Goal: Task Accomplishment & Management: Use online tool/utility

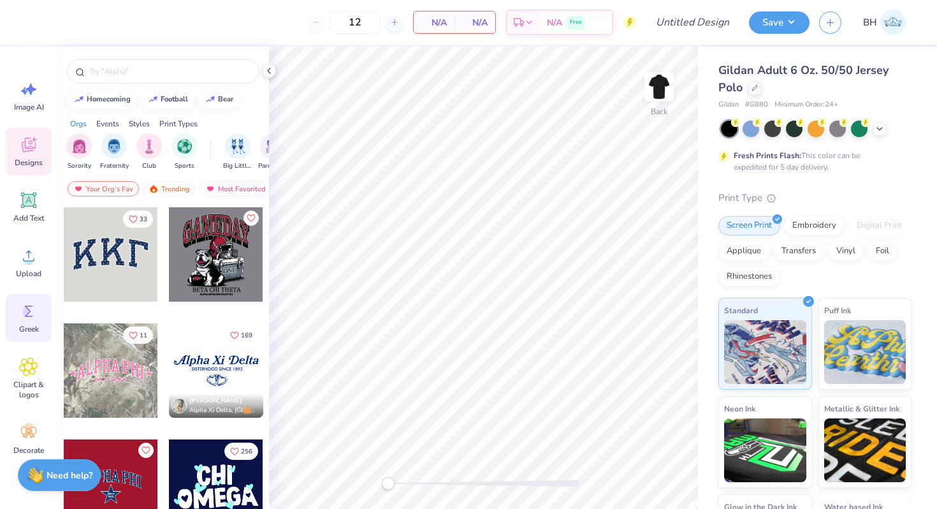
click at [32, 314] on icon at bounding box center [28, 311] width 19 height 19
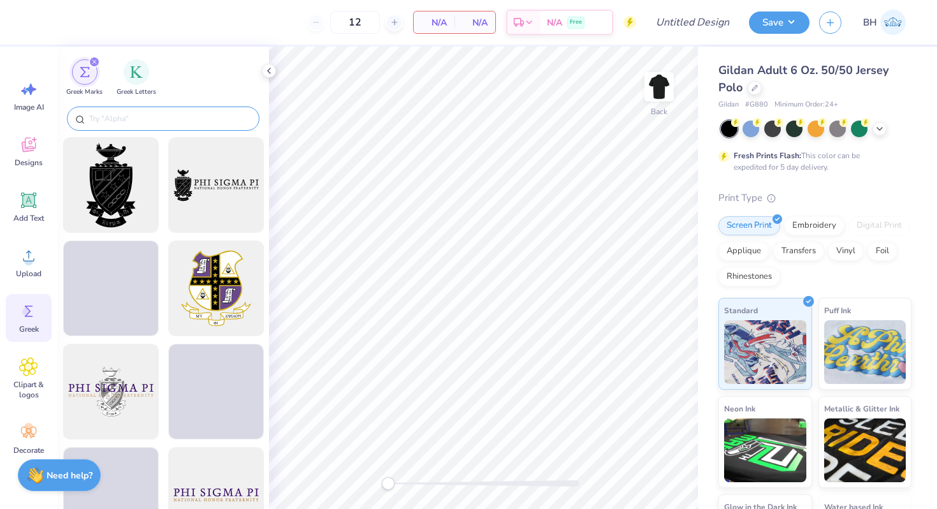
click at [124, 116] on input "text" at bounding box center [169, 118] width 163 height 13
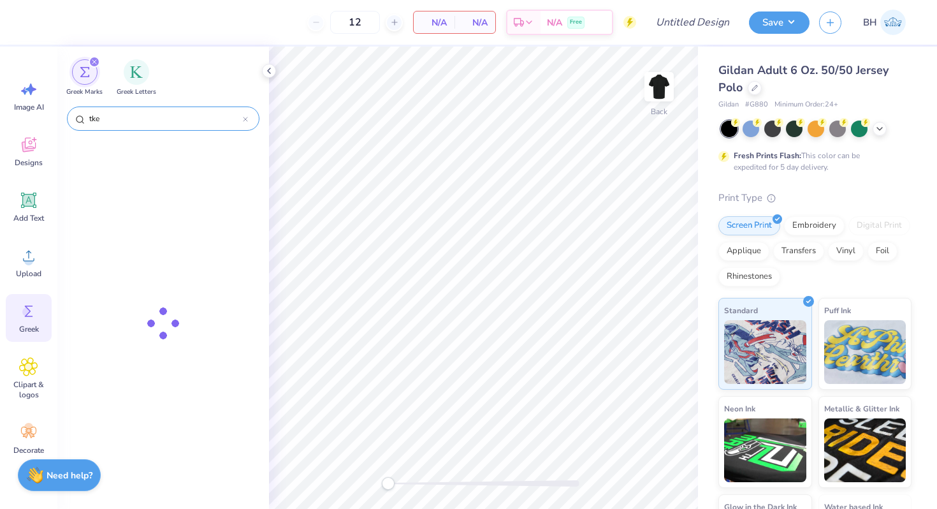
type input "tke"
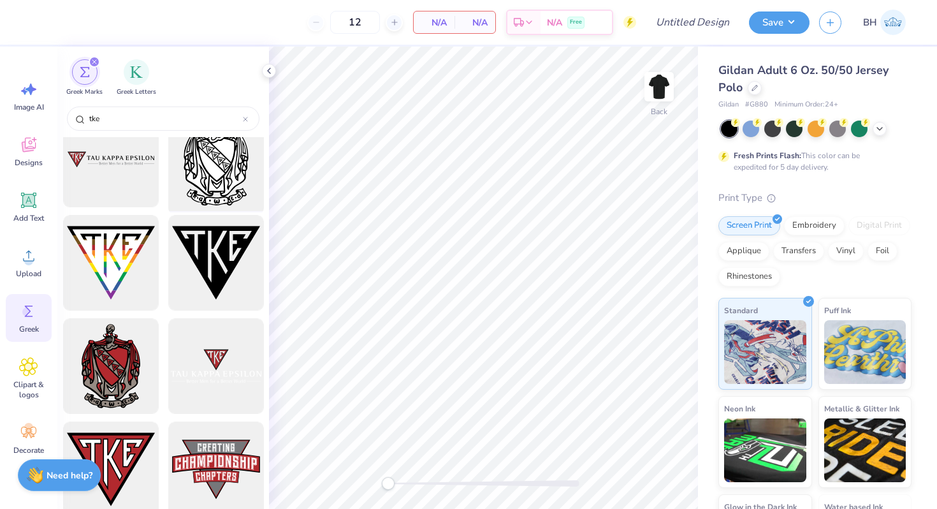
scroll to position [286, 0]
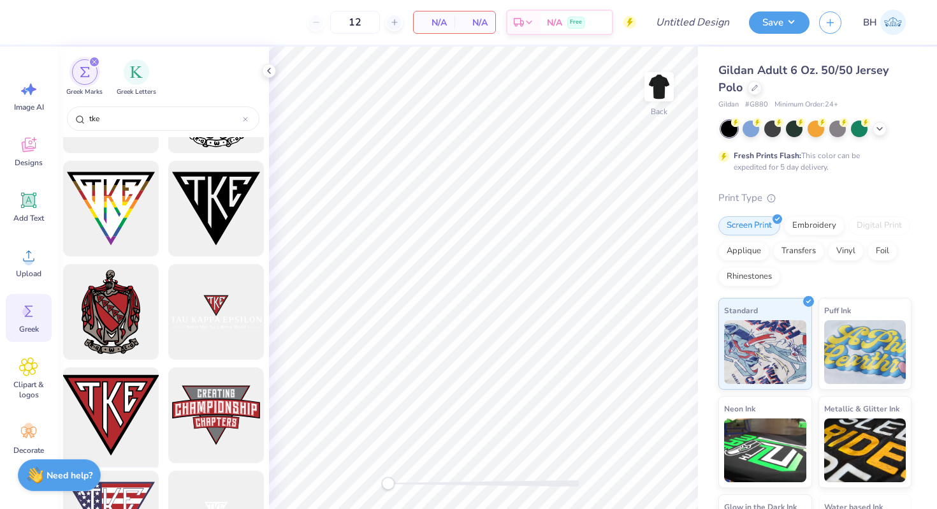
click at [121, 398] on div at bounding box center [110, 415] width 105 height 105
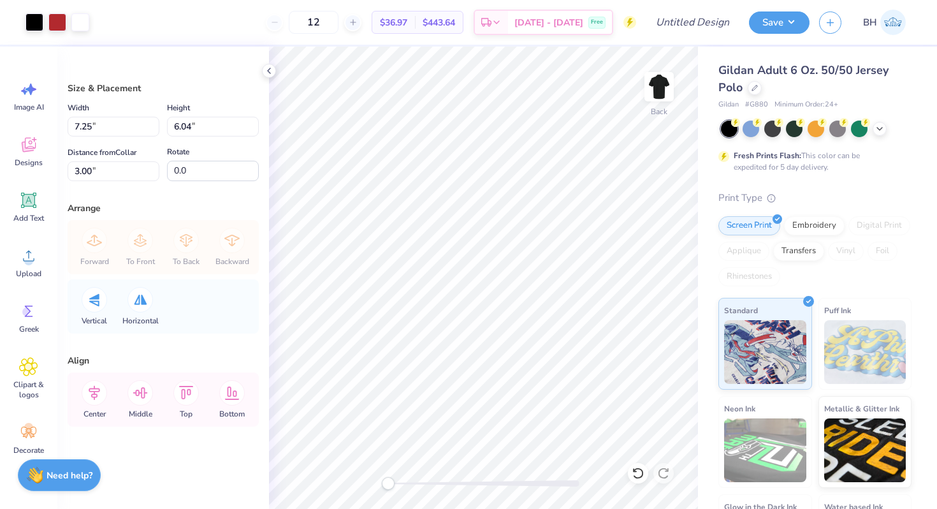
type input "4.87"
type input "4.06"
type input "4.98"
type input "3.61"
type input "3.01"
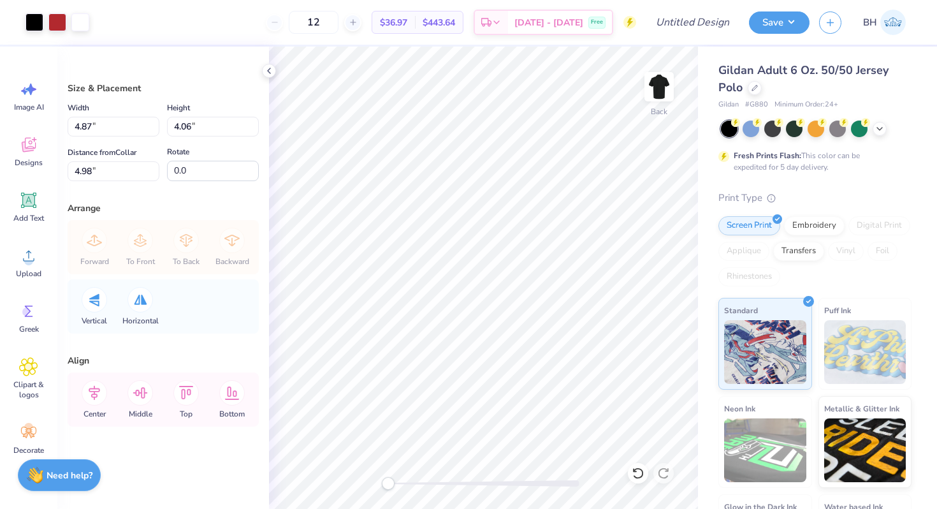
type input "6.03"
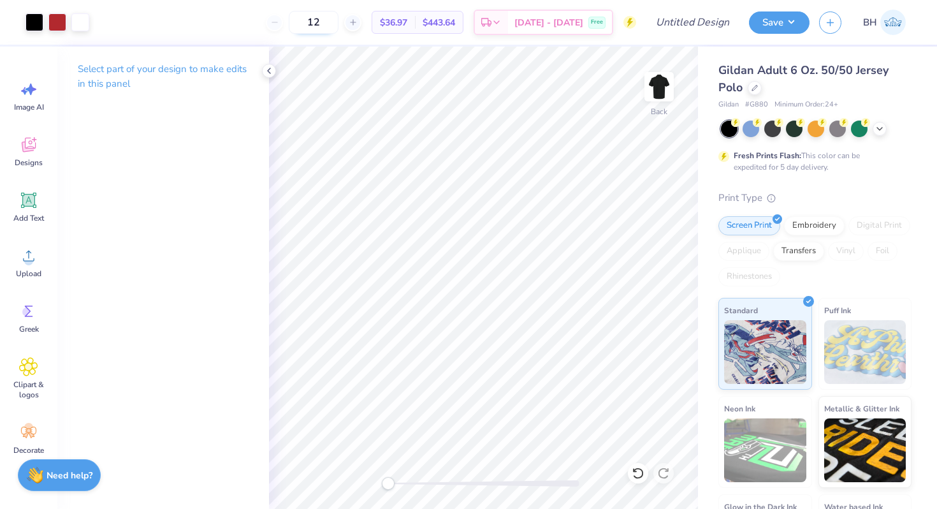
drag, startPoint x: 350, startPoint y: 20, endPoint x: 327, endPoint y: 20, distance: 23.0
click at [327, 20] on input "12" at bounding box center [314, 22] width 50 height 23
type input "40"
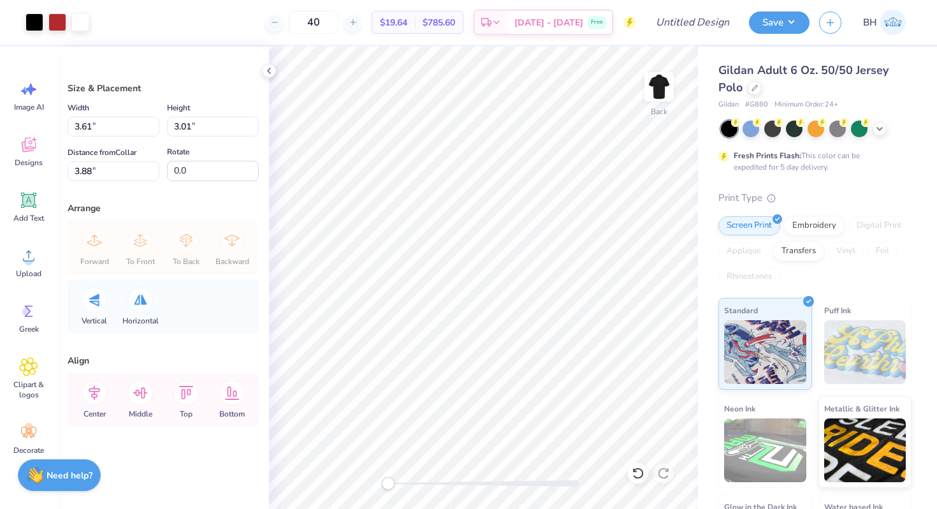
type input "2.74"
type input "2.28"
type input "3.57"
type input "3.56"
type input "2.97"
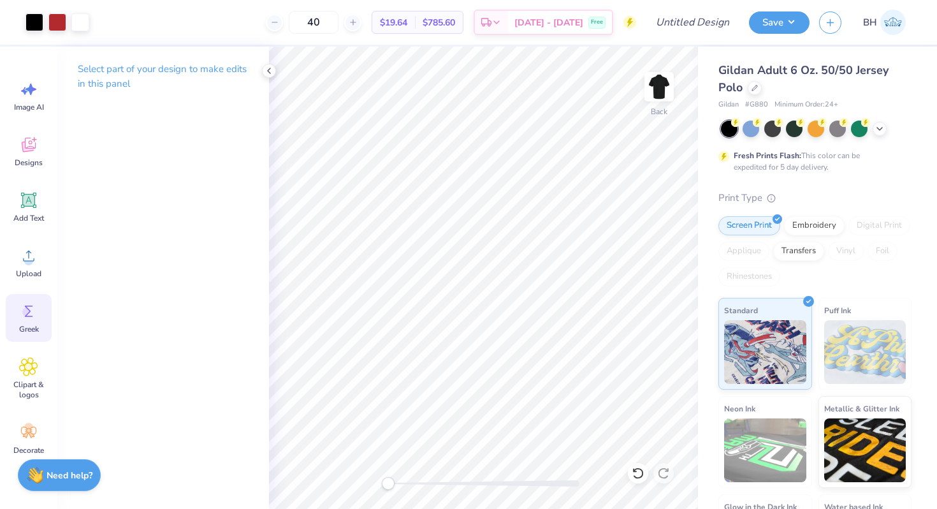
click at [28, 337] on div "Greek" at bounding box center [29, 318] width 46 height 48
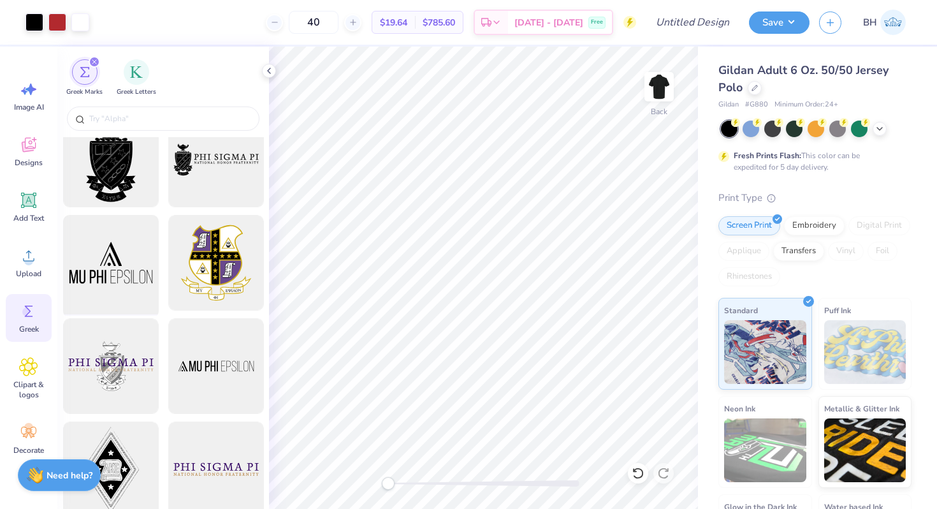
scroll to position [29, 0]
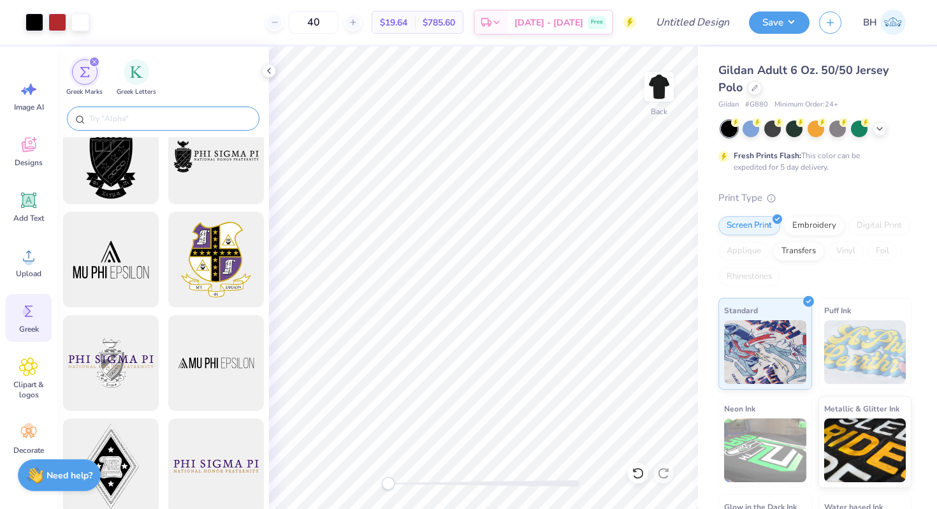
click at [105, 117] on input "text" at bounding box center [169, 118] width 163 height 13
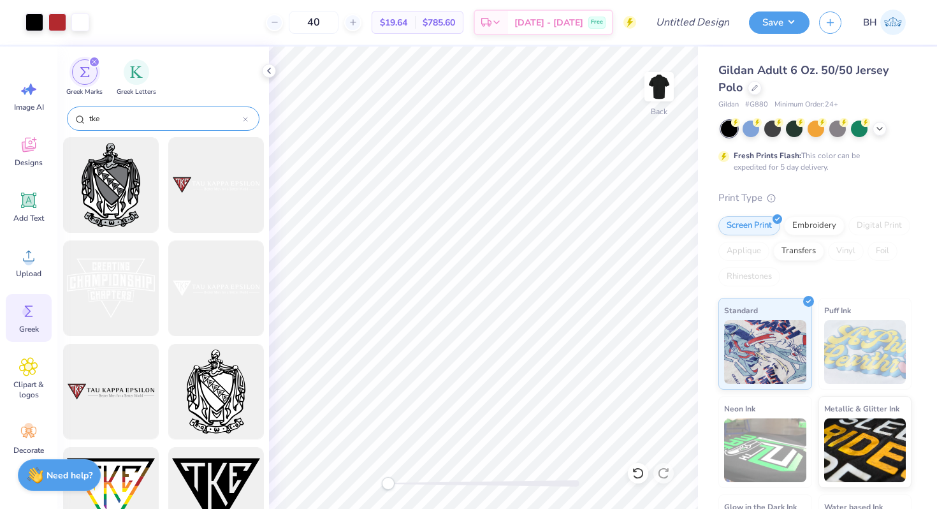
type input "tke"
click at [133, 382] on div at bounding box center [110, 391] width 105 height 105
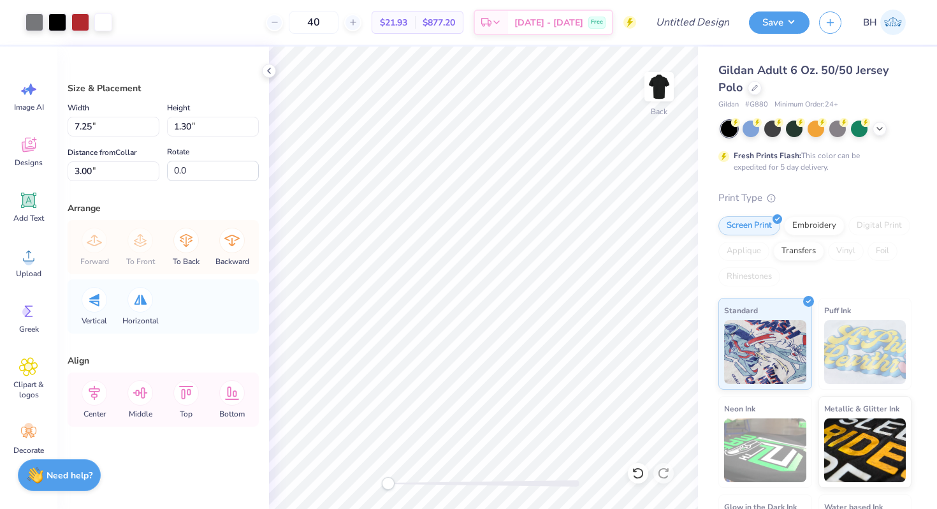
type input "7.40"
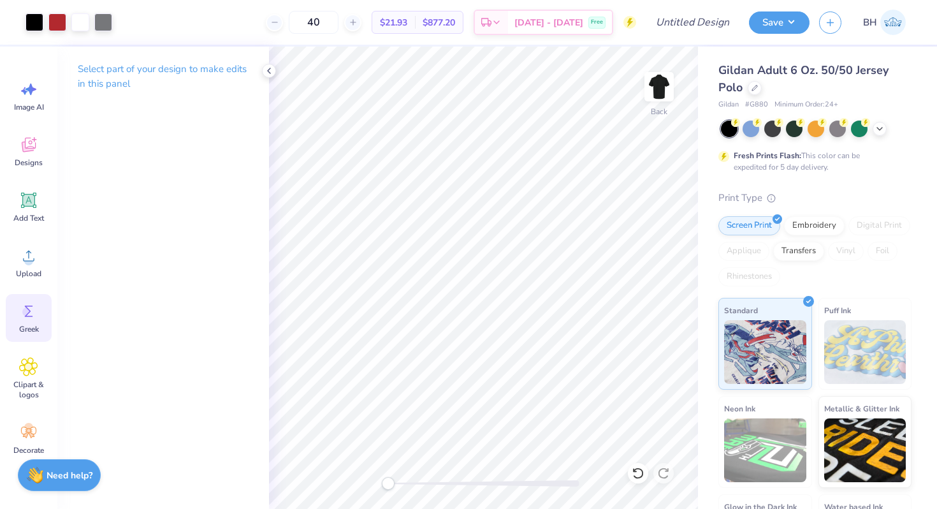
click at [40, 319] on div "Greek" at bounding box center [29, 318] width 46 height 48
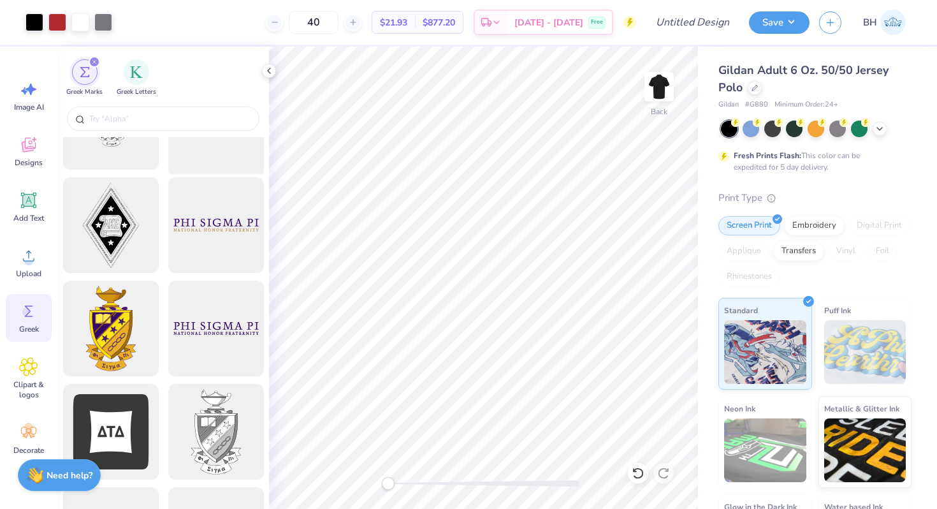
scroll to position [271, 0]
click at [144, 125] on div at bounding box center [163, 118] width 193 height 24
click at [136, 115] on input "text" at bounding box center [169, 118] width 163 height 13
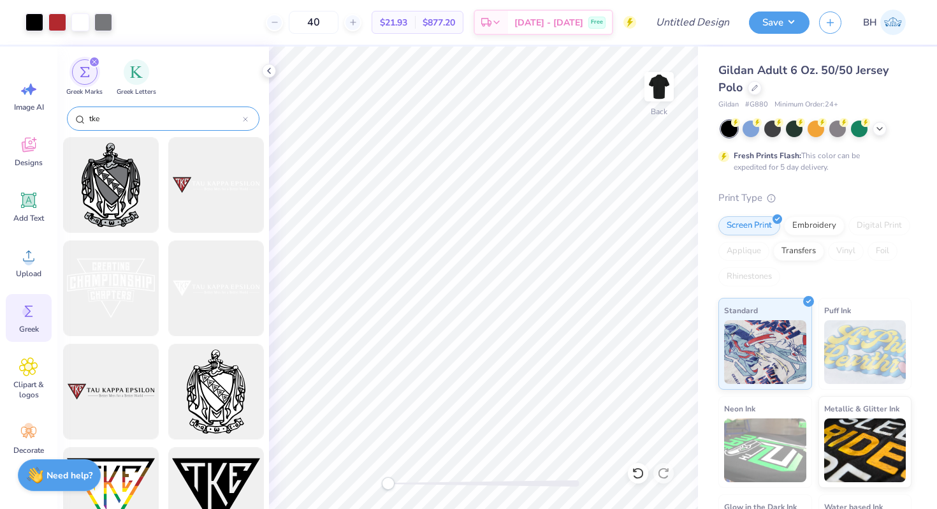
type input "tke"
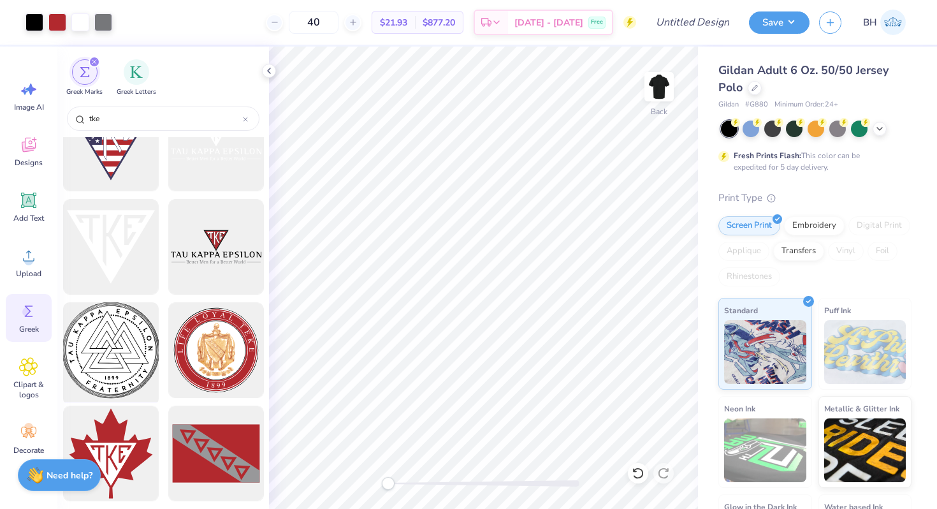
scroll to position [634, 0]
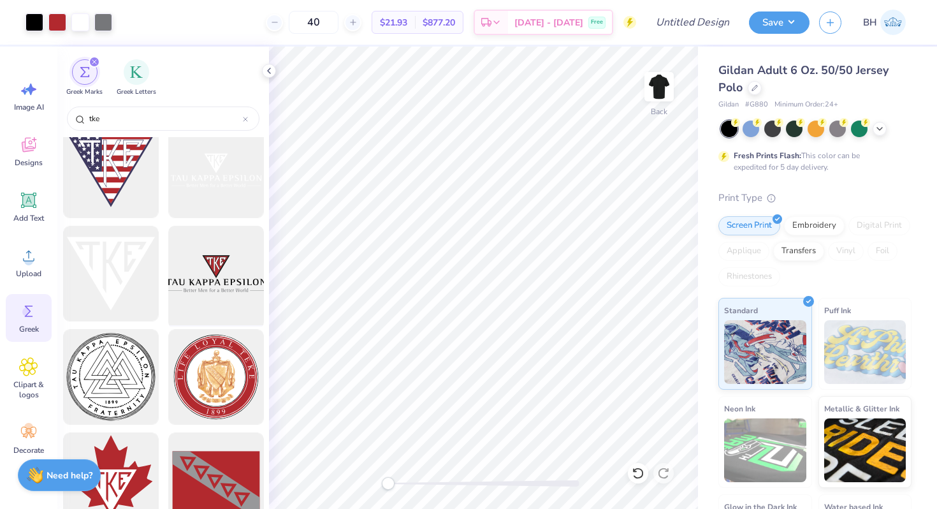
click at [228, 296] on div at bounding box center [215, 273] width 105 height 105
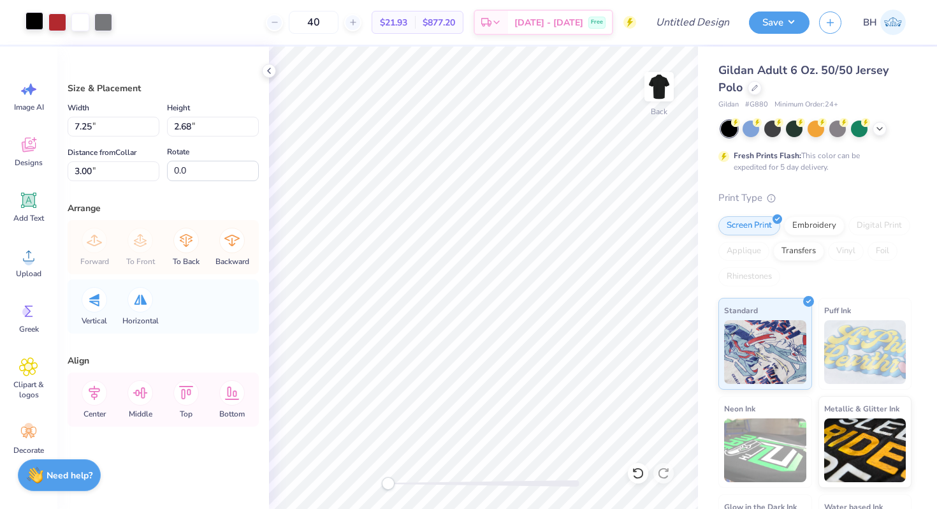
click at [33, 24] on div at bounding box center [35, 21] width 18 height 18
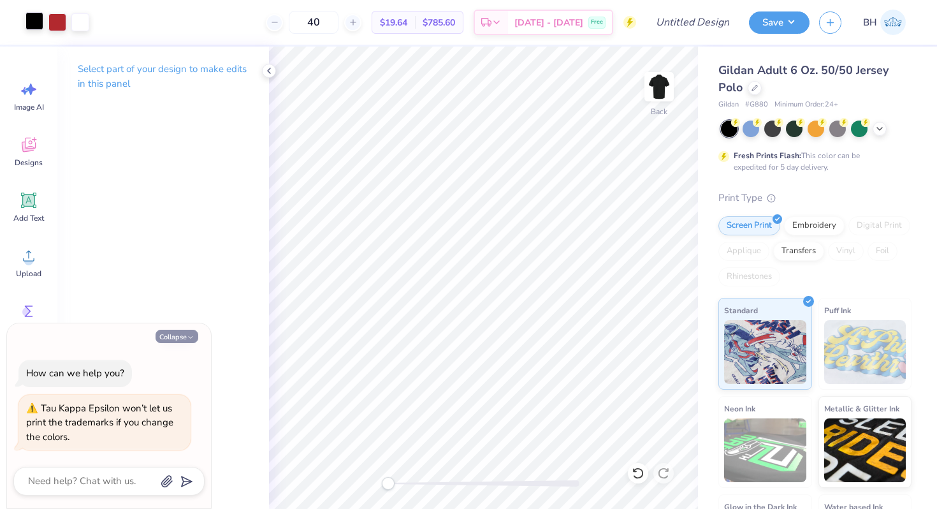
click at [179, 333] on button "Collapse" at bounding box center [177, 336] width 43 height 13
type textarea "x"
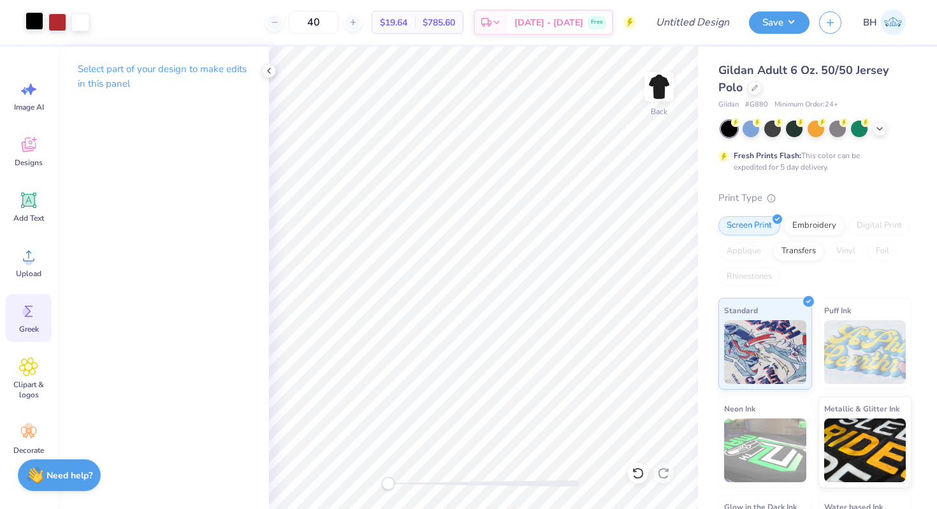
click at [30, 331] on span "Greek" at bounding box center [29, 329] width 20 height 10
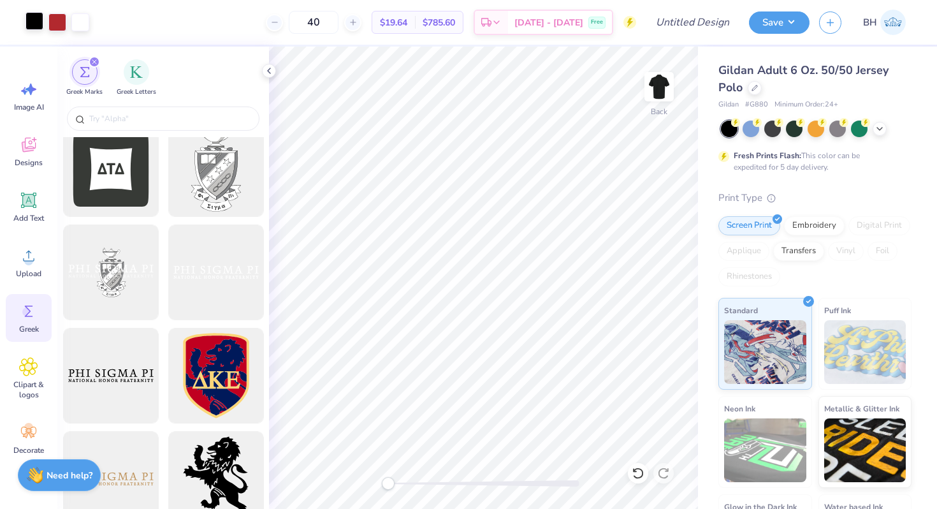
scroll to position [545, 0]
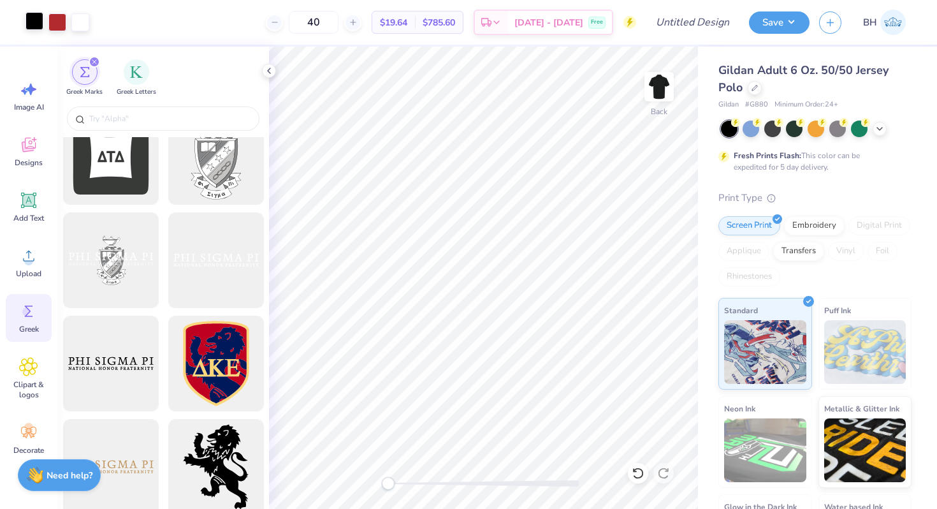
click at [91, 100] on div "Greek Marks Greek Letters" at bounding box center [163, 75] width 212 height 57
click at [98, 113] on input "text" at bounding box center [169, 118] width 163 height 13
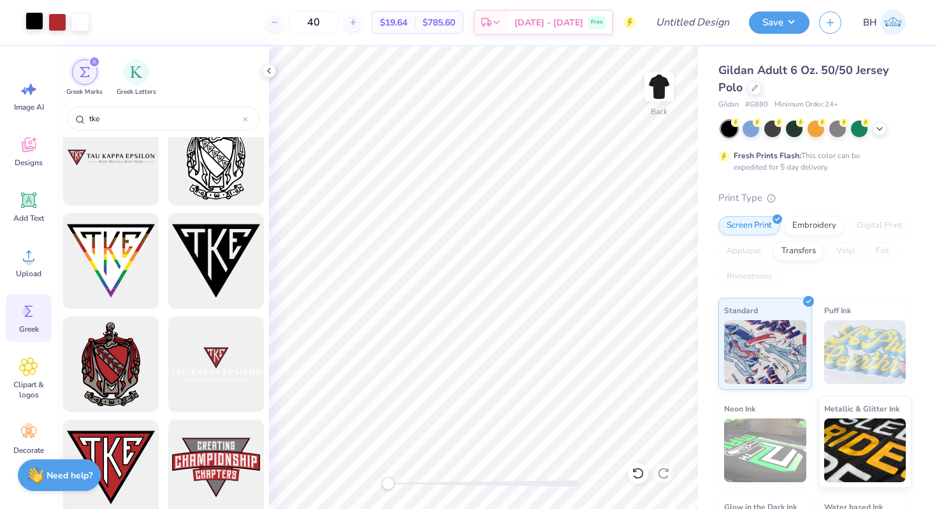
scroll to position [238, 0]
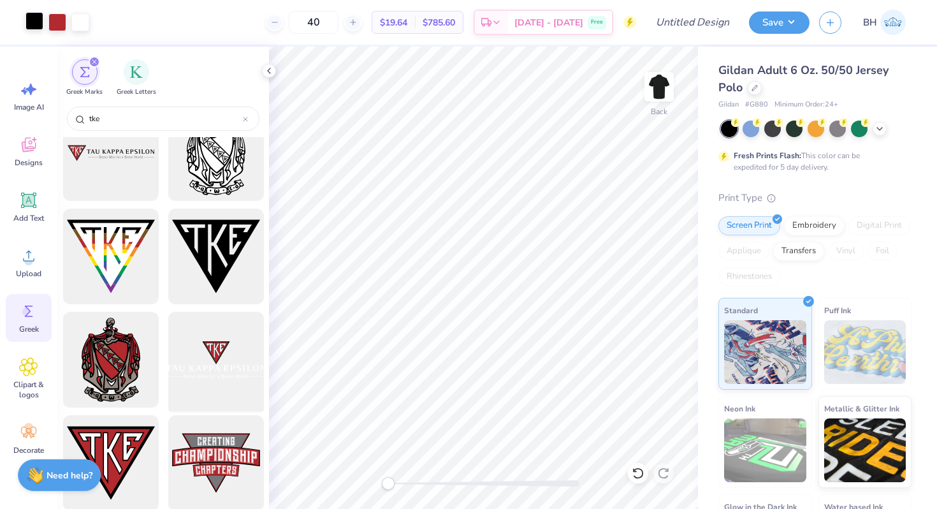
type input "tke"
click at [216, 358] on div at bounding box center [215, 359] width 105 height 105
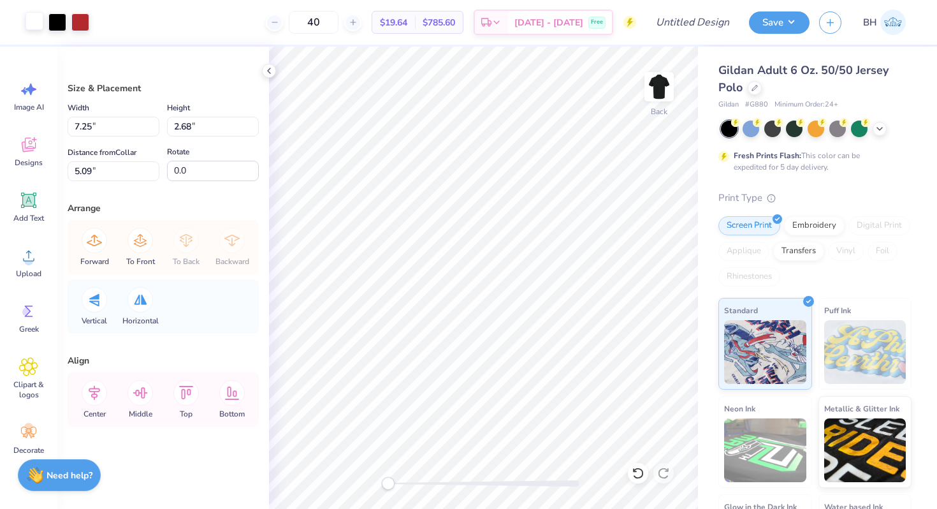
type input "5.63"
type input "2.08"
type input "3.56"
type input "2.97"
type input "3.84"
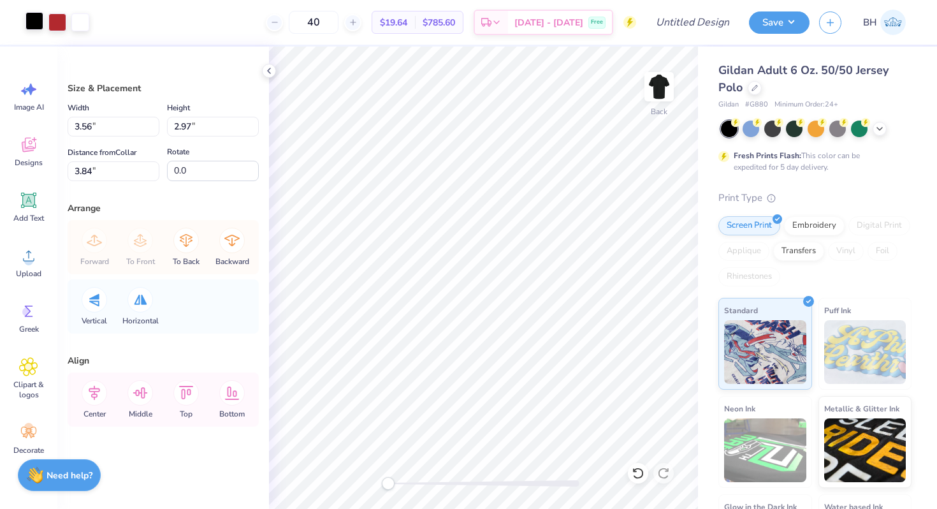
type input "5.63"
type input "2.08"
type input "5.09"
type input "2.90"
type input "2.42"
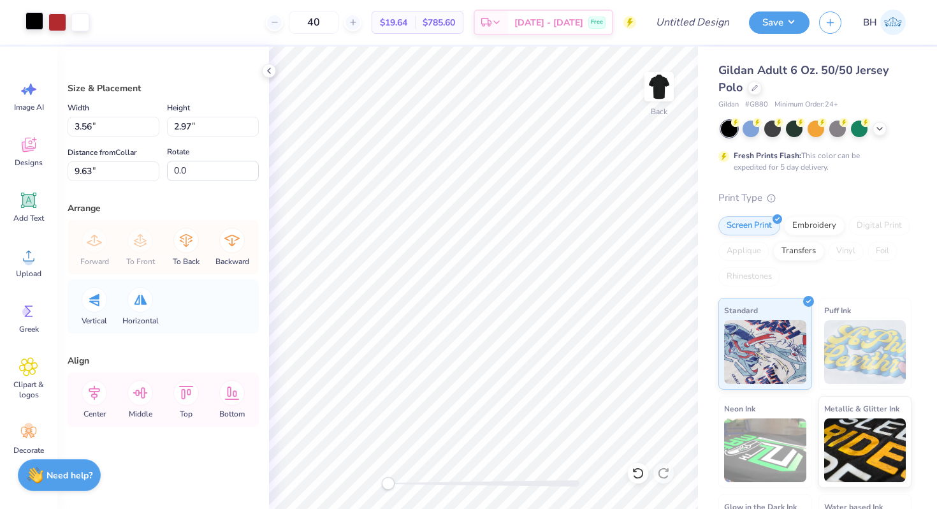
type input "4.09"
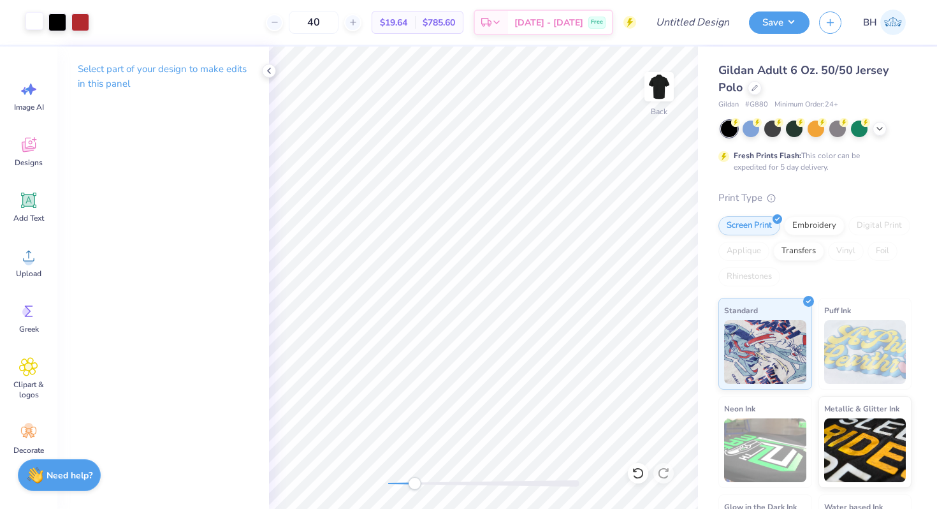
drag, startPoint x: 390, startPoint y: 484, endPoint x: 415, endPoint y: 481, distance: 25.0
click at [415, 481] on div "Accessibility label" at bounding box center [414, 483] width 13 height 13
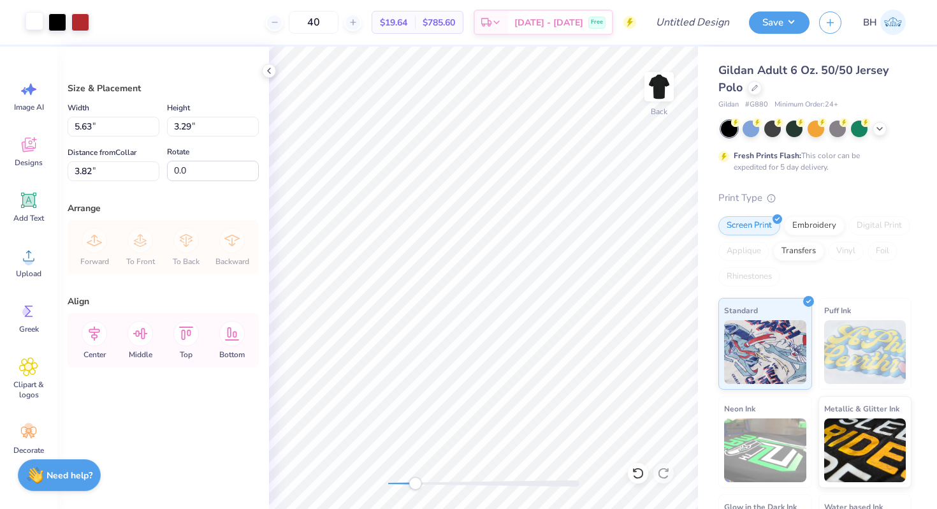
type input "3.97"
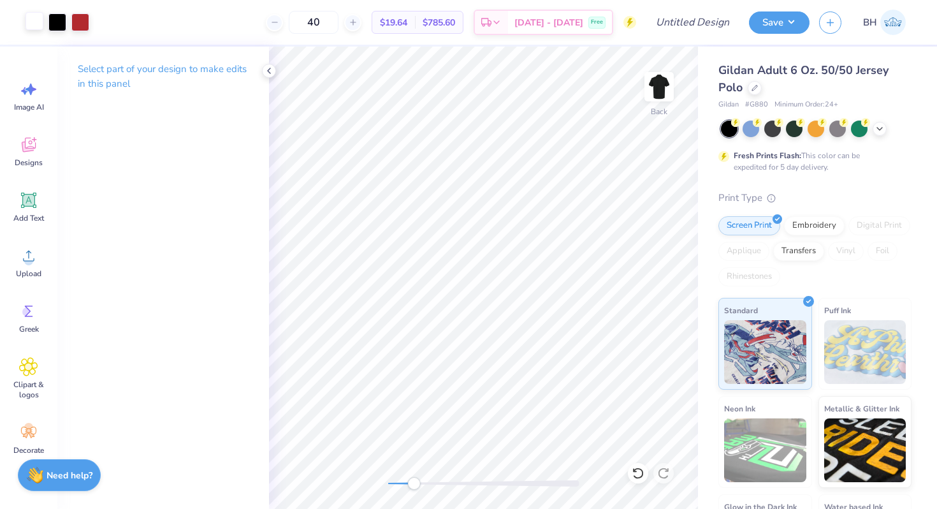
click at [425, 471] on div "Back" at bounding box center [483, 278] width 429 height 462
click at [416, 462] on div "Back" at bounding box center [483, 278] width 429 height 462
click at [45, 209] on div "Add Text" at bounding box center [29, 207] width 46 height 48
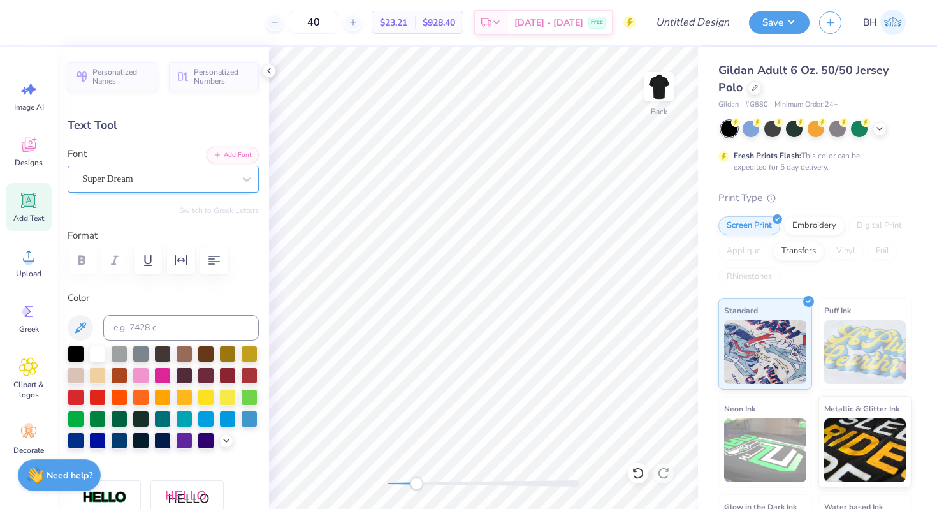
click at [179, 182] on div "Super Dream" at bounding box center [158, 179] width 154 height 20
click at [376, 478] on div "Back" at bounding box center [483, 278] width 429 height 462
type input "3.70"
type input "1.07"
type input "13.03"
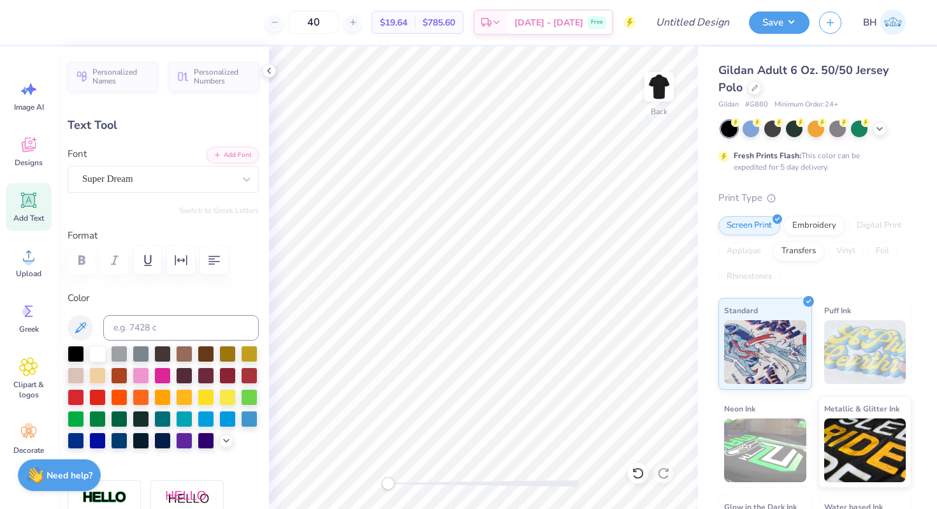
click at [161, 162] on div "Font Super Dream" at bounding box center [163, 170] width 191 height 46
click at [154, 172] on div "Super Dream" at bounding box center [158, 179] width 154 height 20
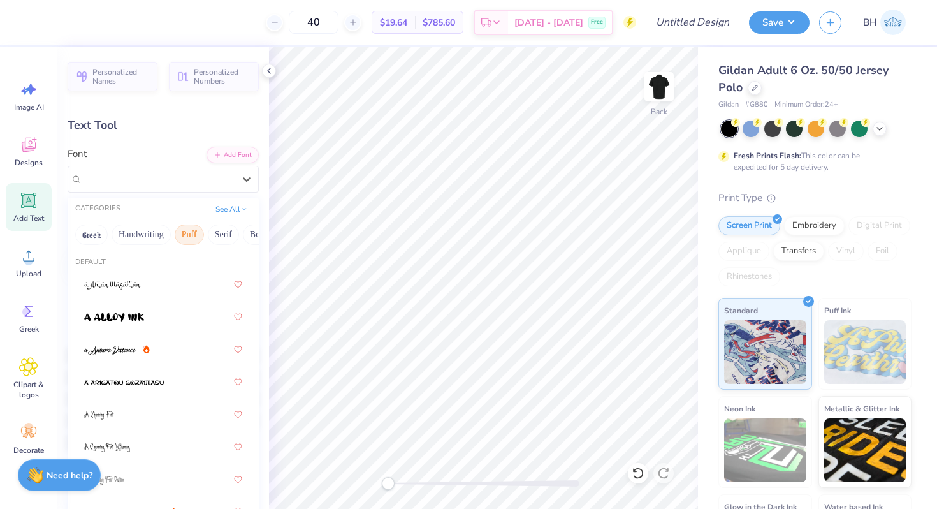
scroll to position [0, 50]
click at [177, 233] on button "Serif" at bounding box center [172, 234] width 31 height 20
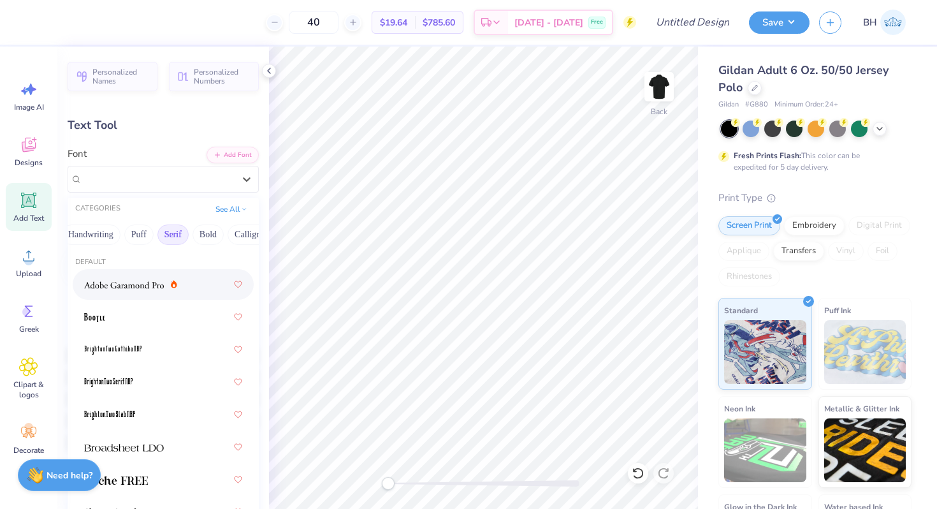
click at [129, 296] on div at bounding box center [163, 284] width 181 height 31
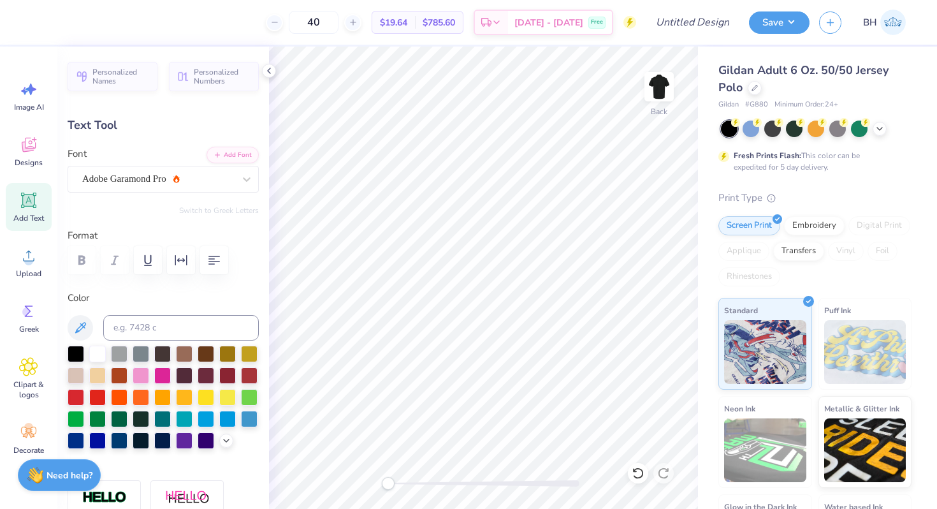
type textarea "University of California, Davis"
type input "7.25"
type input "0.59"
click at [411, 472] on div "Back" at bounding box center [483, 278] width 429 height 462
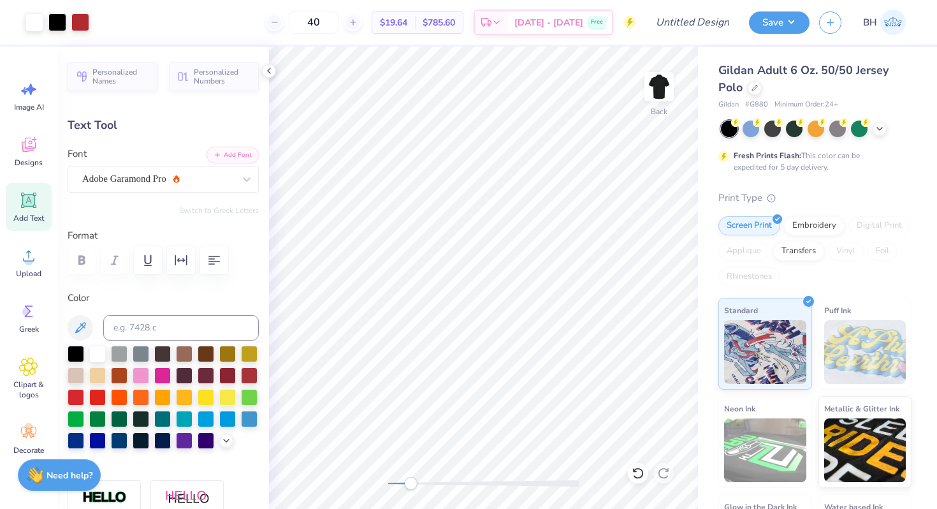
type input "7.92"
type input "6.52"
type input "0.53"
type input "7.98"
type input "4.58"
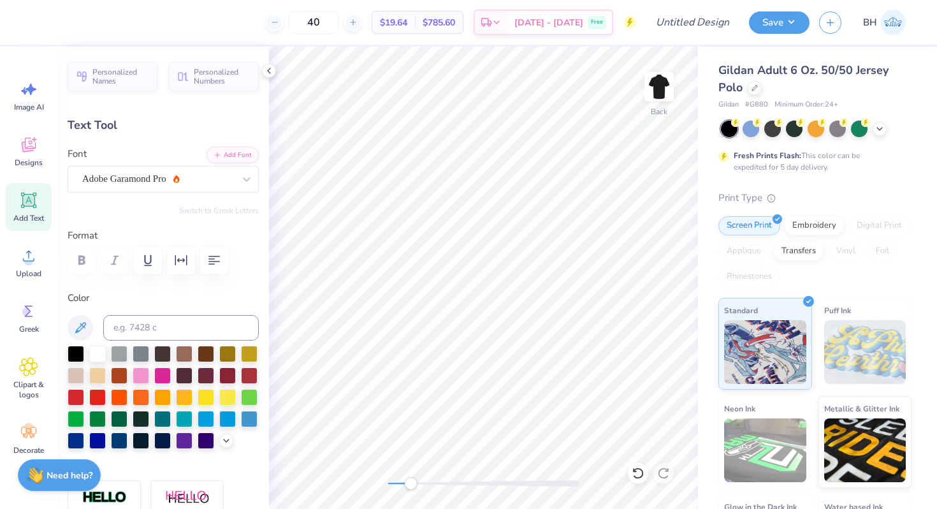
type input "0.38"
type input "7.51"
type input "3.44"
type input "0.28"
type input "7.47"
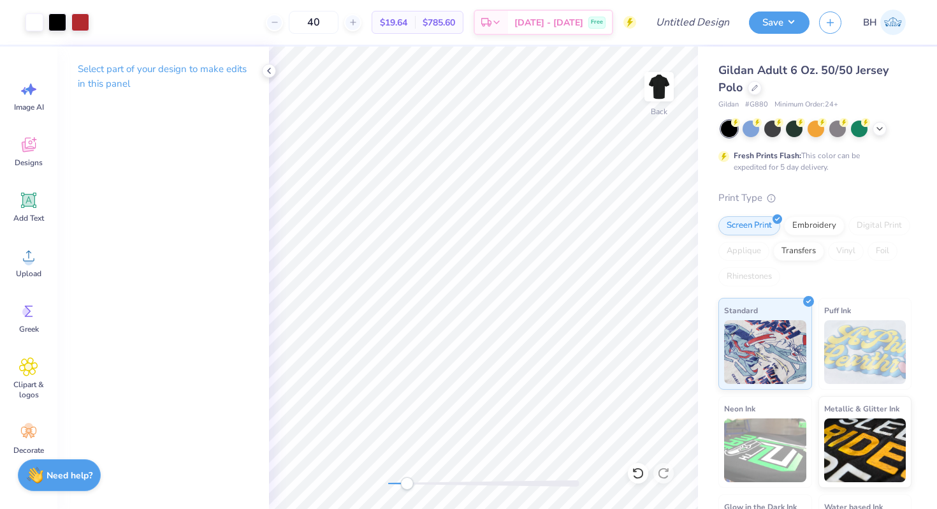
click at [411, 469] on div "Back" at bounding box center [483, 278] width 429 height 462
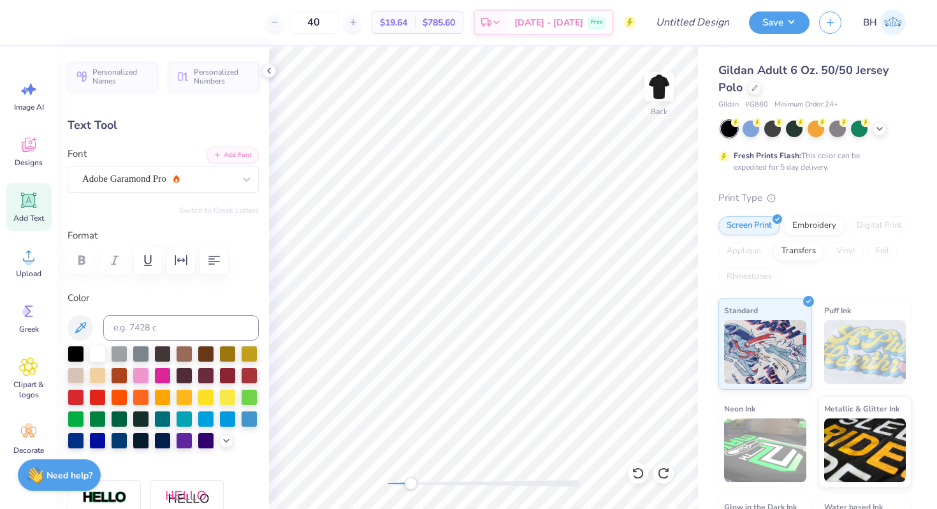
type textarea "Sigma Chi Chapter | UC Davis"
click at [441, 472] on div "Back" at bounding box center [483, 278] width 429 height 462
click at [335, 467] on div "Back" at bounding box center [483, 278] width 429 height 462
click at [757, 81] on div at bounding box center [755, 87] width 14 height 14
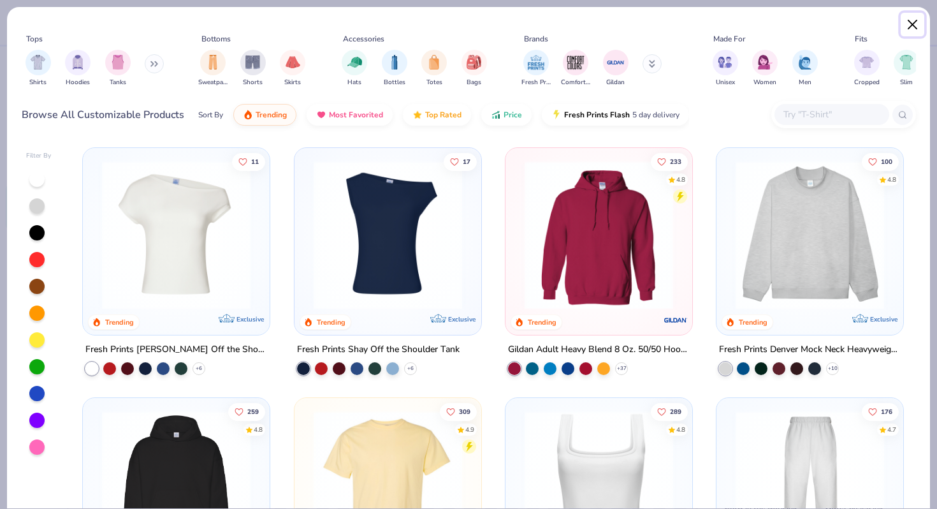
click at [916, 29] on button "Close" at bounding box center [913, 25] width 24 height 24
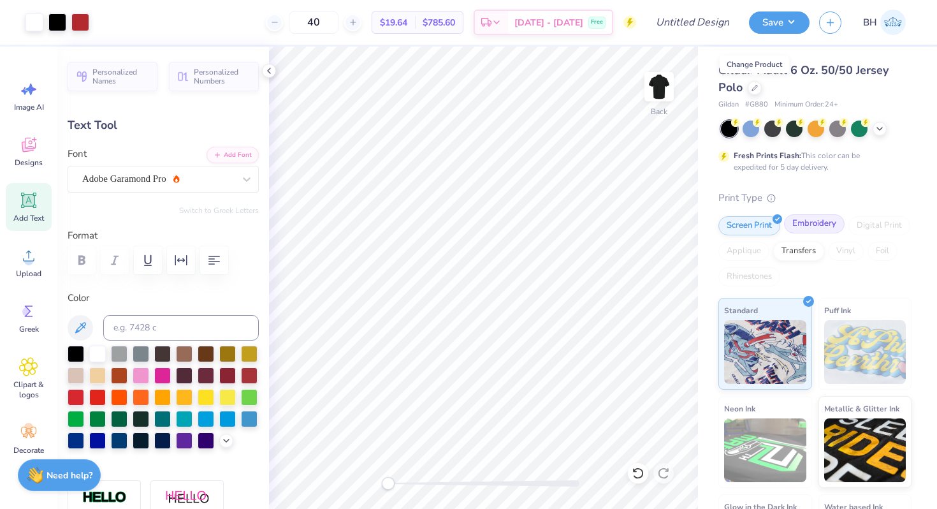
click at [810, 222] on div "Embroidery" at bounding box center [814, 223] width 61 height 19
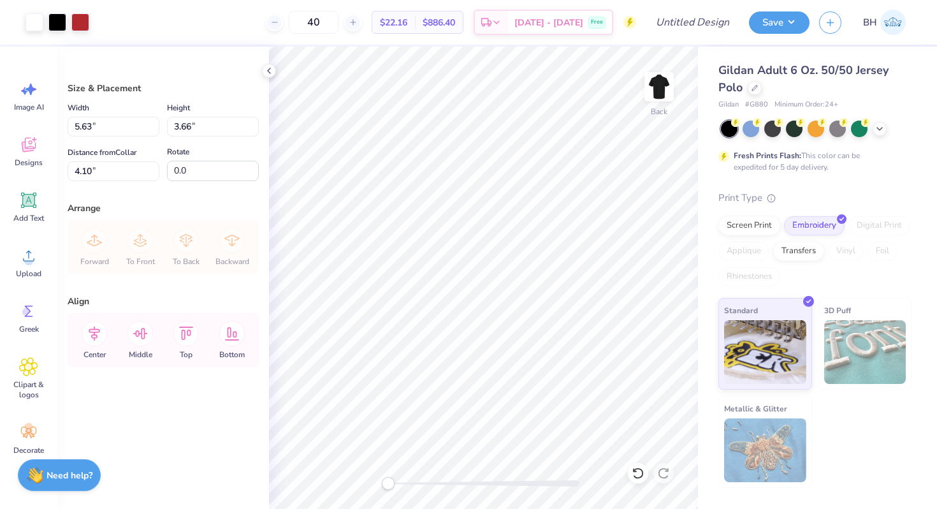
type input "3.99"
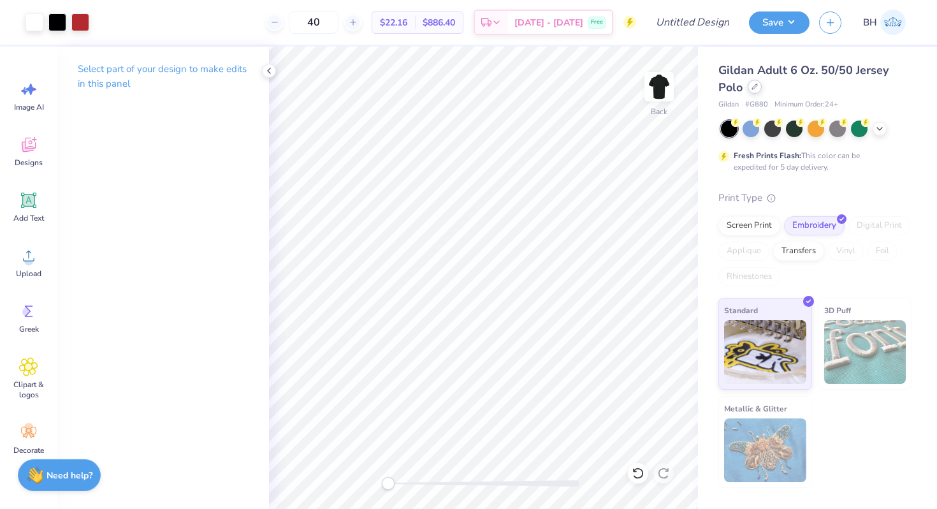
click at [752, 87] on icon at bounding box center [755, 87] width 6 height 6
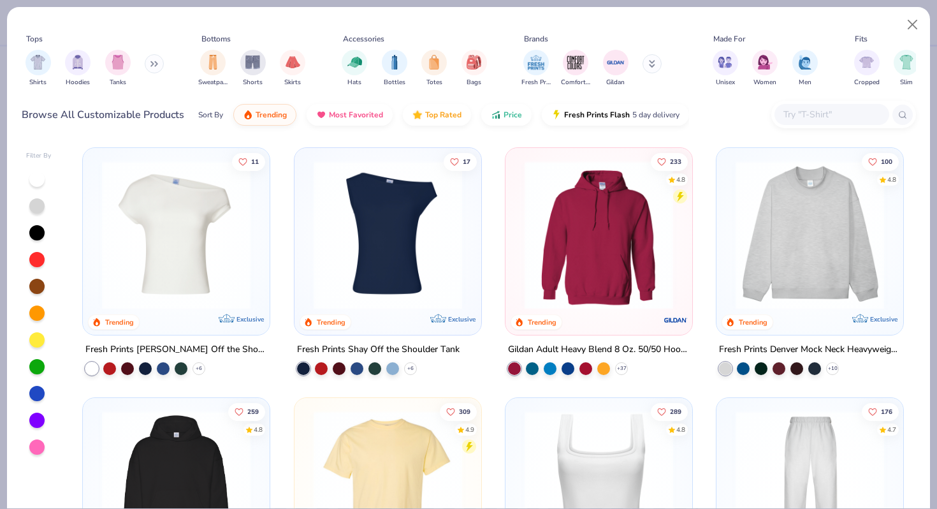
click at [154, 61] on icon at bounding box center [154, 64] width 8 height 6
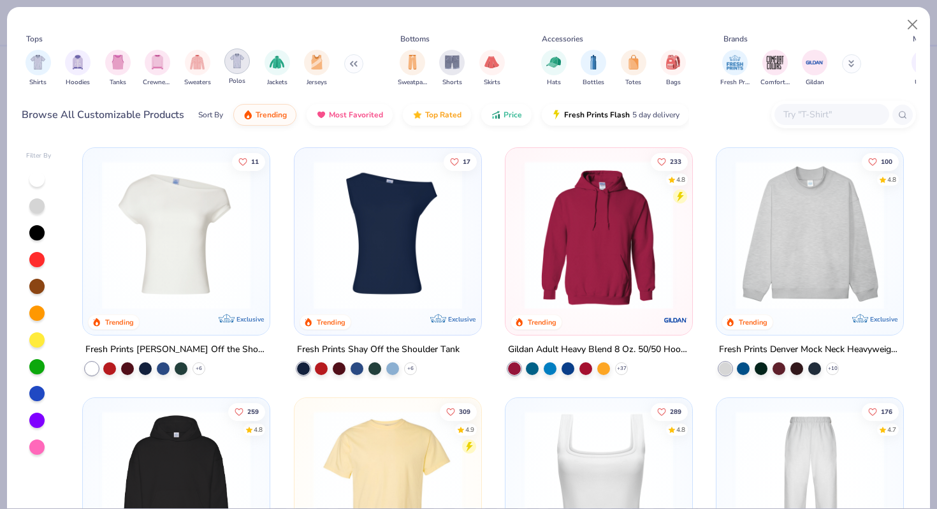
click at [230, 66] on img "filter for Polos" at bounding box center [237, 61] width 15 height 15
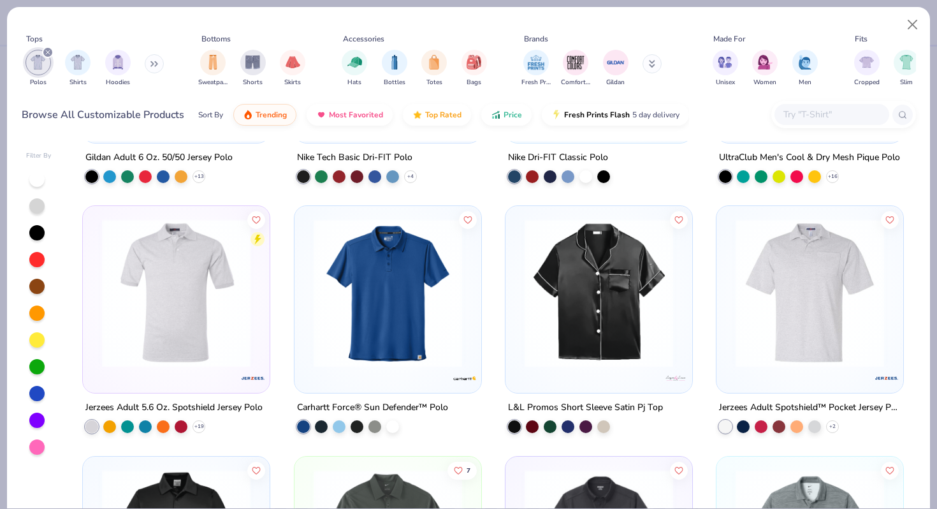
scroll to position [193, 0]
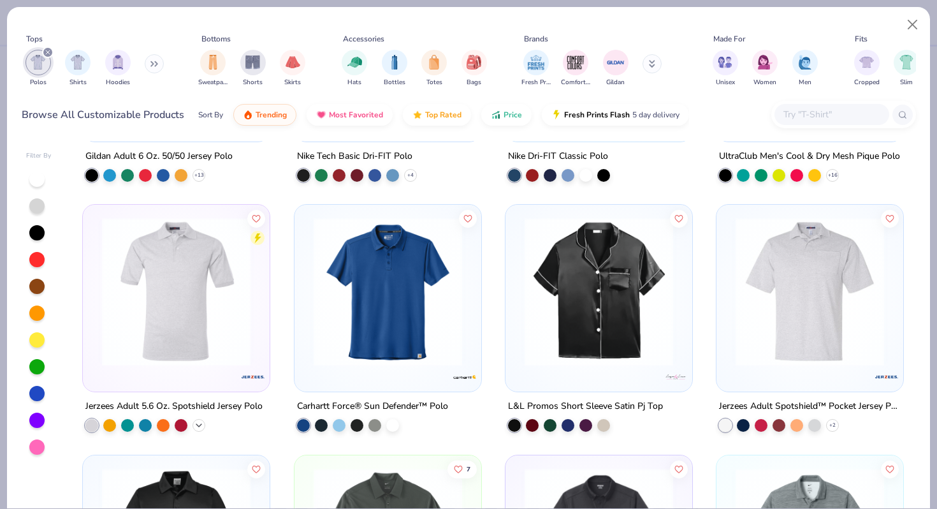
click at [198, 427] on icon at bounding box center [199, 425] width 10 height 10
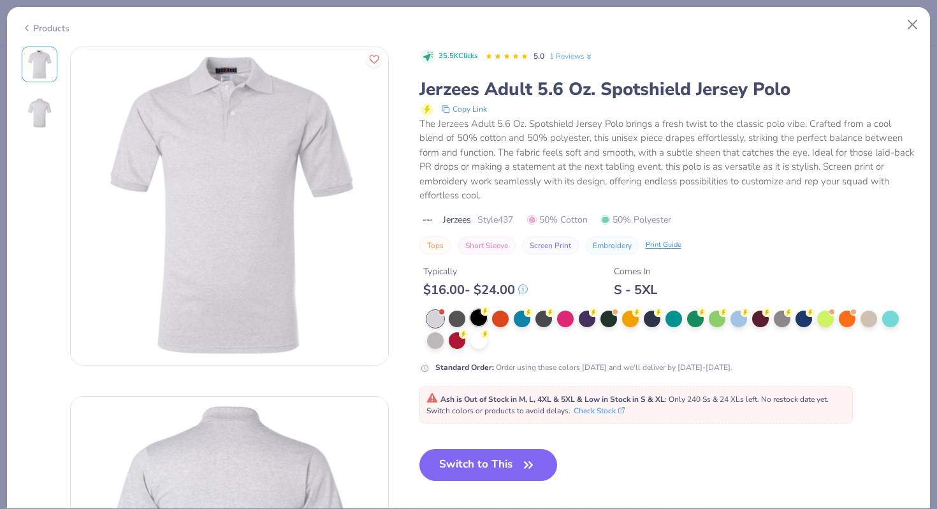
click at [479, 309] on div at bounding box center [479, 317] width 17 height 17
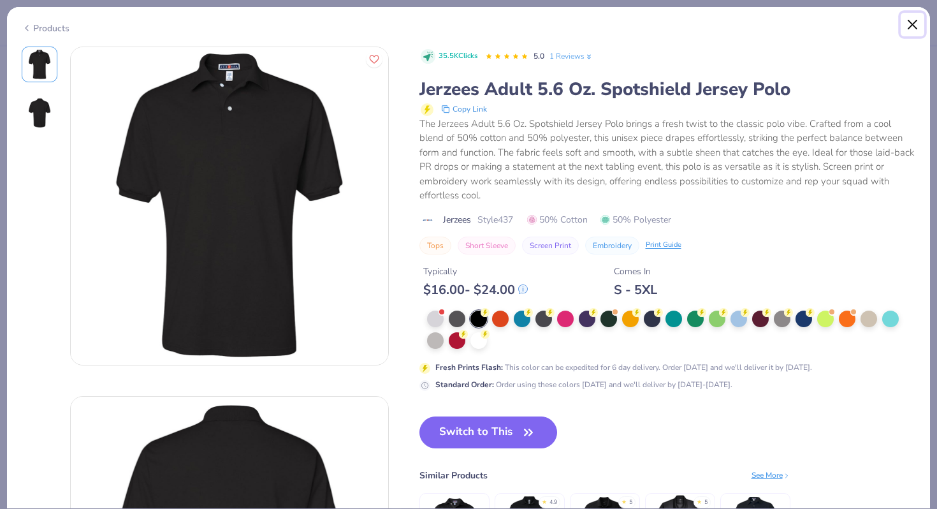
click at [909, 18] on button "Close" at bounding box center [913, 25] width 24 height 24
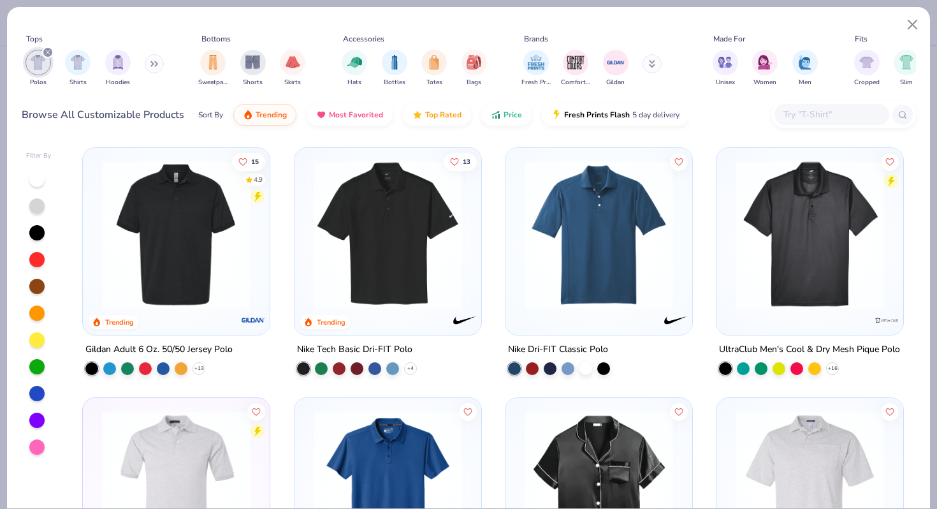
click at [223, 254] on img at bounding box center [176, 235] width 161 height 149
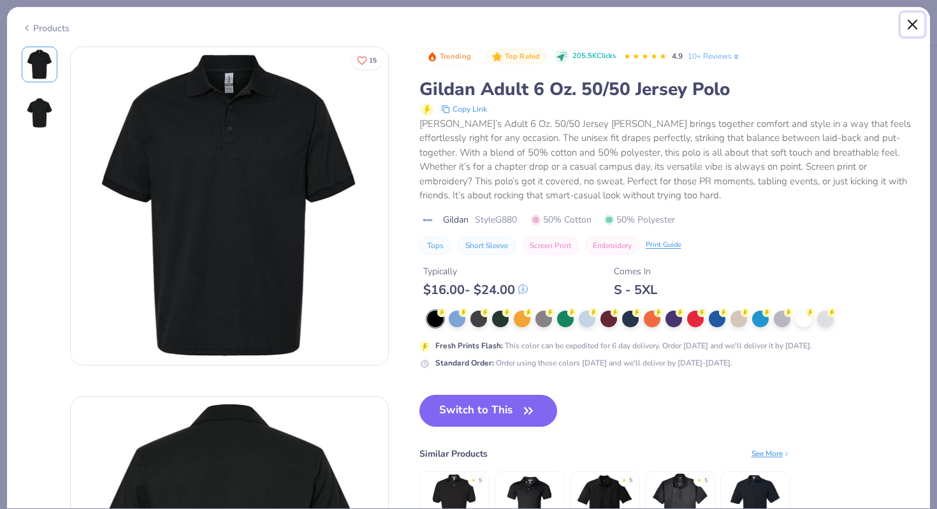
click at [916, 36] on button "Close" at bounding box center [913, 25] width 24 height 24
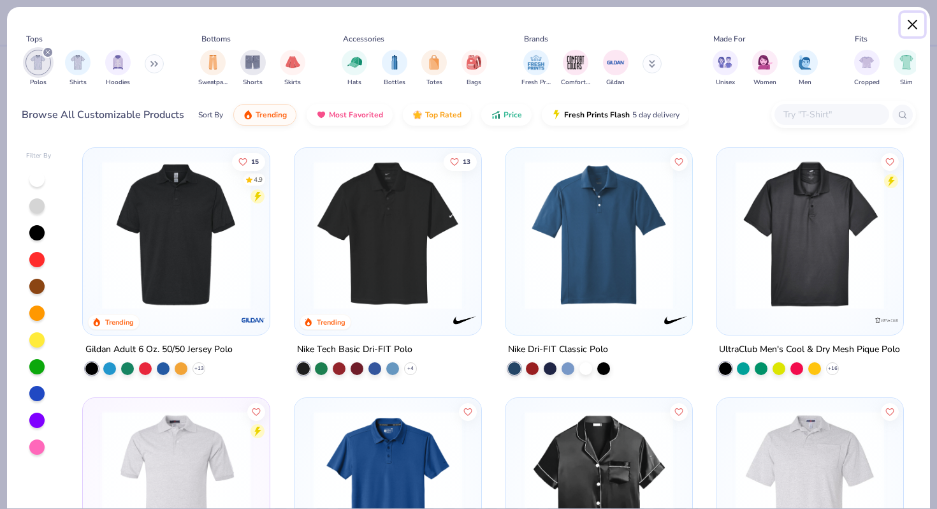
click at [914, 24] on button "Close" at bounding box center [913, 25] width 24 height 24
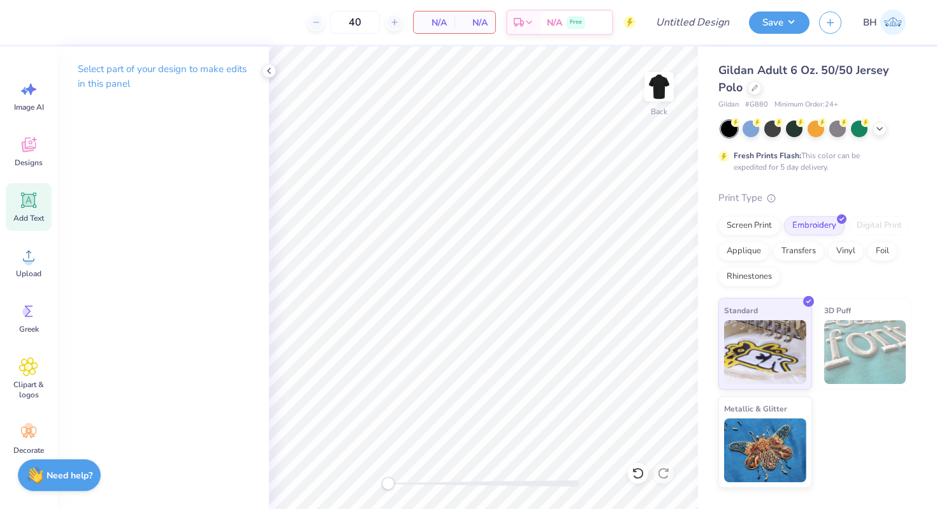
click at [37, 210] on div "Add Text" at bounding box center [29, 207] width 46 height 48
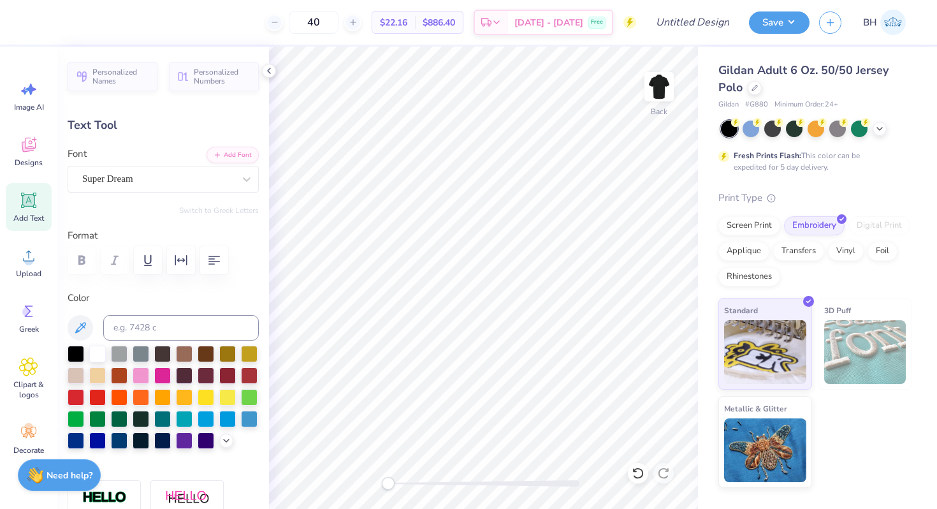
type input "3.76"
type input "1.09"
type input "9.63"
type input "3.35"
type input "0.97"
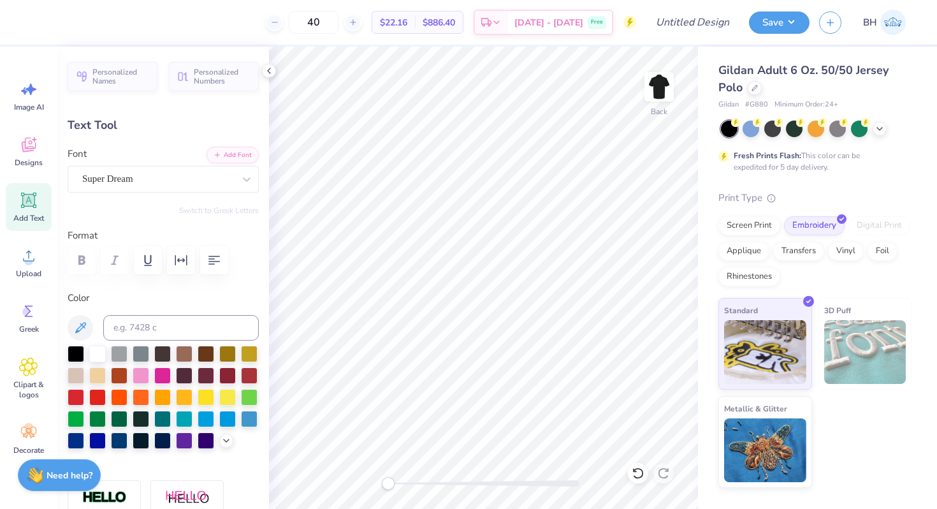
type input "9.61"
click at [29, 376] on icon at bounding box center [28, 366] width 18 height 19
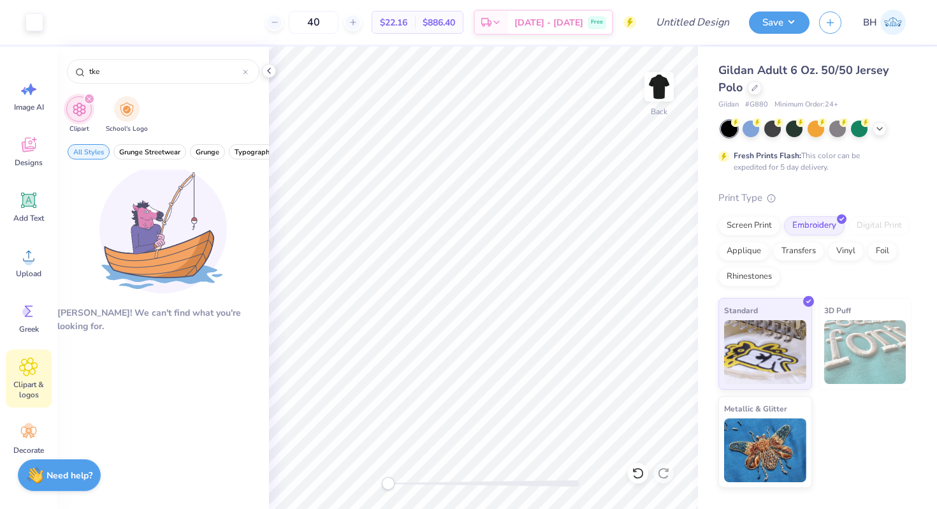
scroll to position [7, 0]
type input "tke"
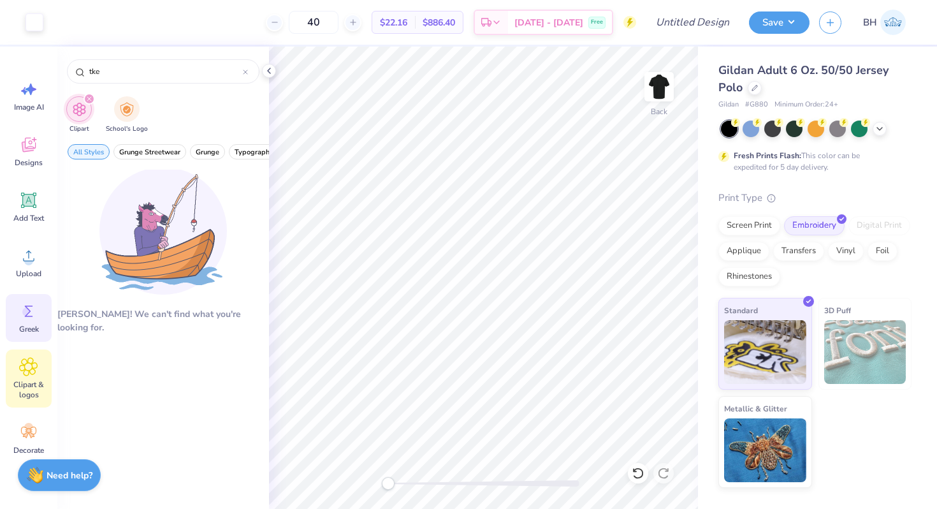
click at [23, 323] on div "Greek" at bounding box center [29, 318] width 46 height 48
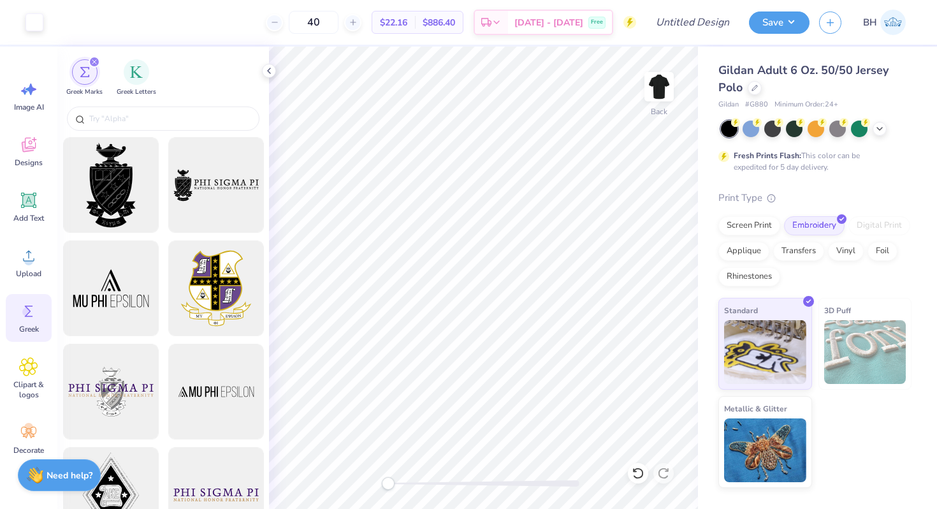
click at [154, 99] on div "Greek Marks Greek Letters" at bounding box center [163, 75] width 212 height 57
click at [150, 108] on div at bounding box center [163, 118] width 193 height 24
click at [138, 126] on div at bounding box center [163, 118] width 193 height 24
click at [126, 121] on input "text" at bounding box center [169, 118] width 163 height 13
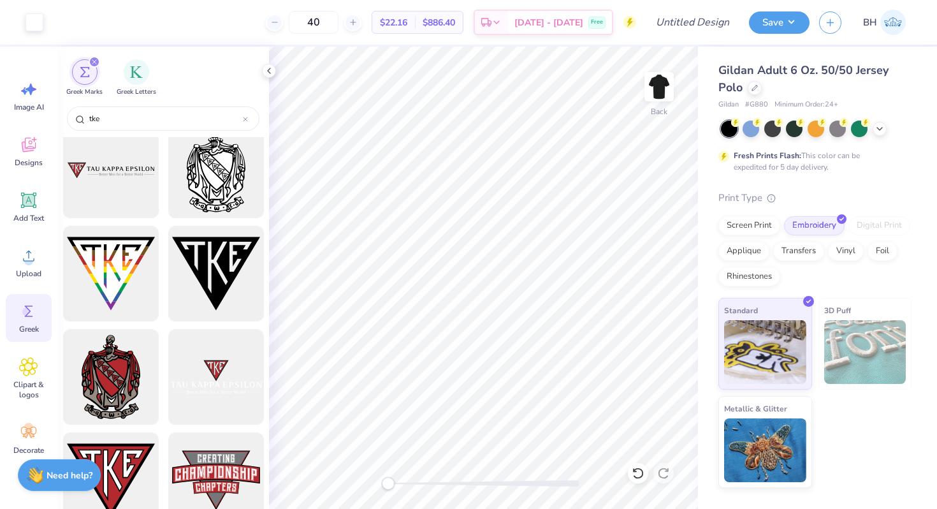
scroll to position [268, 0]
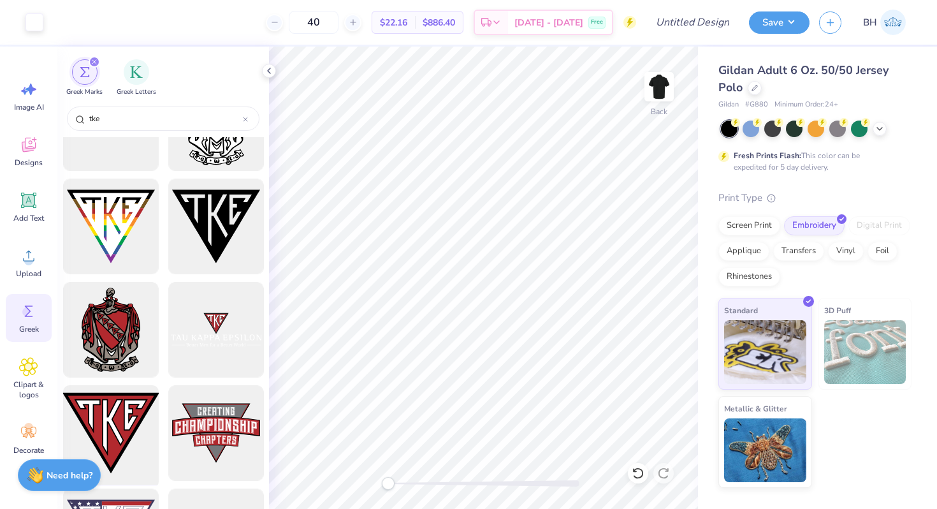
type input "tke"
click at [106, 404] on div at bounding box center [110, 433] width 105 height 105
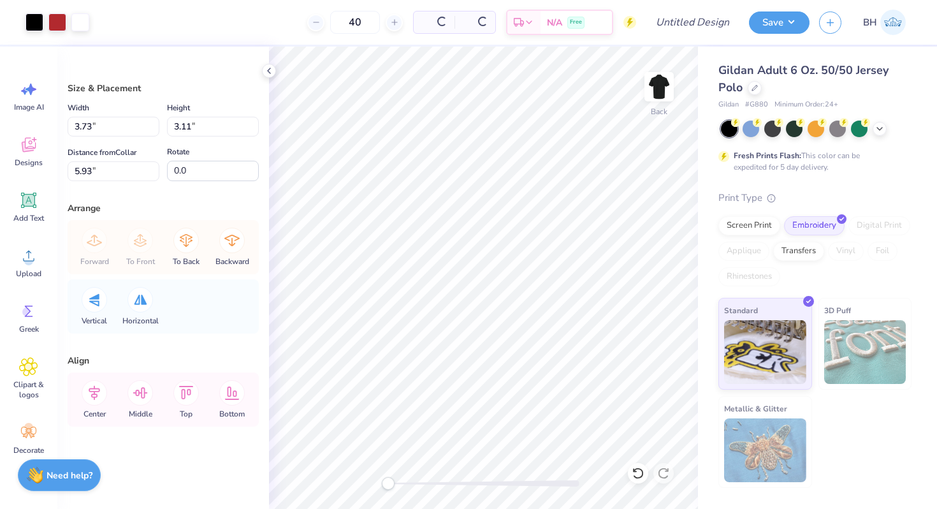
type input "3.73"
type input "3.11"
type input "5.93"
type input "3.02"
type input "2.52"
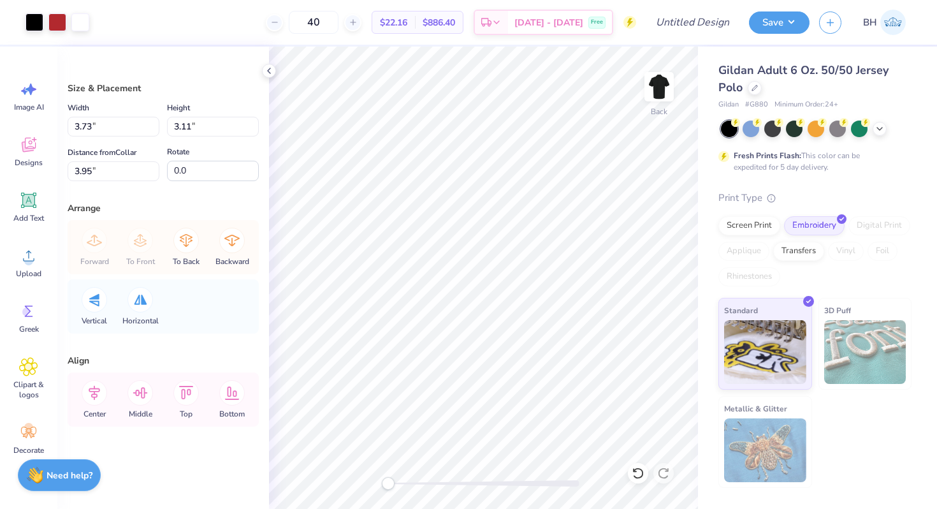
type input "5.06"
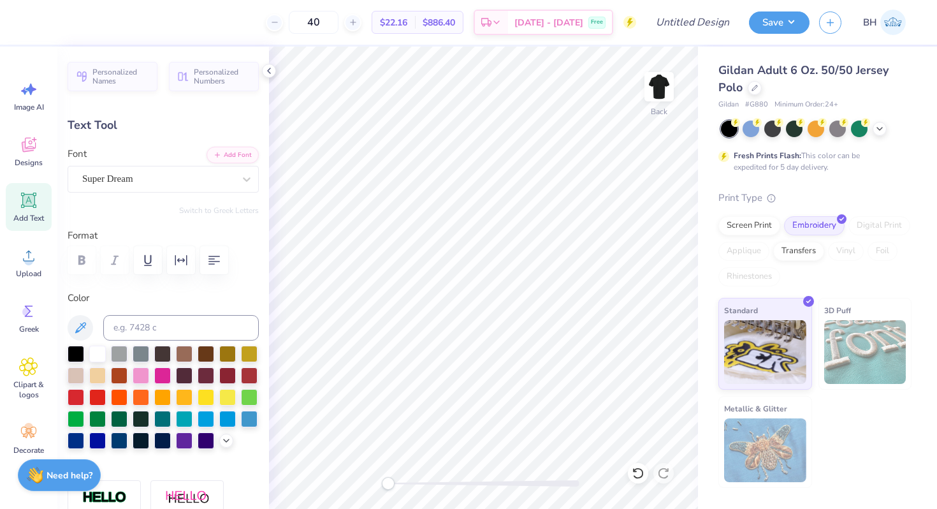
click at [184, 193] on div "Personalized Names Personalized Numbers Text Tool Add Font Font Super Dream Swi…" at bounding box center [163, 278] width 212 height 462
click at [182, 186] on div at bounding box center [158, 178] width 152 height 17
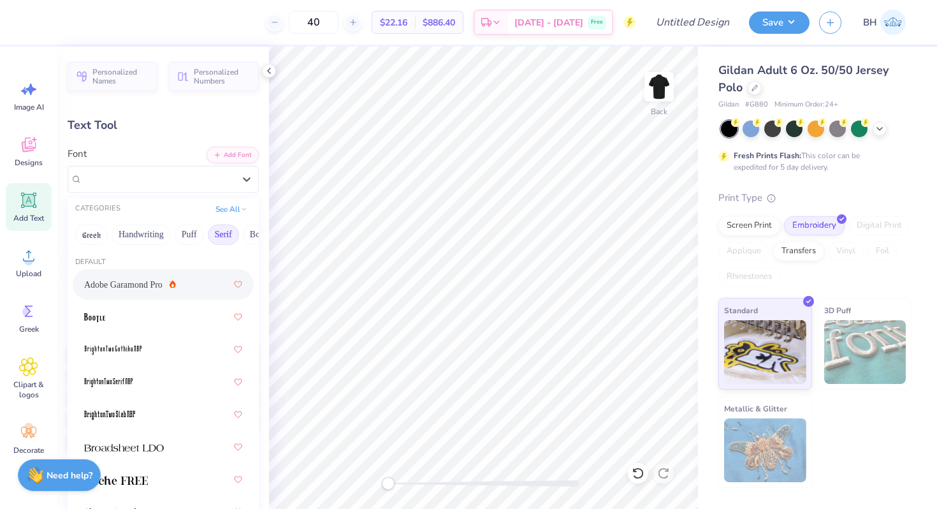
scroll to position [0, 3]
click at [142, 286] on span "Adobe Garamond Pro" at bounding box center [123, 284] width 78 height 13
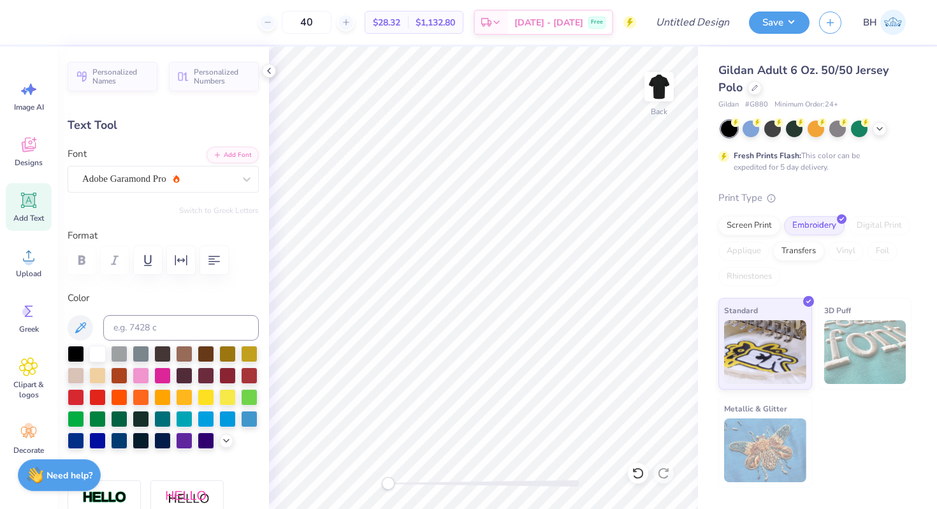
scroll to position [0, 4]
type textarea "Tau Kappa Epsilon"
type input "7.25"
type input "0.96"
type input "9.62"
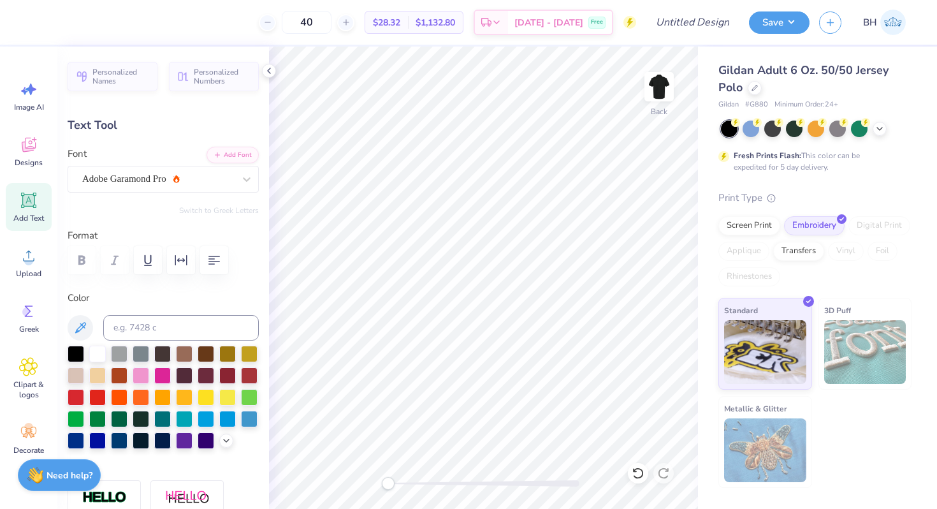
type input "5.91"
type input "0.78"
type input "6.80"
type input "5.42"
type input "0.72"
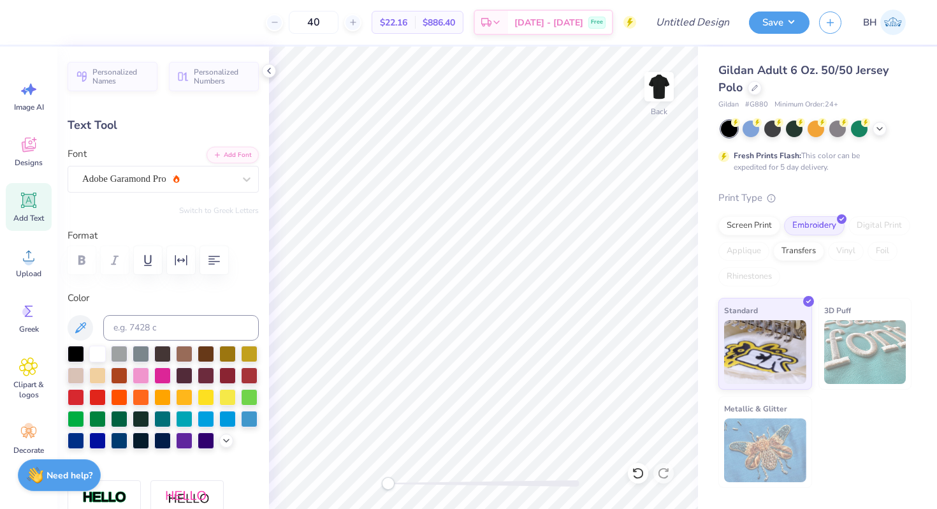
type input "6.86"
click at [31, 330] on span "Greek" at bounding box center [29, 329] width 20 height 10
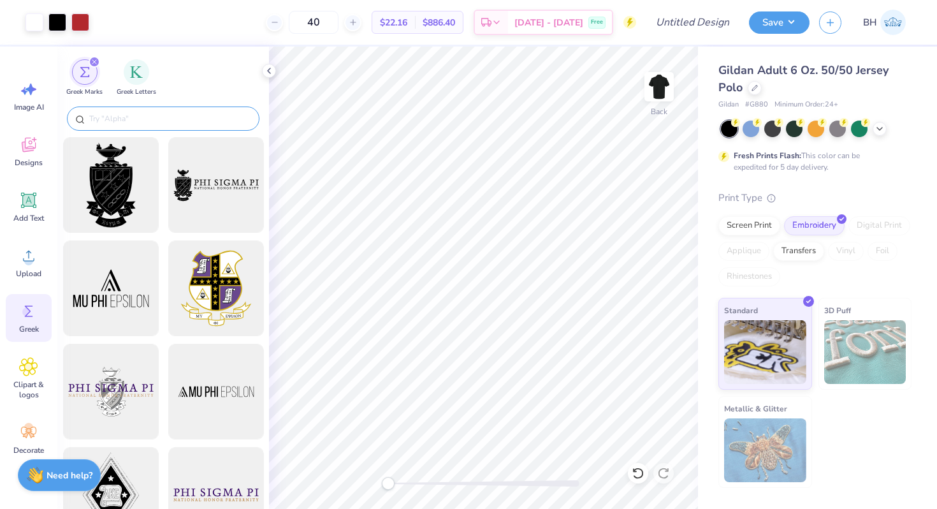
click at [142, 122] on input "text" at bounding box center [169, 118] width 163 height 13
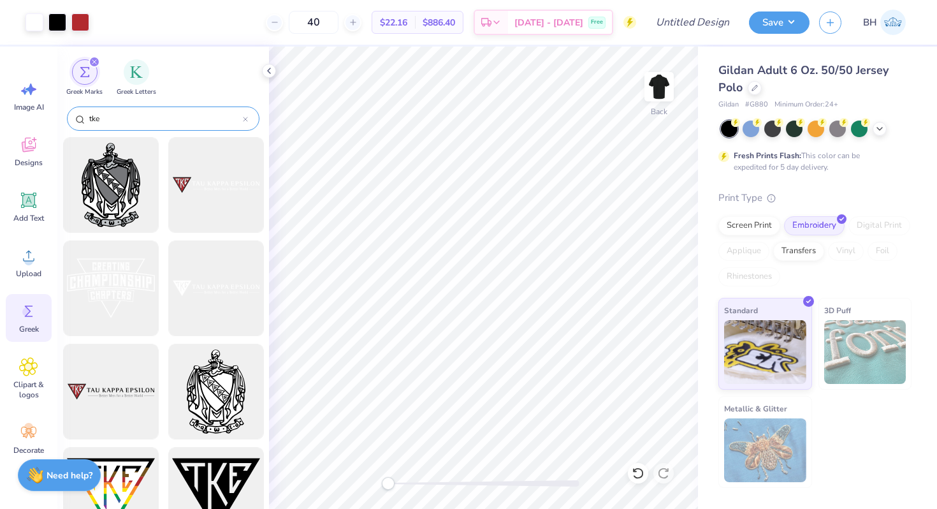
type input "tke"
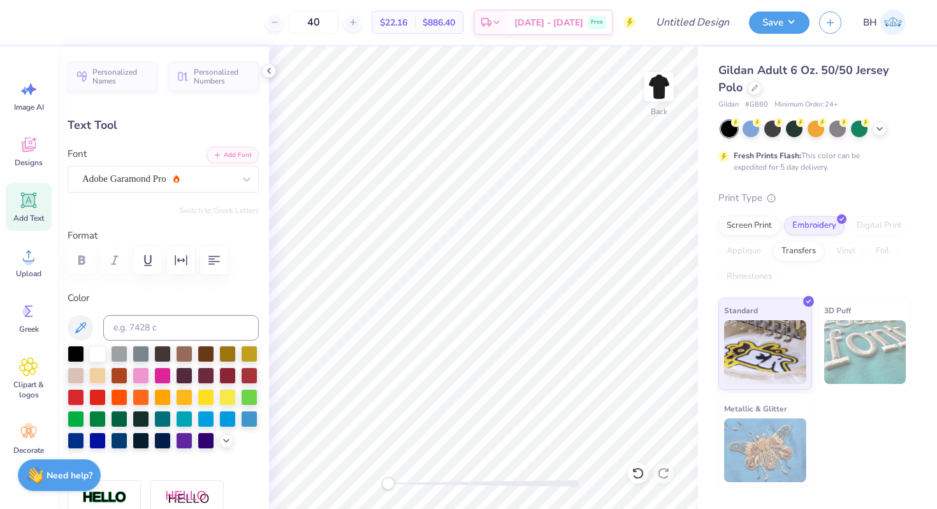
scroll to position [0, 4]
type textarea "TAU KAPPA EPSILON"
type input "6.98"
type input "0.52"
type input "6.96"
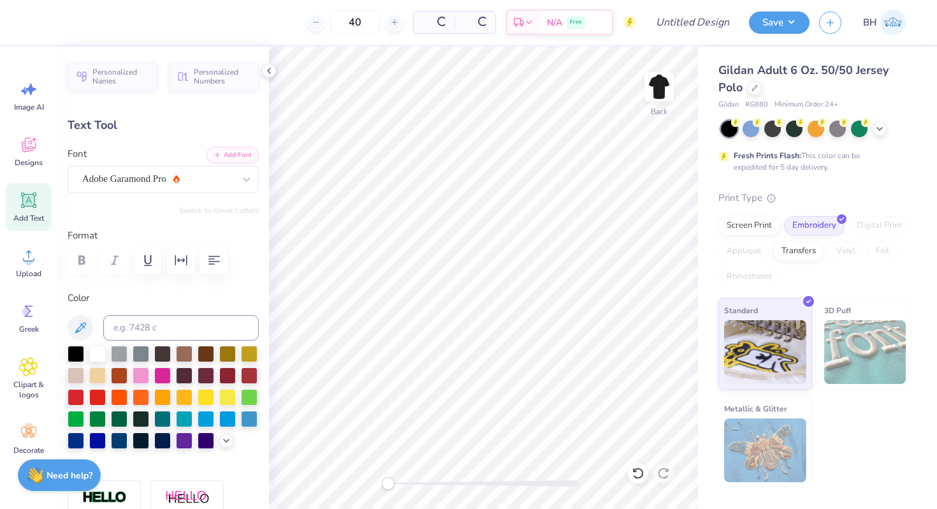
type input "6.14"
type input "0.46"
type input "7.02"
click at [25, 316] on icon at bounding box center [29, 310] width 8 height 11
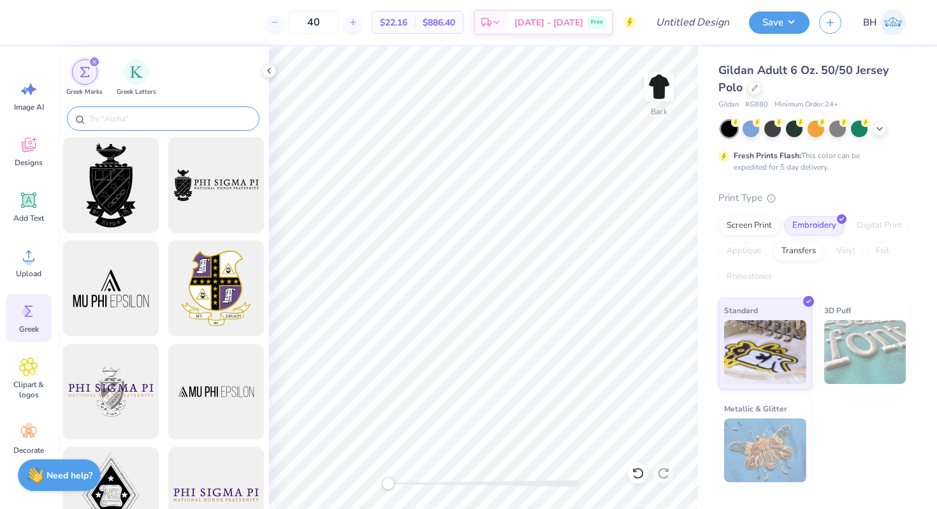
click at [139, 126] on div at bounding box center [163, 118] width 193 height 24
click at [131, 124] on input "text" at bounding box center [169, 118] width 163 height 13
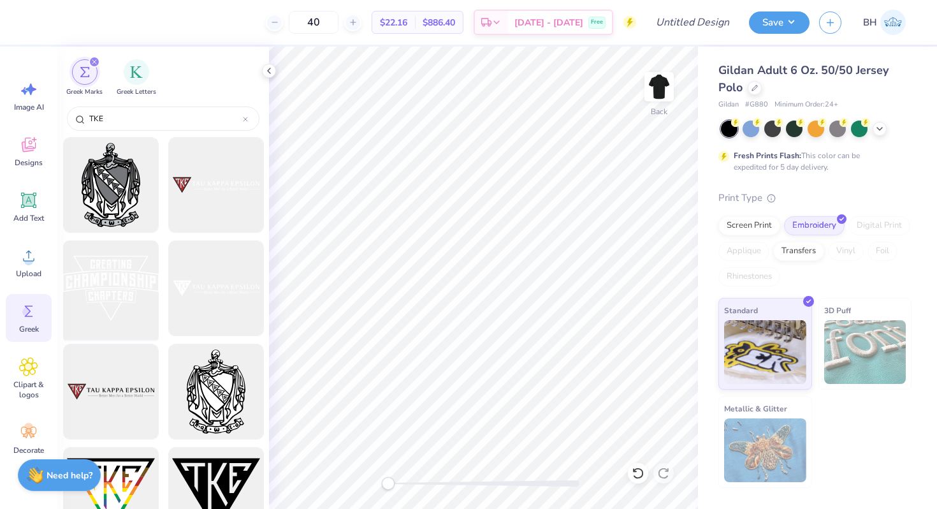
scroll to position [9, 0]
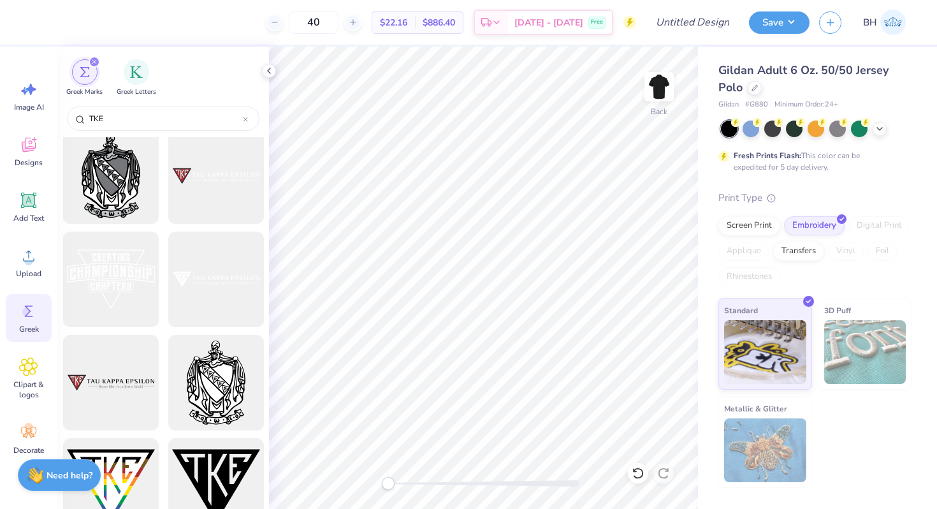
type input "TKE"
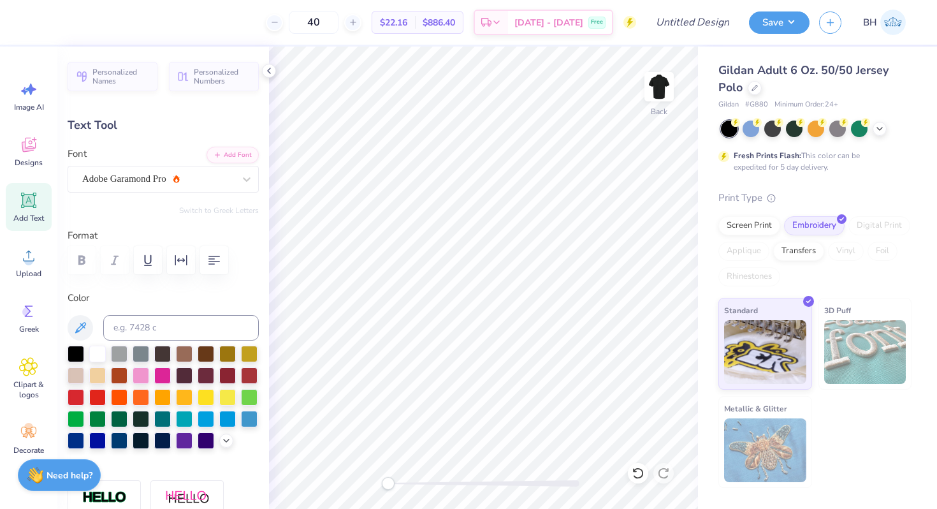
type input "5.04"
type input "0.38"
type input "7.53"
drag, startPoint x: 391, startPoint y: 487, endPoint x: 443, endPoint y: 484, distance: 51.7
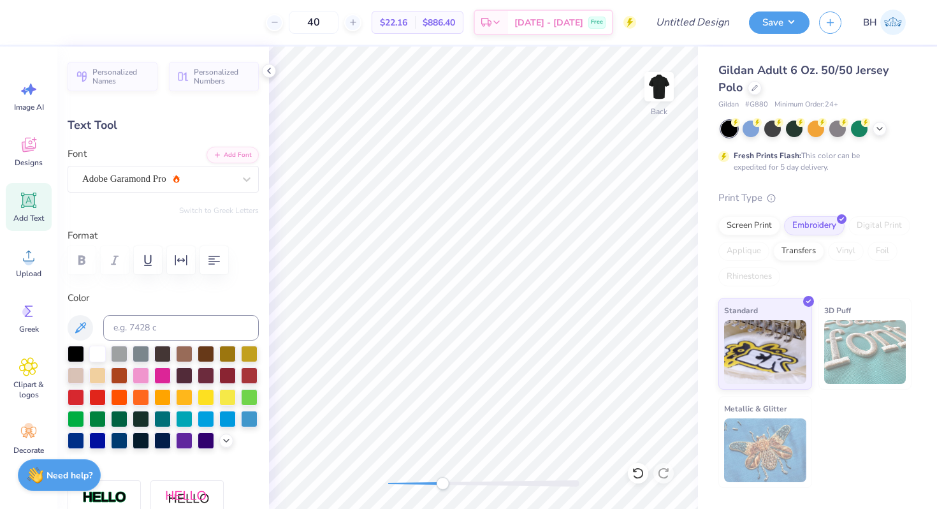
click at [443, 484] on div "Accessibility label" at bounding box center [442, 483] width 13 height 13
type textarea "University of California, Davis"
type input "6.27"
type input "0.51"
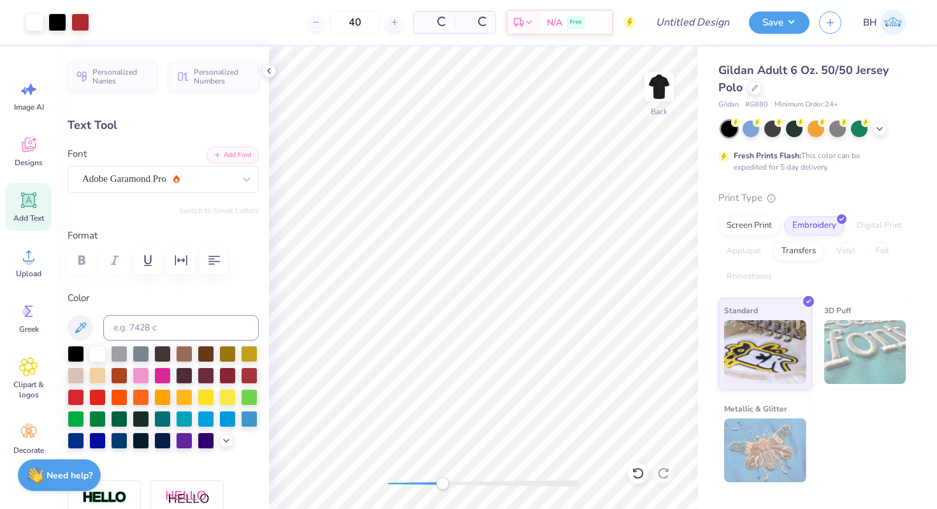
type input "7.46"
type input "3.93"
type input "0.32"
type input "7.65"
click at [373, 472] on div "Back" at bounding box center [483, 278] width 429 height 462
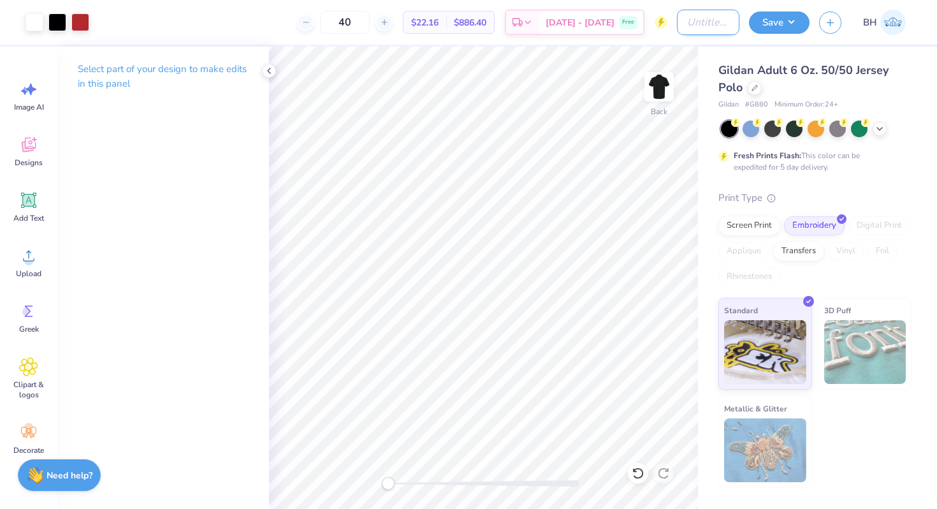
click at [708, 23] on input "Design Title" at bounding box center [708, 23] width 62 height 26
type input "Polo"
click at [775, 19] on button "Save" at bounding box center [779, 21] width 61 height 22
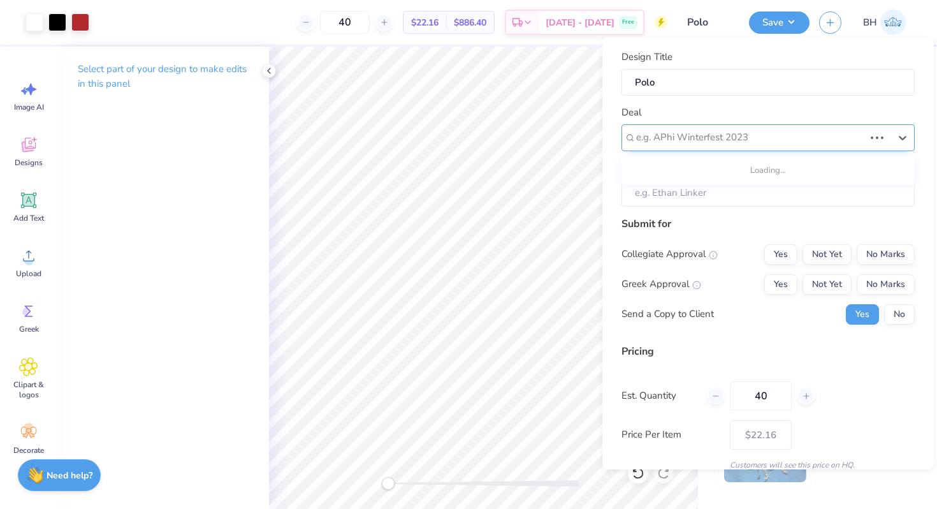
click at [771, 143] on div at bounding box center [750, 137] width 228 height 17
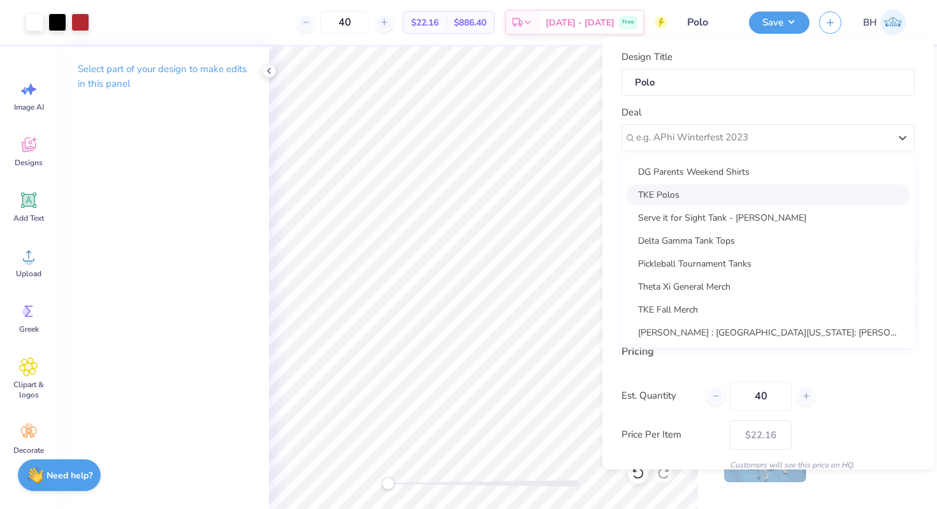
click at [691, 201] on div "TKE Polos" at bounding box center [768, 194] width 283 height 21
type input "Reyone Hassan"
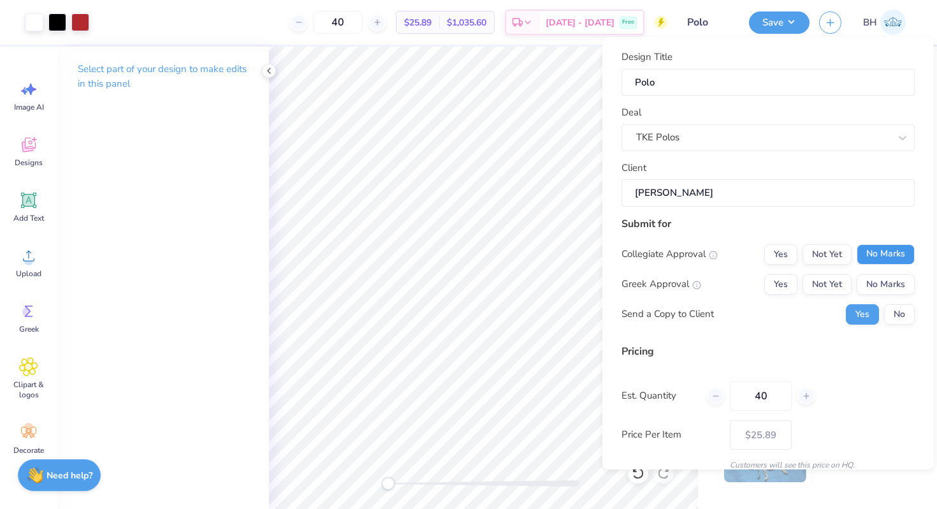
click at [885, 251] on button "No Marks" at bounding box center [886, 254] width 58 height 20
click at [785, 285] on button "Yes" at bounding box center [781, 284] width 33 height 20
click at [916, 300] on div "Design Title Polo Deal TKE Polos Client Reyone Hassan Submit for Collegiate App…" at bounding box center [769, 253] width 332 height 432
click at [912, 301] on div "Collegiate Approval Yes Not Yet No Marks Greek Approval Yes Not Yet No Marks Se…" at bounding box center [768, 284] width 293 height 80
click at [907, 309] on button "No" at bounding box center [899, 314] width 31 height 20
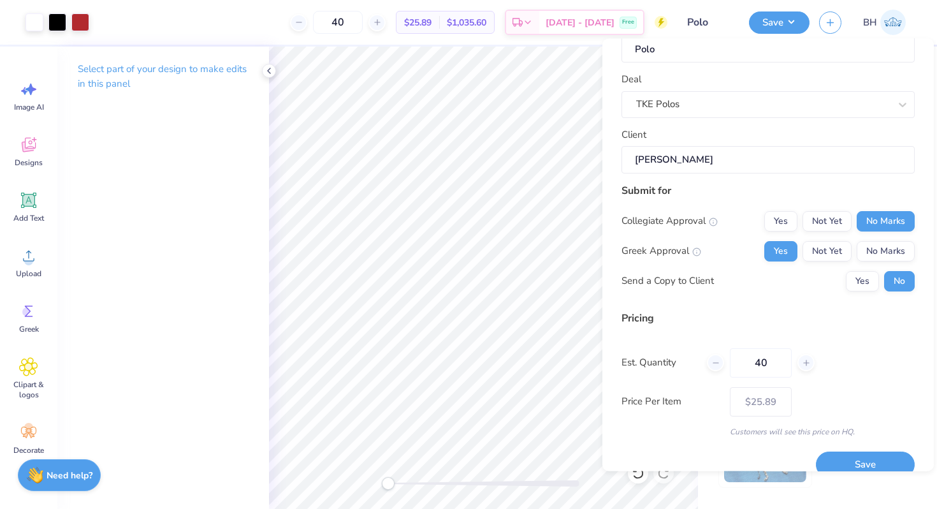
scroll to position [54, 0]
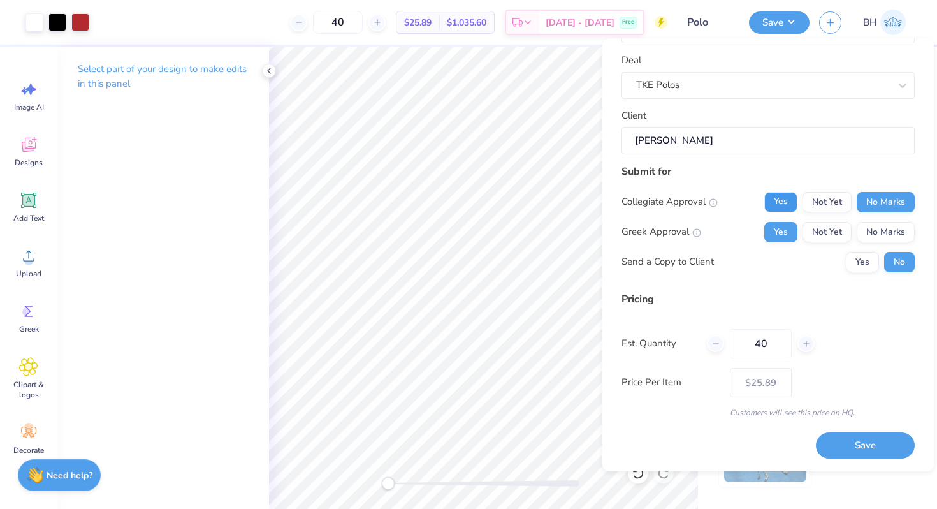
click at [796, 202] on button "Yes" at bounding box center [781, 202] width 33 height 20
type input "$25.89"
click at [27, 327] on span "Greek" at bounding box center [29, 329] width 20 height 10
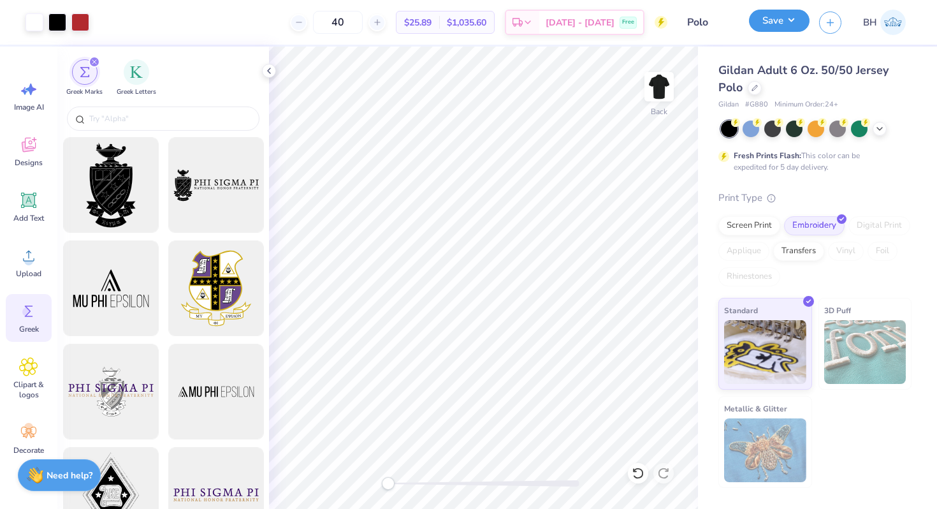
click at [775, 26] on button "Save" at bounding box center [779, 21] width 61 height 22
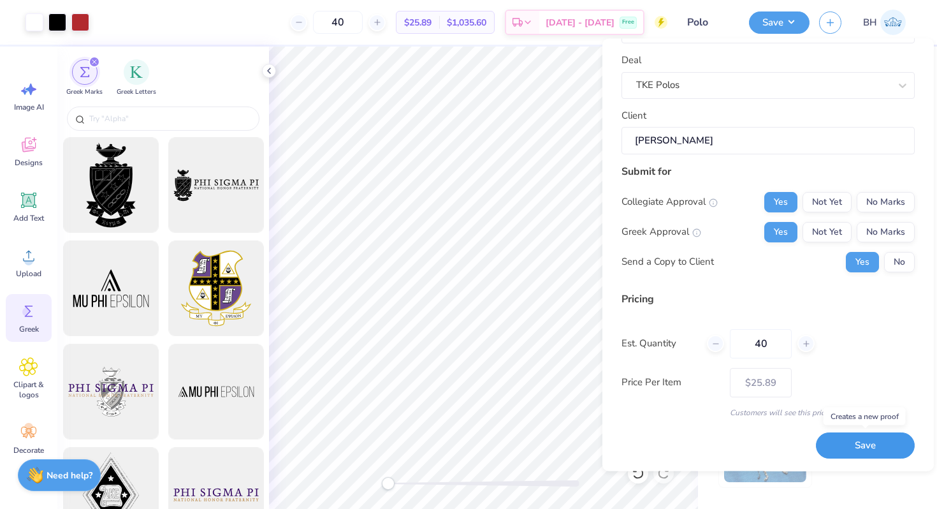
click at [853, 441] on button "Save" at bounding box center [865, 446] width 99 height 26
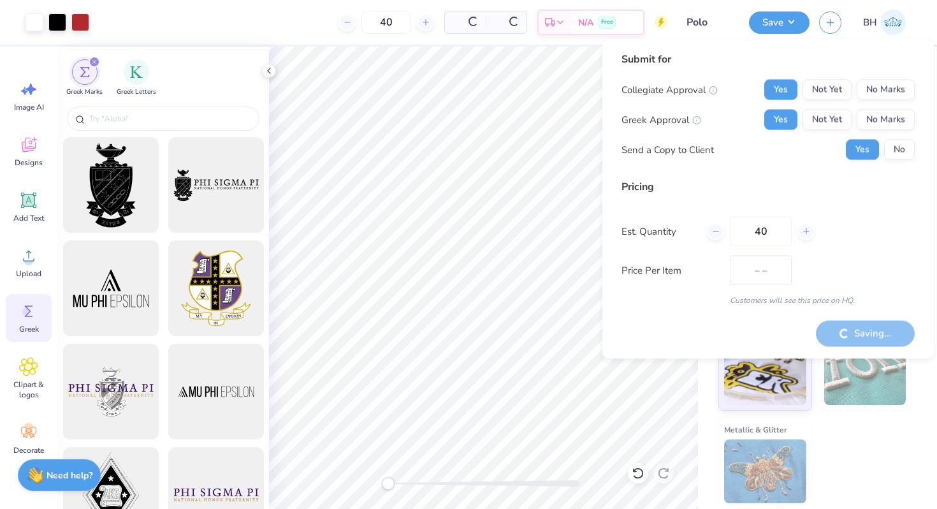
type input "$25.89"
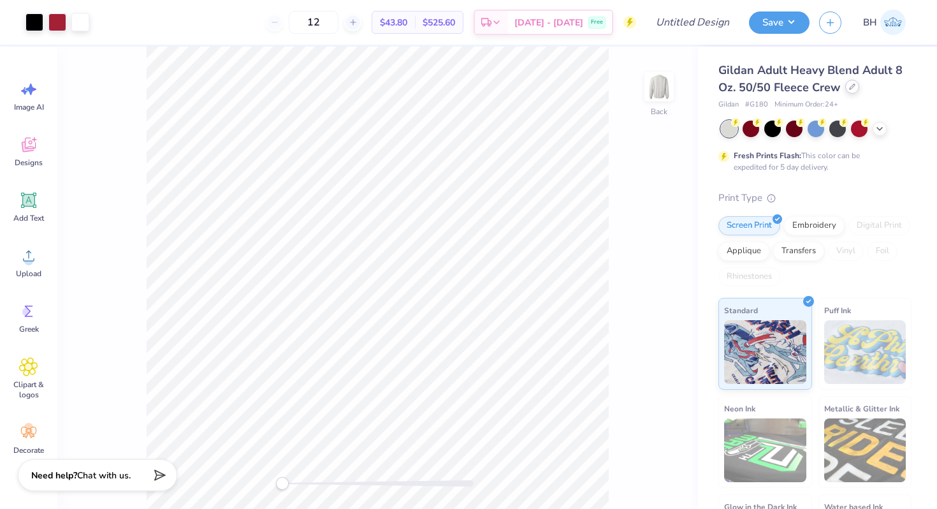
click at [856, 85] on div at bounding box center [852, 87] width 14 height 14
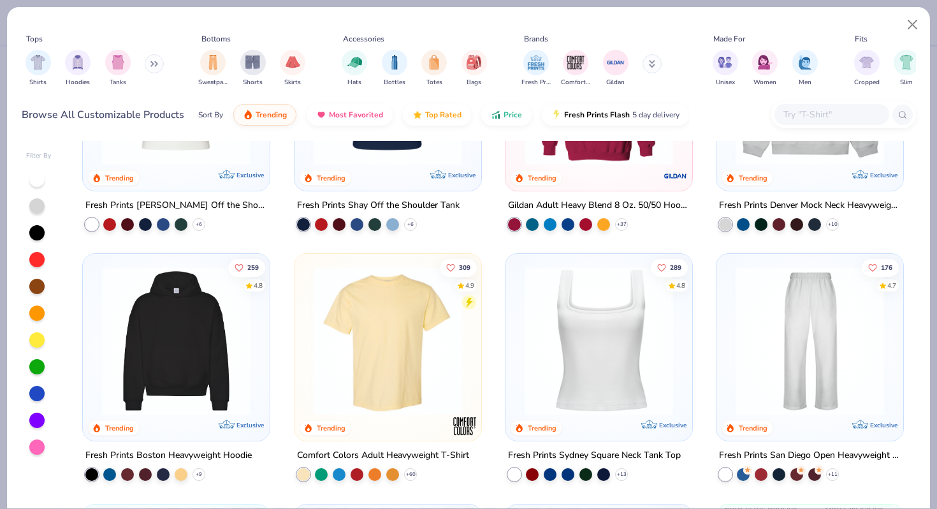
scroll to position [176, 0]
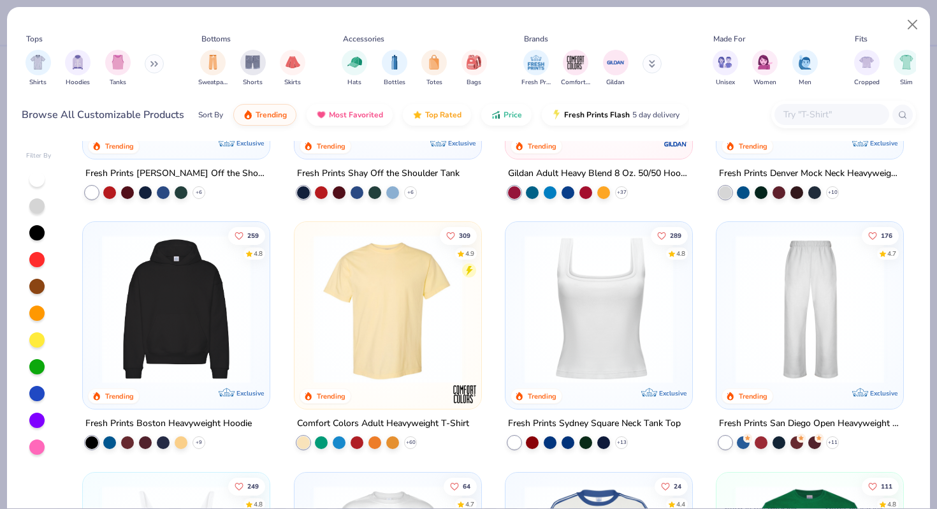
click at [418, 369] on img at bounding box center [387, 309] width 161 height 149
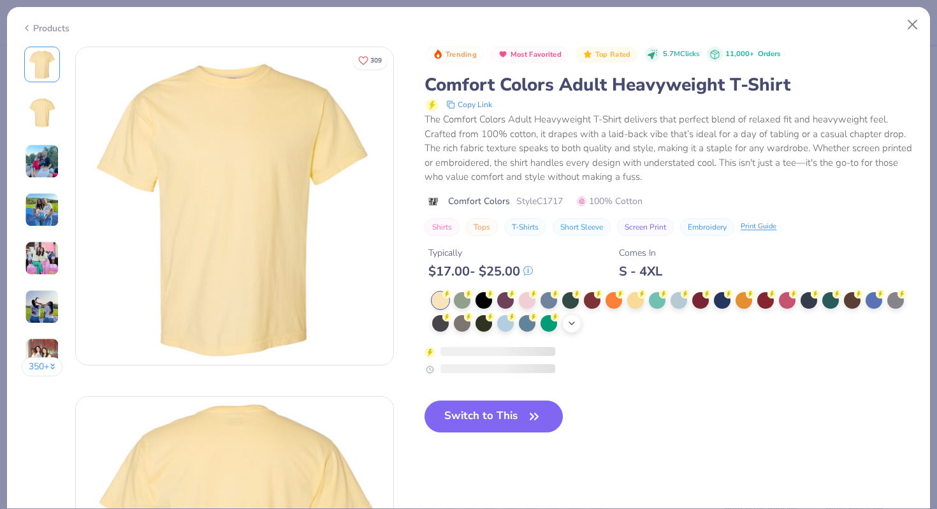
click at [574, 321] on icon at bounding box center [572, 323] width 10 height 10
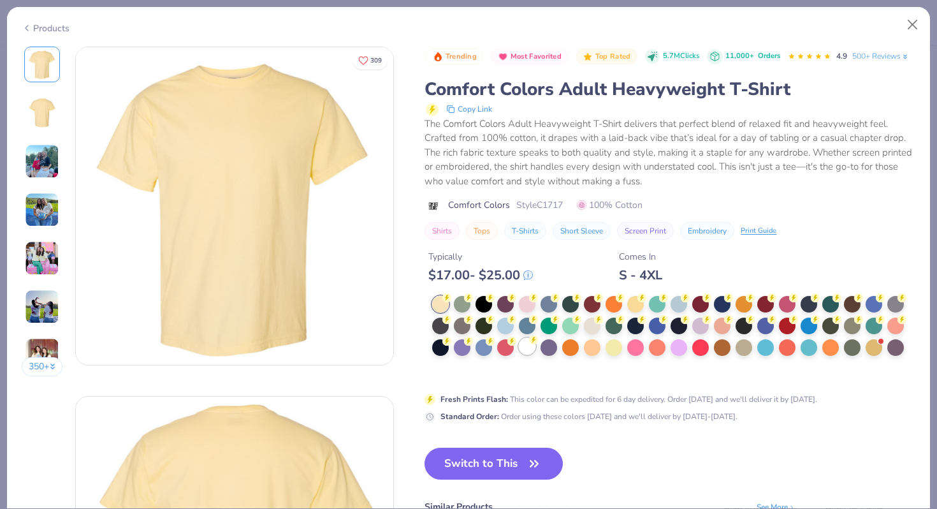
click at [526, 345] on div at bounding box center [527, 346] width 17 height 17
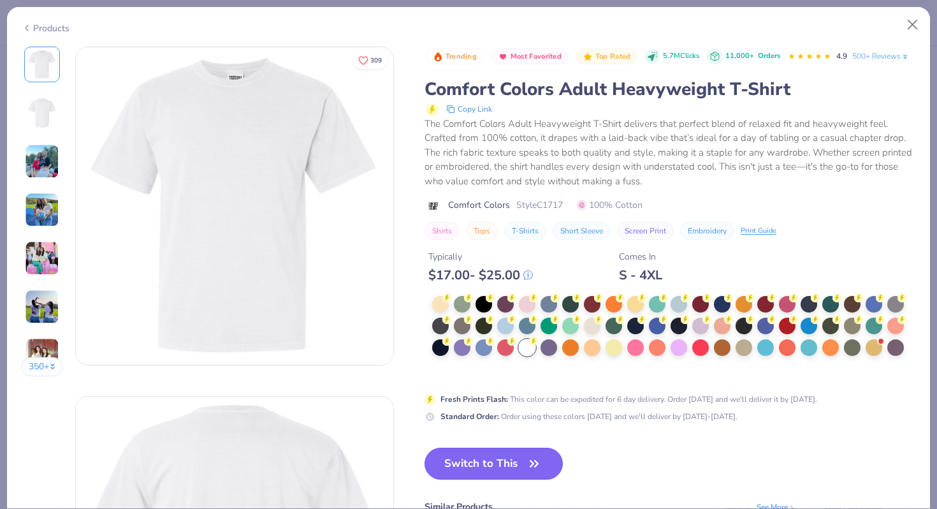
click at [504, 462] on button "Switch to This" at bounding box center [494, 464] width 138 height 32
click at [499, 462] on button "Switch to This" at bounding box center [494, 464] width 138 height 32
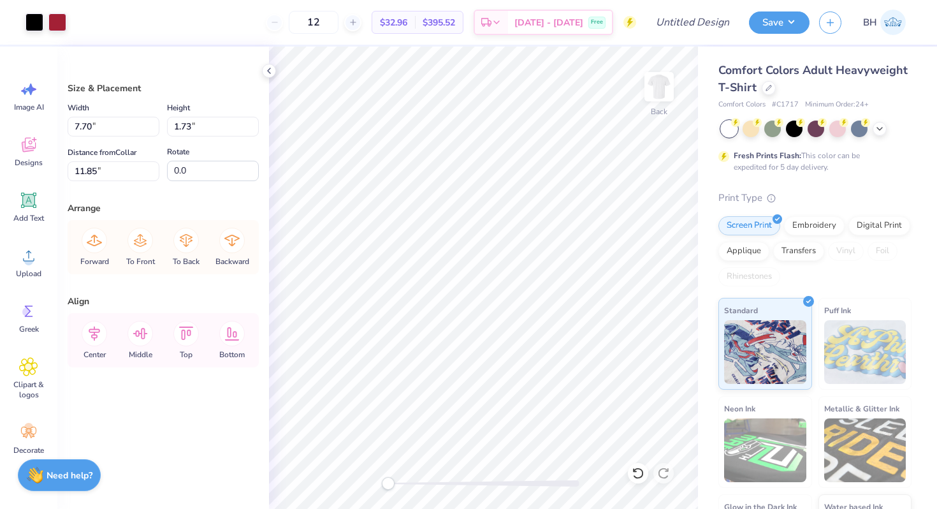
type input "15.34"
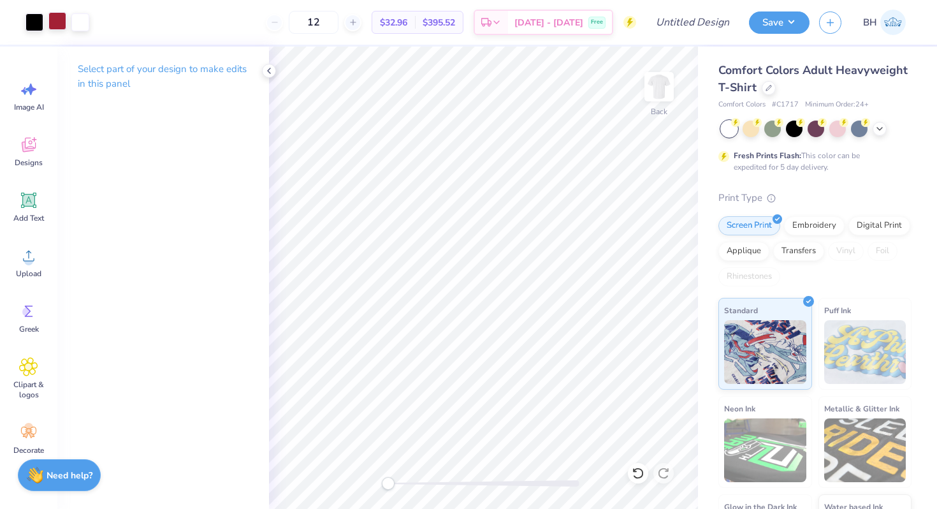
click at [59, 27] on div at bounding box center [57, 21] width 18 height 18
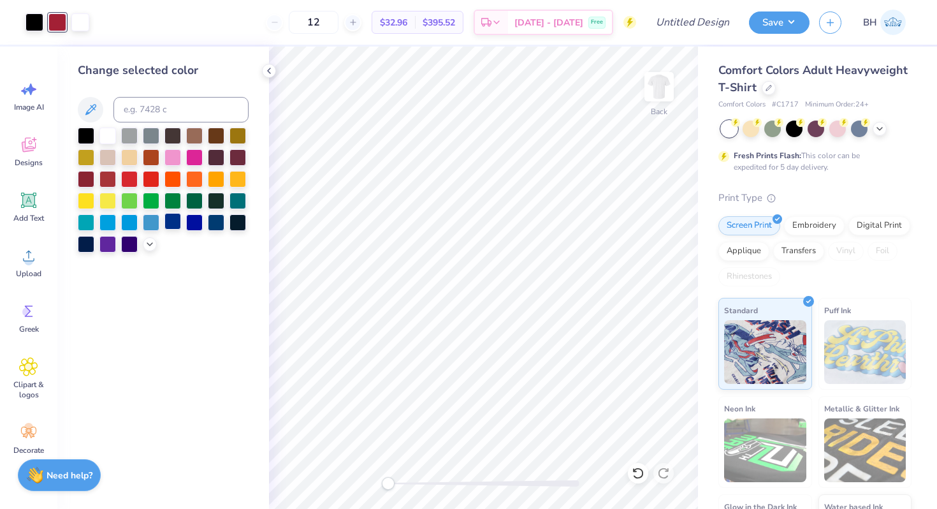
click at [173, 220] on div at bounding box center [173, 221] width 17 height 17
click at [218, 215] on div at bounding box center [216, 221] width 17 height 17
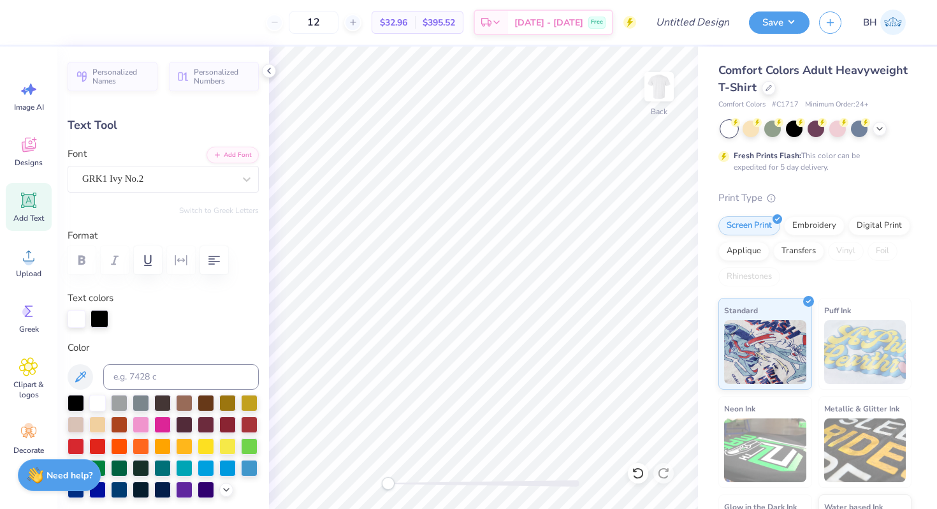
type textarea "DP"
type input "0.0"
type input "11.80"
type input "1.83"
type input "3.79"
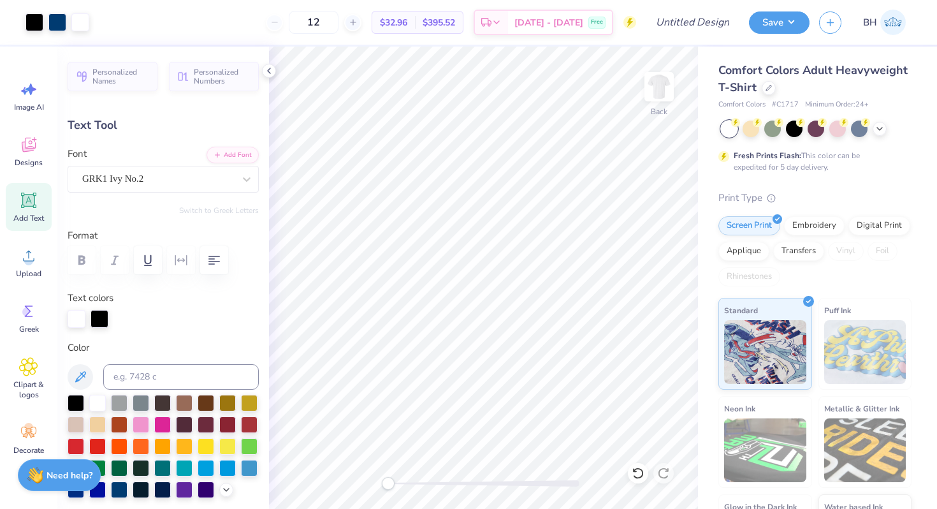
type input "-2.2"
click at [328, 27] on input "12" at bounding box center [314, 22] width 50 height 23
click at [336, 25] on input "12" at bounding box center [314, 22] width 50 height 23
click at [339, 23] on input "2" at bounding box center [314, 22] width 50 height 23
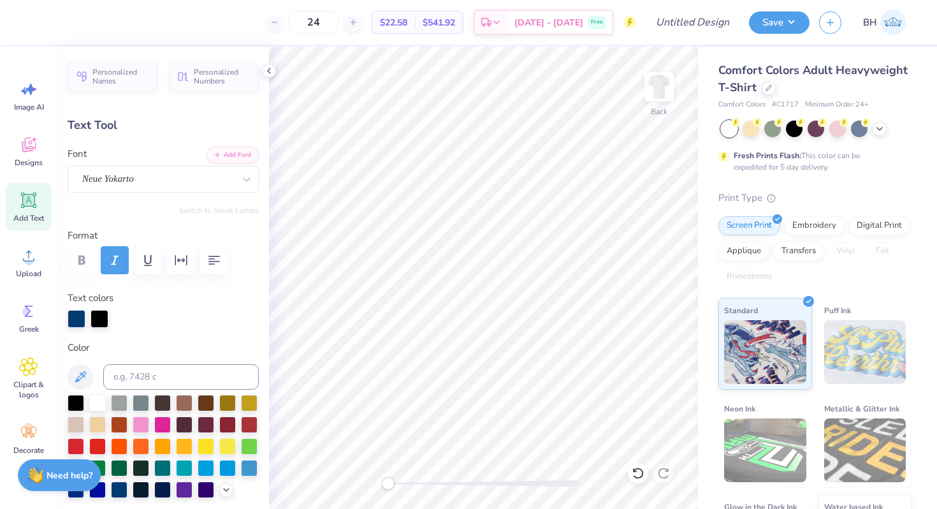
type input "24"
type input "0.0"
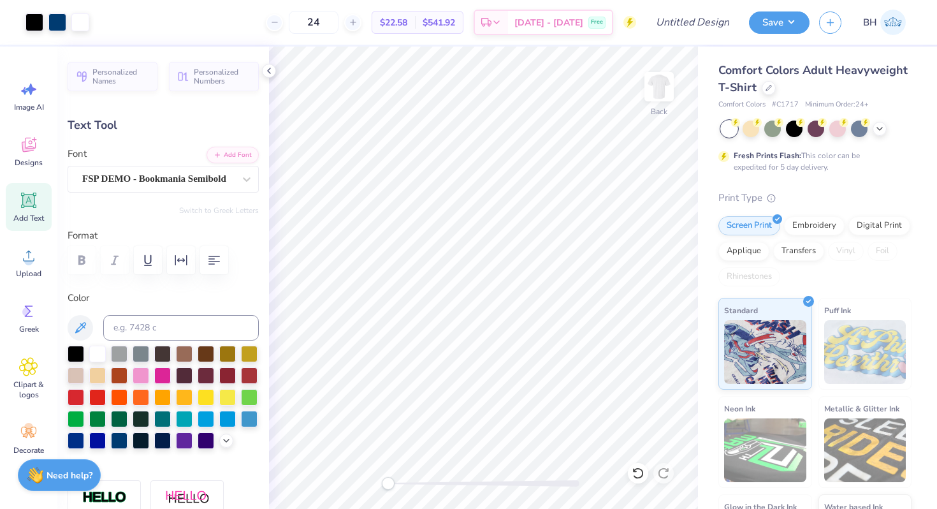
type input "7.66"
type input "1.11"
type input "15.56"
type textarea "PARENTS WEEKEND"
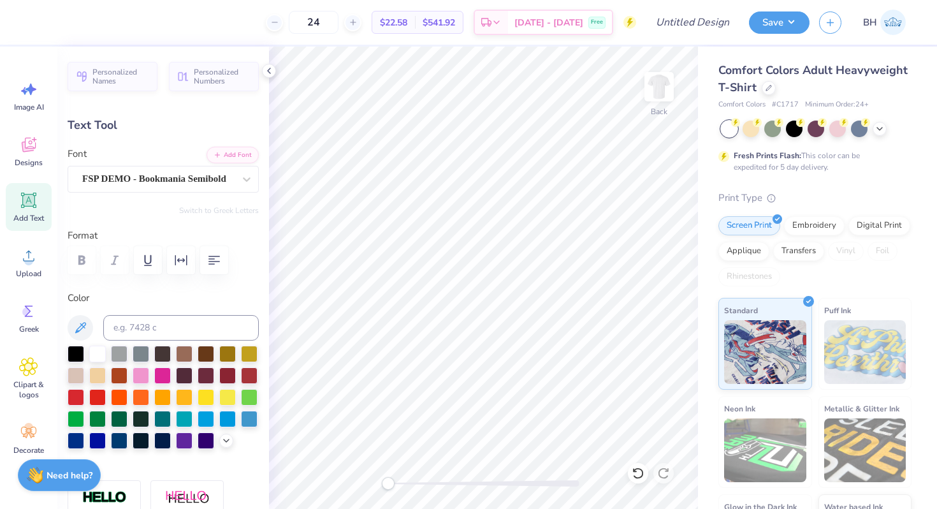
scroll to position [0, 4]
type input "14.17"
type input "1.01"
type input "15.61"
type input "12.29"
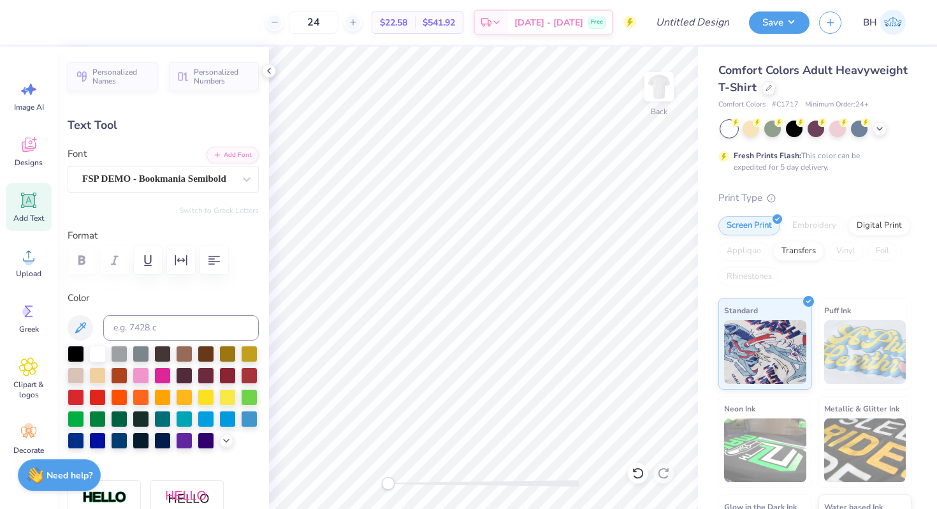
type input "0.88"
type input "15.74"
type input "7.69"
type input "0.40"
type input "16.67"
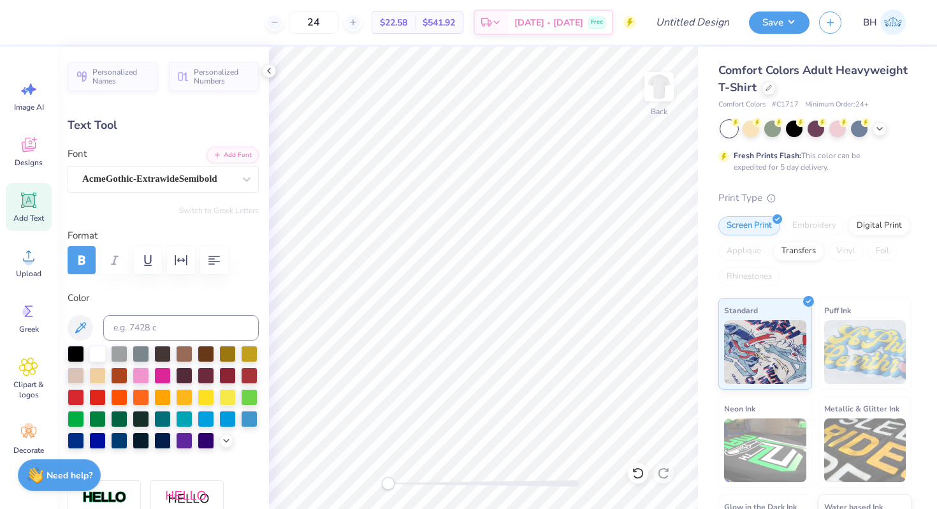
scroll to position [0, 0]
type textarea "DAVIS, CALIFORNIA"
type input "5.54"
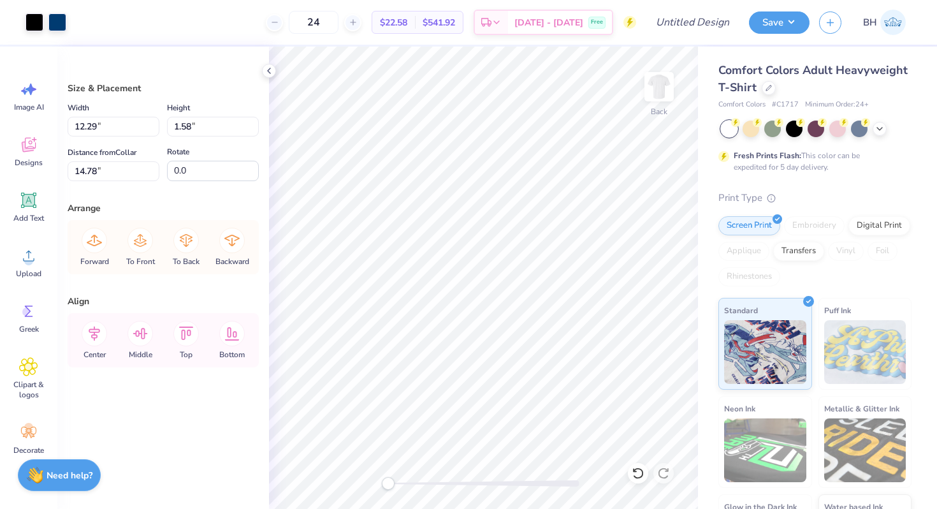
type input "13.80"
type input "11.15"
type input "1.44"
type input "13.59"
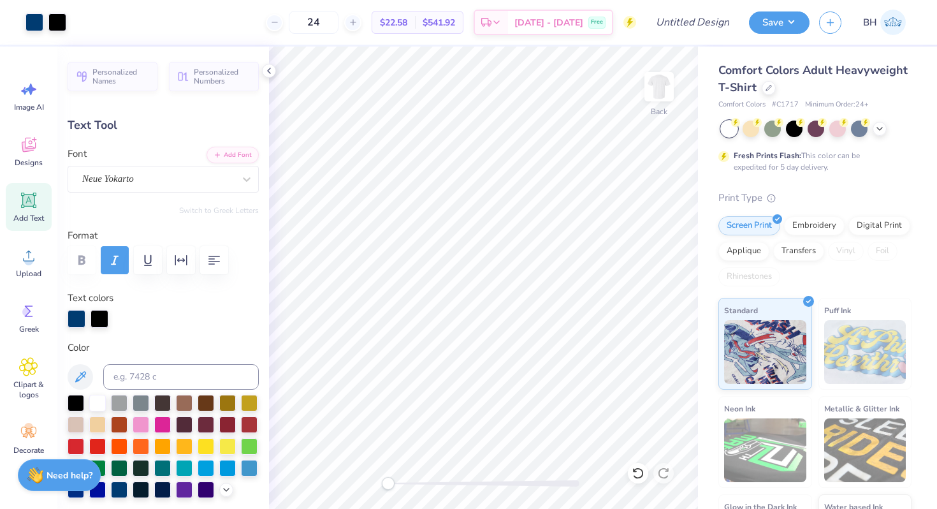
type input "11.80"
type input "1.83"
type input "3.79"
type input "-2.2"
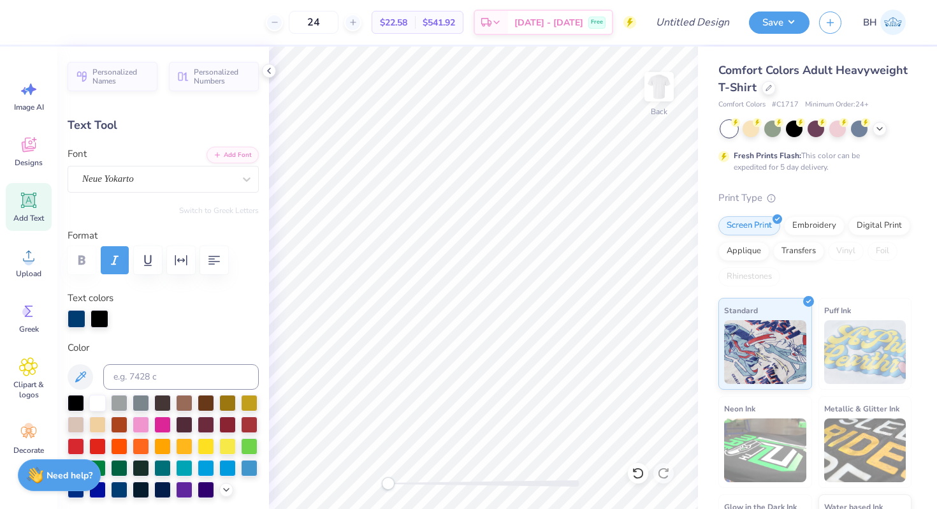
type textarea "Delta Gamma"
type input "0.0"
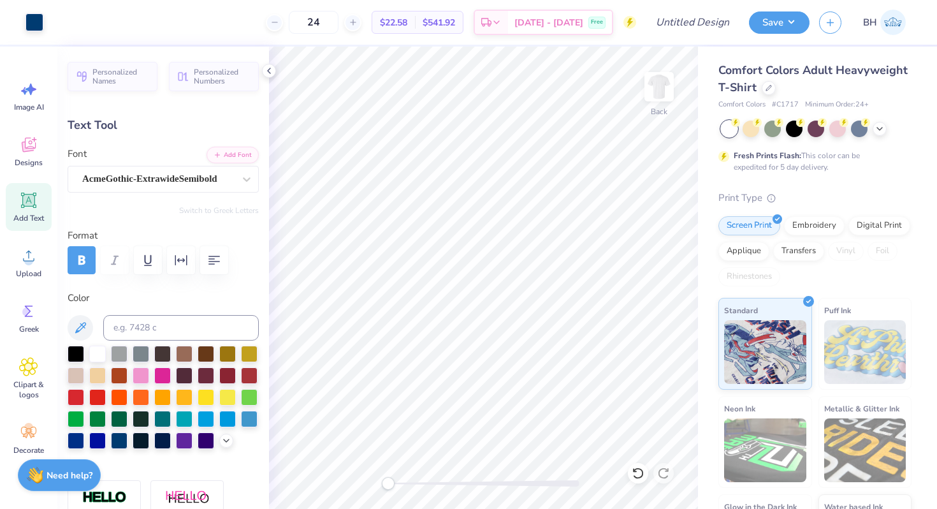
type input "5.03"
type input "0.37"
type input "14.66"
type input "11.15"
type input "0.79"
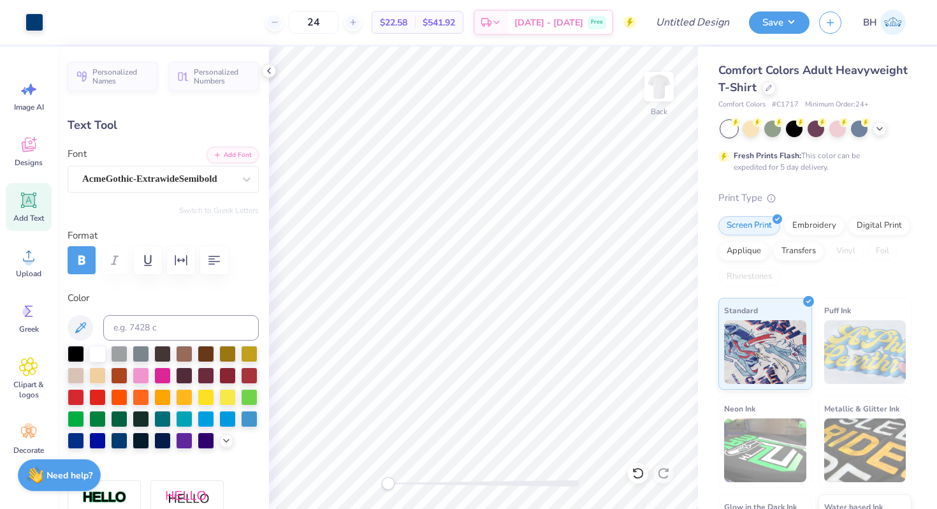
type input "13.59"
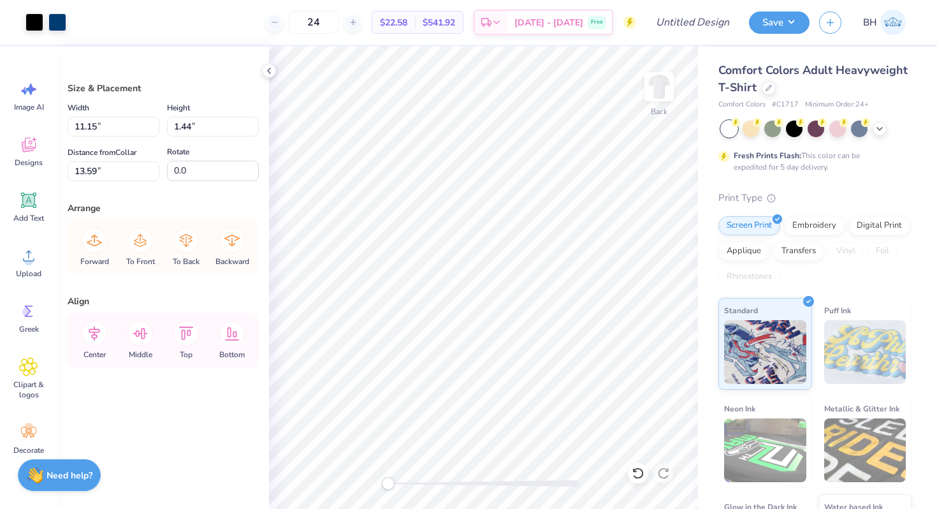
type input "12.71"
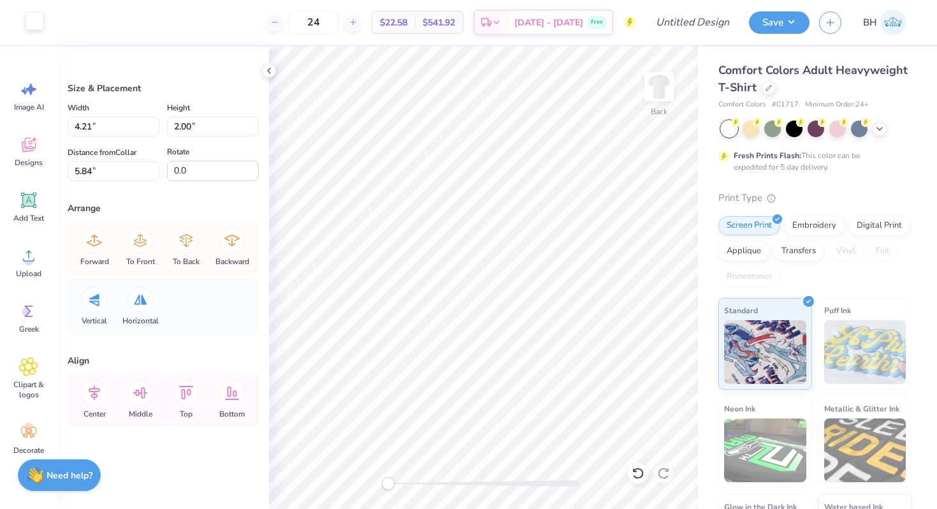
click at [34, 26] on div at bounding box center [35, 21] width 18 height 18
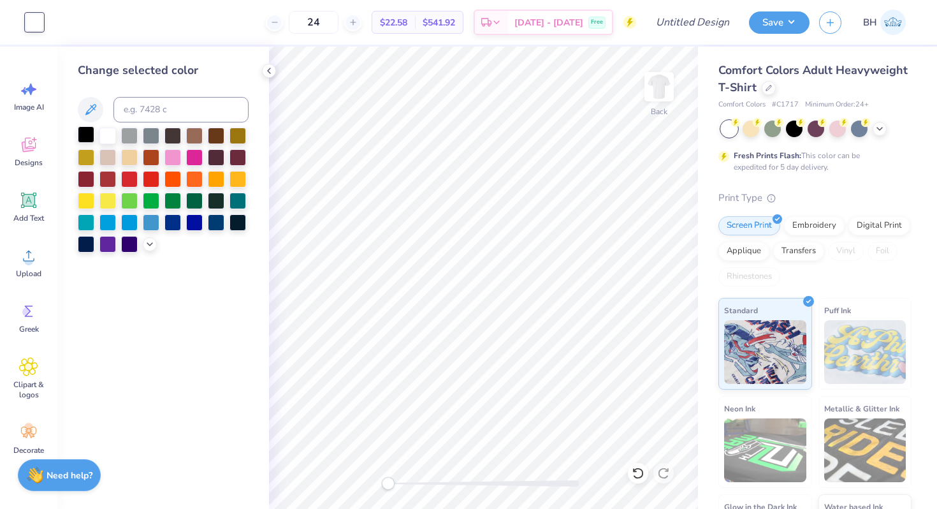
click at [91, 128] on div at bounding box center [86, 134] width 17 height 17
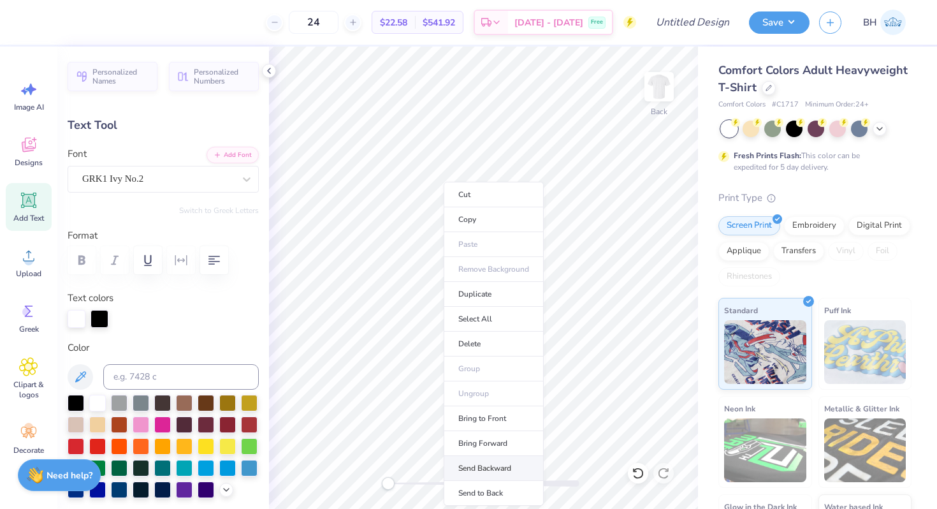
click at [479, 462] on li "Send Backward" at bounding box center [494, 468] width 100 height 25
click at [503, 467] on li "Send Backward" at bounding box center [512, 468] width 100 height 25
type input "5.64"
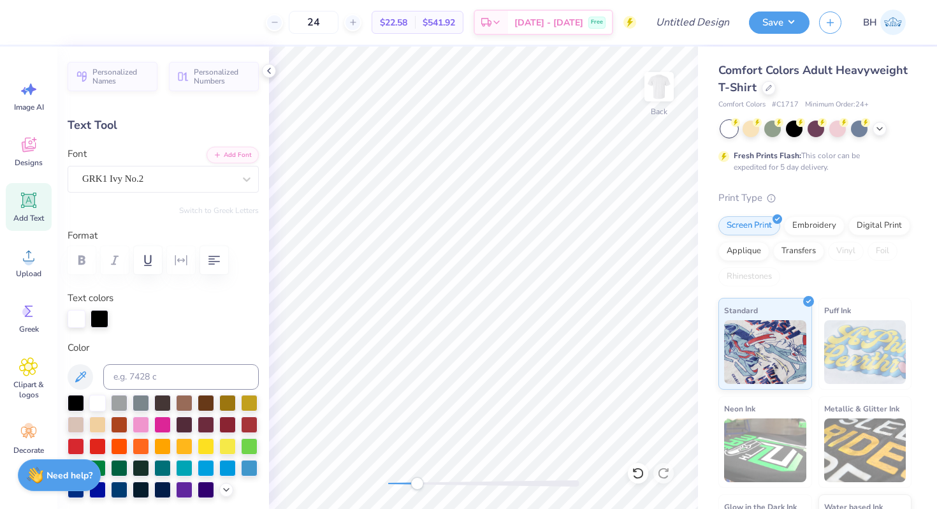
drag, startPoint x: 388, startPoint y: 479, endPoint x: 417, endPoint y: 477, distance: 29.4
click at [417, 477] on div "Accessibility label" at bounding box center [417, 483] width 13 height 13
type input "8.99"
type input "1.73"
type input "3.79"
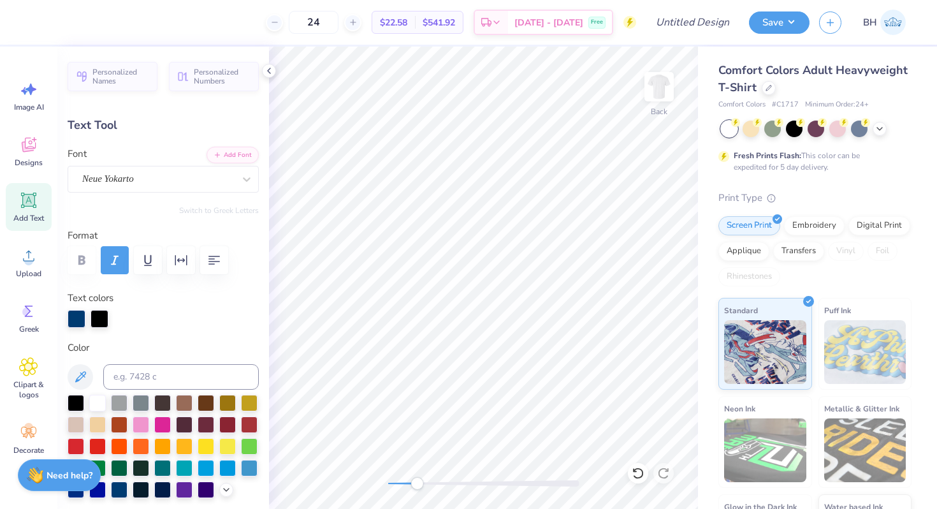
type input "-2.2"
type input "3.06"
type input "1.75"
type input "5.91"
type input "-9.1"
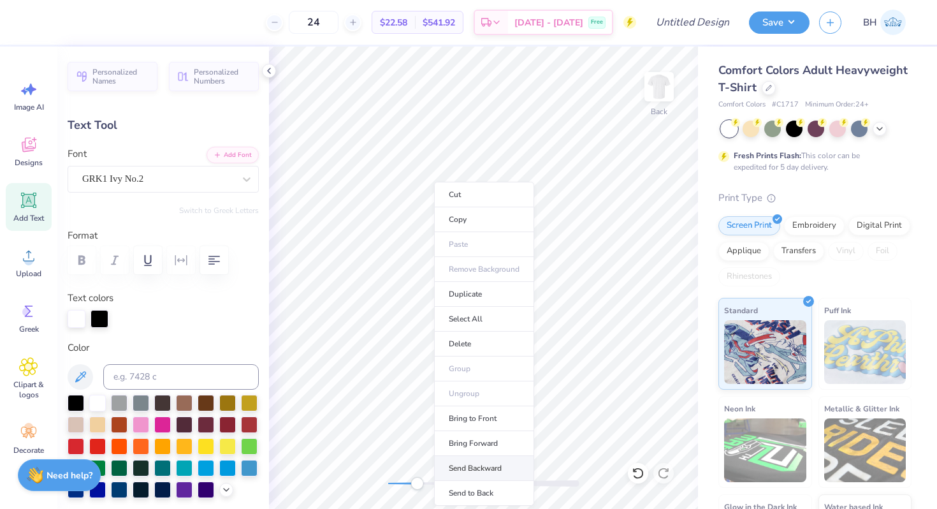
click at [476, 460] on li "Send Backward" at bounding box center [484, 468] width 100 height 25
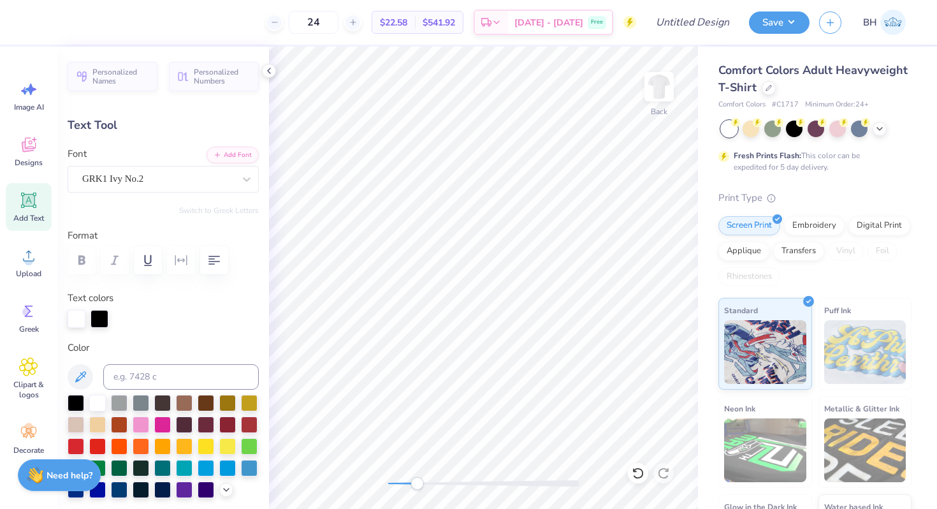
type input "3.04"
type input "1.87"
type input "5.85"
type input "2.79"
type input "1.71"
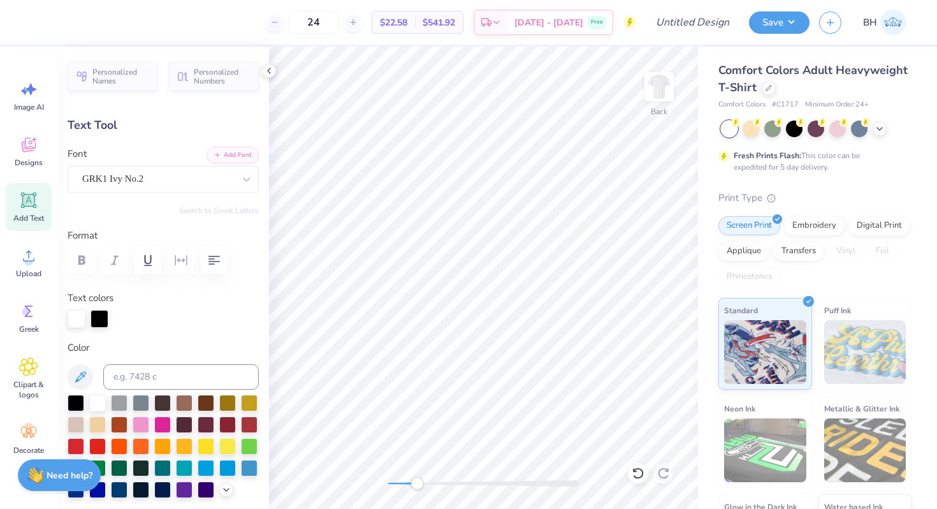
type input "5.96"
click at [372, 481] on div "Back" at bounding box center [483, 278] width 429 height 462
type input "0.0"
type input "5.91"
type input "-9.1"
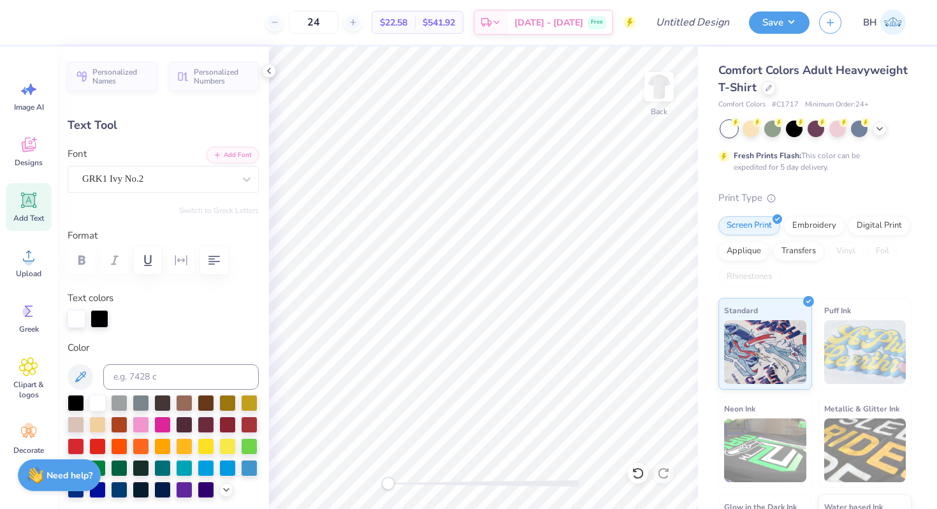
click at [632, 472] on icon at bounding box center [638, 473] width 13 height 13
type input "3.04"
type input "1.87"
type input "5.85"
click at [638, 468] on icon at bounding box center [638, 472] width 11 height 11
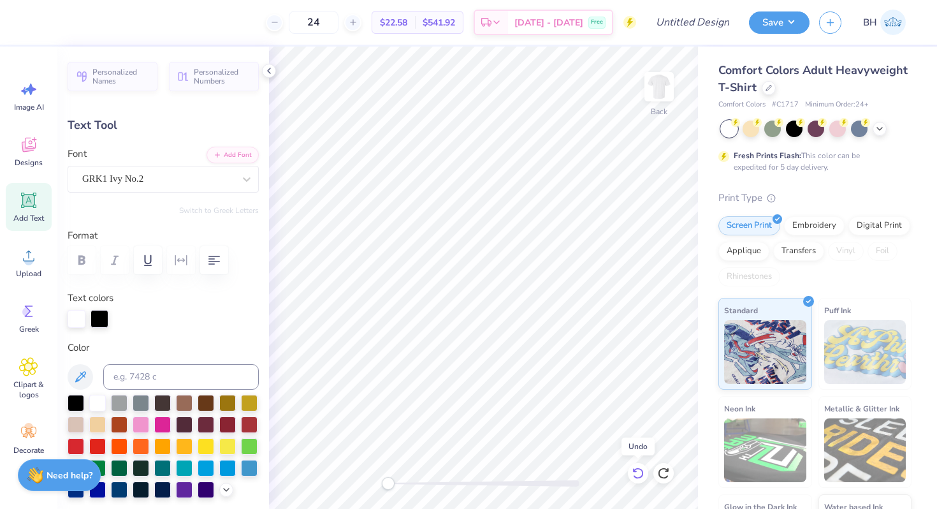
click at [638, 470] on icon at bounding box center [638, 473] width 13 height 13
type input "3.06"
type input "1.75"
type input "5.91"
type input "-6.6"
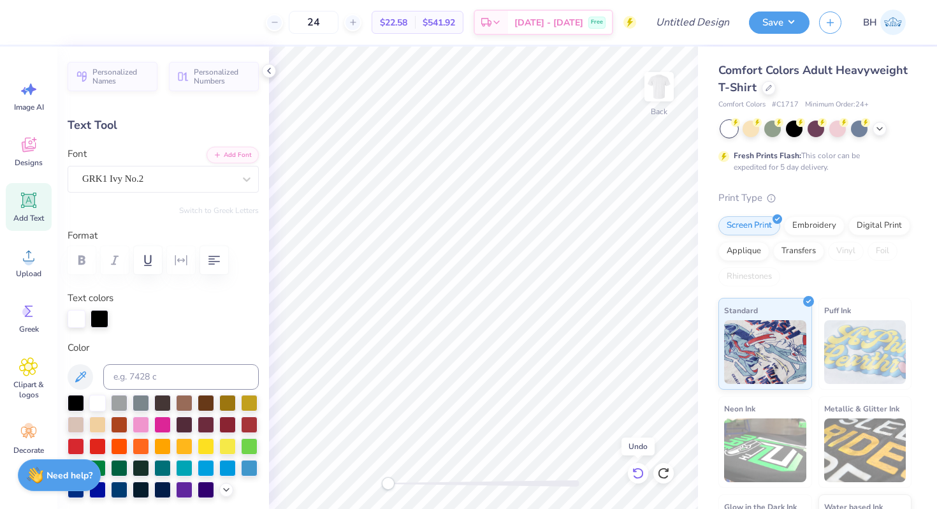
click at [637, 472] on icon at bounding box center [638, 473] width 13 height 13
click at [637, 471] on icon at bounding box center [638, 473] width 13 height 13
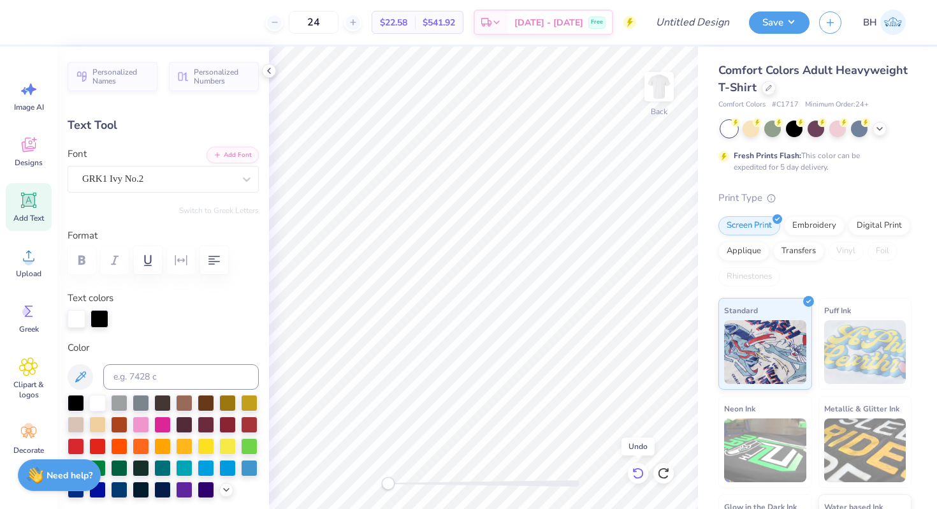
click at [637, 471] on icon at bounding box center [638, 473] width 13 height 13
type input "9.47"
click at [637, 471] on icon at bounding box center [638, 473] width 13 height 13
click at [663, 471] on icon at bounding box center [663, 473] width 13 height 13
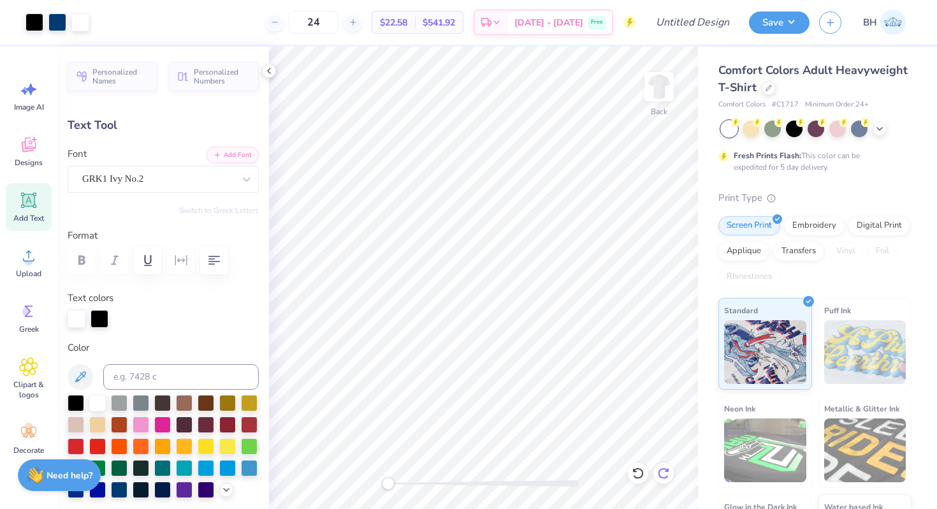
type input "0.0"
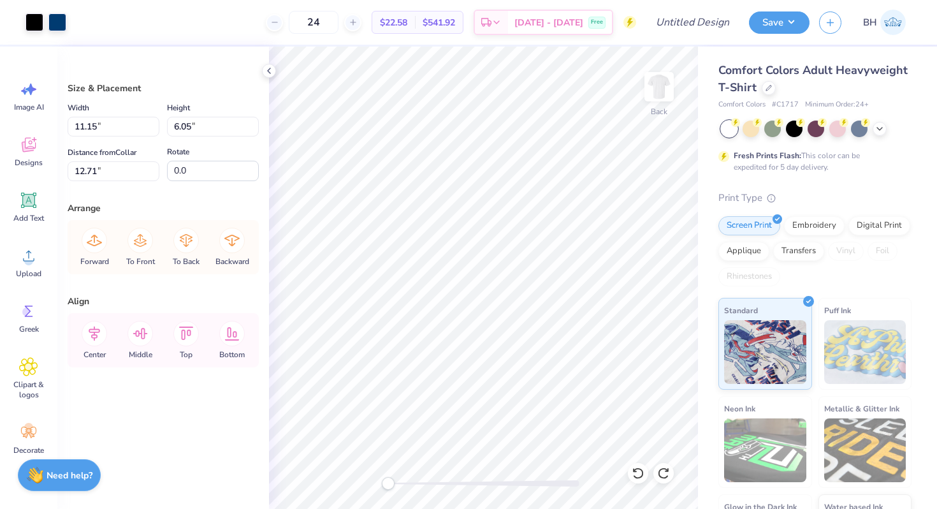
type input "16.15"
type input "8.26"
type input "6.26"
type input "8.65"
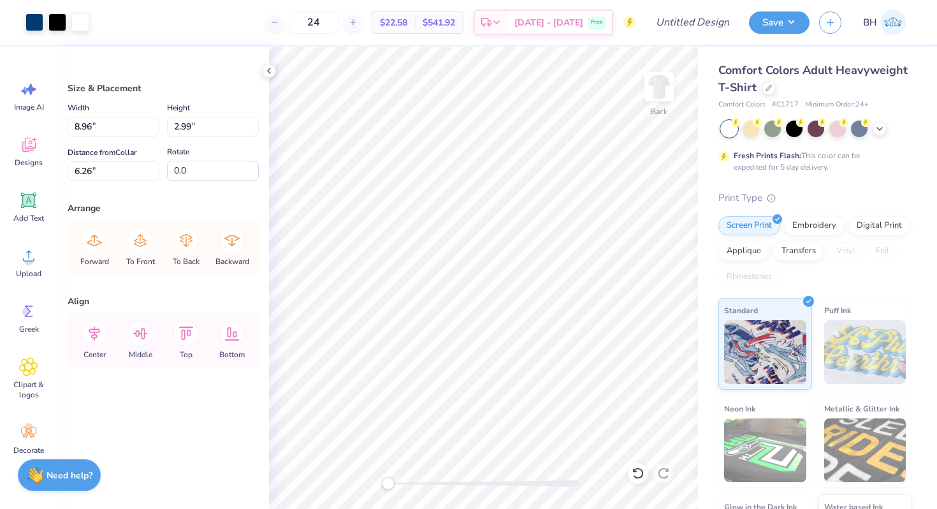
type input "4.96"
type input "4.97"
type input "9.03"
type input "3.12"
type input "6.00"
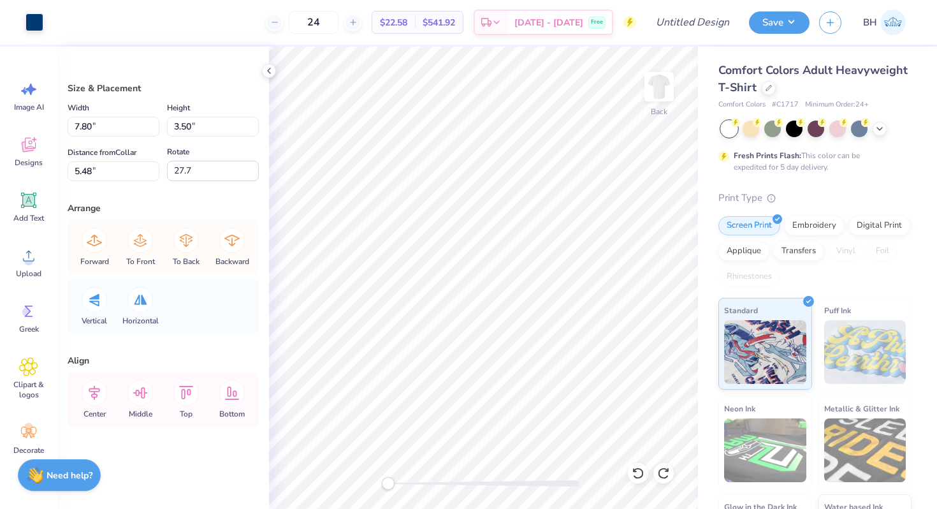
type input "7.80"
type input "3.50"
type input "5.48"
type input "27.7"
type input "7.83"
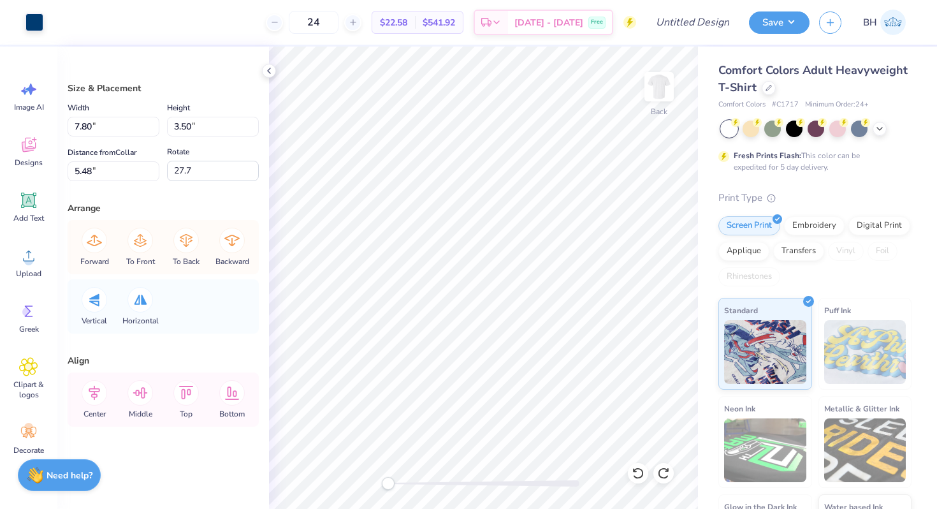
type input "2.80"
type input "6.05"
type input "18.9"
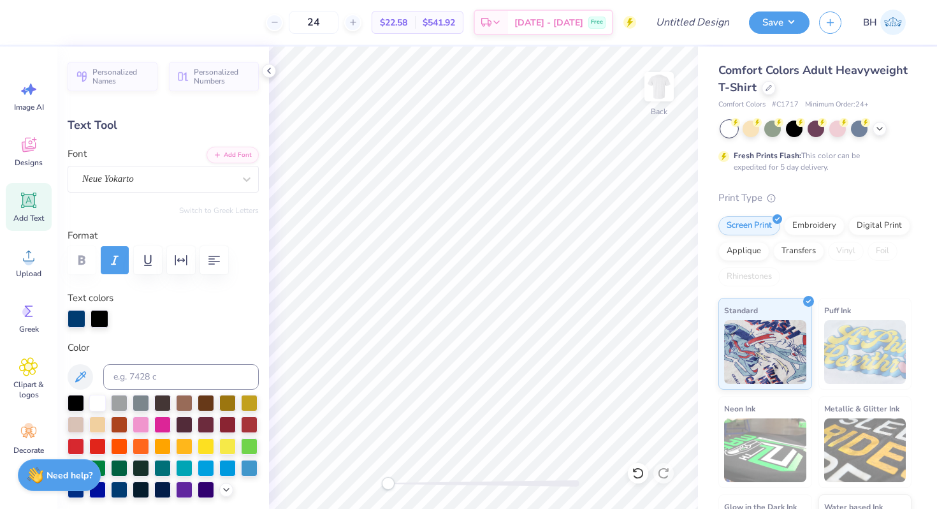
scroll to position [0, 0]
type textarea "D"
type textarea "dee gee"
type input "0.0"
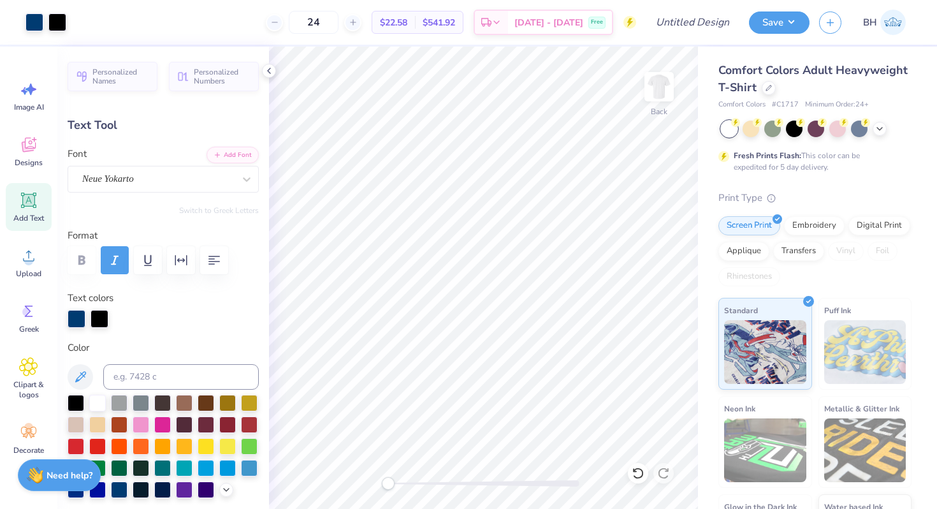
type input "4.33"
type input "1.01"
type input "5.44"
click at [75, 319] on div at bounding box center [77, 318] width 18 height 18
click at [98, 407] on div at bounding box center [97, 401] width 17 height 17
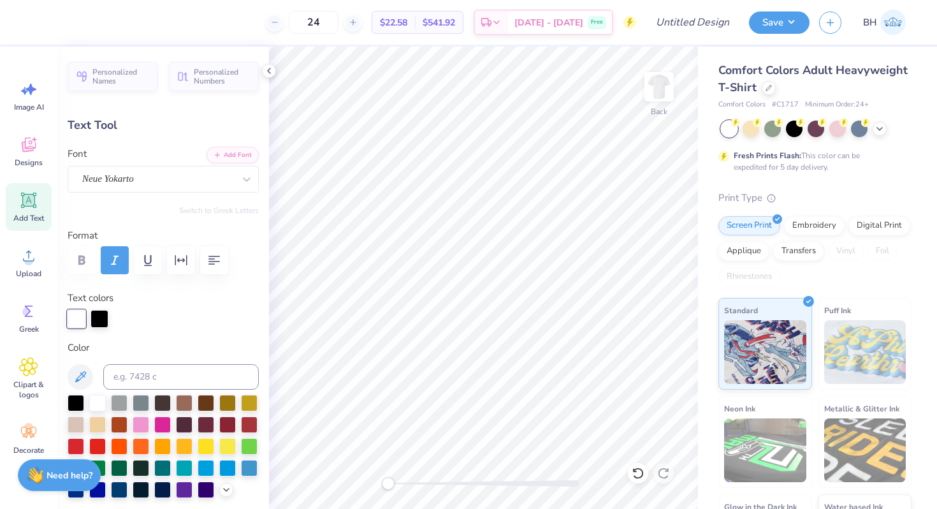
type input "11.5"
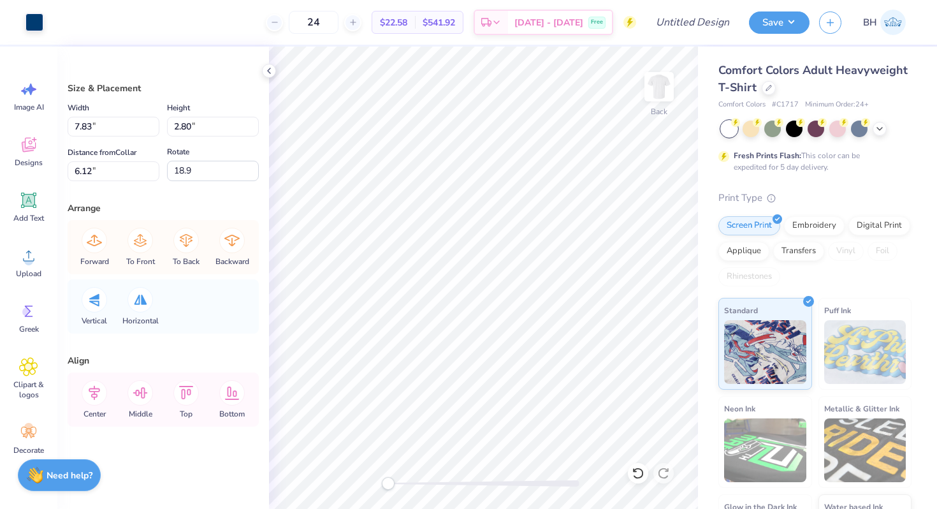
type input "6.05"
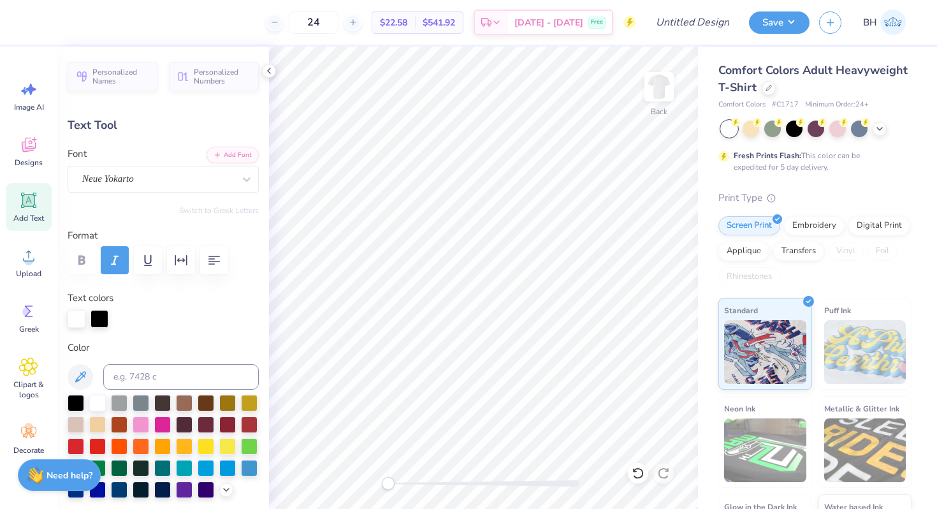
type input "4.44"
type input "1.64"
type input "6.94"
type input "0.0"
type input "4.41"
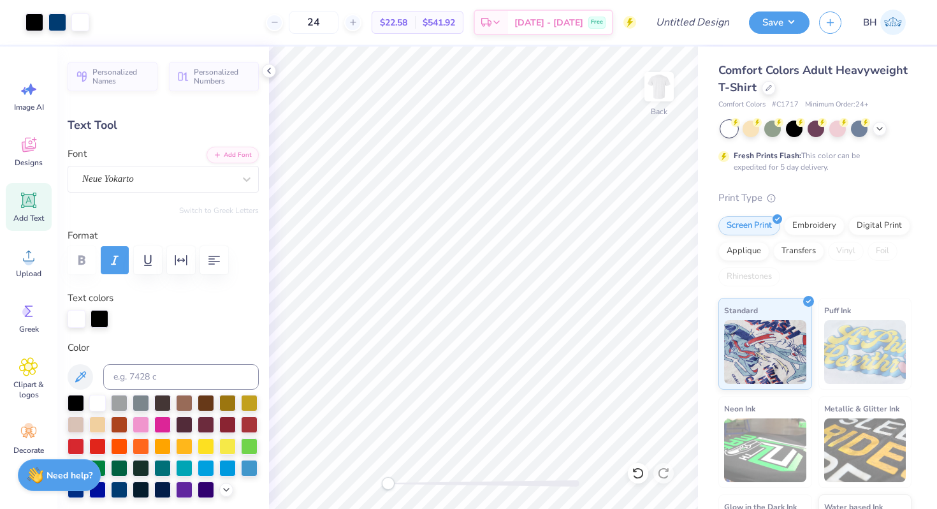
type input "1.13"
type input "7.31"
type input "0.0"
type input "7.14"
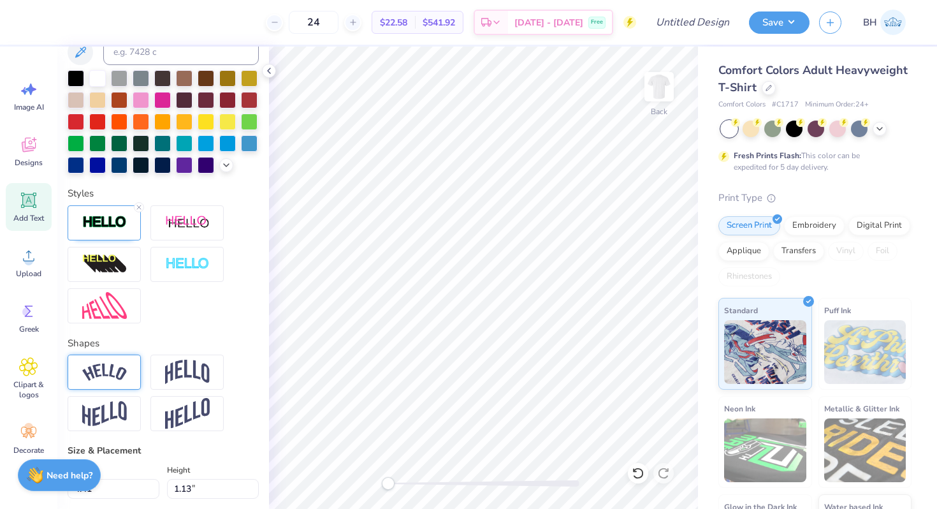
scroll to position [344, 0]
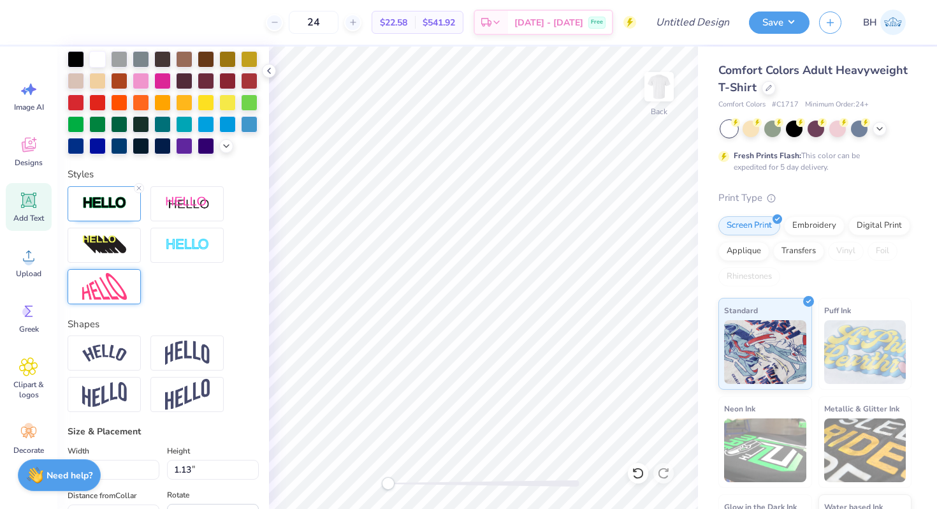
click at [121, 283] on img at bounding box center [104, 286] width 45 height 27
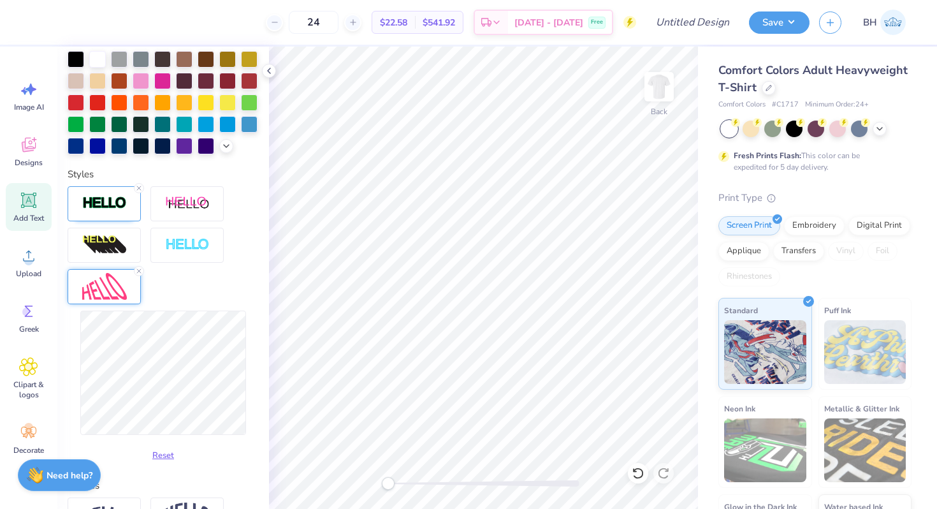
click at [247, 328] on div "Reset" at bounding box center [163, 389] width 191 height 156
type input "0.0"
type input "4.44"
type input "1.74"
type input "6.73"
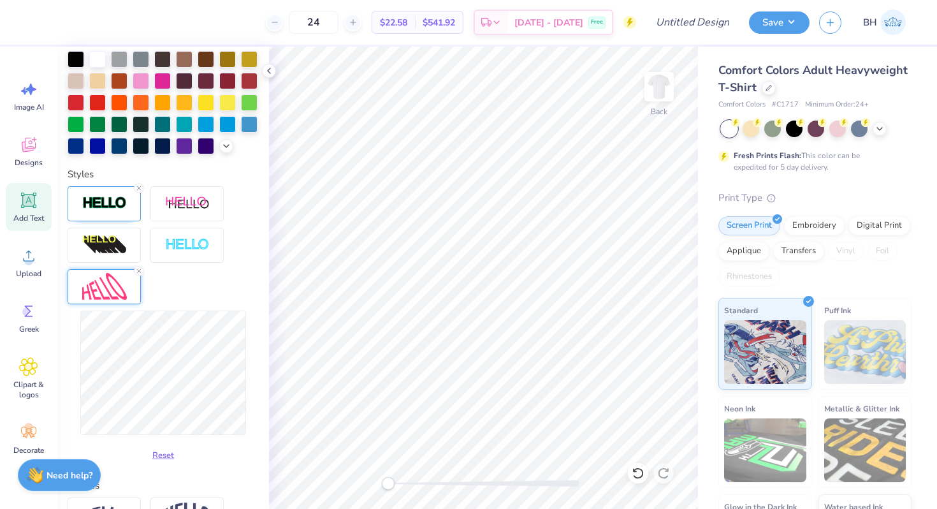
type input "0.0"
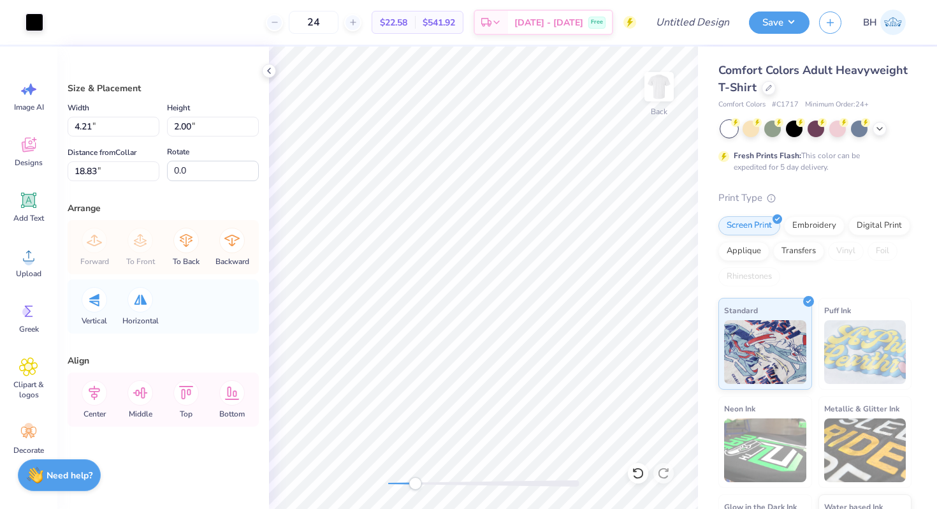
drag, startPoint x: 386, startPoint y: 484, endPoint x: 415, endPoint y: 483, distance: 28.7
click at [415, 483] on div "Accessibility label" at bounding box center [415, 483] width 13 height 13
type input "15.6"
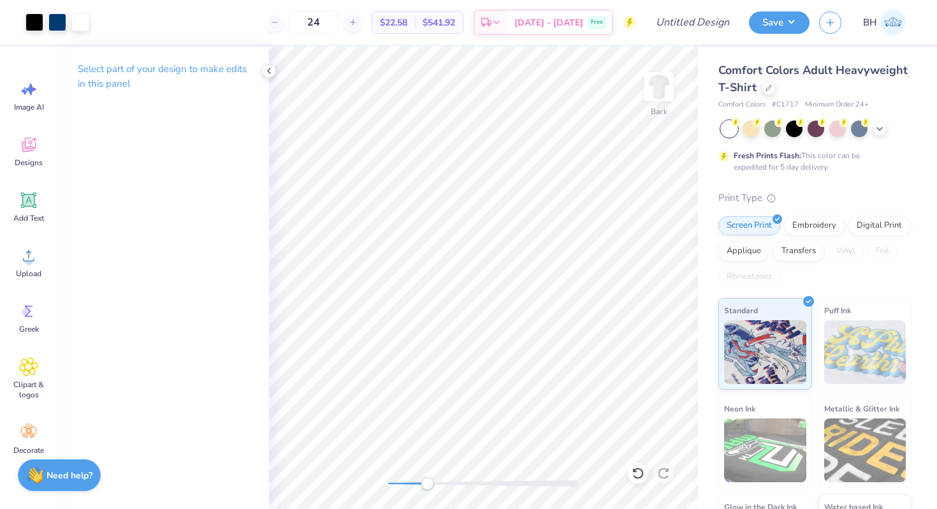
drag, startPoint x: 416, startPoint y: 481, endPoint x: 427, endPoint y: 479, distance: 11.6
click at [427, 479] on div "Accessibility label" at bounding box center [427, 483] width 13 height 13
drag, startPoint x: 418, startPoint y: 483, endPoint x: 392, endPoint y: 483, distance: 25.5
click at [392, 483] on div "Accessibility label" at bounding box center [392, 483] width 13 height 13
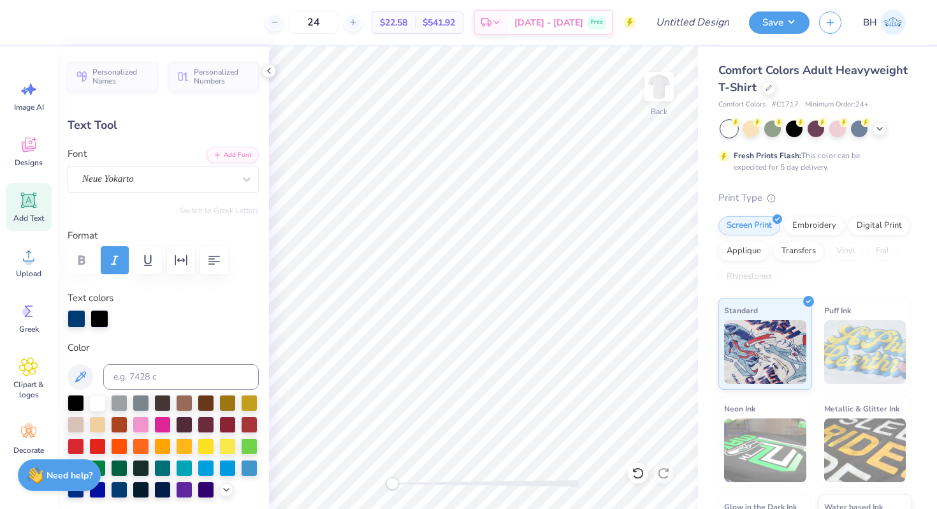
type input "0.0"
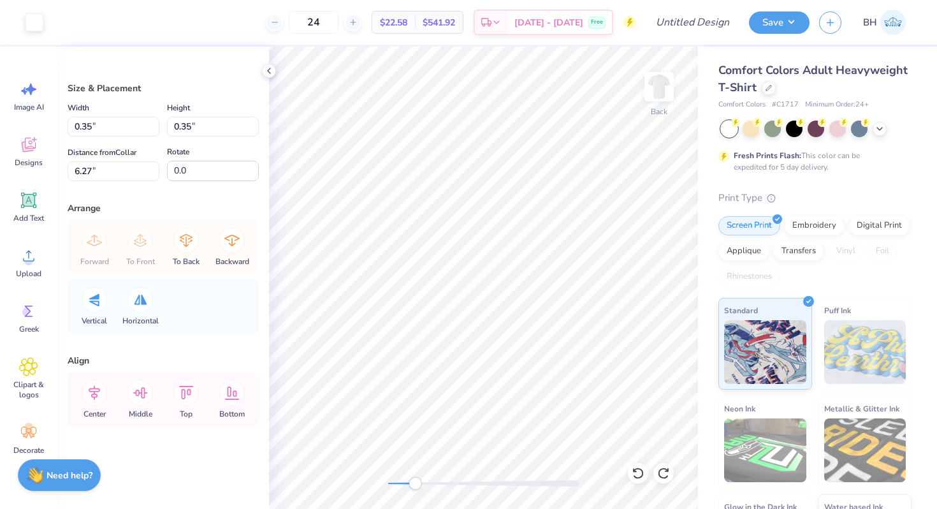
drag, startPoint x: 389, startPoint y: 482, endPoint x: 415, endPoint y: 478, distance: 26.5
click at [415, 478] on div "Accessibility label" at bounding box center [415, 483] width 13 height 13
drag, startPoint x: 416, startPoint y: 478, endPoint x: 433, endPoint y: 478, distance: 17.2
click at [430, 478] on div "Accessibility label" at bounding box center [424, 483] width 13 height 13
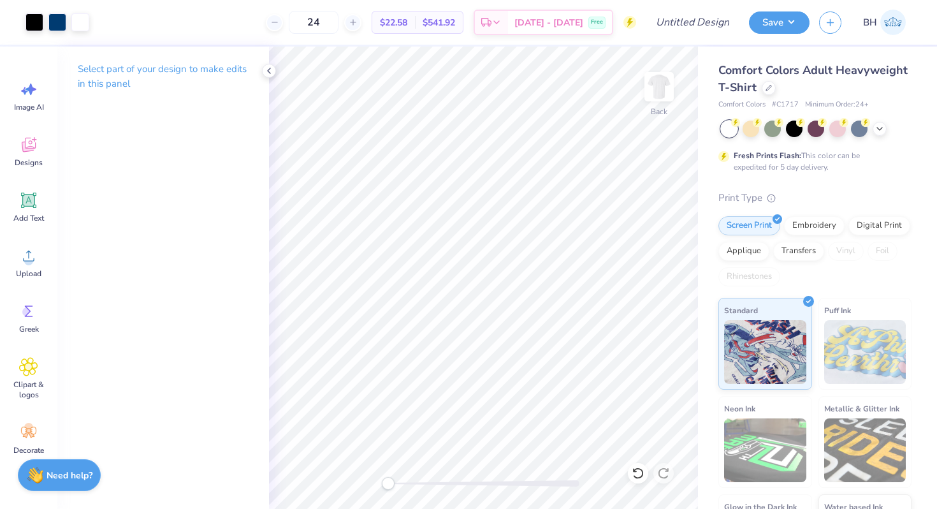
drag, startPoint x: 421, startPoint y: 483, endPoint x: 382, endPoint y: 483, distance: 38.9
click at [382, 483] on div "Accessibility label" at bounding box center [388, 483] width 13 height 13
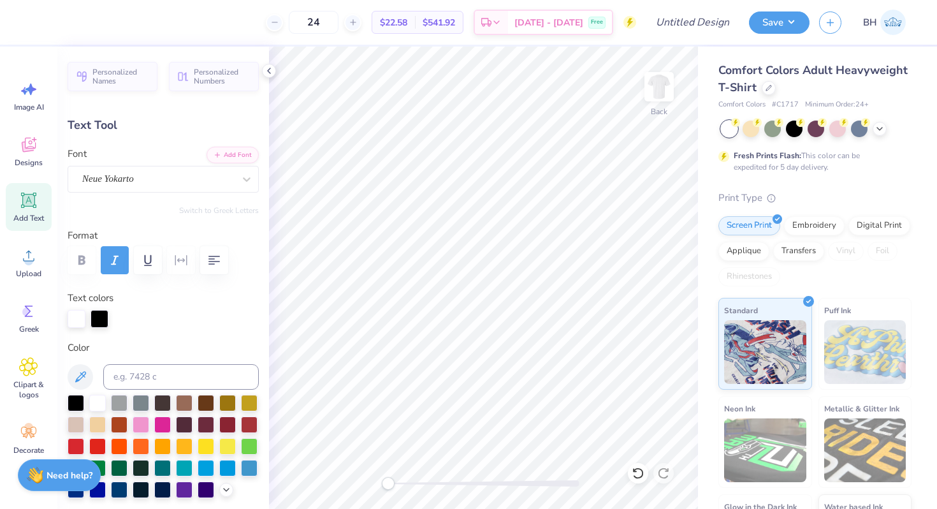
type input "4.84"
type input "1.89"
type input "0.0"
click at [36, 149] on icon at bounding box center [28, 144] width 19 height 19
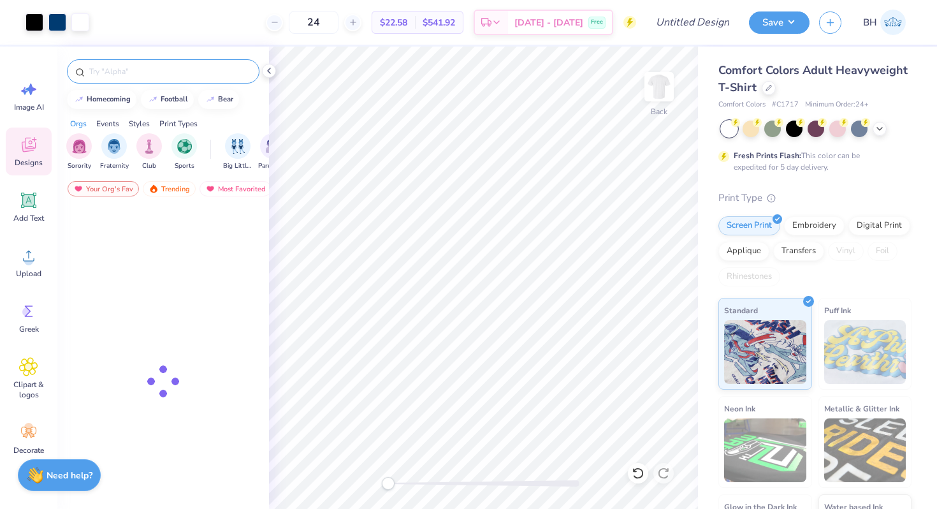
click at [128, 78] on div at bounding box center [163, 71] width 193 height 24
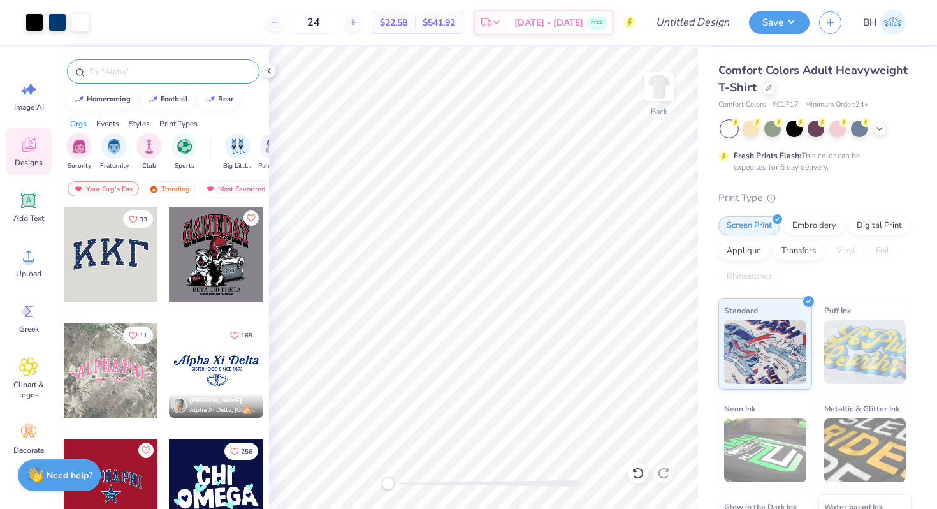
click at [117, 78] on div at bounding box center [163, 71] width 193 height 24
click at [119, 68] on input "text" at bounding box center [169, 71] width 163 height 13
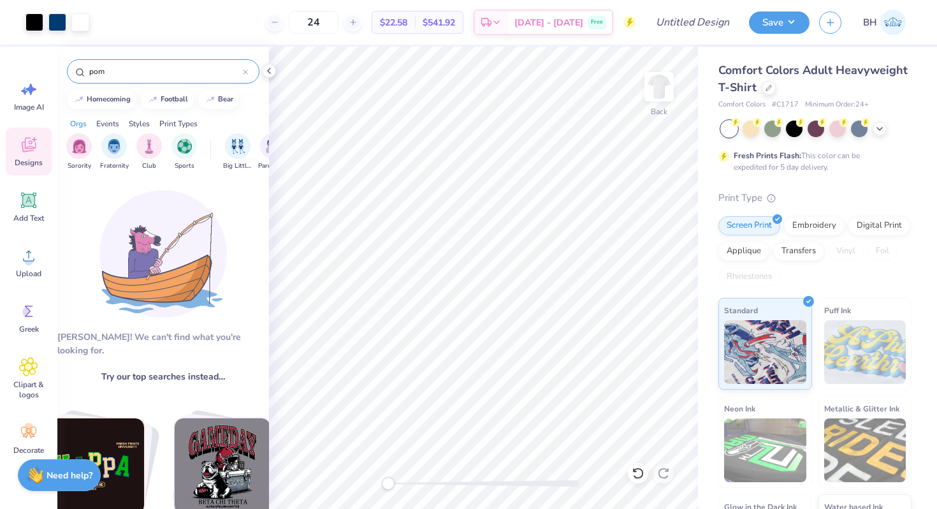
click at [141, 65] on input "pom" at bounding box center [165, 71] width 155 height 13
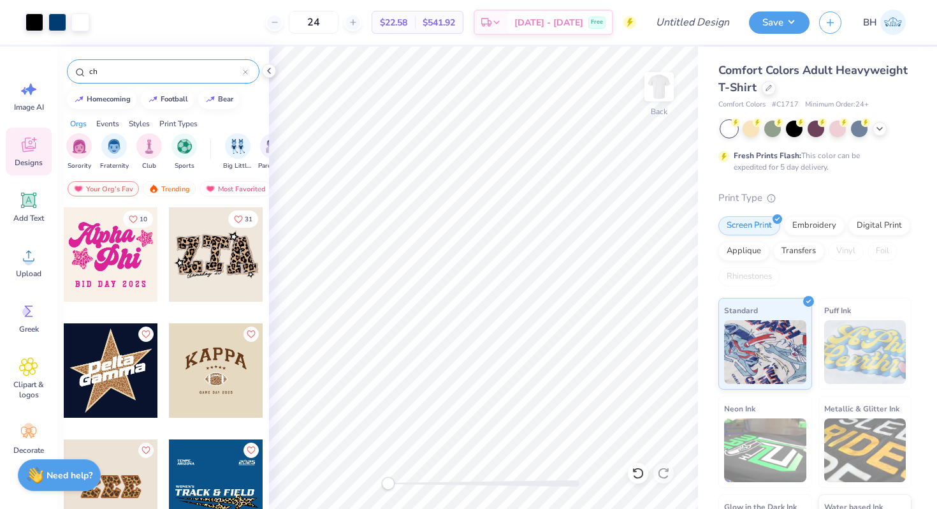
type input "c"
type input "pom"
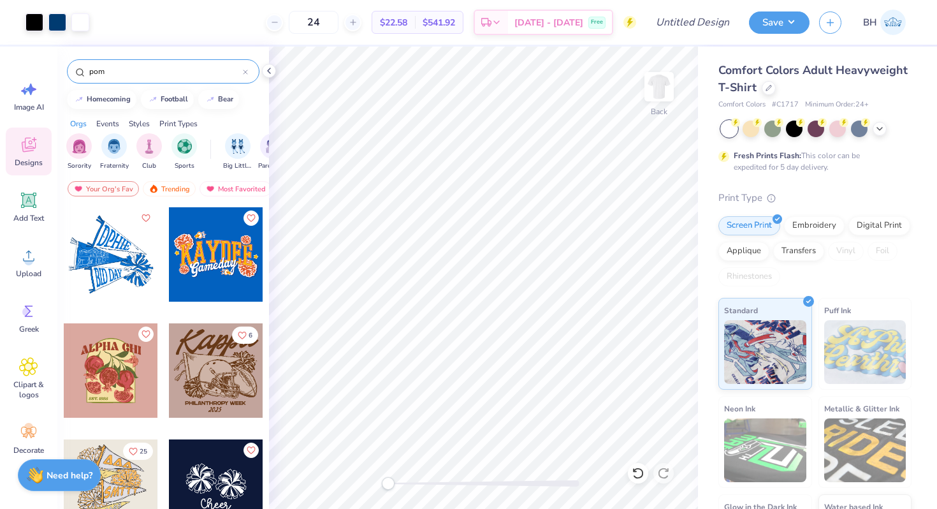
click at [138, 253] on div at bounding box center [111, 254] width 94 height 94
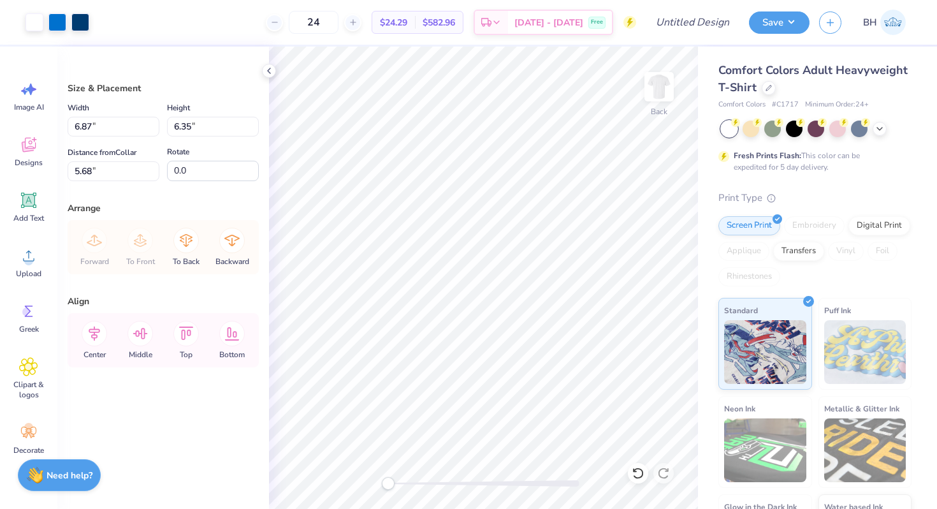
type input "6.87"
type input "6.35"
type input "5.68"
type input "18.13"
type input "5.86"
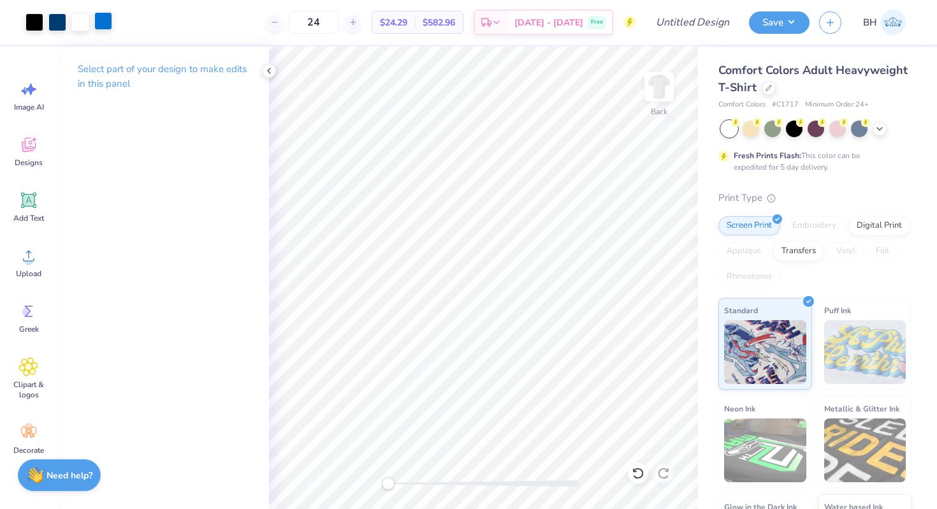
click at [97, 30] on div at bounding box center [103, 21] width 18 height 18
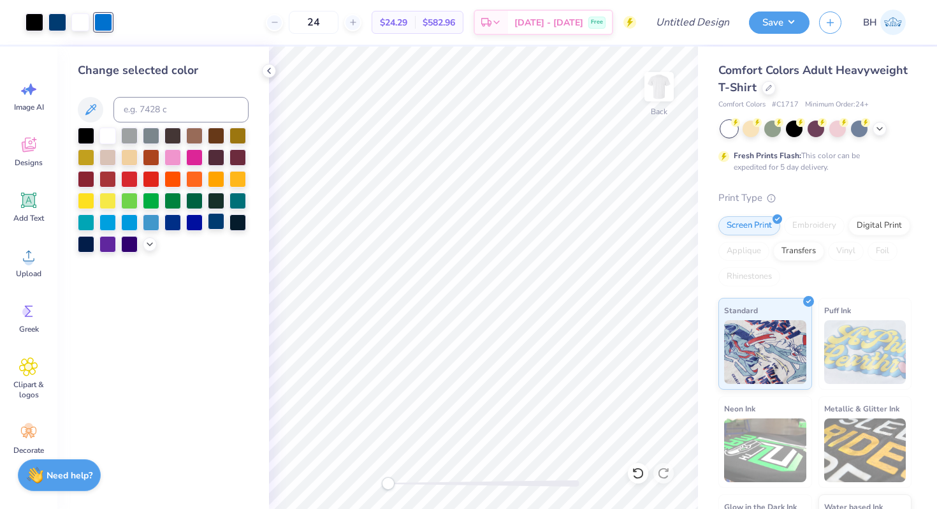
click at [214, 221] on div at bounding box center [216, 221] width 17 height 17
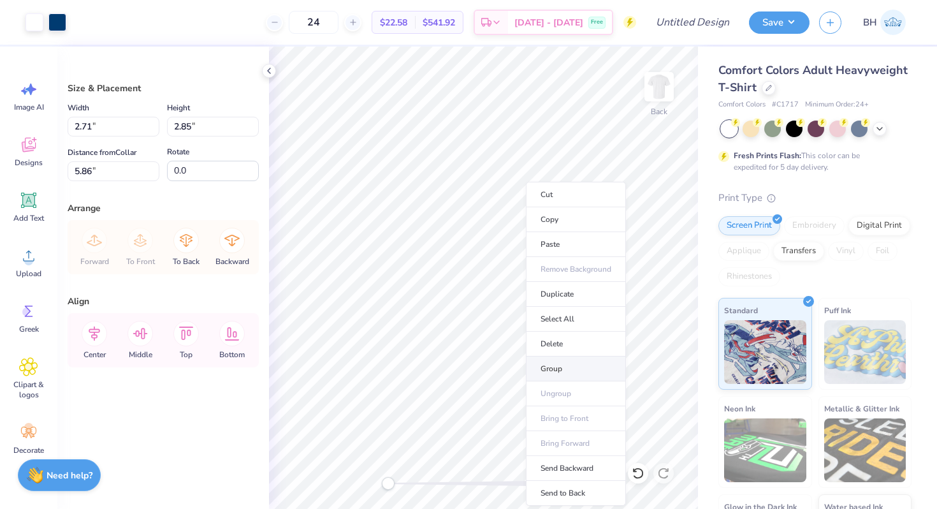
click at [560, 363] on li "Group" at bounding box center [576, 368] width 100 height 25
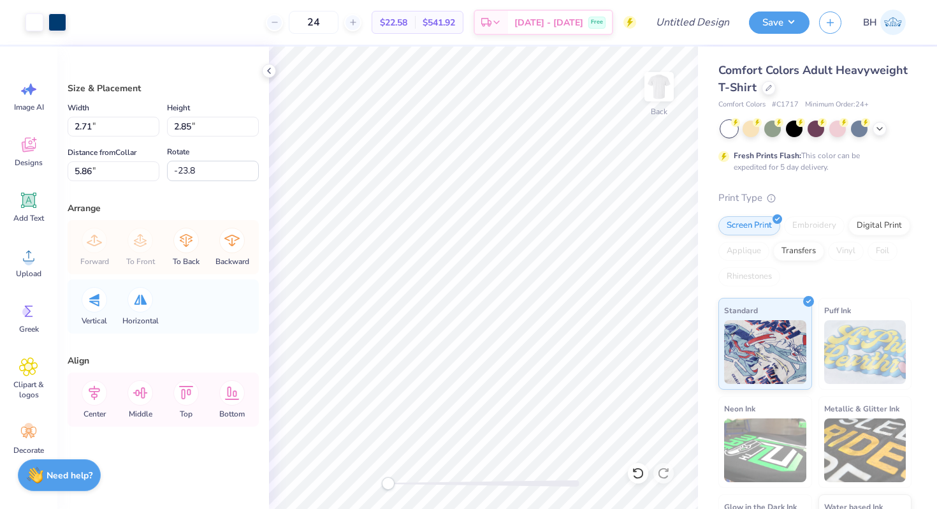
type input "-23.8"
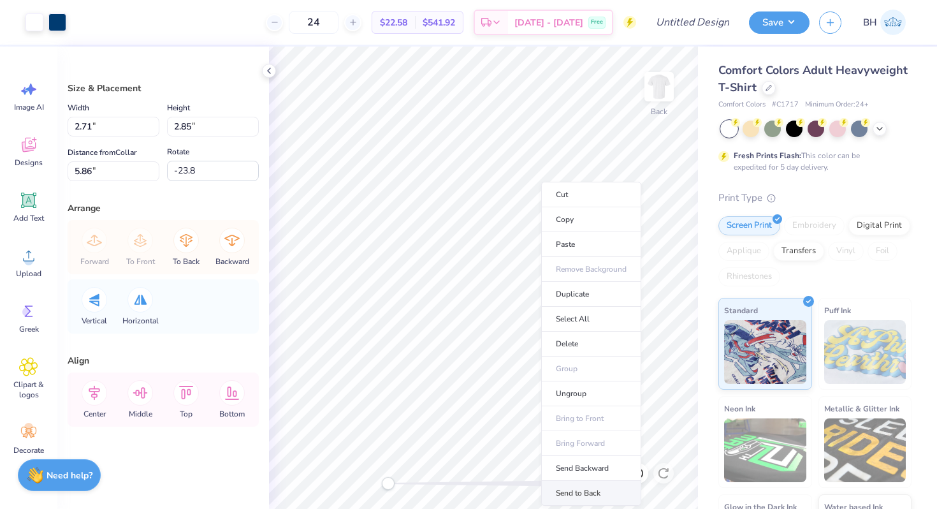
click at [578, 494] on li "Send to Back" at bounding box center [591, 493] width 100 height 25
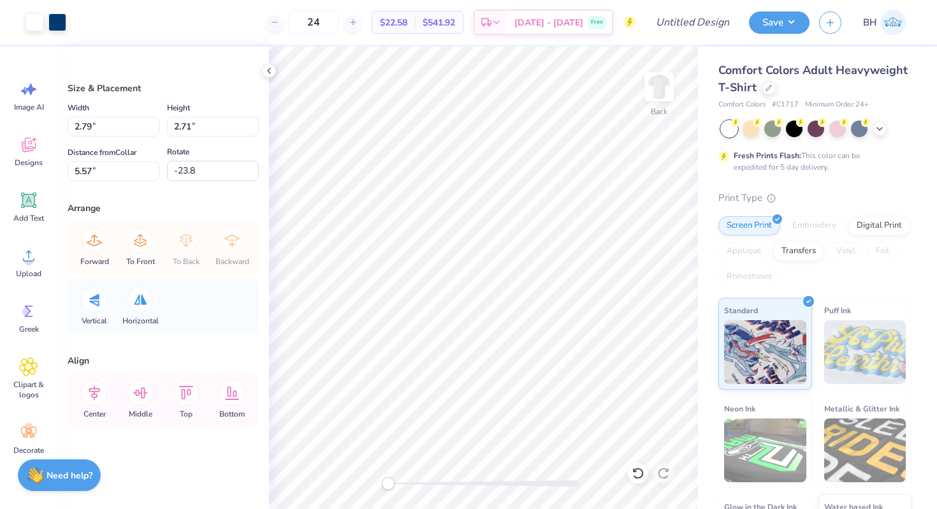
type input "2.79"
type input "2.71"
type input "5.57"
type input "-38.1"
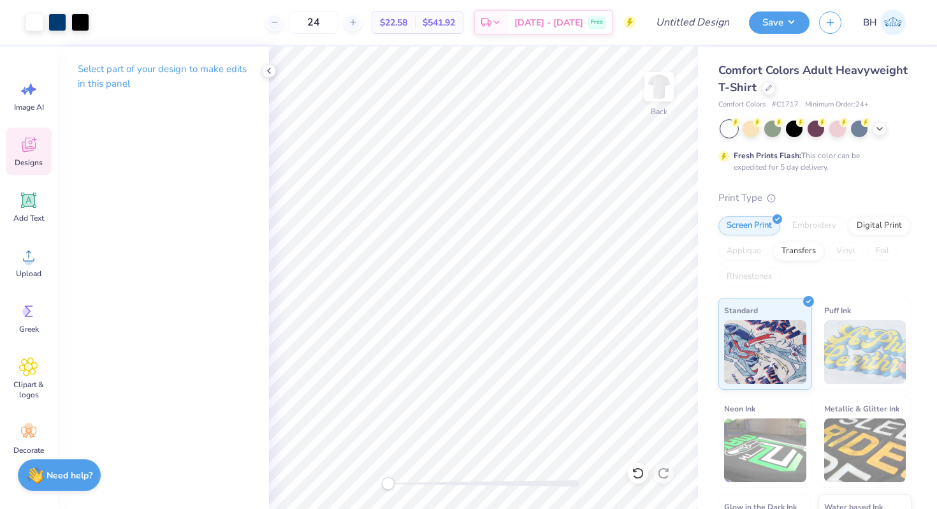
click at [20, 153] on icon at bounding box center [28, 144] width 19 height 19
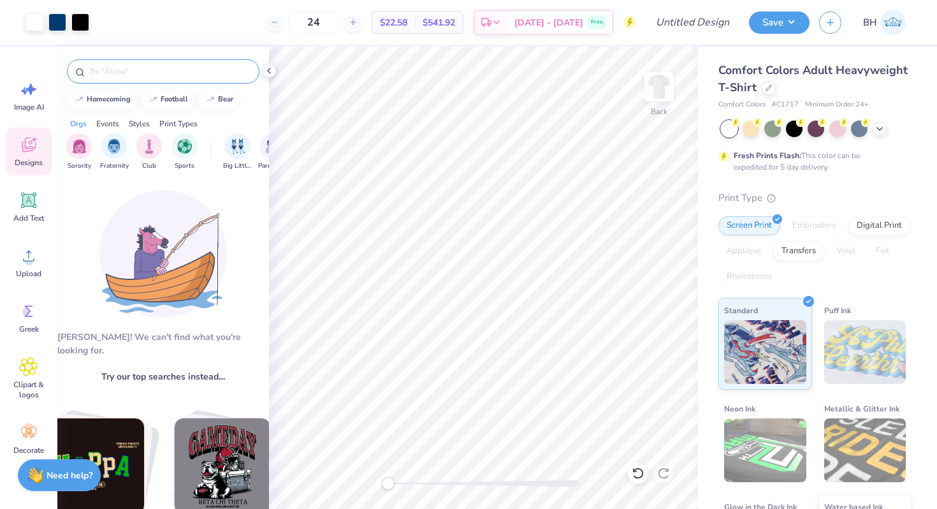
click at [124, 66] on input "text" at bounding box center [169, 71] width 163 height 13
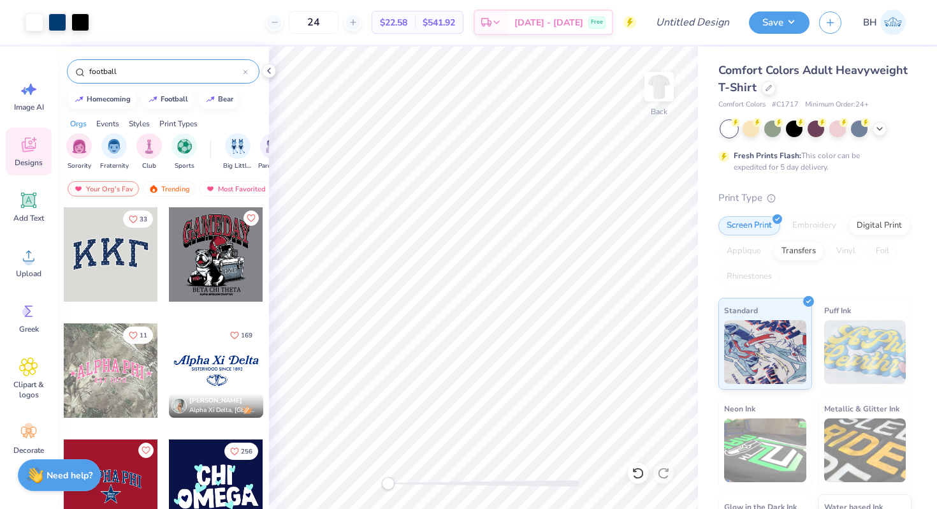
type input "football"
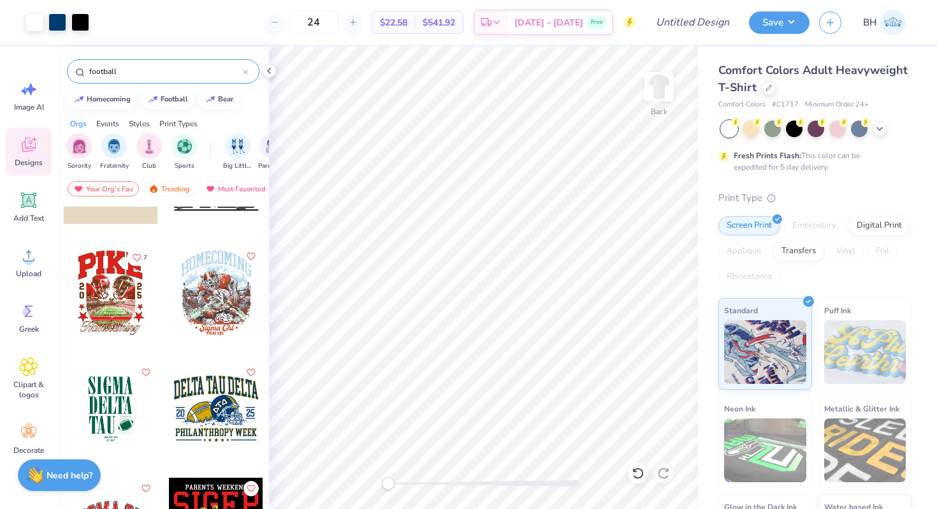
scroll to position [428, 0]
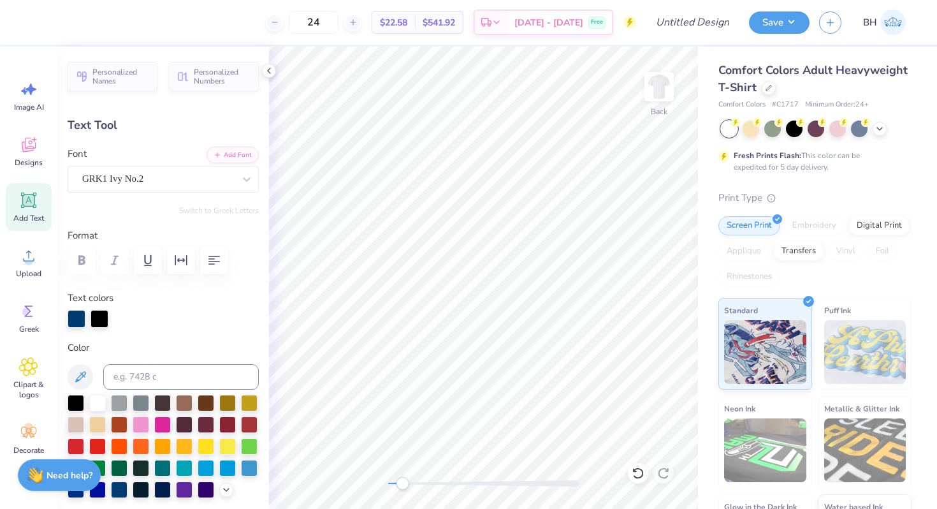
drag, startPoint x: 388, startPoint y: 482, endPoint x: 414, endPoint y: 480, distance: 26.8
click at [409, 480] on div "Accessibility label" at bounding box center [402, 483] width 13 height 13
type input "0.88"
type input "0.65"
type input "10.14"
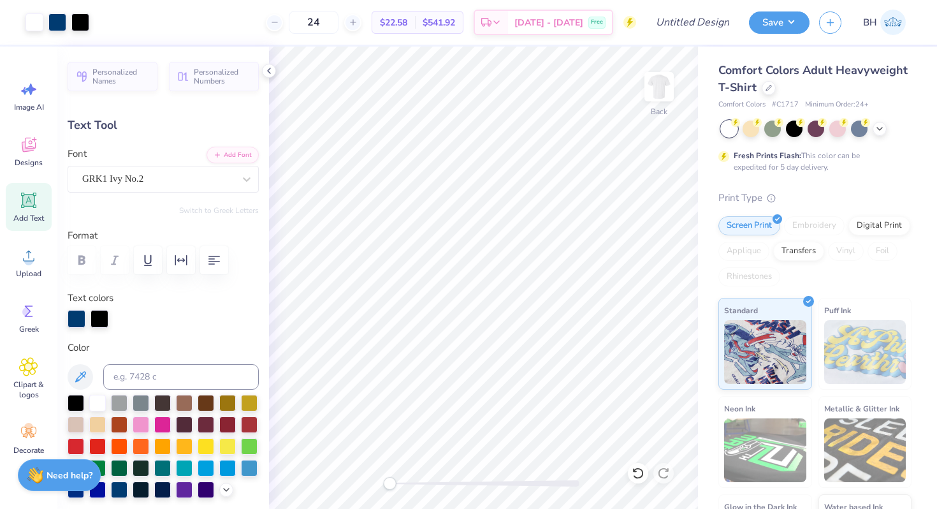
drag, startPoint x: 403, startPoint y: 484, endPoint x: 383, endPoint y: 485, distance: 19.8
click at [383, 485] on div "Accessibility label" at bounding box center [389, 483] width 13 height 13
type input "8.6"
type input "0.71"
type input "0.51"
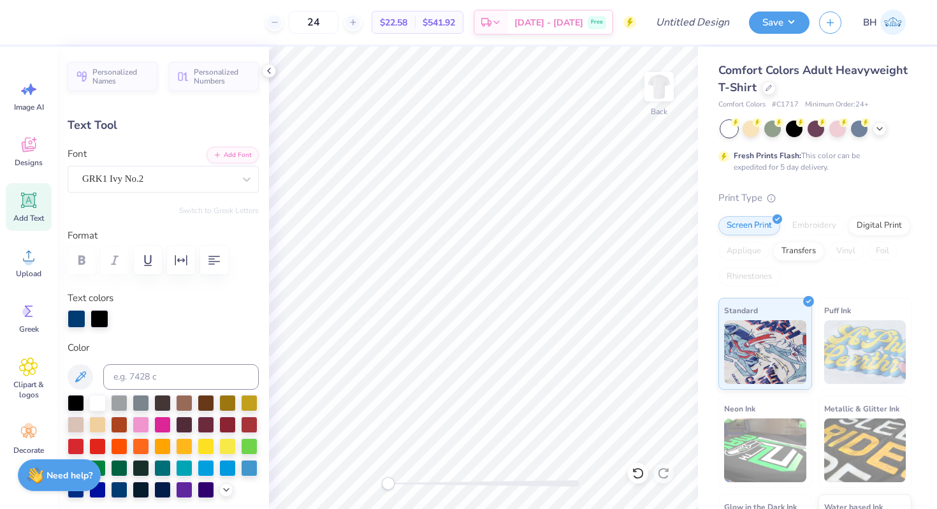
type input "9.91"
type input "0.0"
type input "0.88"
type input "0.65"
type input "10.14"
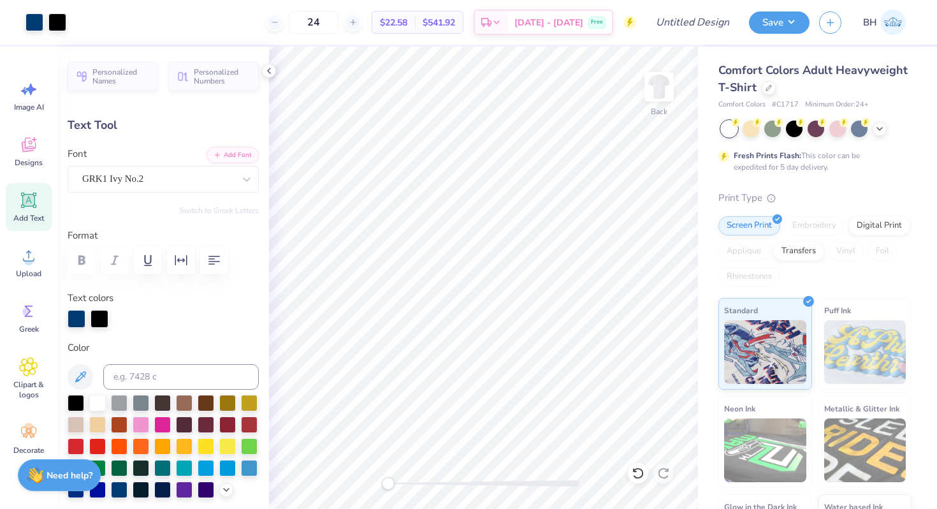
type input "8.6"
type input "0.71"
type input "0.51"
type input "10.28"
type input "0.0"
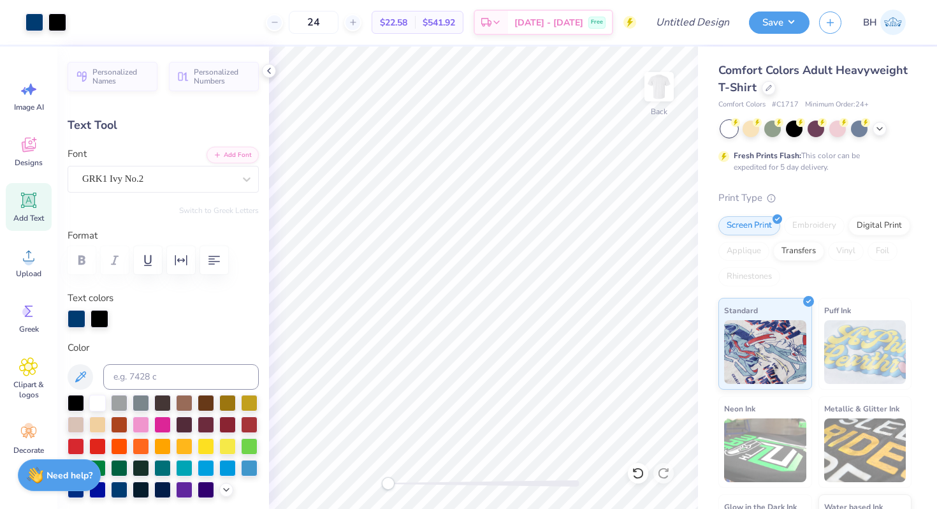
type input "0.88"
type input "0.65"
type input "10.14"
type input "8.6"
type textarea "20"
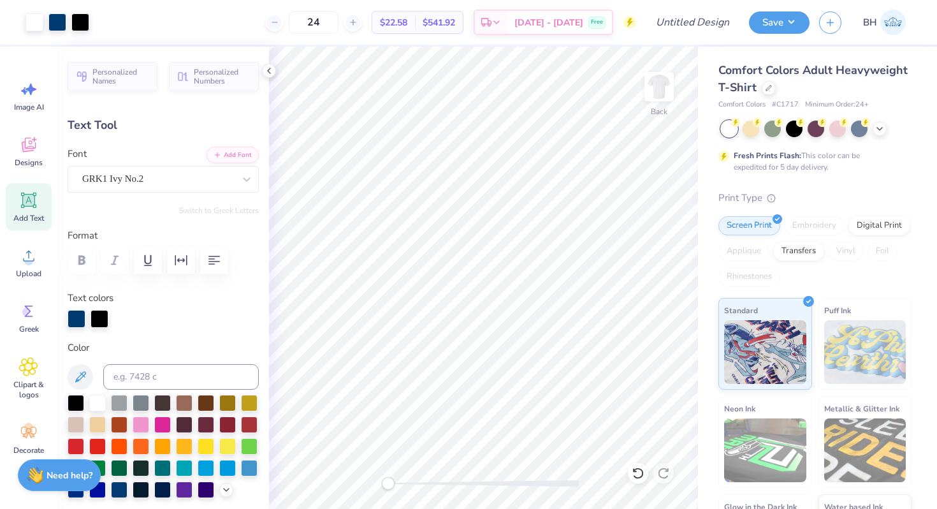
type input "0.0"
type input "0.91"
type input "8.6"
drag, startPoint x: 387, startPoint y: 483, endPoint x: 429, endPoint y: 482, distance: 42.1
click at [429, 482] on div "Accessibility label" at bounding box center [426, 483] width 13 height 13
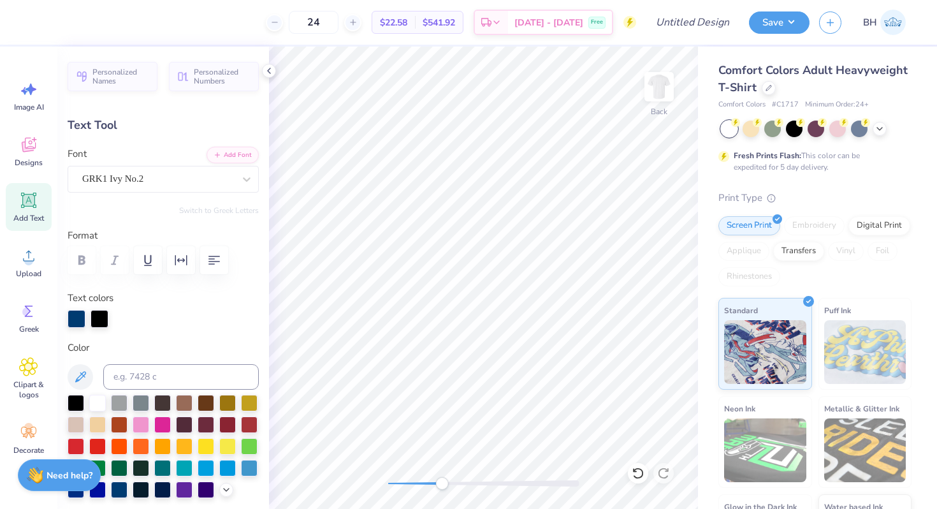
drag, startPoint x: 435, startPoint y: 478, endPoint x: 451, endPoint y: 479, distance: 16.0
click at [448, 479] on div "Accessibility label" at bounding box center [441, 483] width 13 height 13
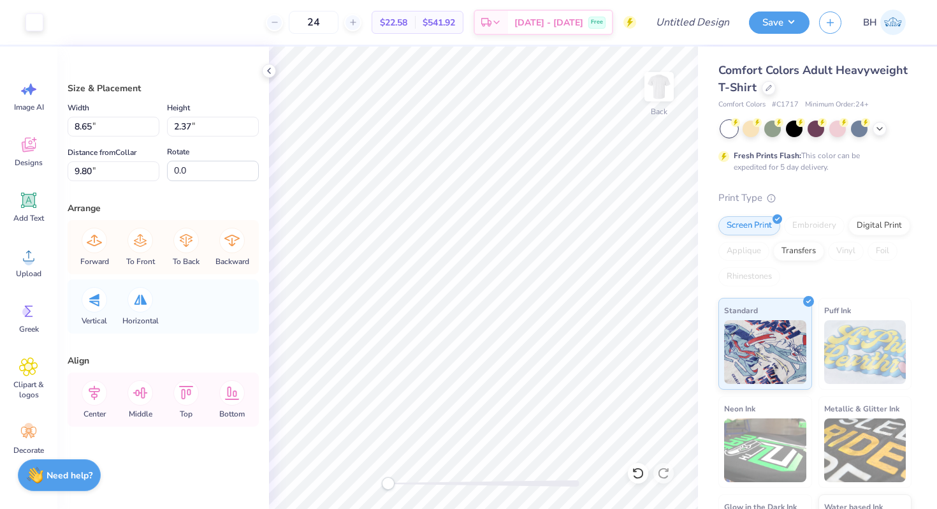
click at [344, 483] on div "Back" at bounding box center [483, 278] width 429 height 462
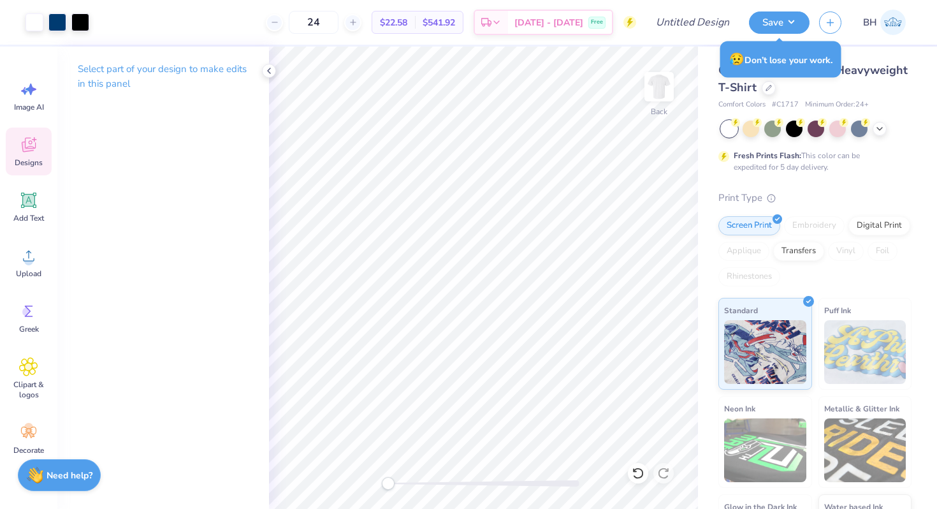
click at [41, 147] on div "Designs" at bounding box center [29, 152] width 46 height 48
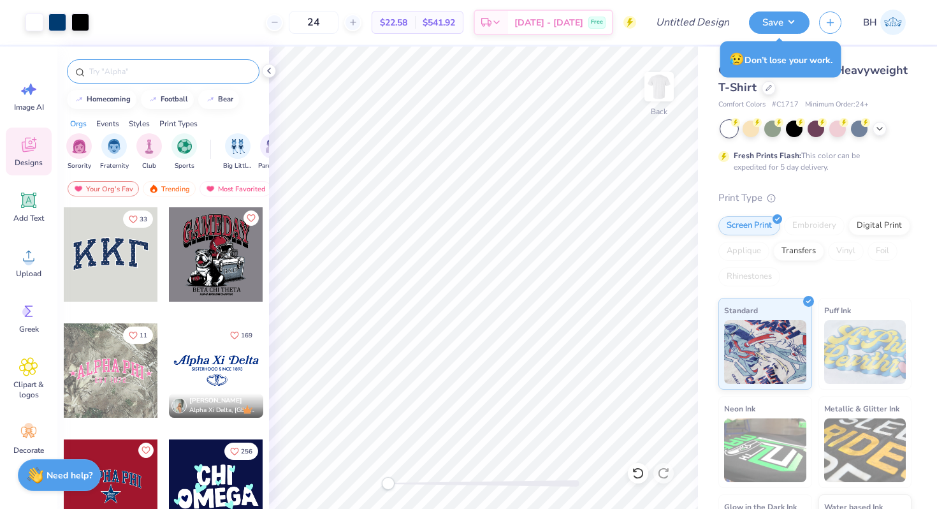
click at [105, 71] on input "text" at bounding box center [169, 71] width 163 height 13
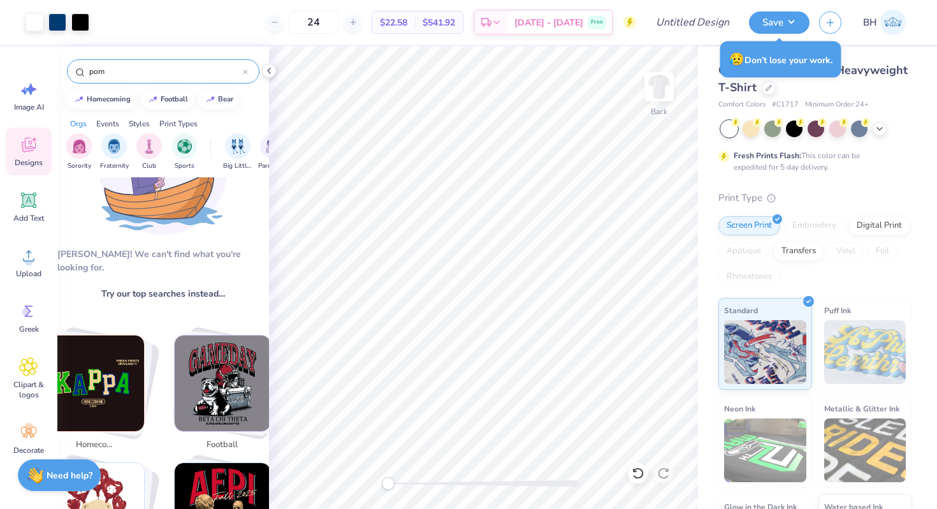
scroll to position [0, 0]
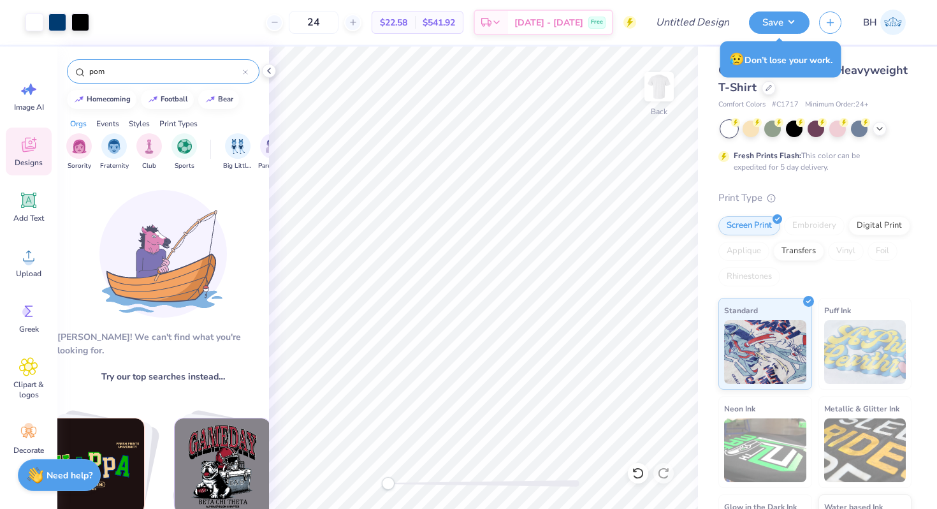
type input "pom"
click at [149, 219] on img at bounding box center [163, 254] width 128 height 128
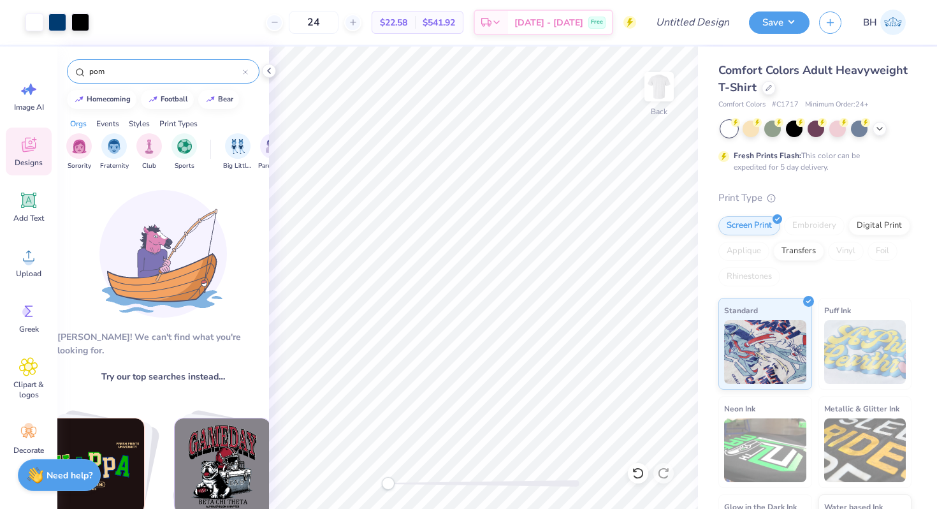
click at [127, 71] on input "pom" at bounding box center [165, 71] width 155 height 13
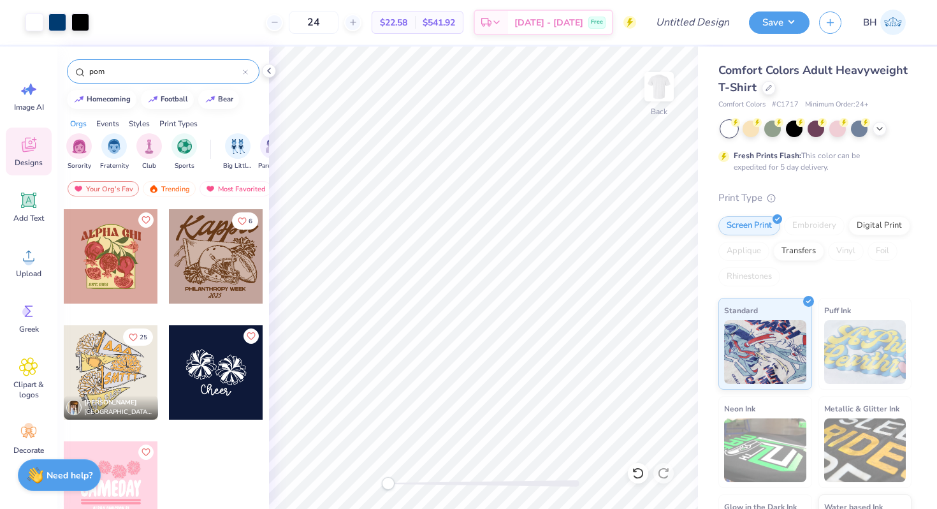
scroll to position [107, 0]
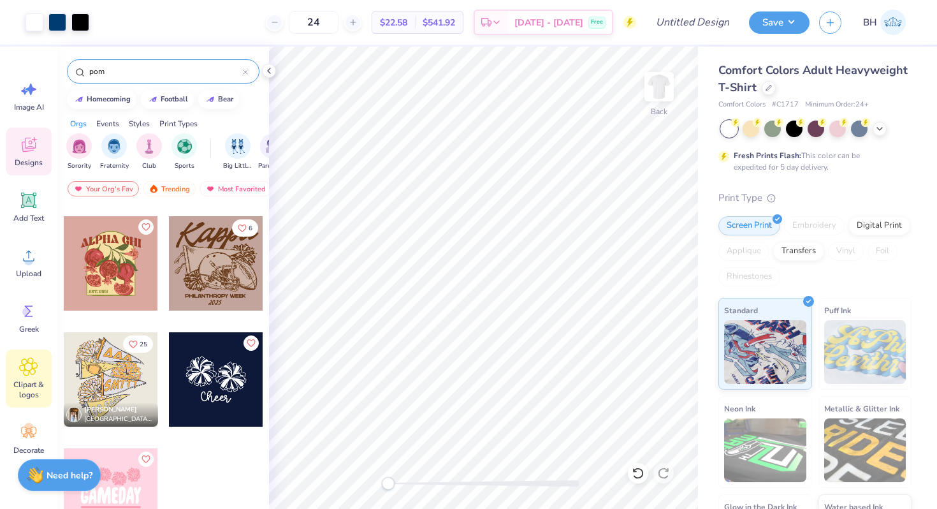
click at [32, 374] on icon at bounding box center [29, 367] width 18 height 18
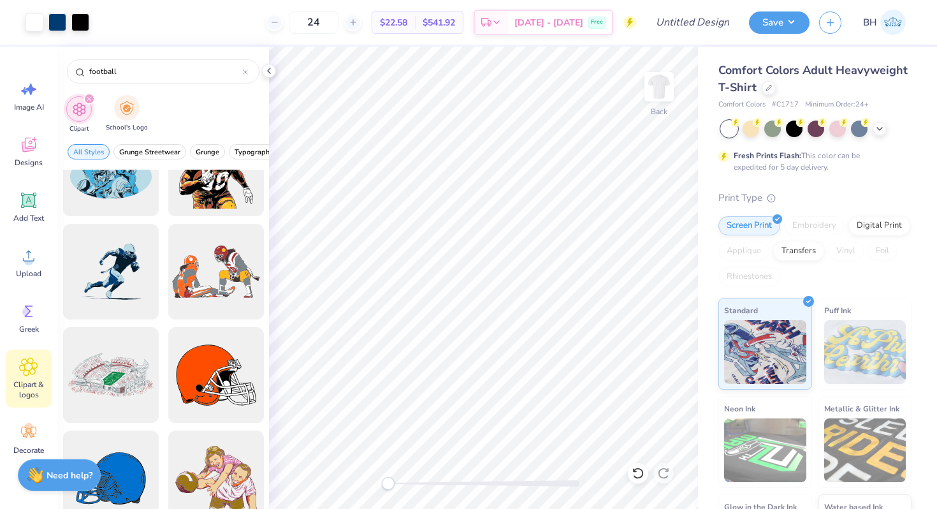
scroll to position [670, 0]
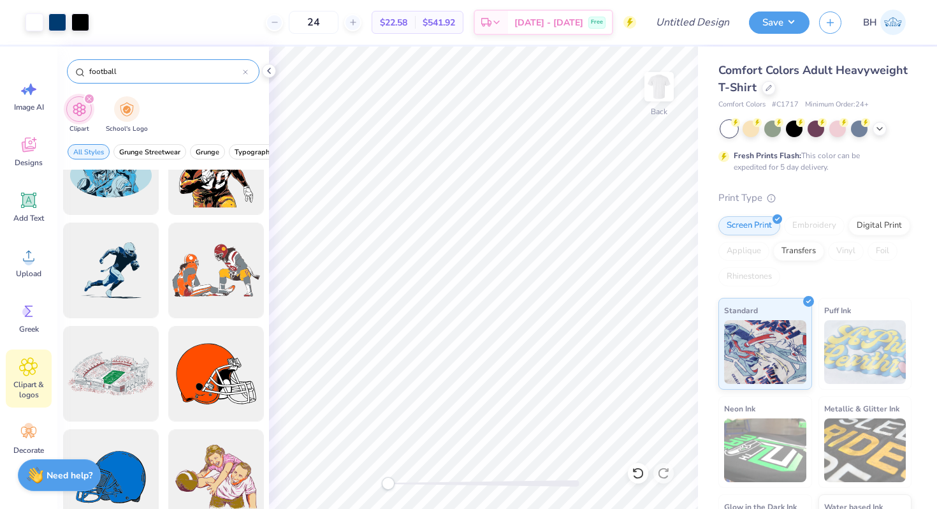
click at [111, 64] on div "football" at bounding box center [163, 71] width 193 height 24
click at [110, 65] on input "football" at bounding box center [165, 71] width 155 height 13
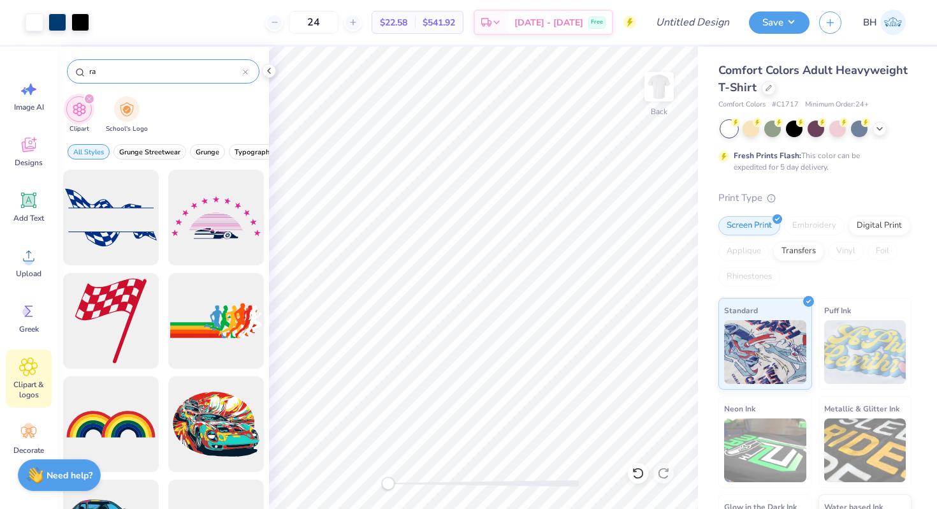
type input "r"
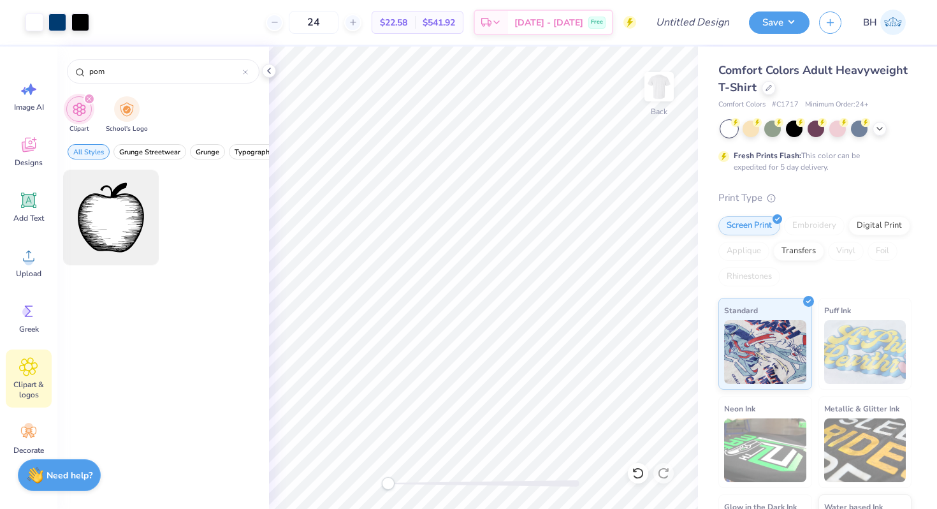
type input "pom"
click at [89, 99] on icon "filter for Clipart" at bounding box center [89, 98] width 5 height 5
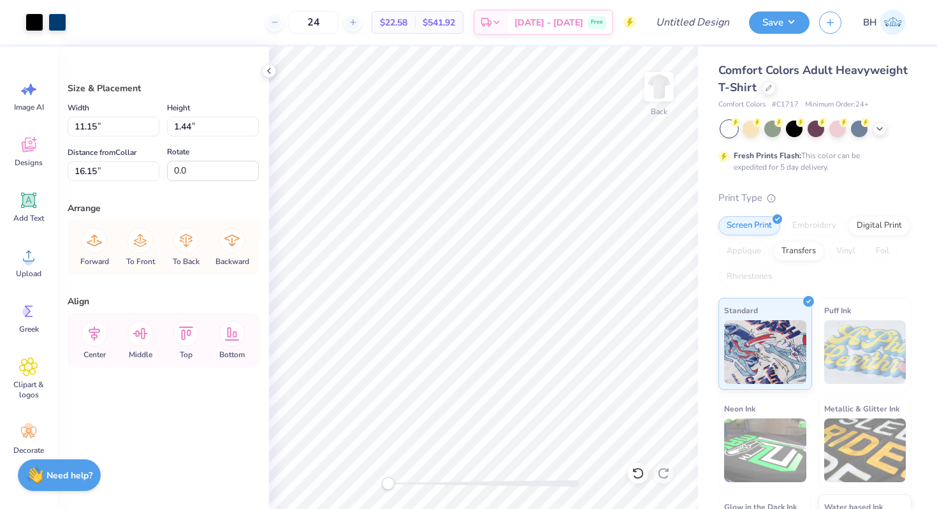
type input "15.42"
type input "9.65"
type input "1.24"
type input "15.25"
type input "15.08"
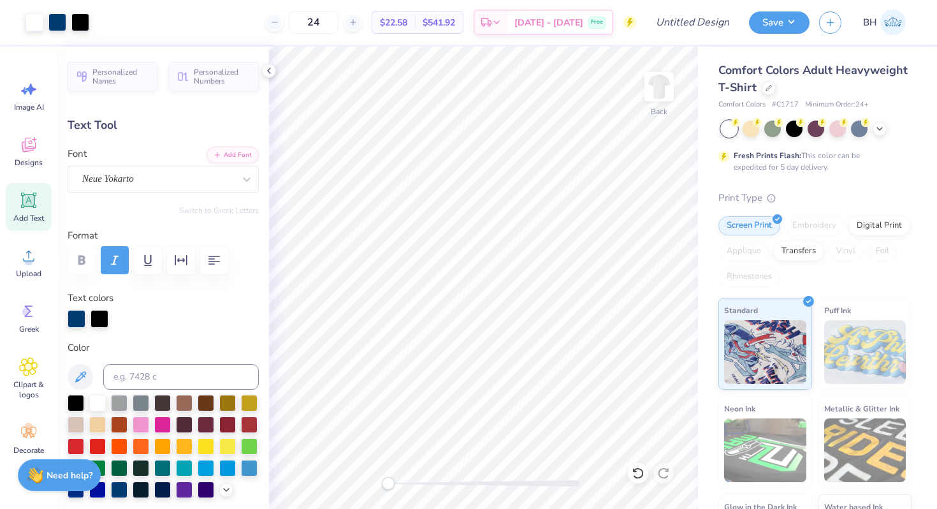
type input "0.0"
click at [877, 122] on div at bounding box center [880, 128] width 14 height 14
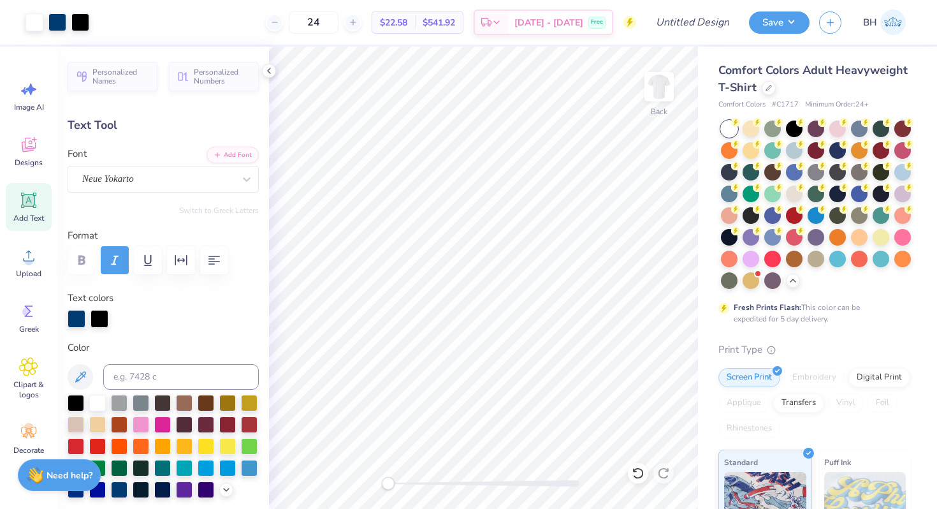
click at [914, 301] on div "Comfort Colors Adult Heavyweight T-Shirt Comfort Colors # C1717 Minimum Order: …" at bounding box center [817, 392] width 239 height 691
type input "4.84"
type input "1.89"
type input "6.56"
type input "0.0"
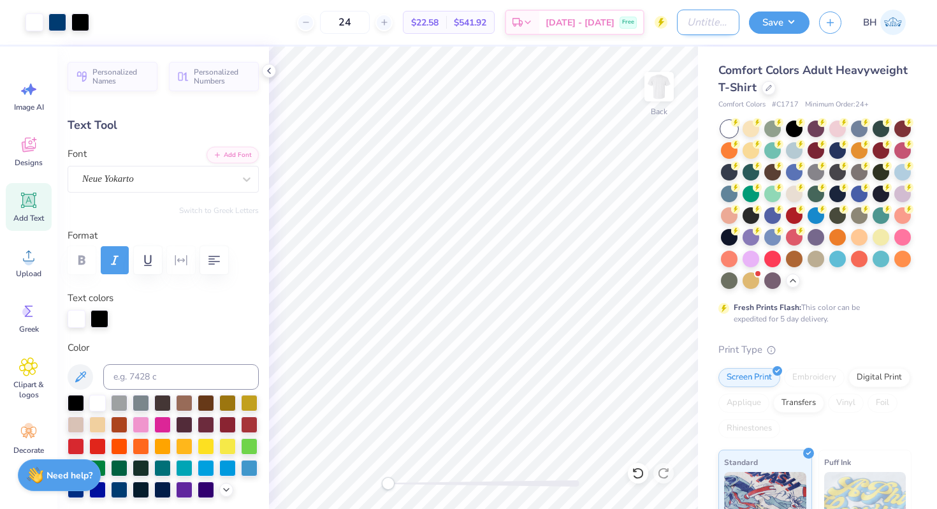
click at [682, 31] on input "Design Title" at bounding box center [708, 23] width 62 height 26
type input "Tee"
click at [782, 16] on button "Save" at bounding box center [779, 21] width 61 height 22
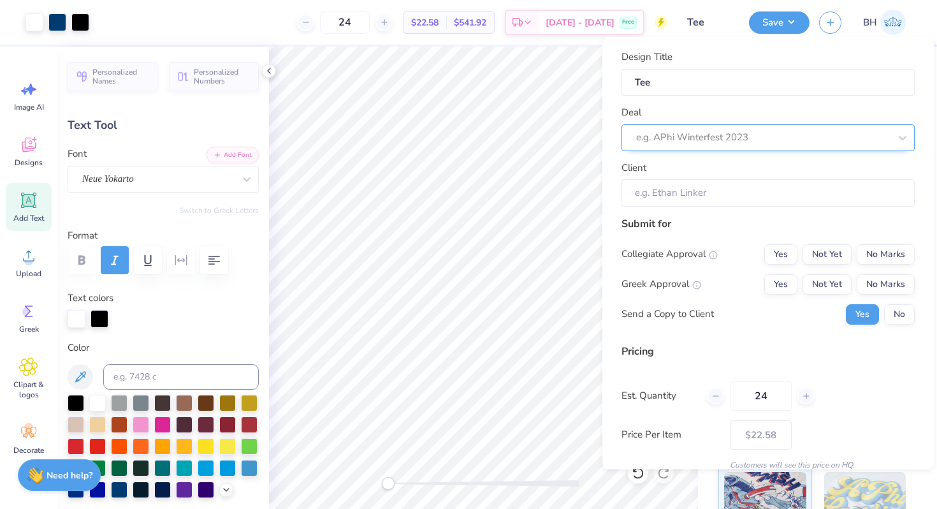
click at [746, 142] on div at bounding box center [763, 137] width 254 height 17
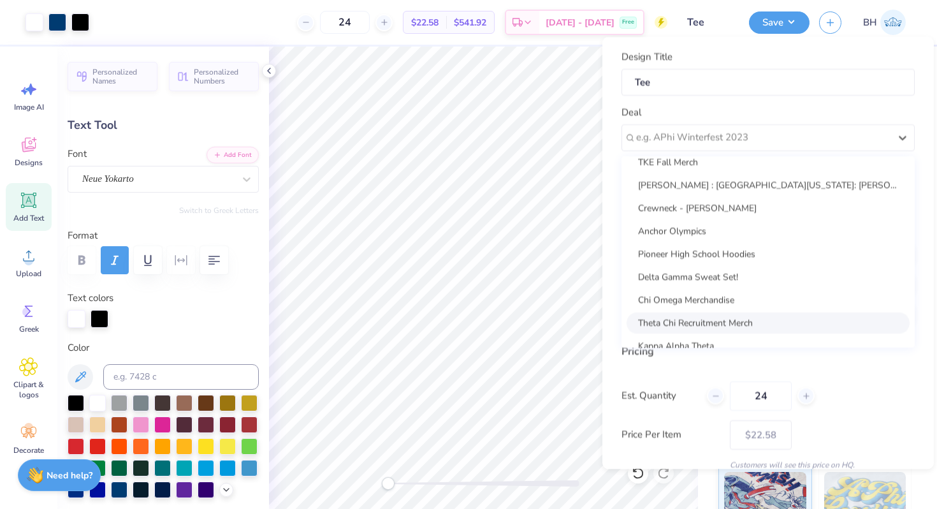
scroll to position [0, 0]
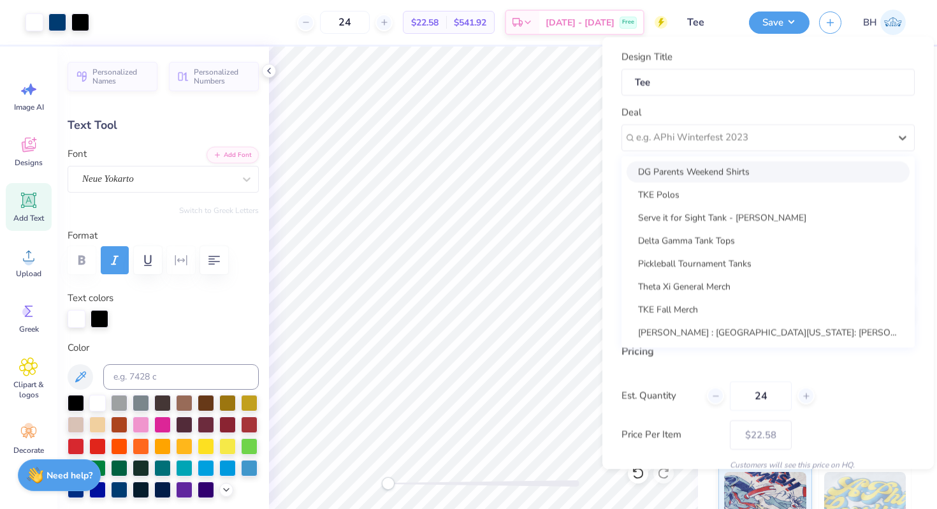
click at [697, 175] on div "DG Parents Weekend Shirts" at bounding box center [768, 171] width 283 height 21
type input "Bella S Henkels"
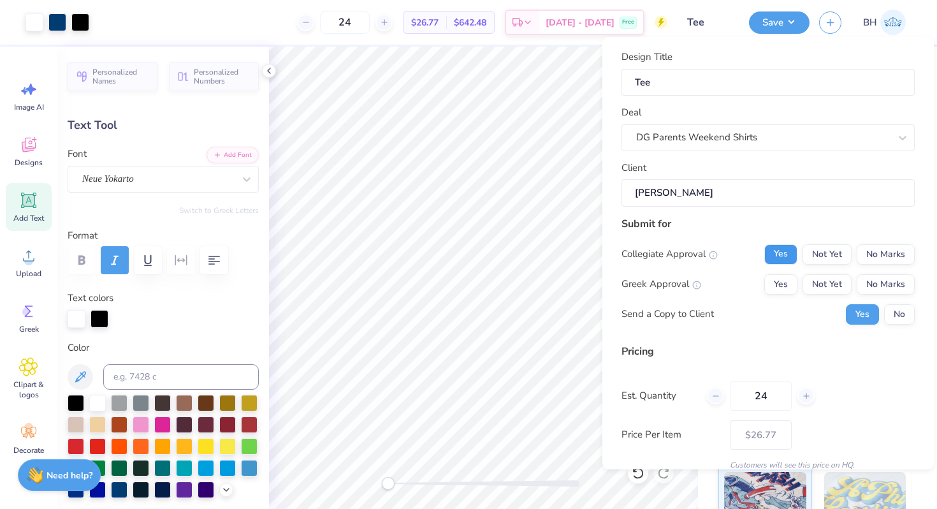
click at [775, 254] on button "Yes" at bounding box center [781, 254] width 33 height 20
click at [775, 284] on button "Yes" at bounding box center [781, 284] width 33 height 20
click at [898, 319] on button "No" at bounding box center [899, 314] width 31 height 20
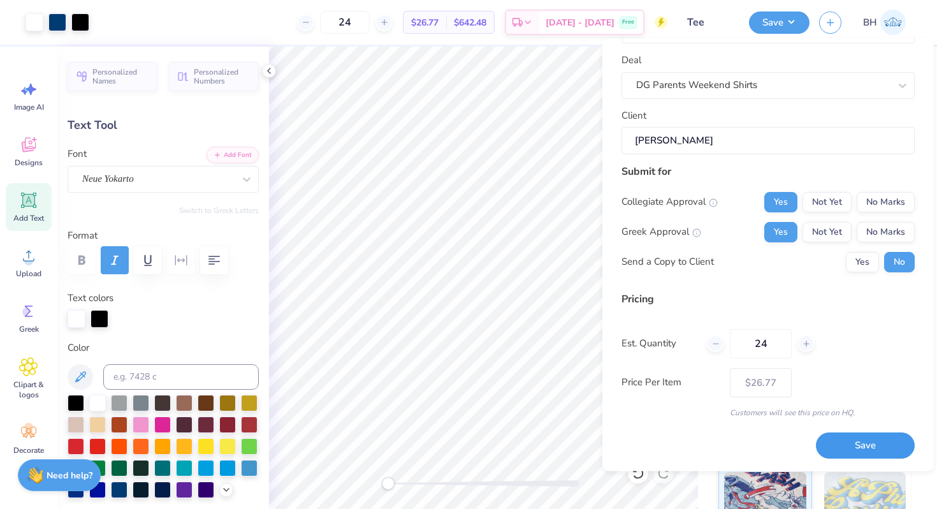
click at [844, 440] on button "Save" at bounding box center [865, 446] width 99 height 26
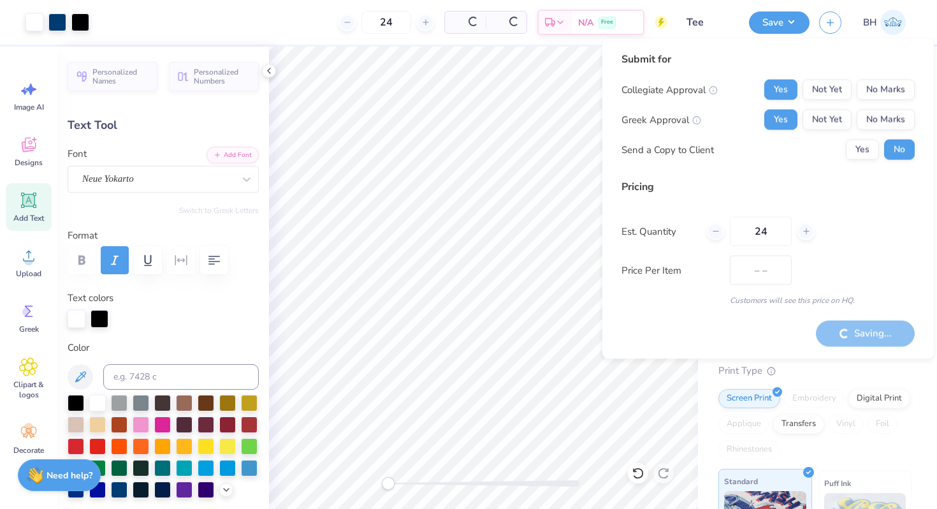
type input "$22.58"
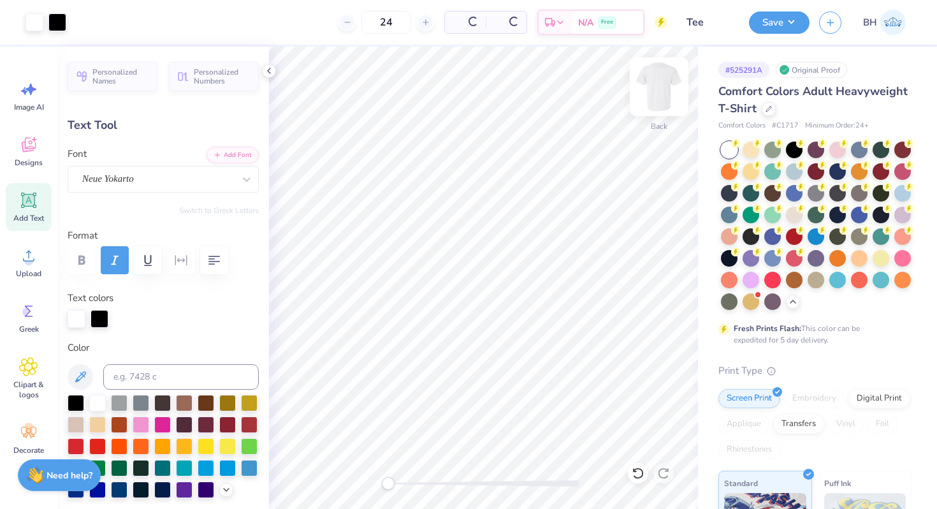
type input "4.0"
type textarea "Parents"
type input "0.0"
type input "4.81"
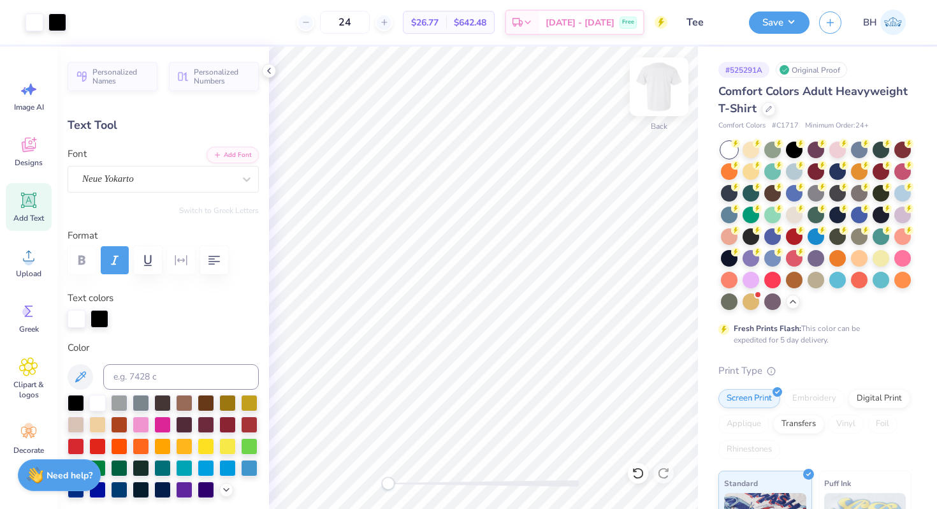
type input "1.61"
type input "6.69"
type input "4.0"
type input "5.49"
type input "1.84"
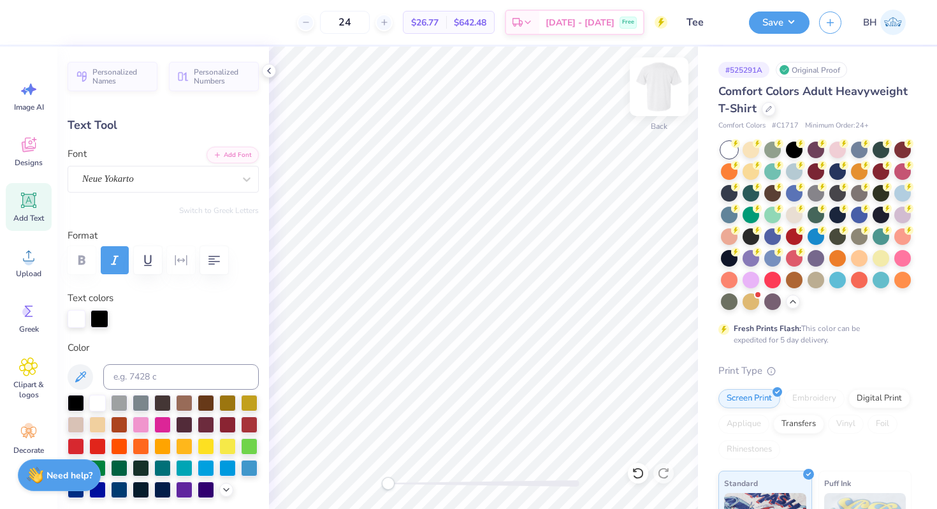
type input "6.65"
type input "0.0"
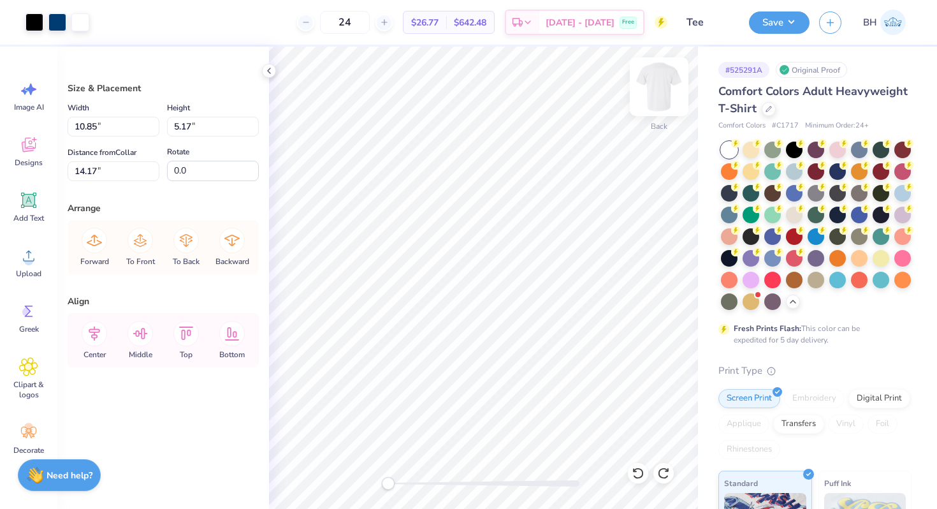
type input "11.16"
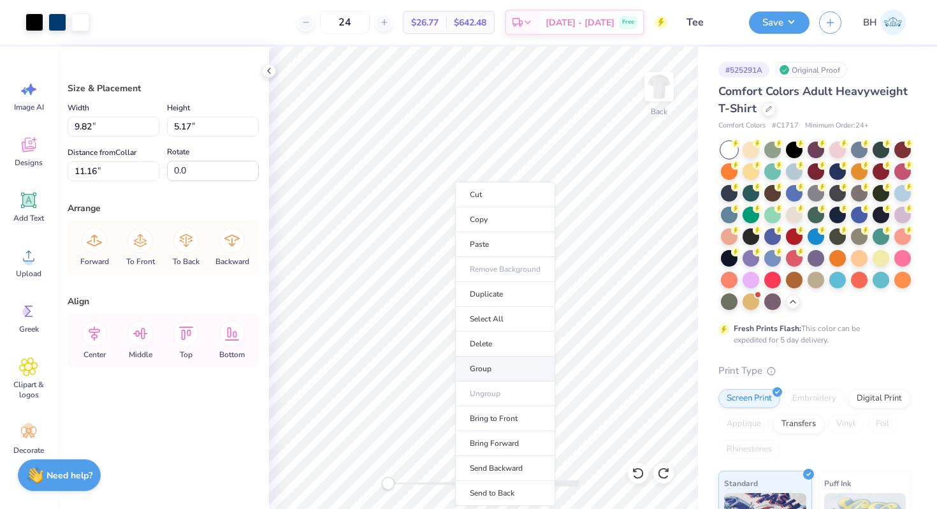
click at [485, 372] on li "Group" at bounding box center [505, 368] width 100 height 25
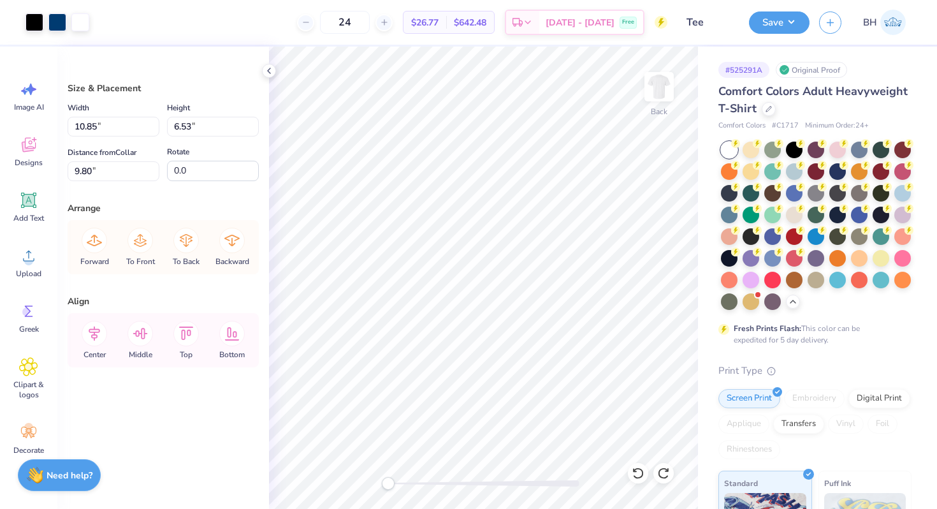
type input "13.66"
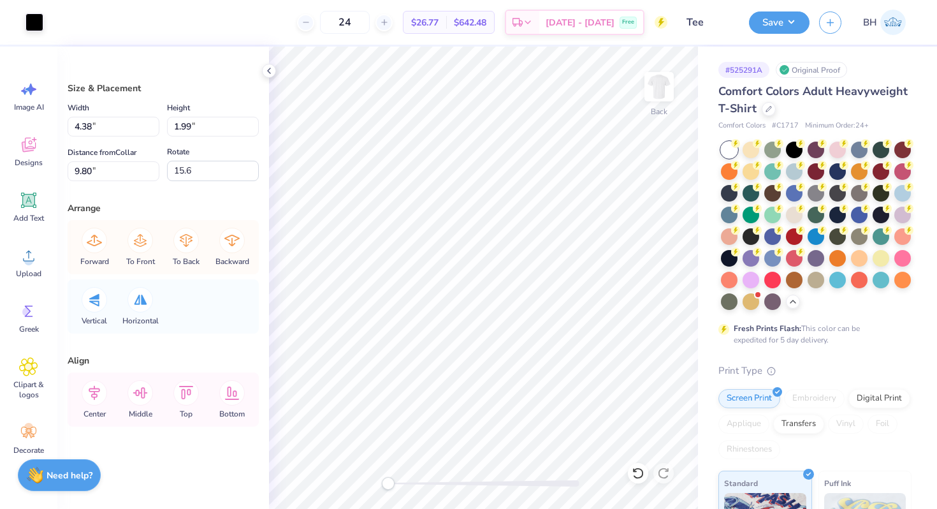
type input "8.65"
type input "2.37"
type input "0.0"
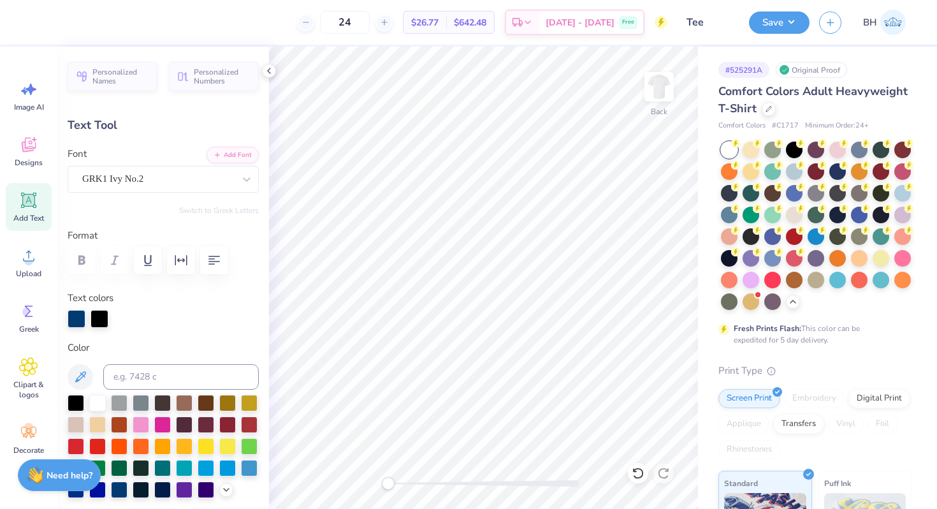
type input "0.88"
type input "10.14"
type input "0.0"
type input "5.49"
type input "1.84"
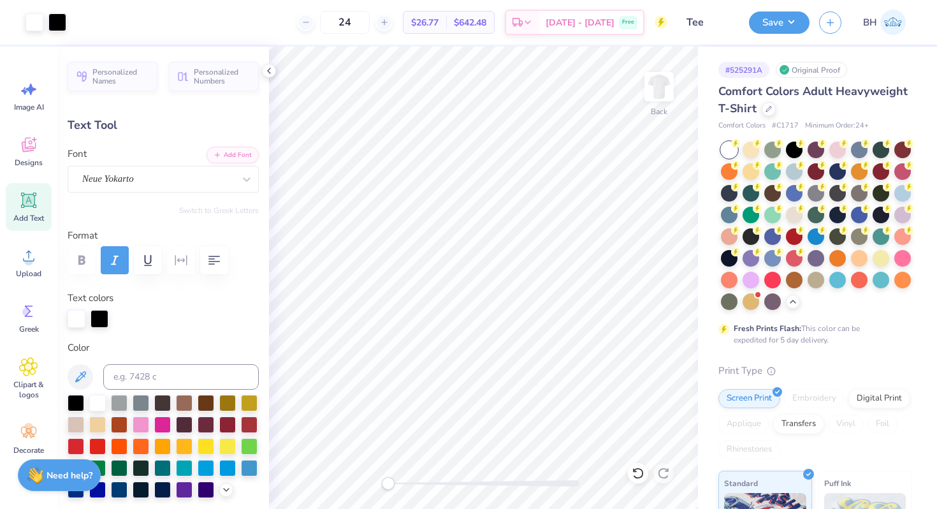
type input "6.61"
type input "4.0"
click at [80, 321] on div at bounding box center [77, 318] width 18 height 18
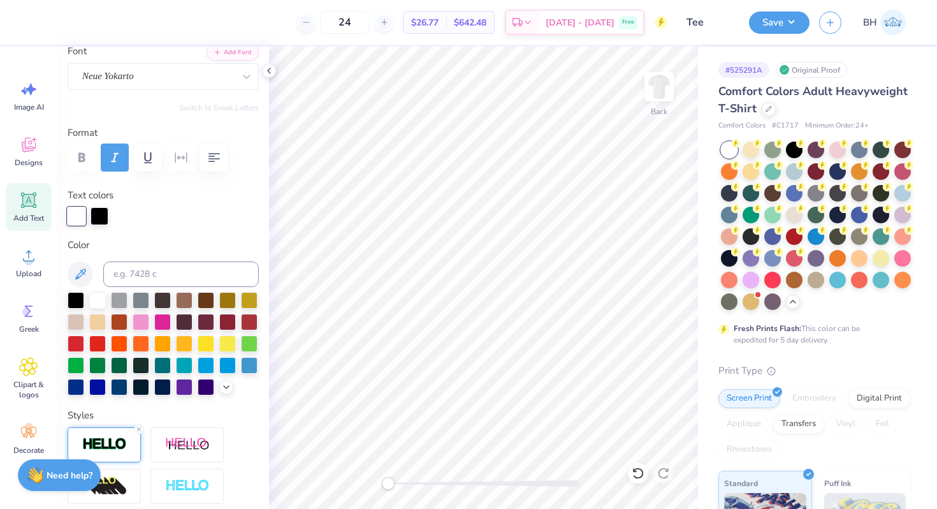
scroll to position [152, 0]
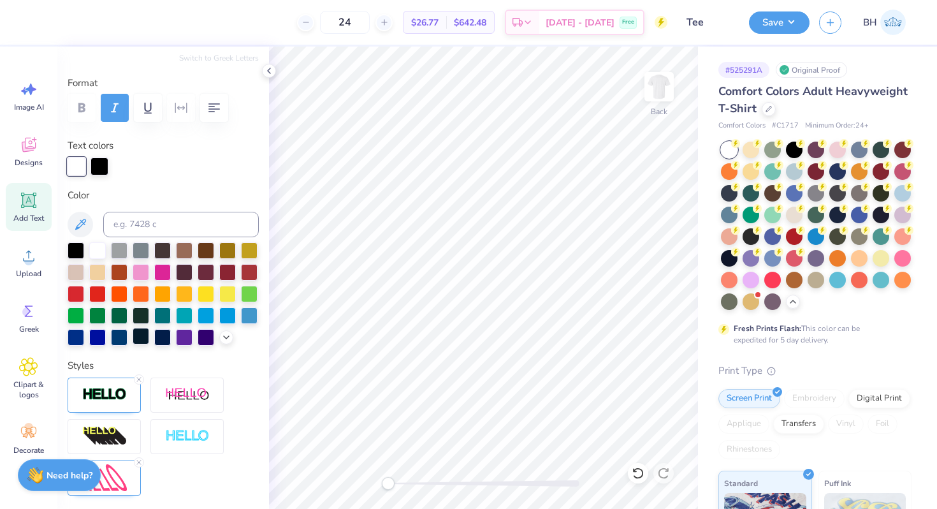
click at [123, 338] on div at bounding box center [119, 337] width 17 height 17
type textarea "weekend"
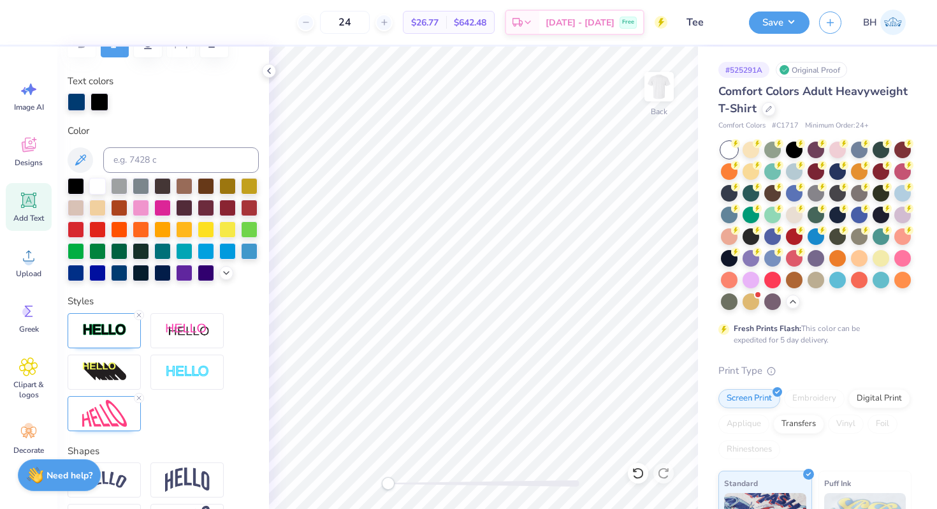
scroll to position [367, 0]
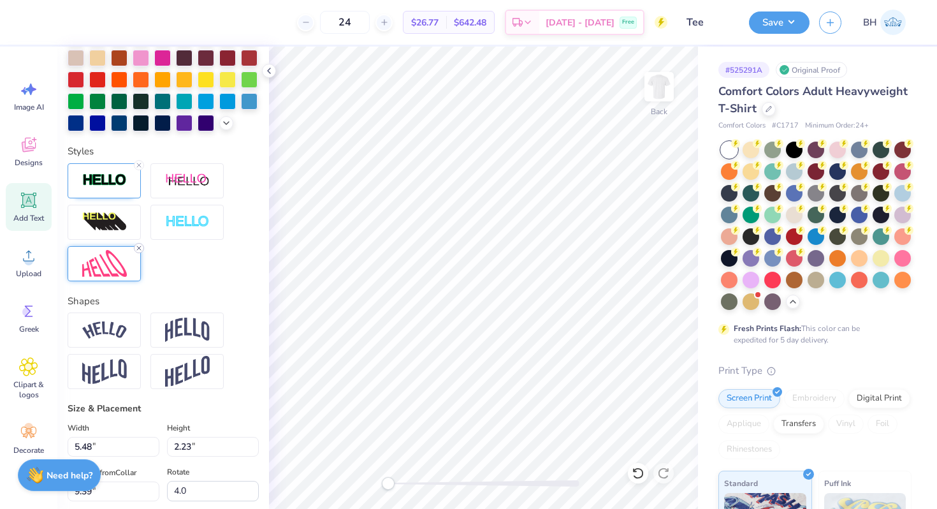
click at [141, 247] on icon at bounding box center [139, 248] width 8 height 8
click at [121, 269] on img at bounding box center [104, 263] width 45 height 27
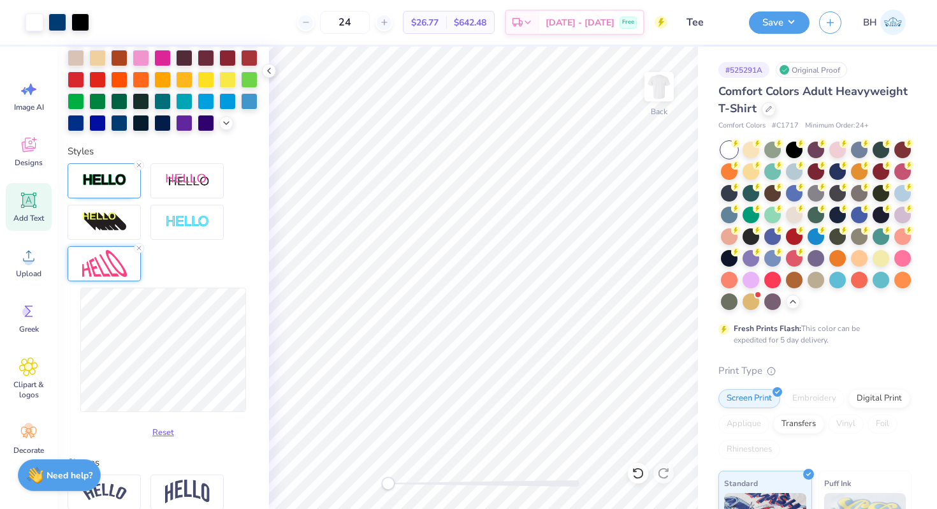
type input "0.0"
type input "6.38"
type input "1.96"
type input "9.86"
type input "4.0"
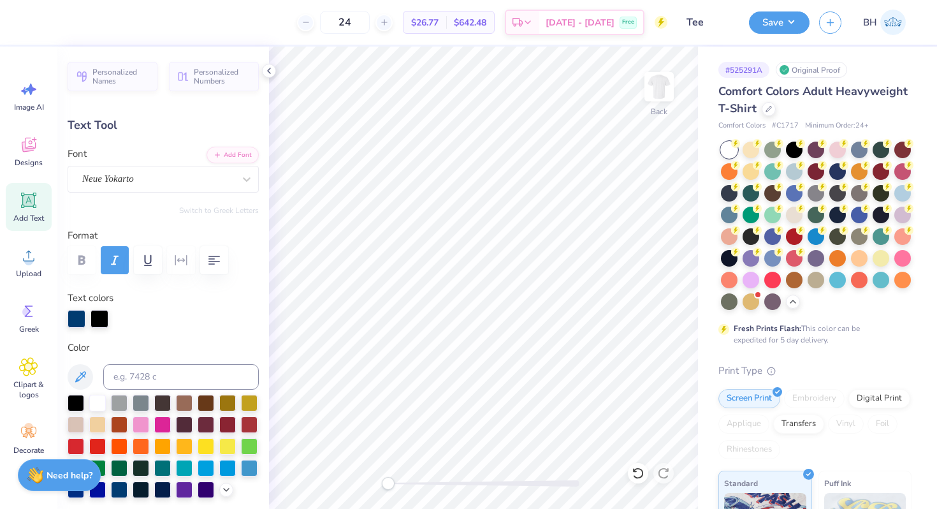
type input "7.8"
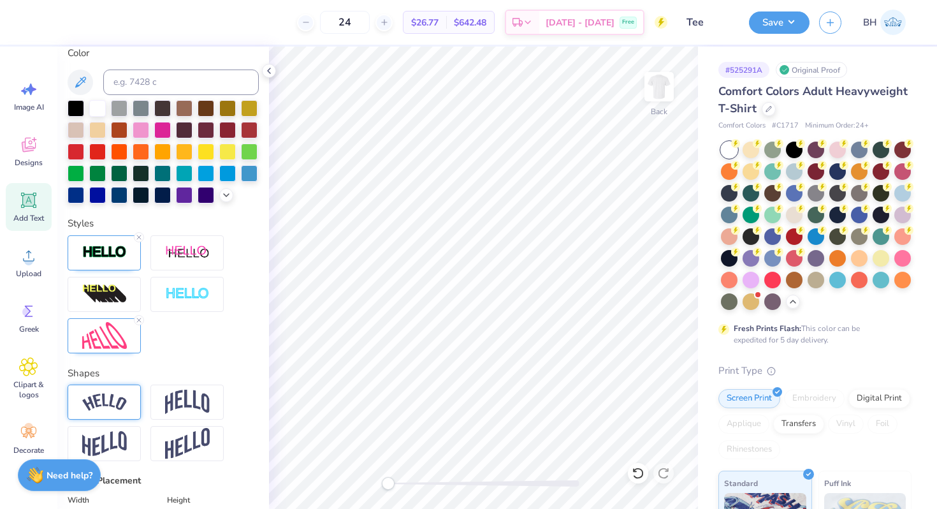
scroll to position [343, 0]
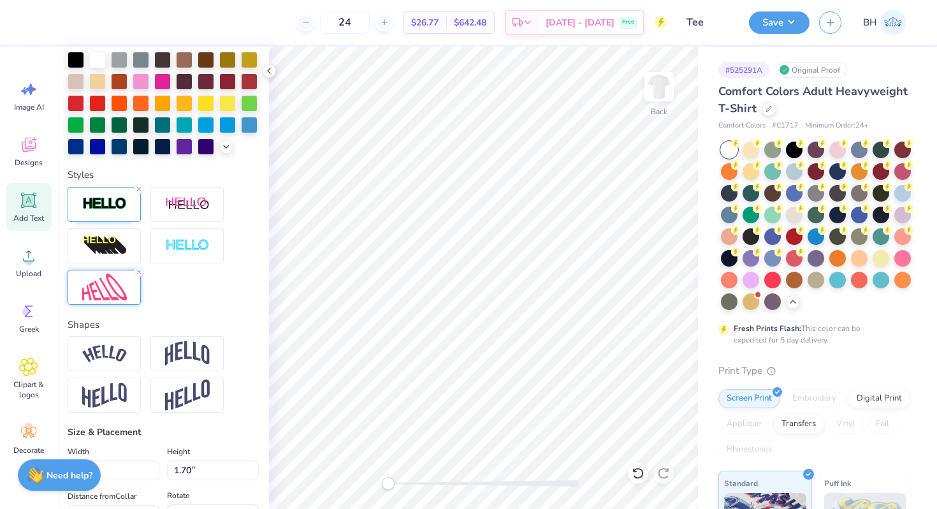
click at [112, 280] on img at bounding box center [104, 287] width 45 height 27
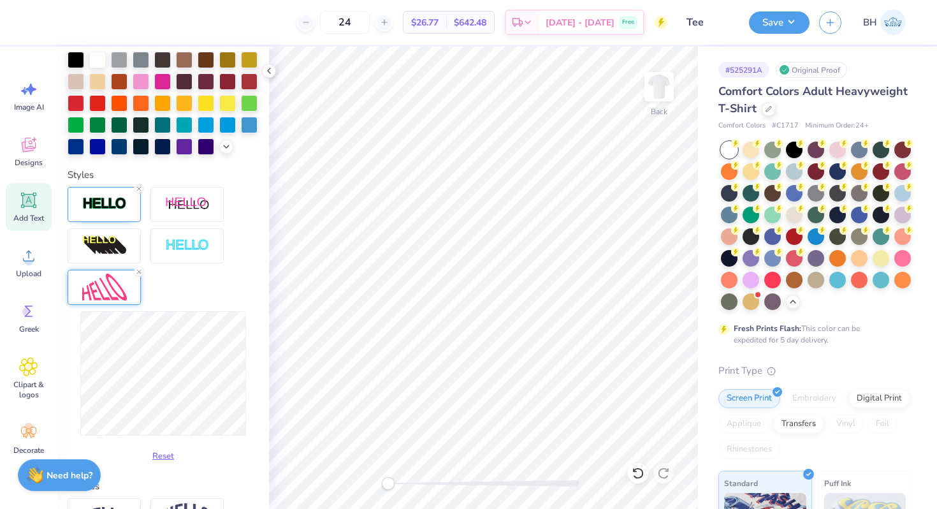
type input "6.17"
type input "1.89"
type input "9.96"
type input "0.0"
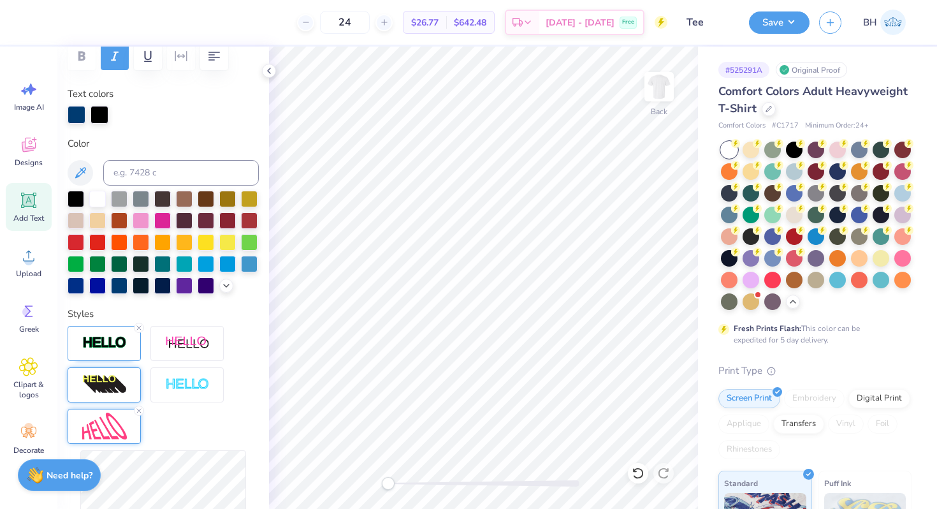
scroll to position [254, 0]
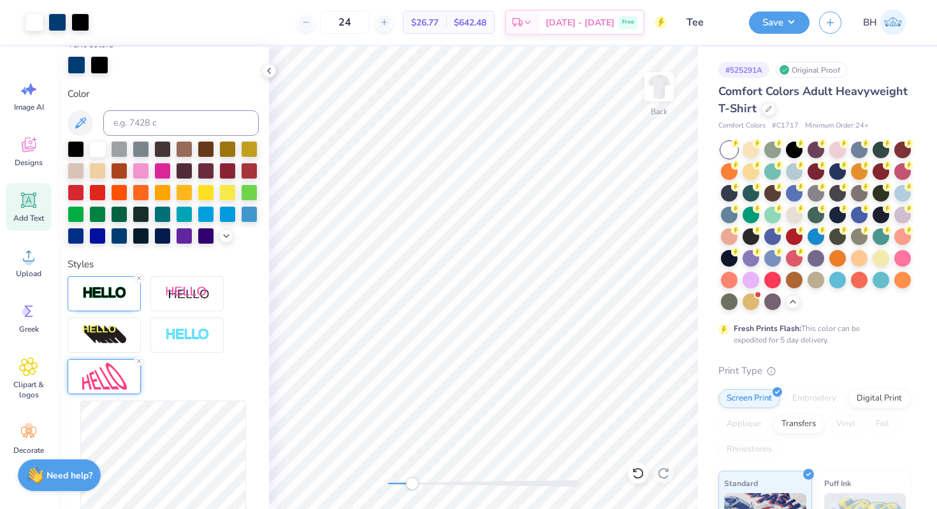
drag, startPoint x: 387, startPoint y: 486, endPoint x: 412, endPoint y: 482, distance: 25.2
click at [412, 482] on div "Accessibility label" at bounding box center [412, 483] width 13 height 13
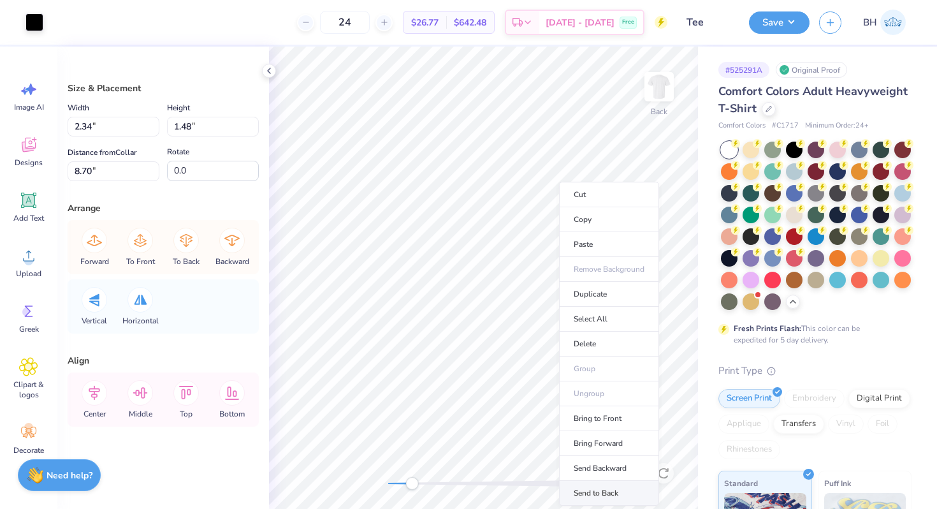
click at [590, 487] on li "Send to Back" at bounding box center [609, 493] width 100 height 25
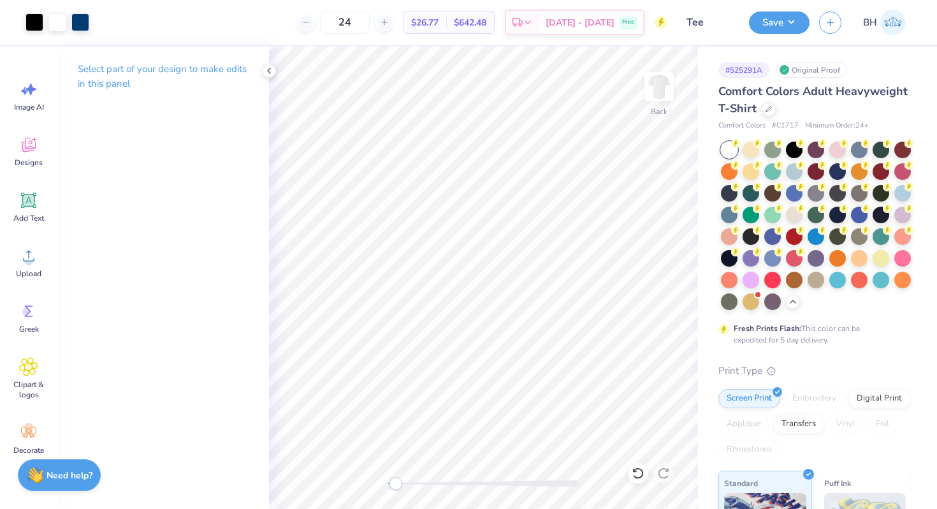
click at [401, 476] on div "Back" at bounding box center [483, 278] width 429 height 462
click at [376, 480] on div "Back" at bounding box center [483, 278] width 429 height 462
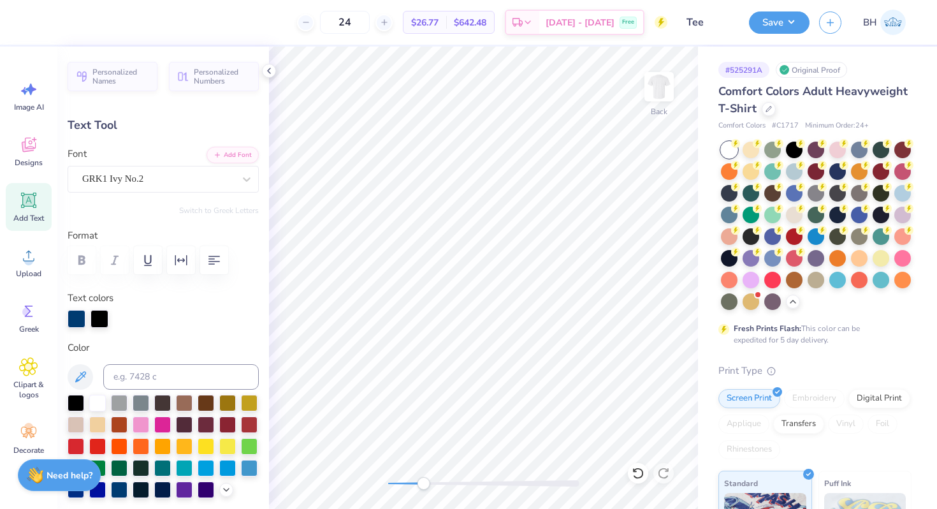
drag, startPoint x: 388, startPoint y: 488, endPoint x: 426, endPoint y: 487, distance: 37.6
click at [426, 487] on div "Accessibility label" at bounding box center [423, 483] width 13 height 13
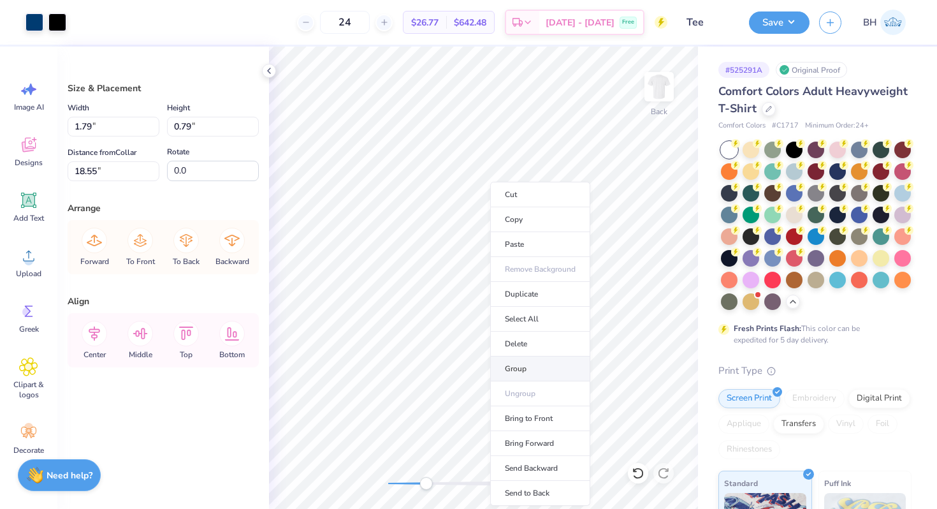
click at [513, 361] on li "Group" at bounding box center [540, 368] width 100 height 25
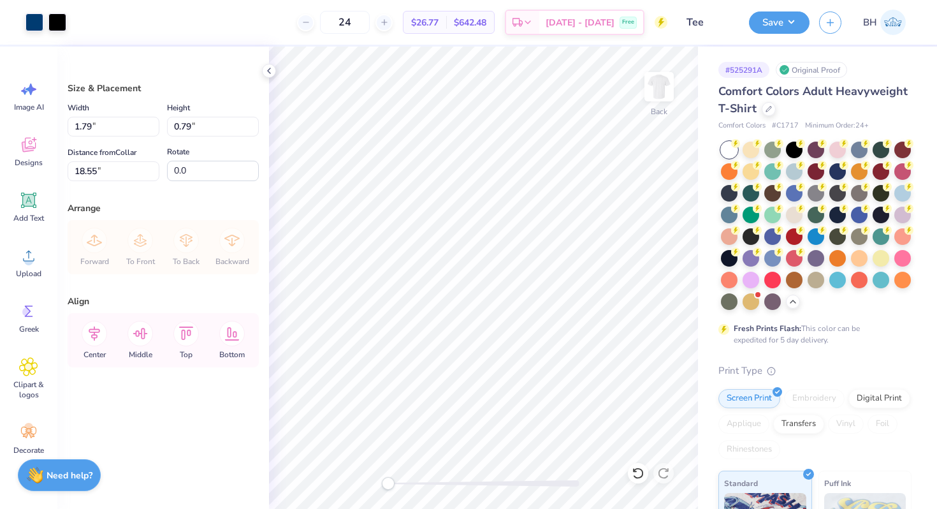
click at [369, 479] on div "Back" at bounding box center [483, 278] width 429 height 462
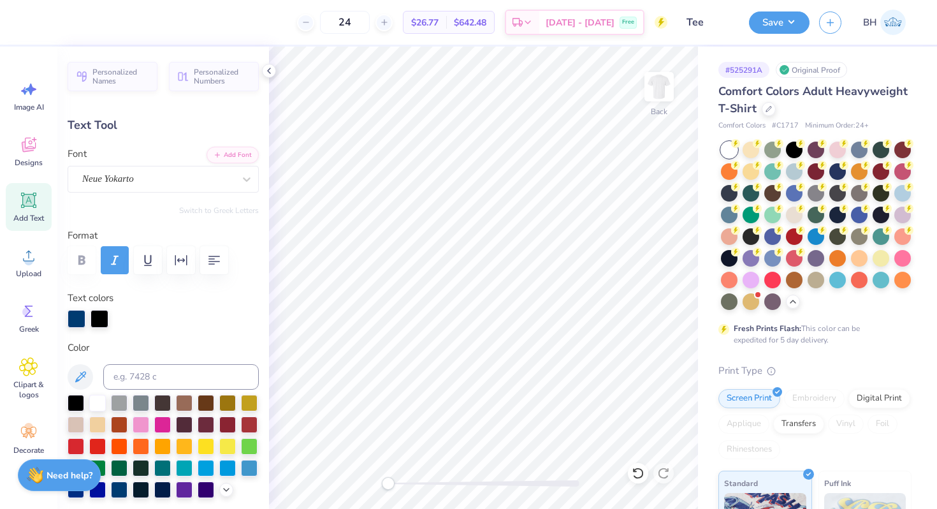
scroll to position [0, 3]
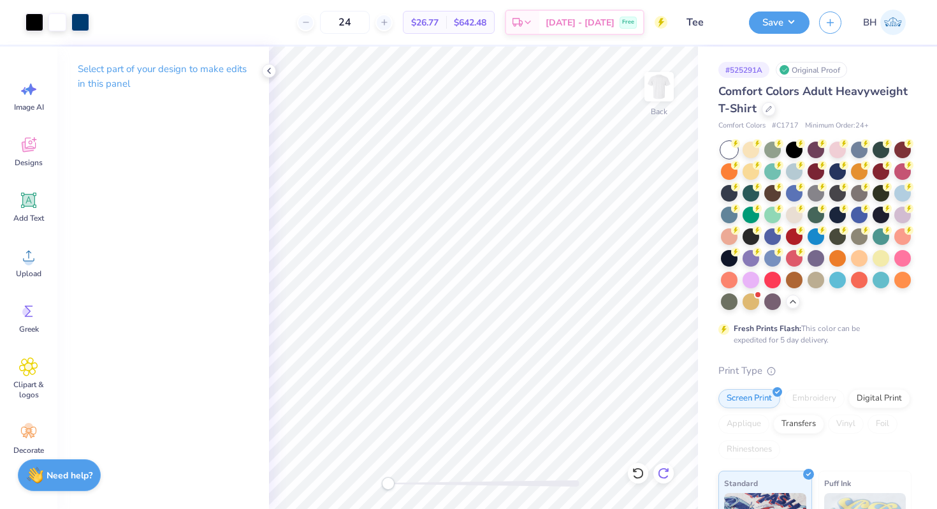
click at [664, 473] on icon at bounding box center [663, 473] width 13 height 13
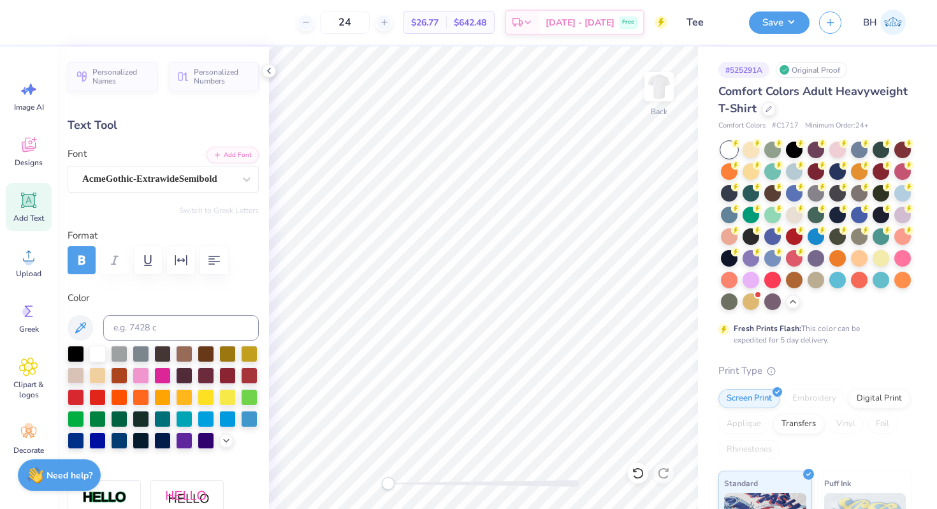
scroll to position [1, 1]
click at [214, 262] on icon "button" at bounding box center [214, 259] width 15 height 15
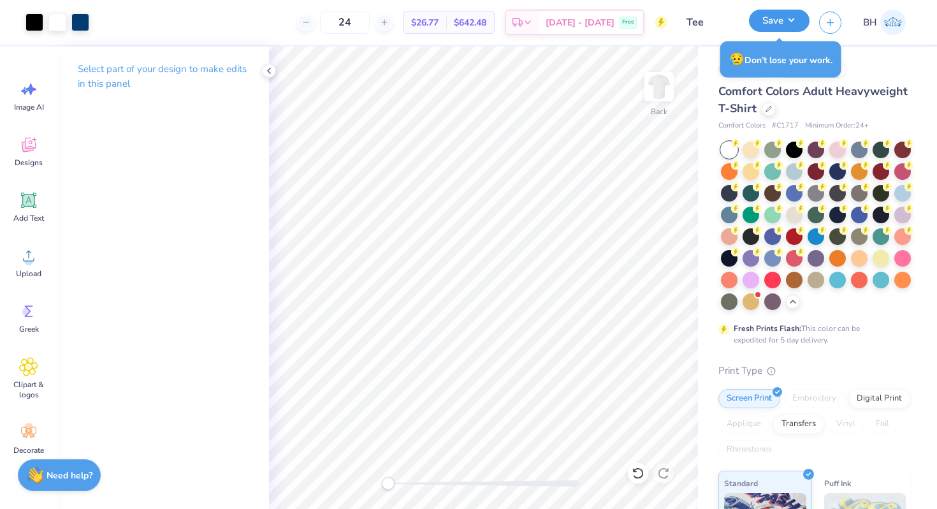
click at [788, 24] on button "Save" at bounding box center [779, 21] width 61 height 22
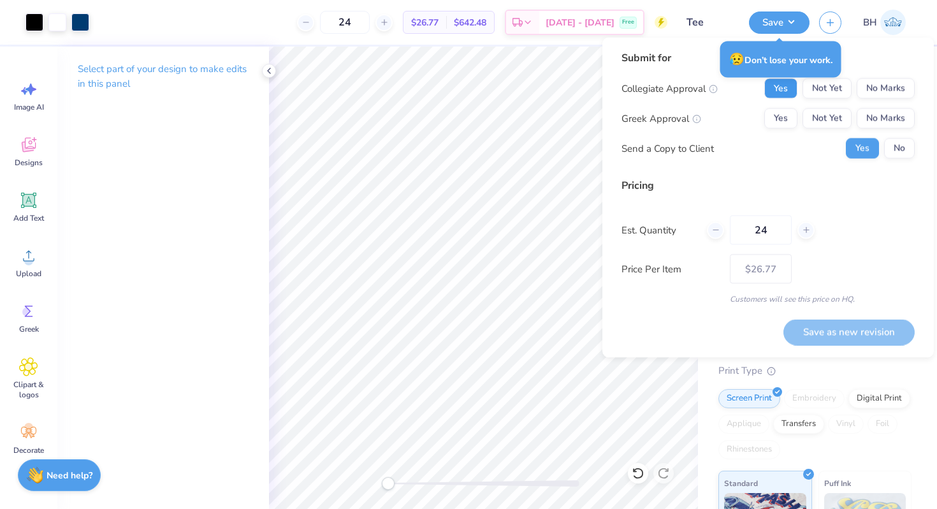
click at [783, 85] on button "Yes" at bounding box center [781, 88] width 33 height 20
click at [781, 111] on button "Yes" at bounding box center [781, 118] width 33 height 20
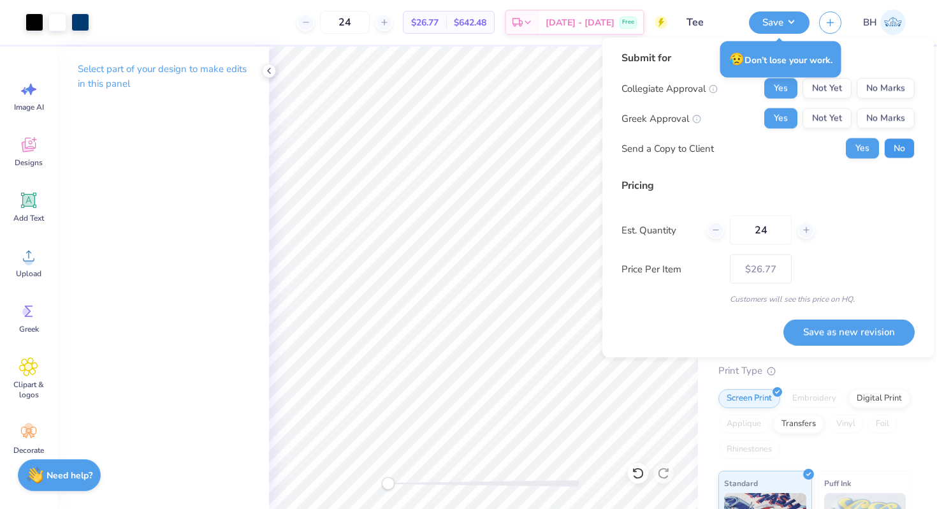
click at [895, 157] on button "No" at bounding box center [899, 148] width 31 height 20
click at [848, 332] on button "Save as new revision" at bounding box center [849, 332] width 131 height 26
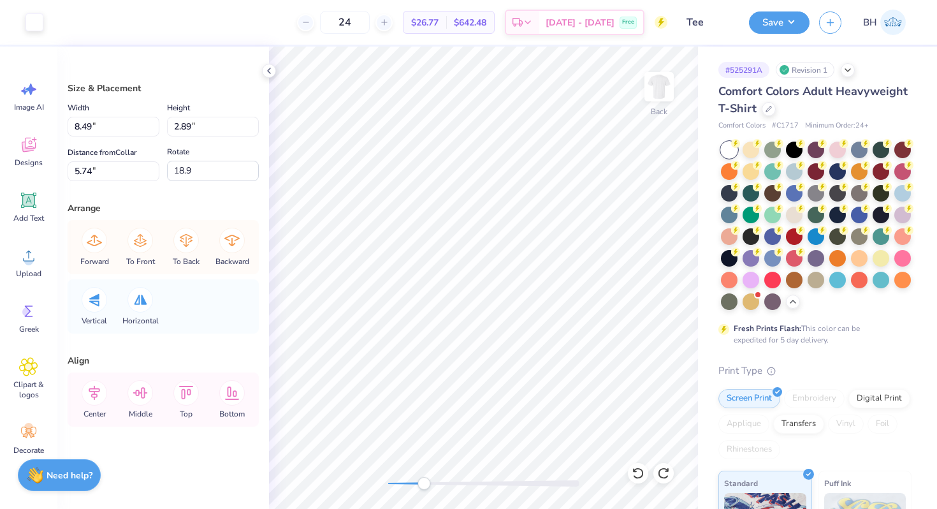
drag, startPoint x: 389, startPoint y: 484, endPoint x: 424, endPoint y: 483, distance: 35.1
click at [424, 483] on div "Accessibility label" at bounding box center [424, 483] width 13 height 13
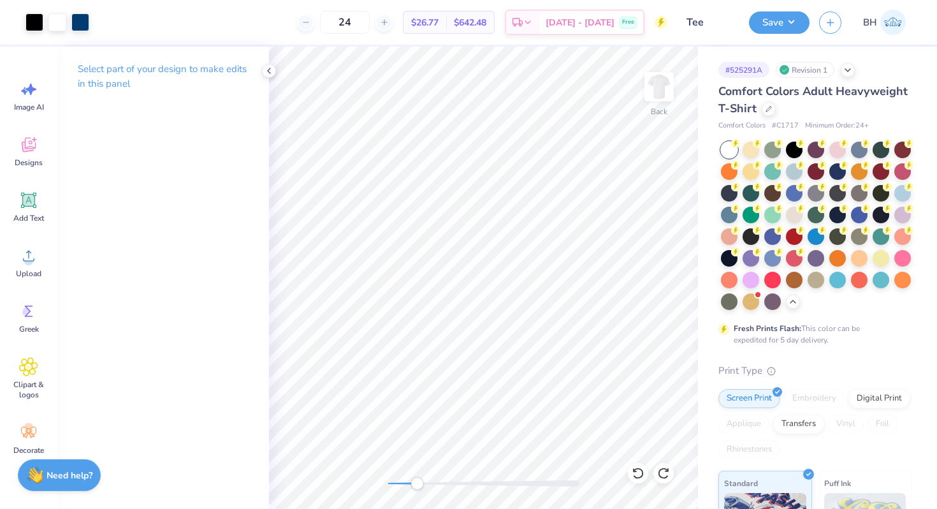
drag, startPoint x: 425, startPoint y: 485, endPoint x: 416, endPoint y: 483, distance: 9.0
click at [416, 483] on div "Accessibility label" at bounding box center [417, 483] width 13 height 13
click at [410, 477] on div "Accessibility label" at bounding box center [410, 483] width 13 height 13
click at [374, 476] on div "Back" at bounding box center [483, 278] width 429 height 462
drag, startPoint x: 390, startPoint y: 477, endPoint x: 401, endPoint y: 477, distance: 10.8
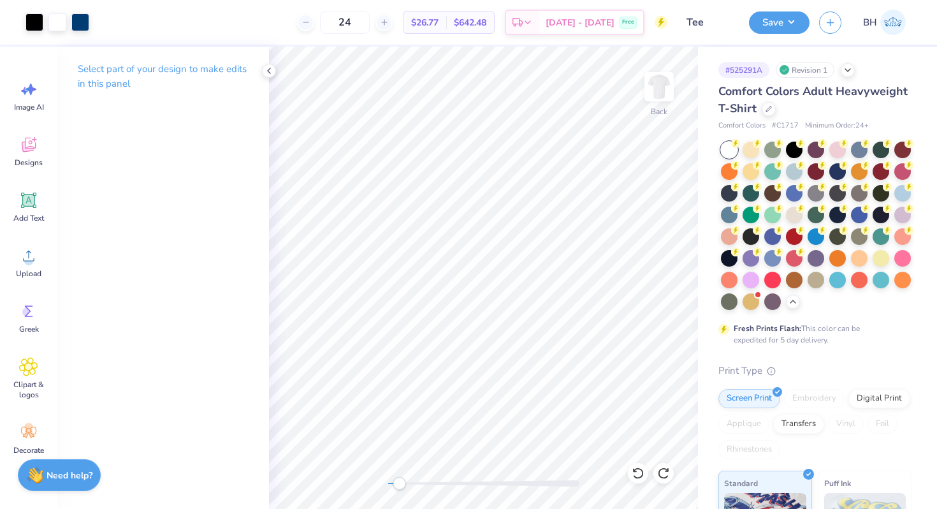
click at [401, 477] on div "Accessibility label" at bounding box center [399, 483] width 13 height 13
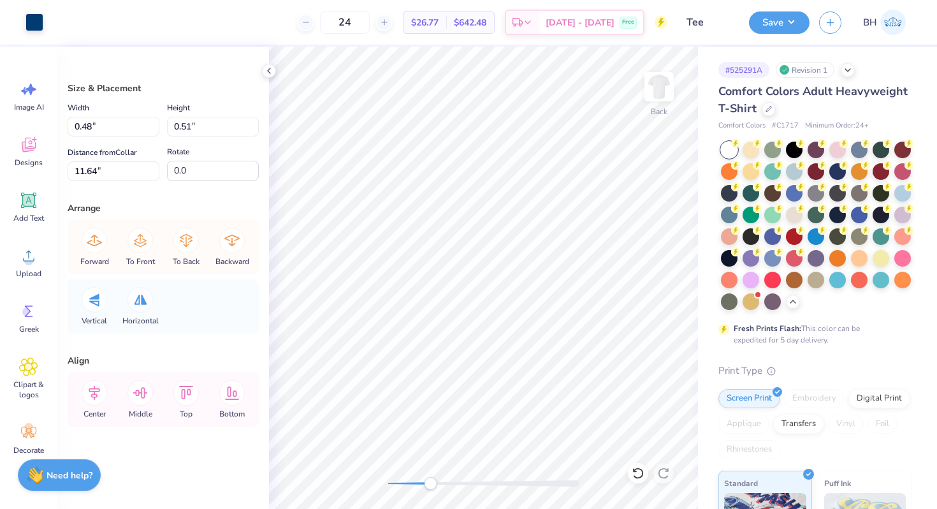
drag, startPoint x: 408, startPoint y: 480, endPoint x: 431, endPoint y: 480, distance: 23.0
click at [431, 480] on div "Accessibility label" at bounding box center [430, 483] width 13 height 13
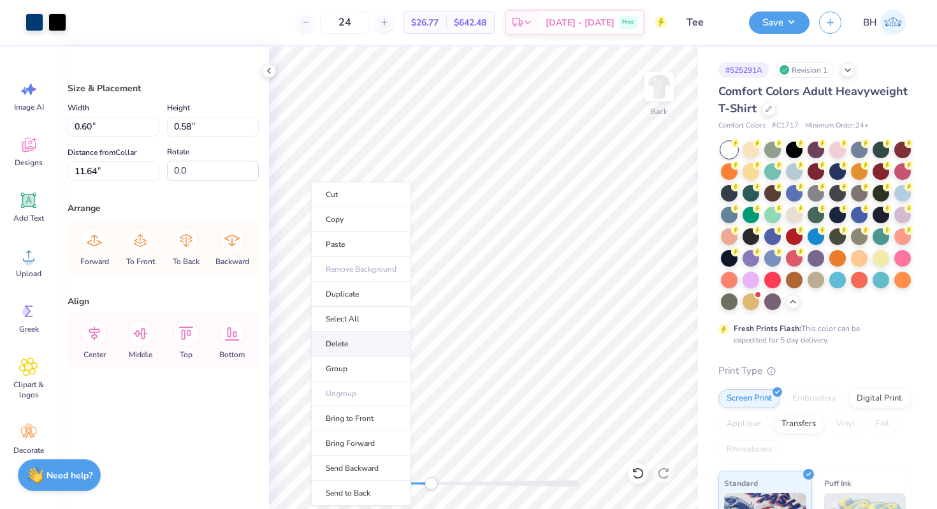
click at [332, 353] on li "Delete" at bounding box center [361, 344] width 100 height 25
click at [349, 370] on li "Group" at bounding box center [366, 368] width 100 height 25
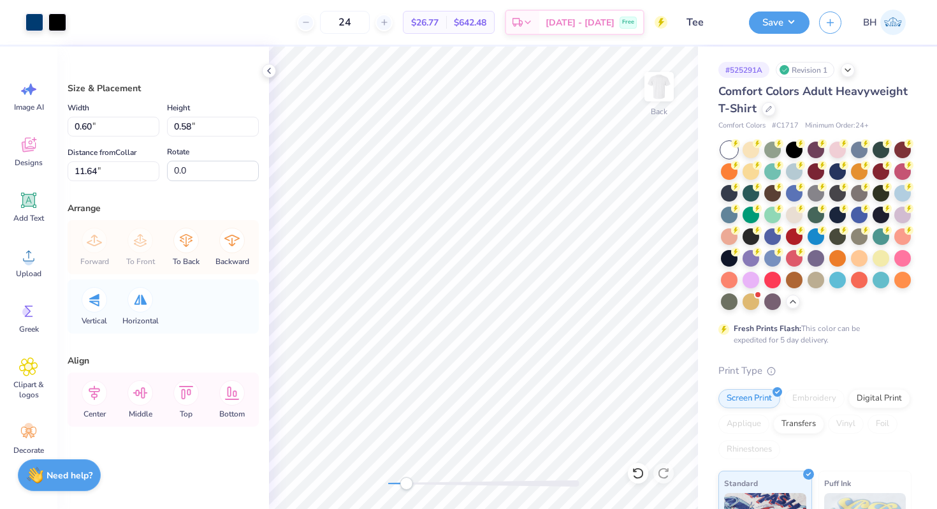
drag, startPoint x: 432, startPoint y: 483, endPoint x: 406, endPoint y: 483, distance: 25.5
click at [406, 483] on div "Accessibility label" at bounding box center [406, 483] width 13 height 13
click at [398, 481] on div "Accessibility label" at bounding box center [398, 483] width 13 height 13
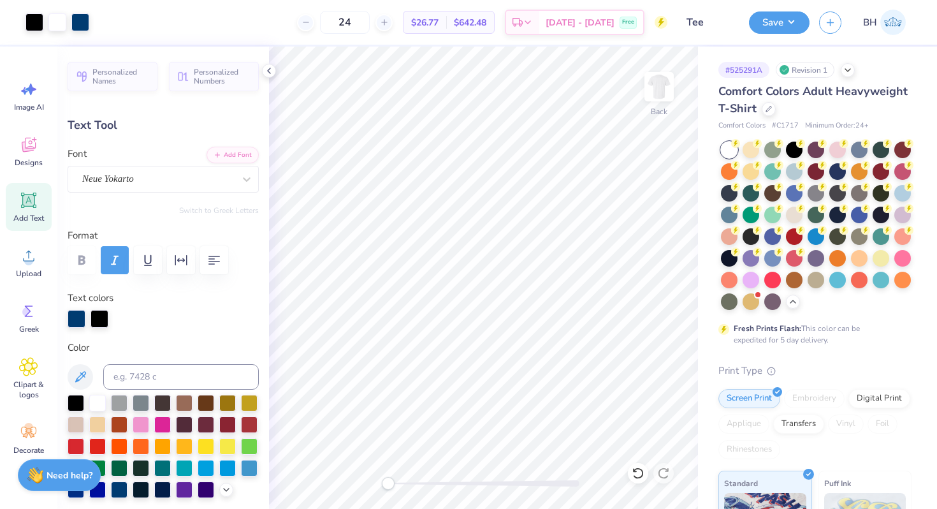
click at [367, 483] on div "Back" at bounding box center [483, 278] width 429 height 462
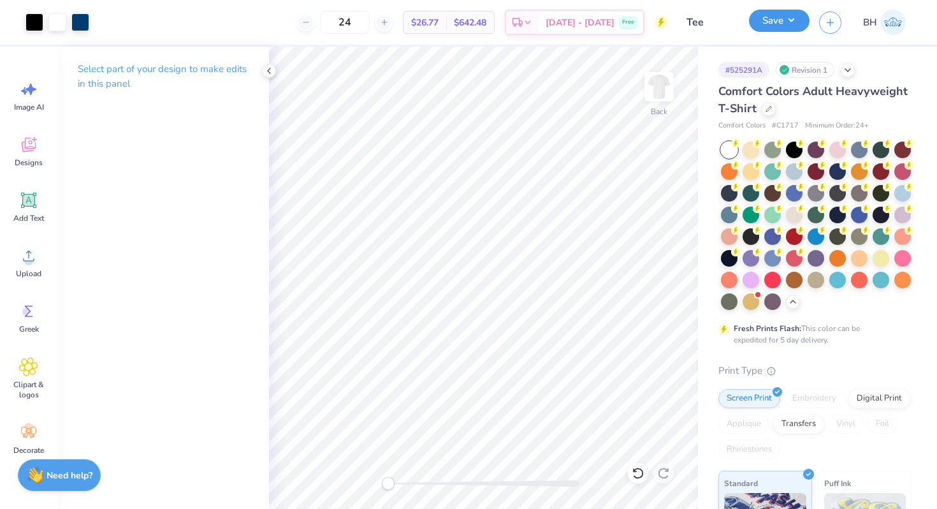
click at [789, 15] on button "Save" at bounding box center [779, 21] width 61 height 22
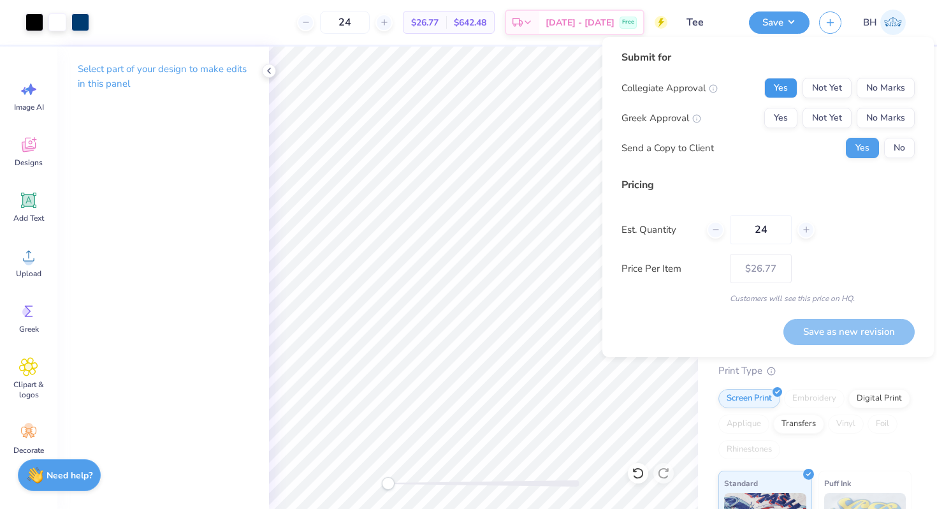
click at [791, 82] on button "Yes" at bounding box center [781, 88] width 33 height 20
click at [787, 117] on button "Yes" at bounding box center [781, 118] width 33 height 20
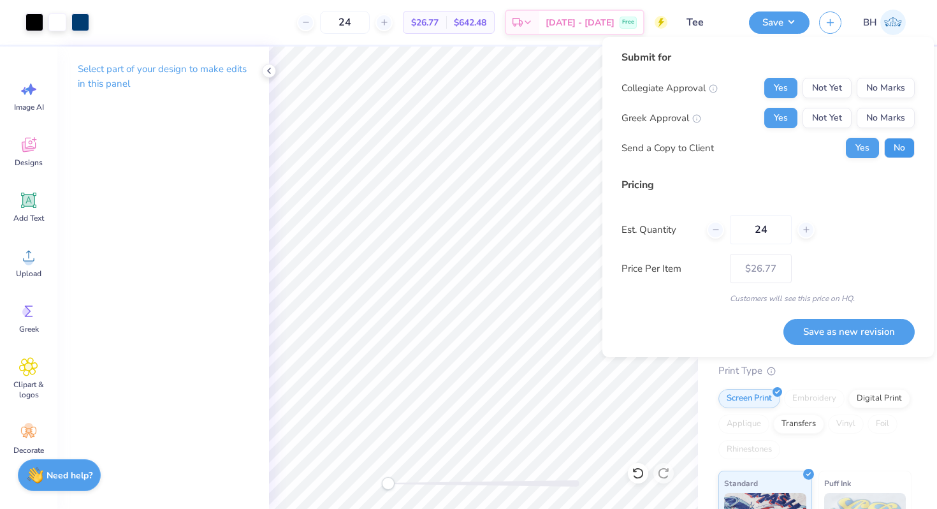
click at [896, 147] on button "No" at bounding box center [899, 148] width 31 height 20
click at [842, 336] on button "Save as new revision" at bounding box center [849, 332] width 131 height 26
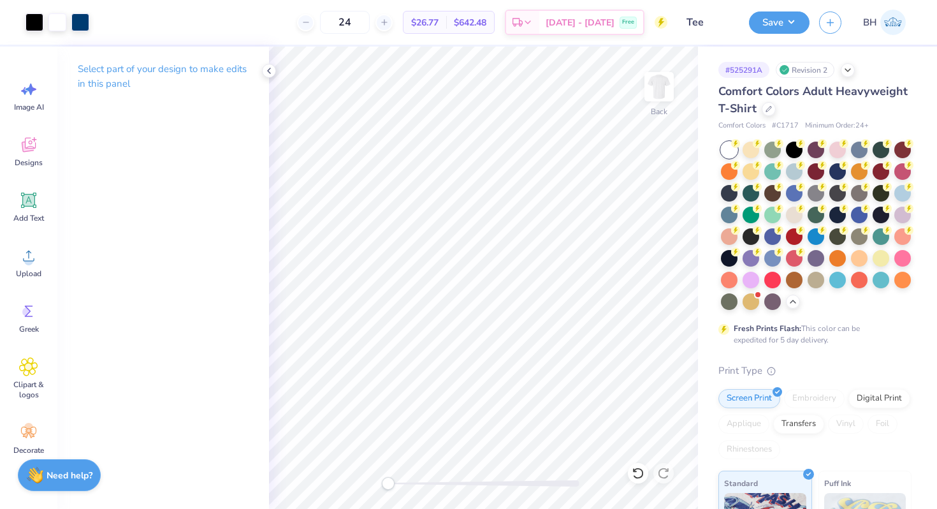
click at [875, 21] on span "BH" at bounding box center [870, 22] width 14 height 15
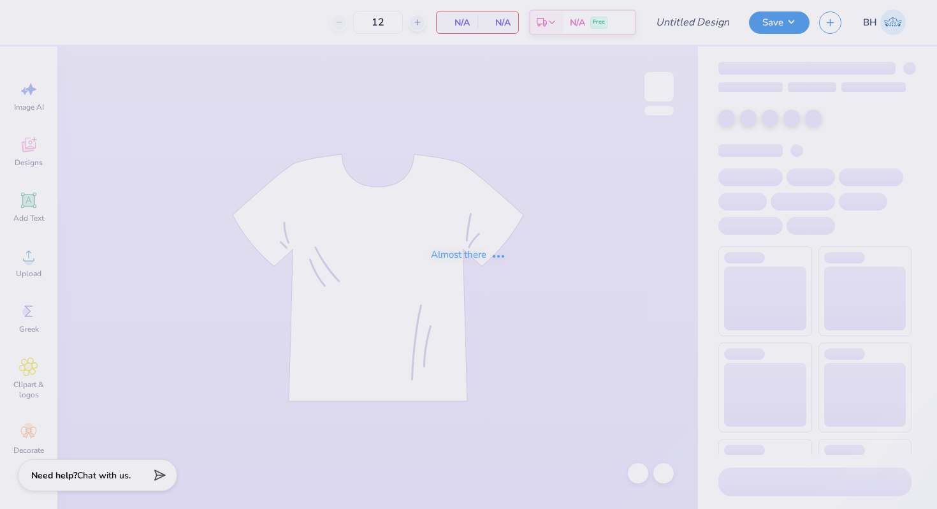
type input "in progress"
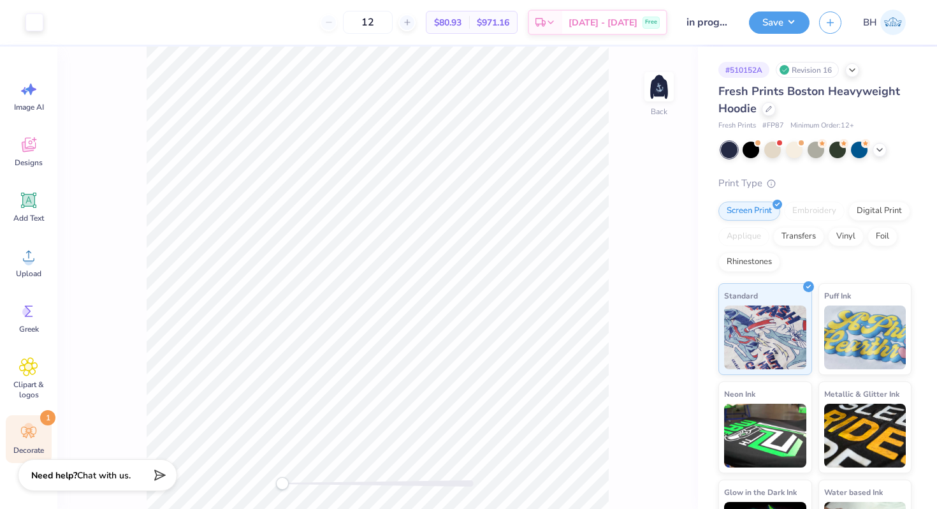
click at [40, 434] on div "Decorate 1" at bounding box center [29, 439] width 46 height 48
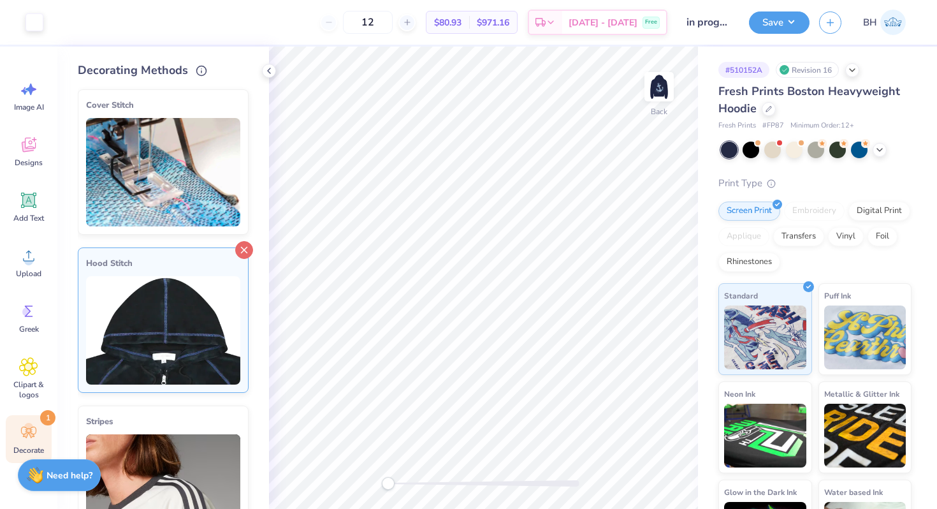
click at [240, 247] on icon at bounding box center [244, 250] width 18 height 18
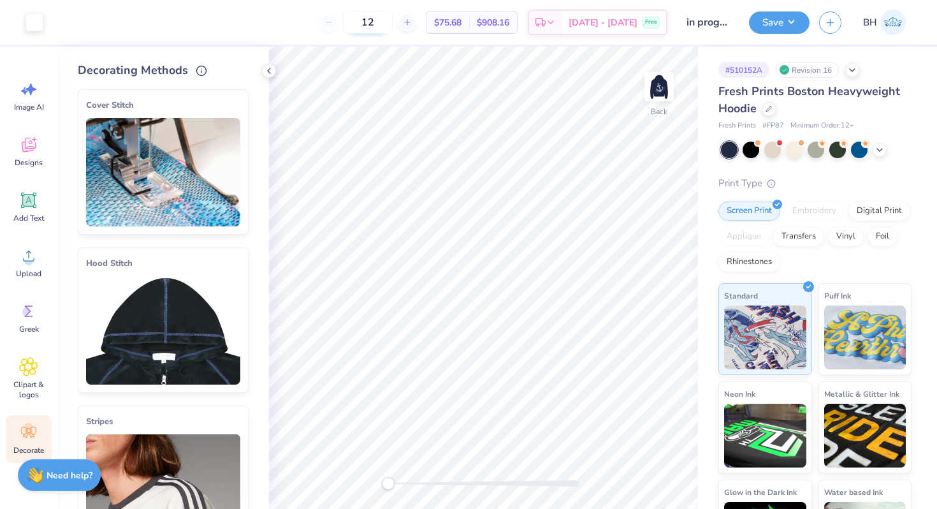
drag, startPoint x: 409, startPoint y: 22, endPoint x: 381, endPoint y: 22, distance: 27.4
click at [381, 22] on input "12" at bounding box center [368, 22] width 50 height 23
type input "24"
click at [271, 73] on icon at bounding box center [269, 71] width 10 height 10
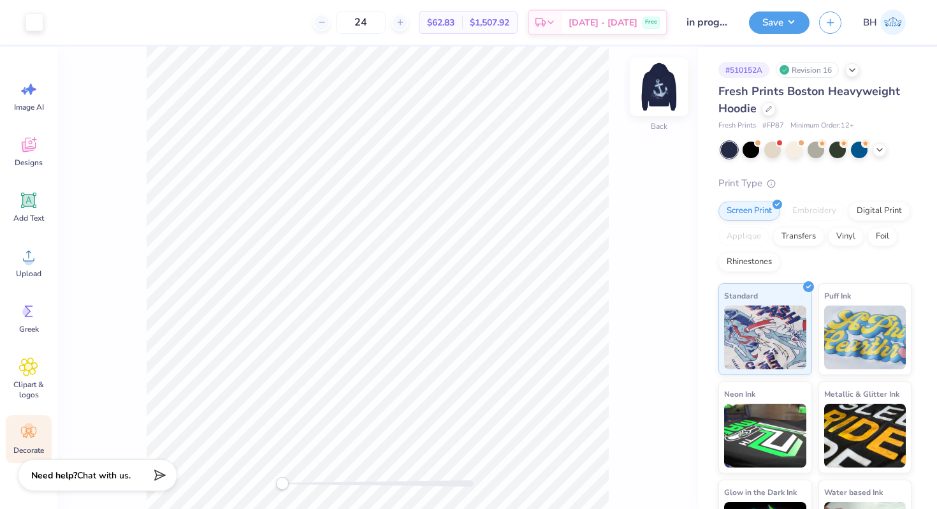
click at [662, 76] on img at bounding box center [659, 86] width 51 height 51
click at [58, 21] on div at bounding box center [57, 21] width 18 height 18
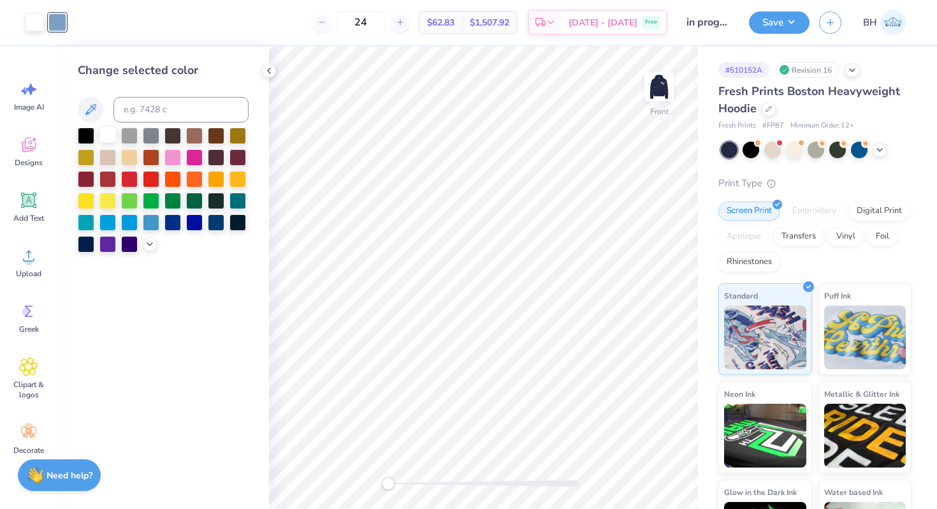
click at [105, 145] on div at bounding box center [163, 190] width 171 height 125
click at [111, 139] on div at bounding box center [107, 134] width 17 height 17
click at [834, 209] on div "Embroidery" at bounding box center [814, 210] width 61 height 19
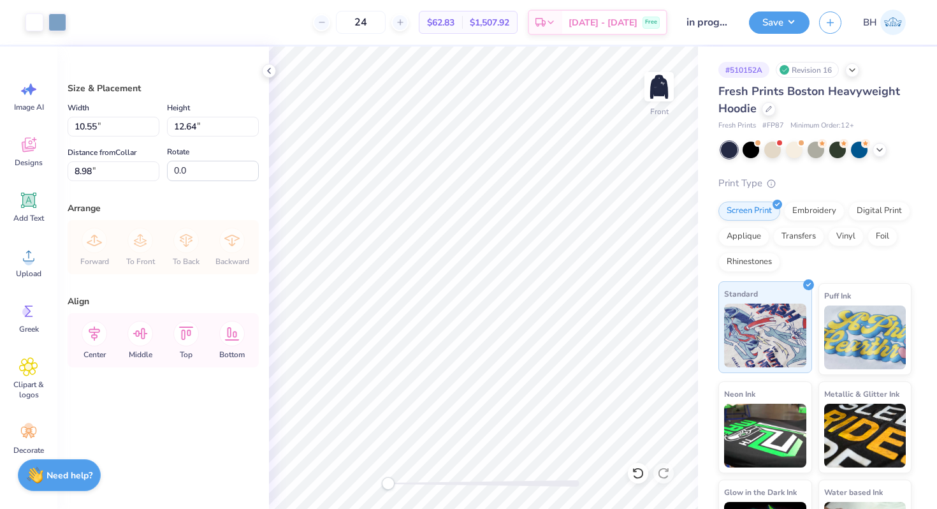
type input "10.55"
type input "12.64"
type input "8.98"
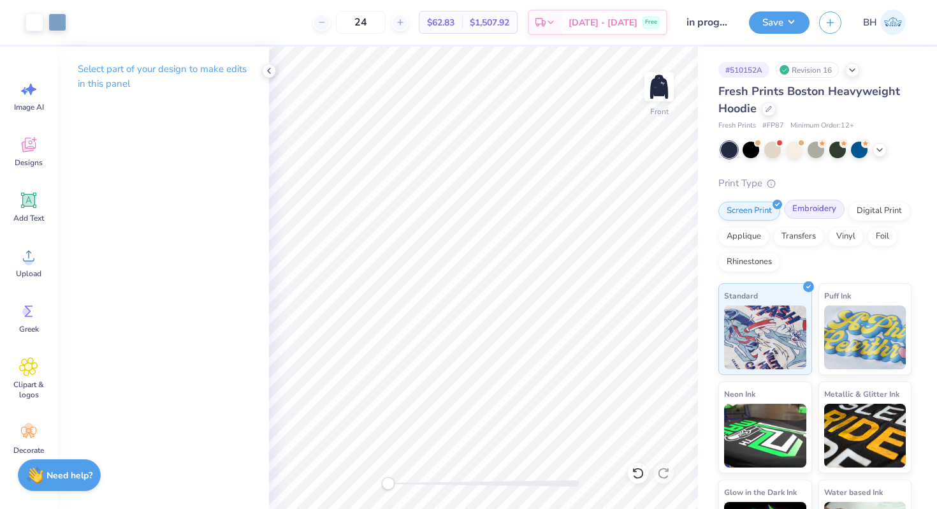
click at [794, 209] on div "Embroidery" at bounding box center [814, 209] width 61 height 19
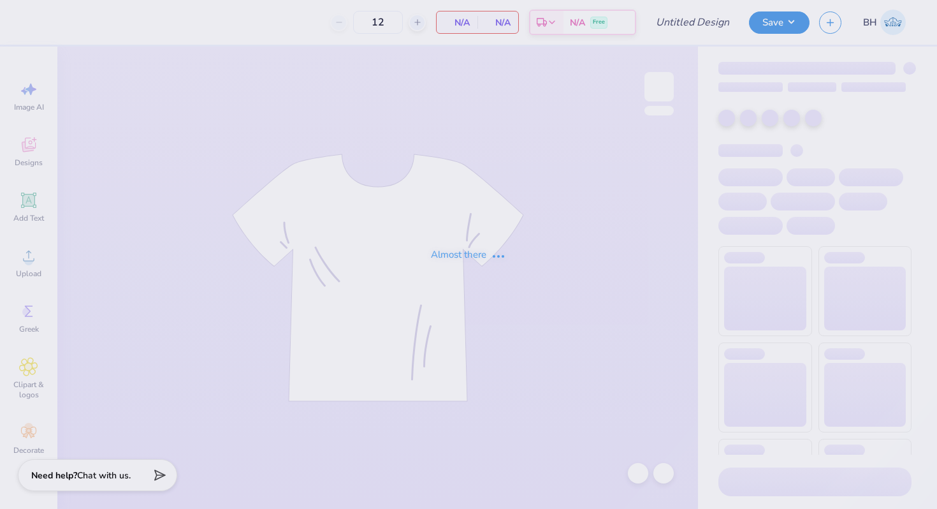
type input "in progress"
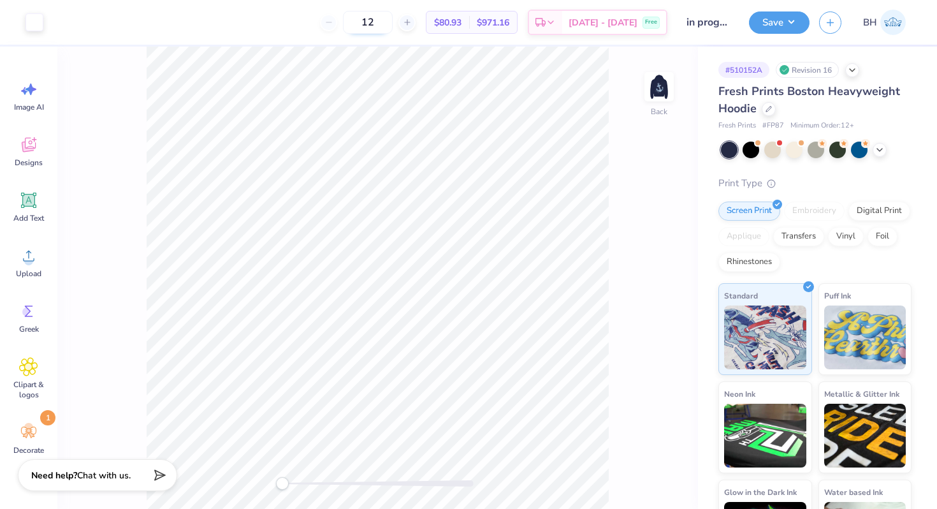
drag, startPoint x: 394, startPoint y: 20, endPoint x: 378, endPoint y: 20, distance: 15.9
click at [378, 20] on input "12" at bounding box center [368, 22] width 50 height 23
type input "4"
type input "24"
click at [663, 96] on img at bounding box center [659, 86] width 51 height 51
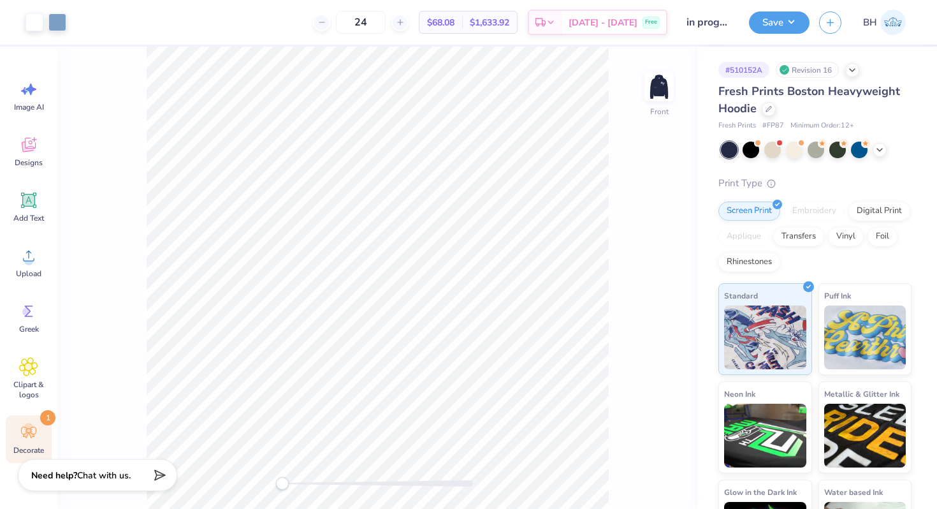
click at [24, 441] on icon at bounding box center [28, 432] width 19 height 19
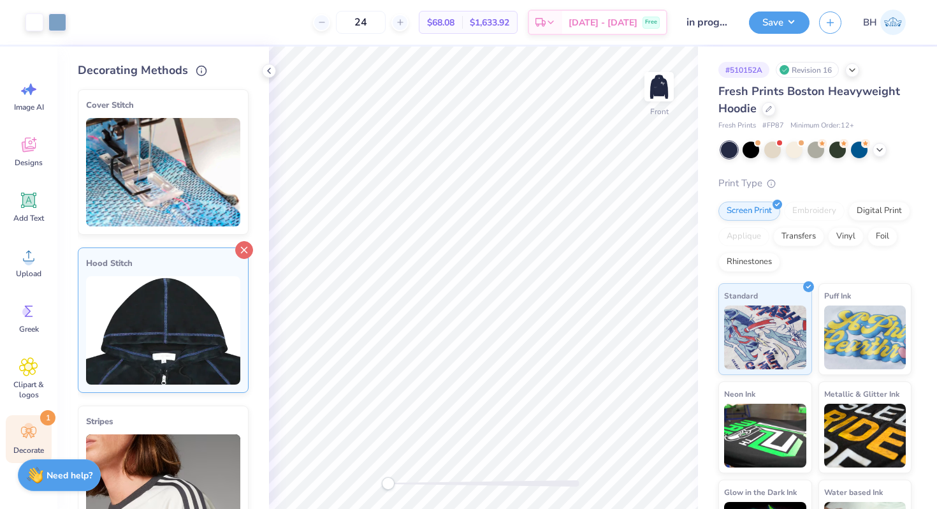
click at [251, 253] on icon at bounding box center [244, 250] width 18 height 18
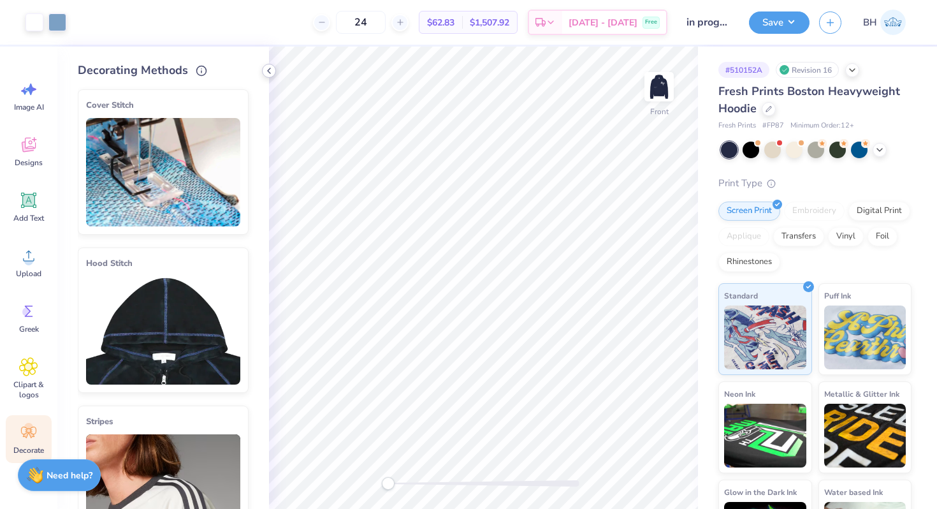
click at [268, 77] on div at bounding box center [269, 71] width 14 height 14
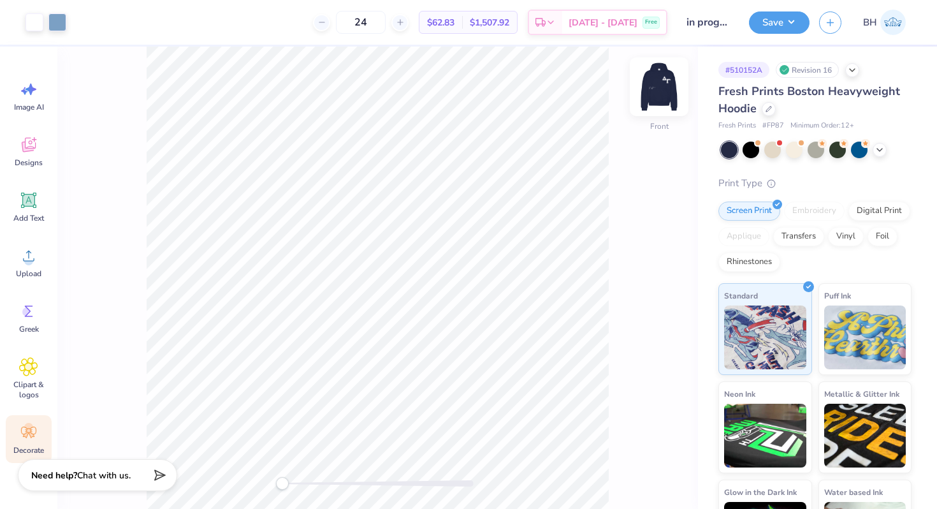
click at [652, 93] on img at bounding box center [659, 86] width 51 height 51
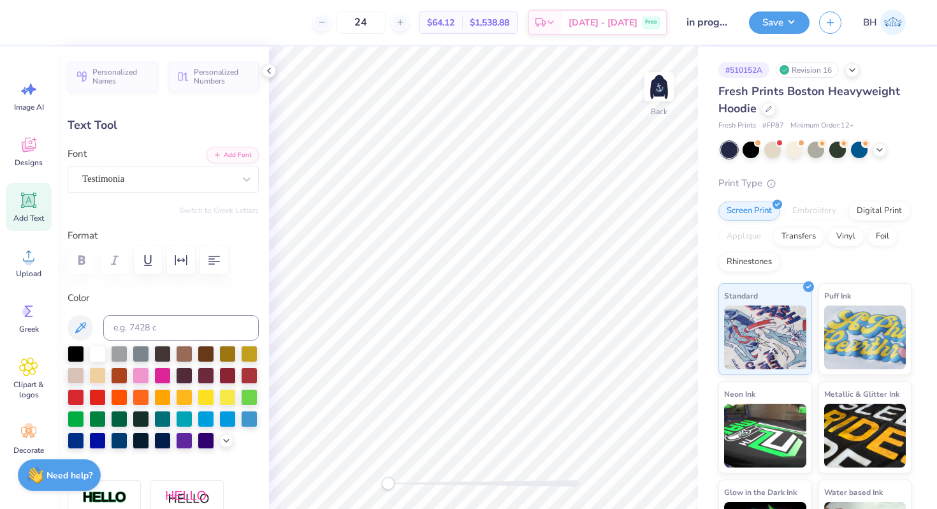
type input "0.0"
click at [271, 74] on icon at bounding box center [269, 71] width 10 height 10
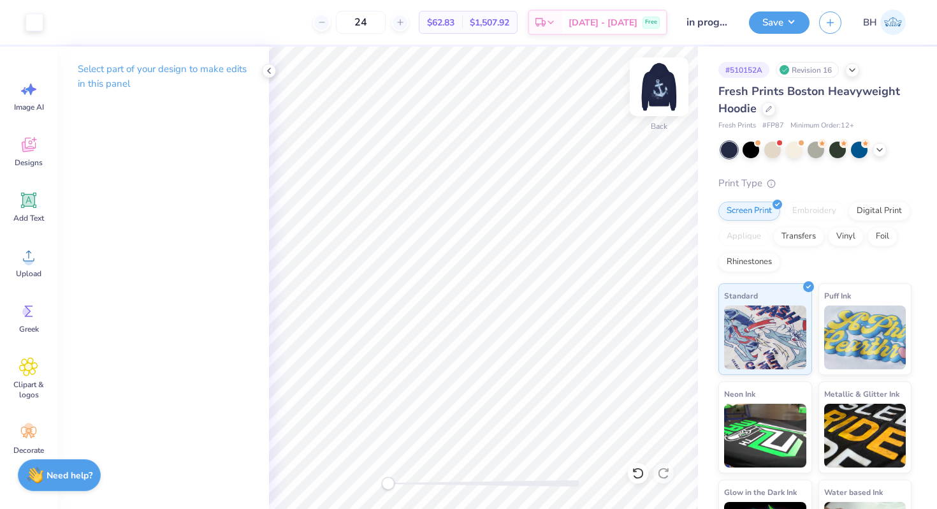
click at [657, 78] on img at bounding box center [659, 86] width 51 height 51
click at [63, 15] on div at bounding box center [57, 21] width 18 height 18
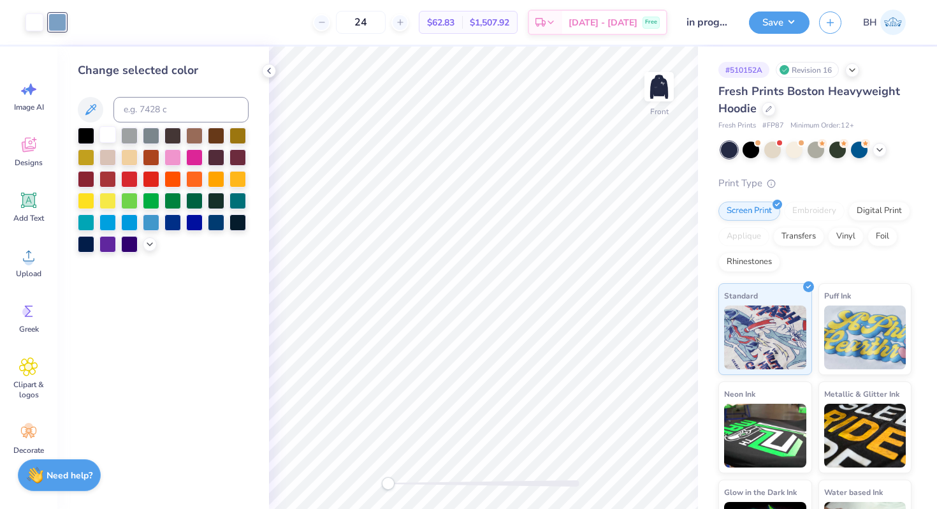
click at [105, 135] on div at bounding box center [107, 134] width 17 height 17
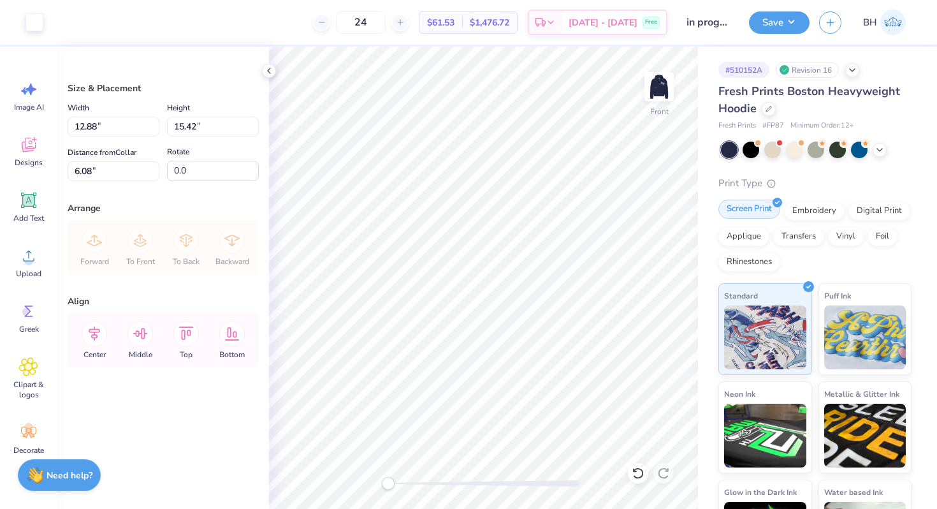
type input "11.03"
type input "13.21"
click at [831, 210] on div "Embroidery" at bounding box center [814, 209] width 61 height 19
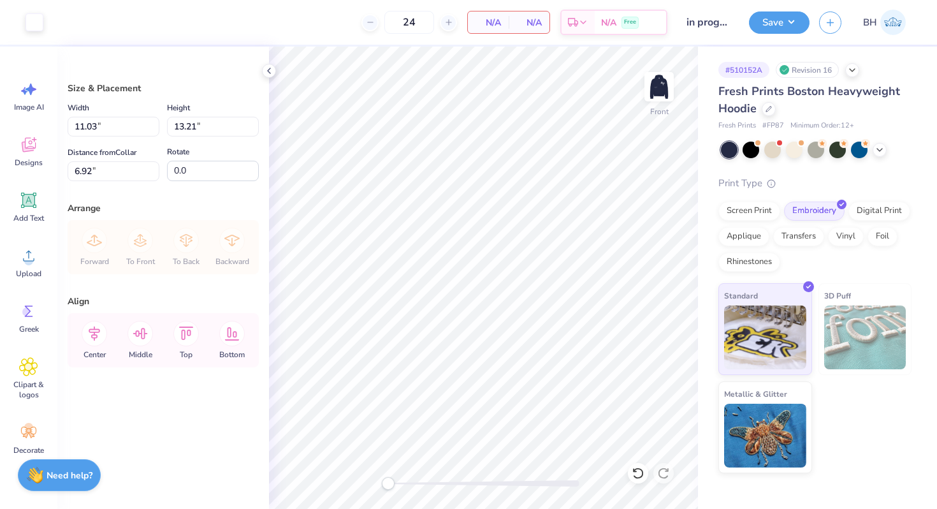
click at [494, 22] on span "N/A" at bounding box center [489, 22] width 26 height 13
click at [745, 209] on div "Screen Print" at bounding box center [750, 209] width 62 height 19
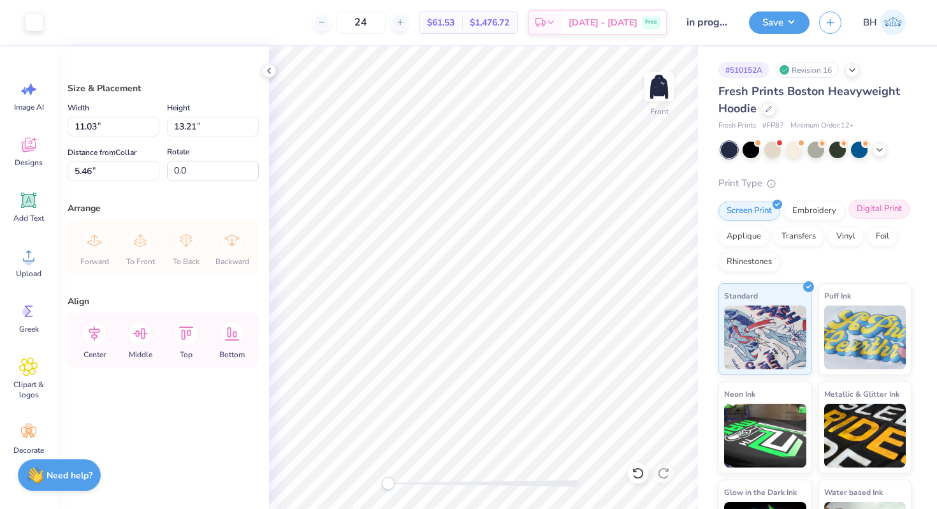
type input "8.39"
type input "12.88"
type input "15.42"
type input "6.08"
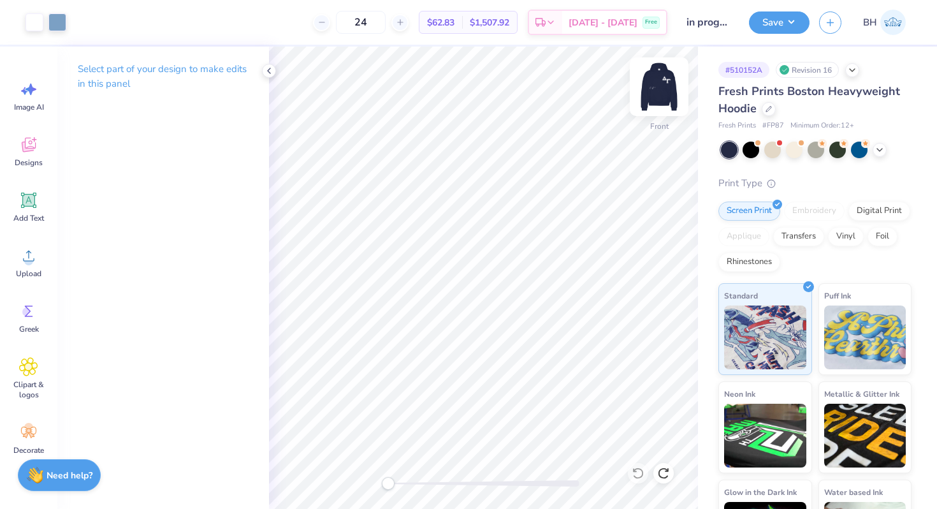
click at [655, 91] on img at bounding box center [659, 86] width 51 height 51
click at [270, 68] on polyline at bounding box center [269, 70] width 3 height 5
click at [663, 102] on div at bounding box center [659, 86] width 59 height 59
click at [62, 23] on div at bounding box center [57, 21] width 18 height 18
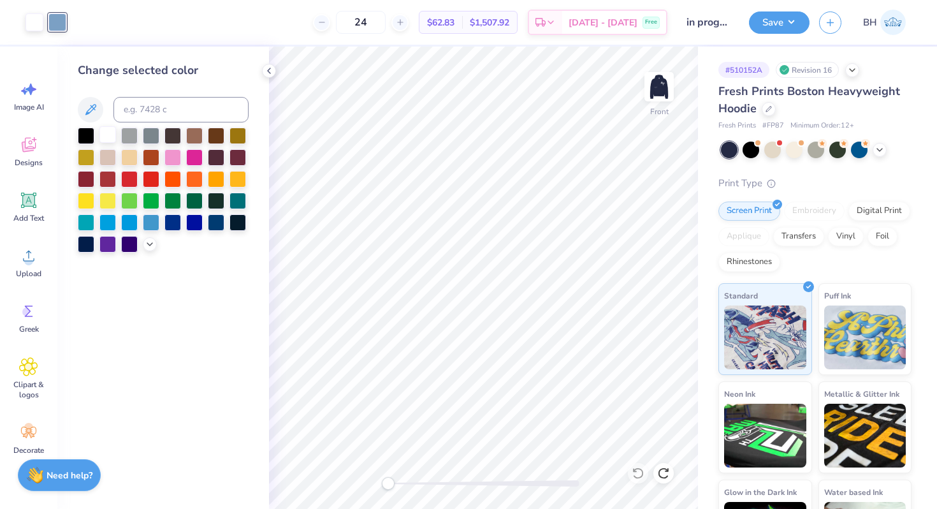
click at [105, 129] on div at bounding box center [107, 134] width 17 height 17
click at [657, 99] on img at bounding box center [659, 86] width 51 height 51
click at [462, 23] on div "$64.12 Per Item" at bounding box center [441, 22] width 43 height 22
click at [654, 80] on img at bounding box center [659, 86] width 51 height 51
click at [649, 85] on img at bounding box center [659, 86] width 51 height 51
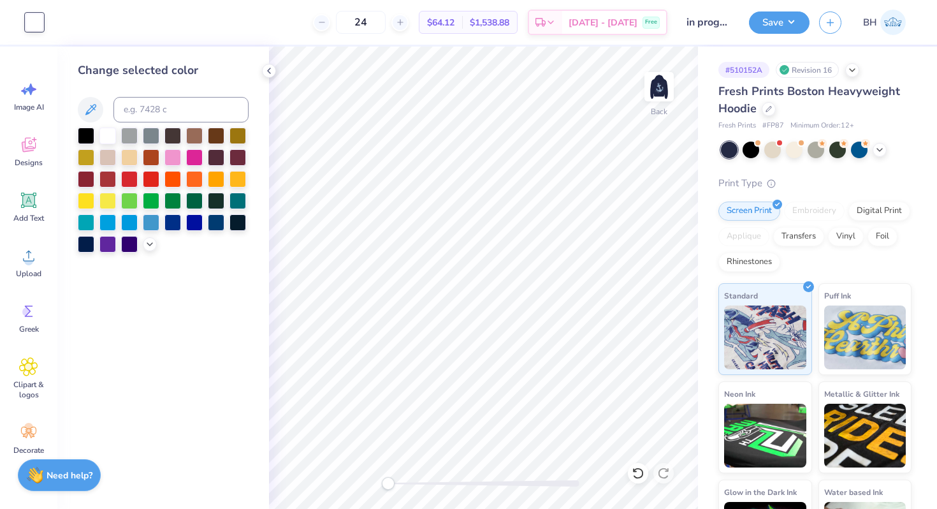
click at [805, 213] on div "Embroidery" at bounding box center [814, 210] width 61 height 19
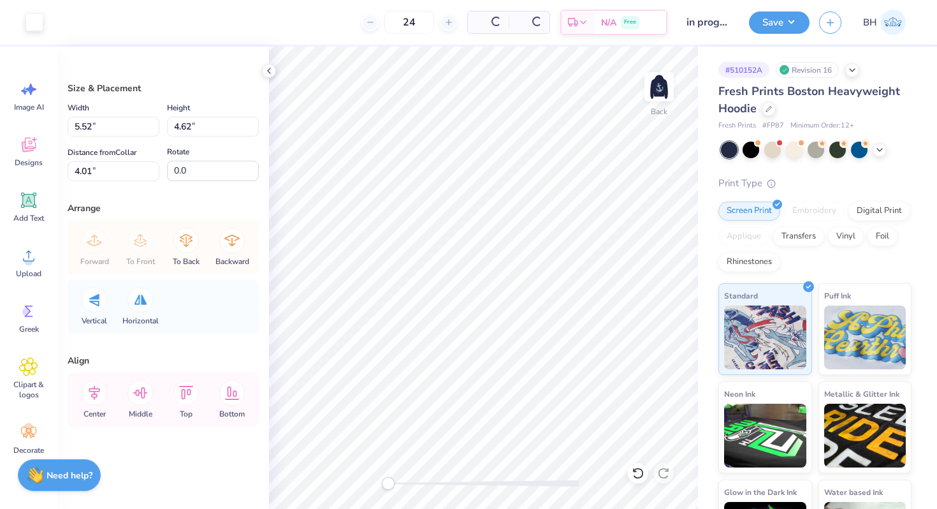
type input "5.52"
type input "4.62"
type input "4.01"
type input "6.31"
type input "5.29"
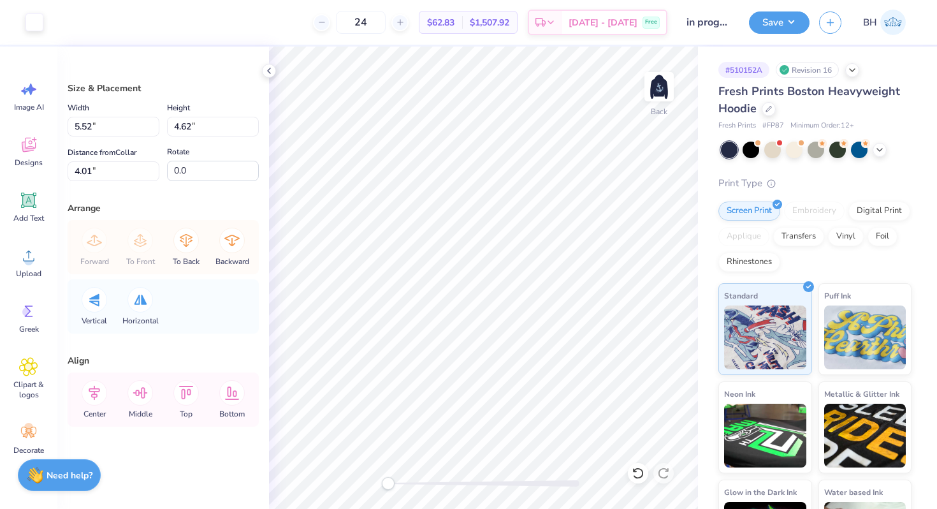
type input "3.34"
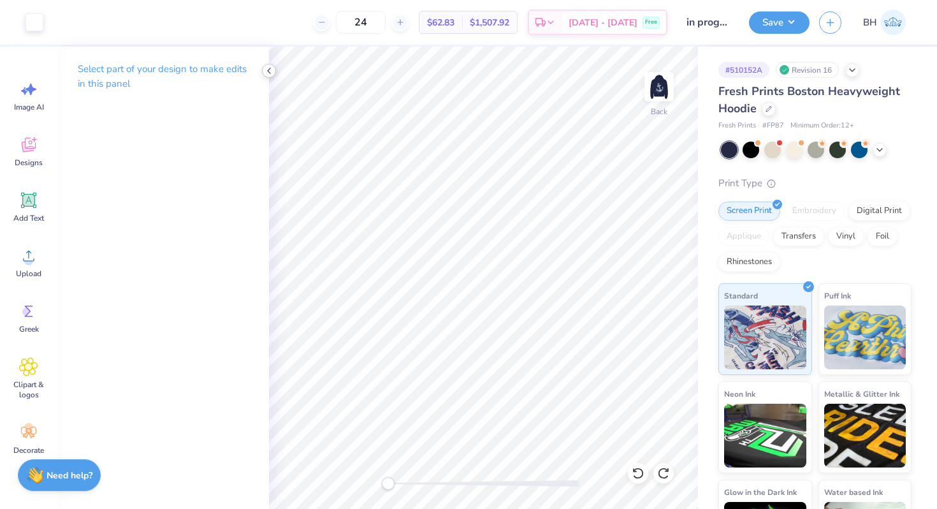
click at [269, 74] on icon at bounding box center [269, 71] width 10 height 10
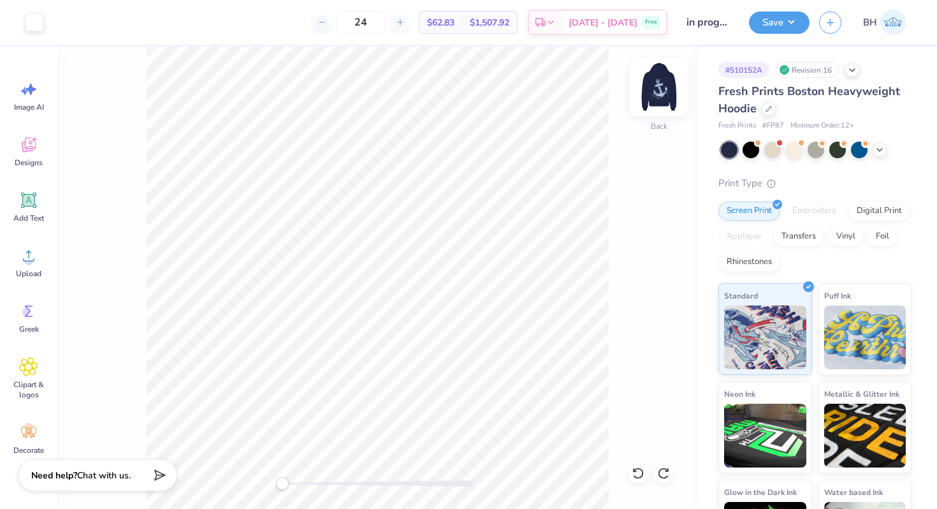
click at [642, 95] on img at bounding box center [659, 86] width 51 height 51
click at [647, 92] on img at bounding box center [659, 86] width 51 height 51
click at [651, 91] on img at bounding box center [659, 86] width 51 height 51
click at [650, 89] on img at bounding box center [659, 86] width 51 height 51
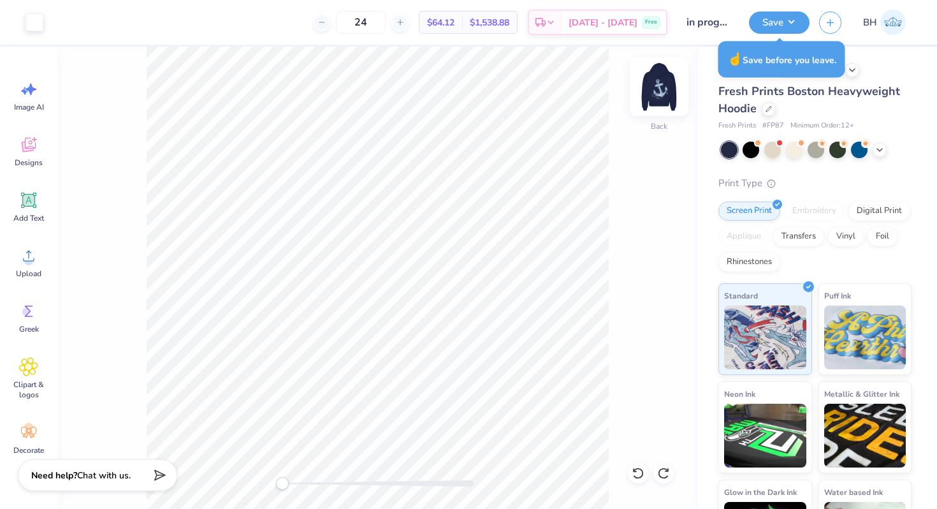
click at [645, 101] on img at bounding box center [659, 86] width 51 height 51
click at [36, 17] on div at bounding box center [35, 21] width 18 height 18
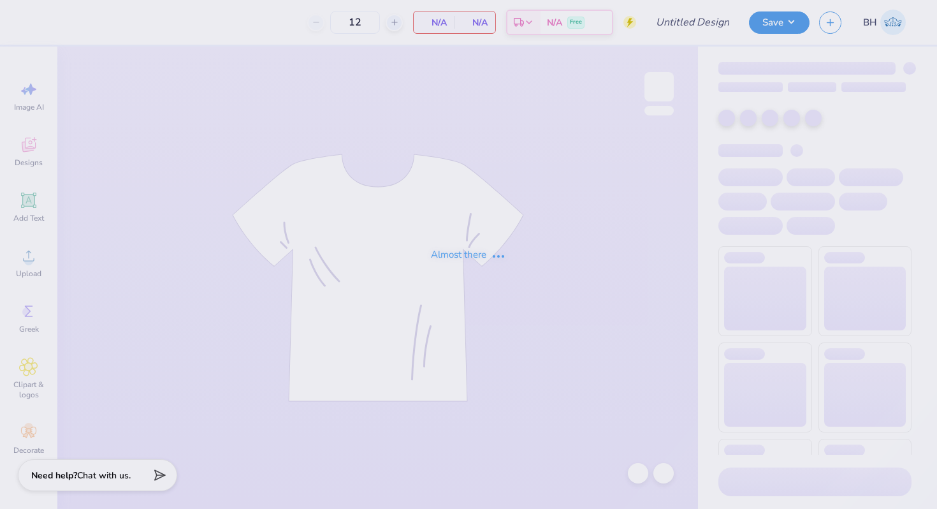
type input "Polo"
type input "40"
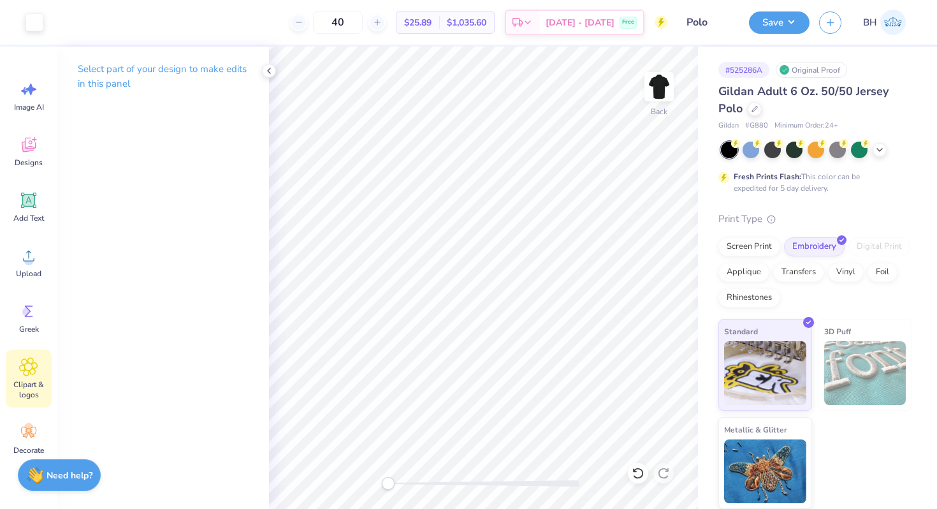
click at [35, 363] on icon at bounding box center [28, 366] width 18 height 19
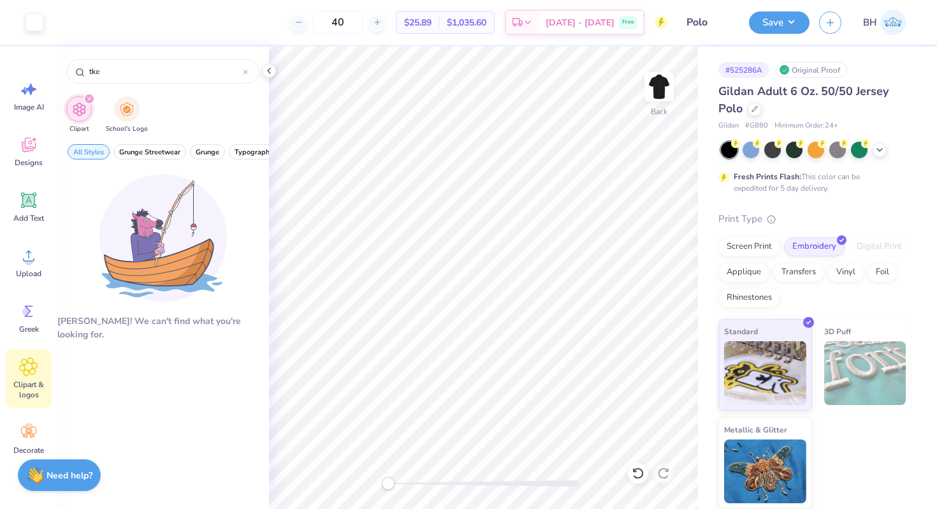
scroll to position [5, 0]
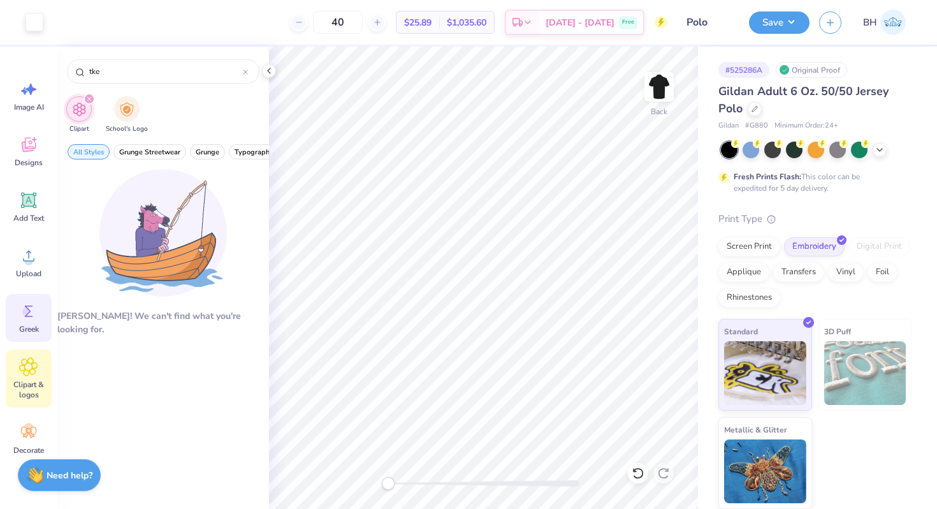
type input "tke"
click at [31, 335] on div "Greek" at bounding box center [29, 318] width 46 height 48
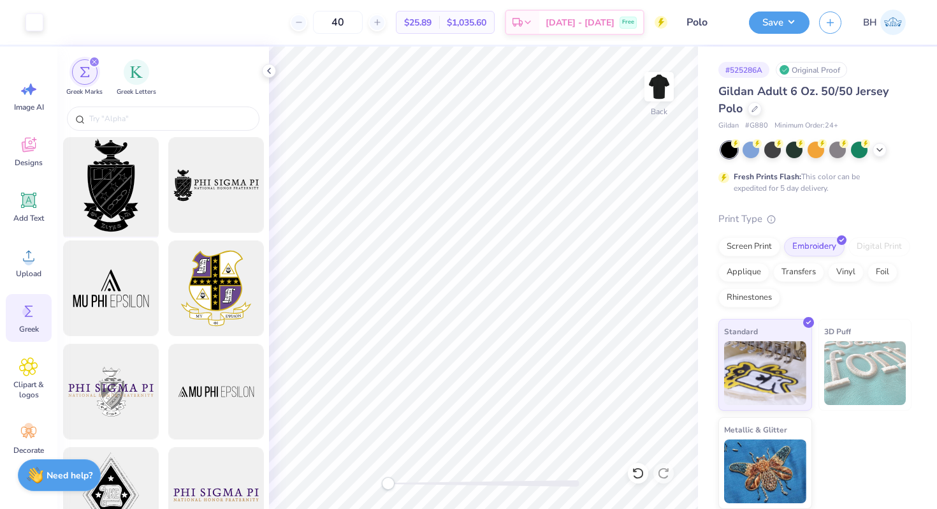
click at [98, 140] on div at bounding box center [110, 185] width 105 height 105
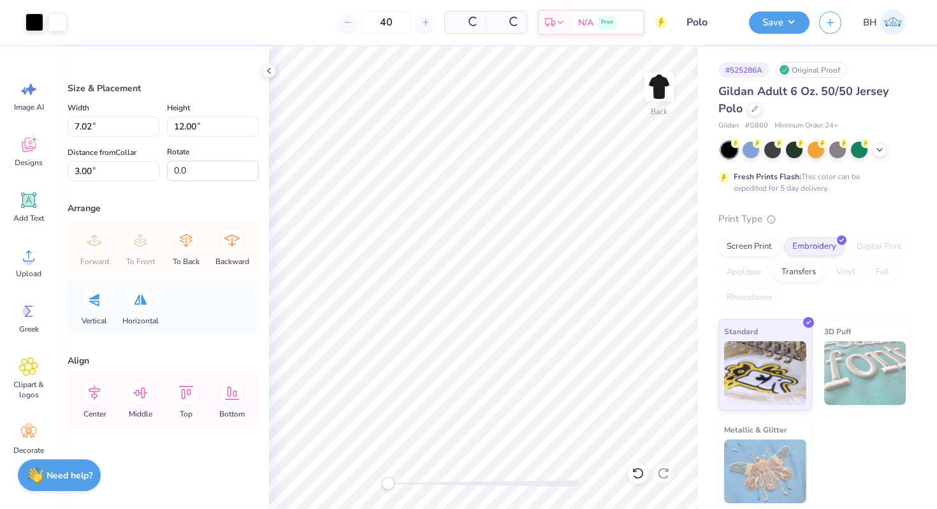
click at [101, 121] on div at bounding box center [468, 254] width 937 height 509
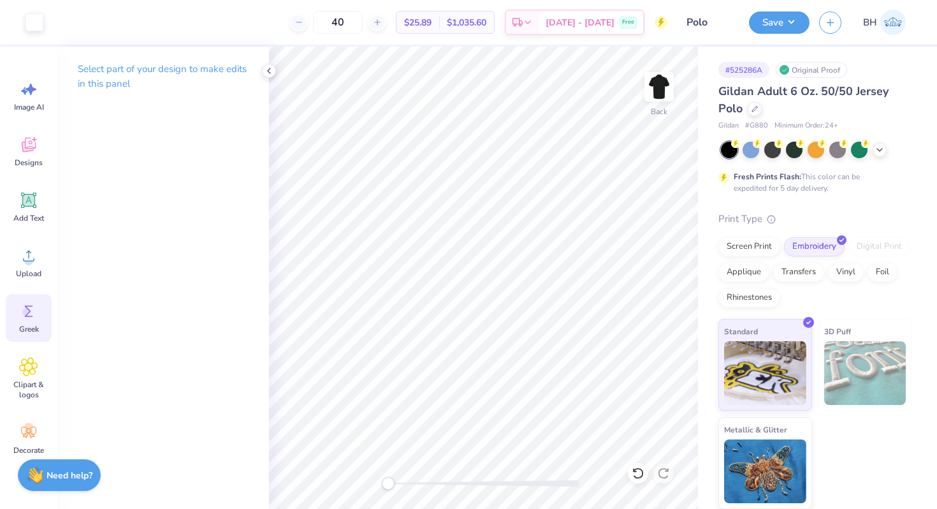
click at [18, 315] on div "Greek" at bounding box center [29, 318] width 46 height 48
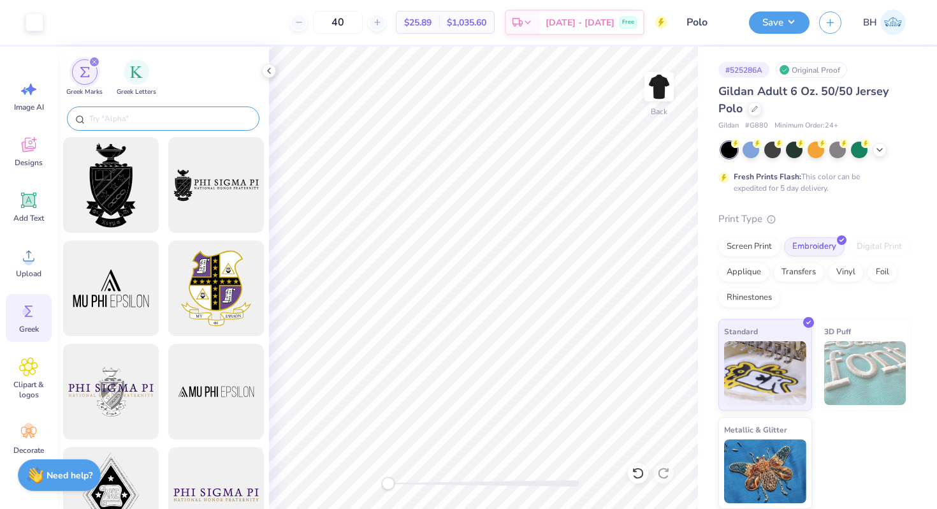
click at [124, 113] on input "text" at bounding box center [169, 118] width 163 height 13
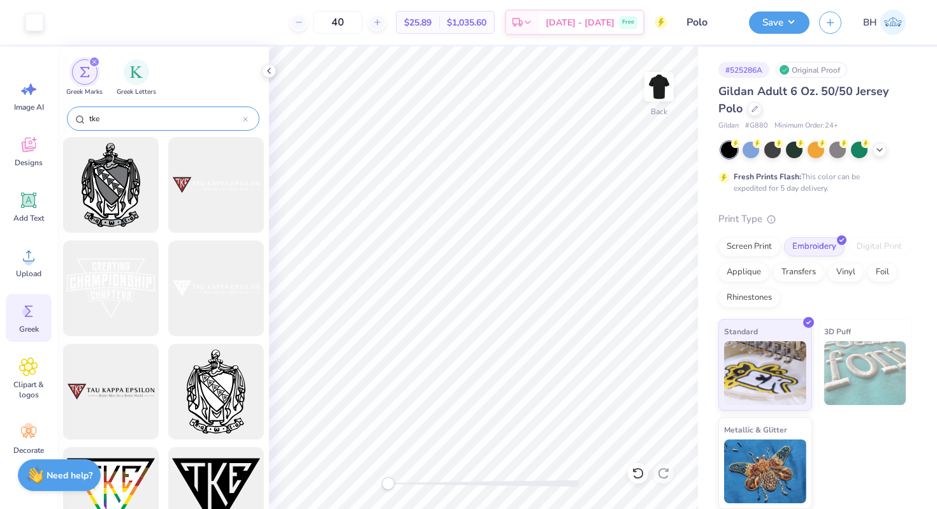
type input "tke"
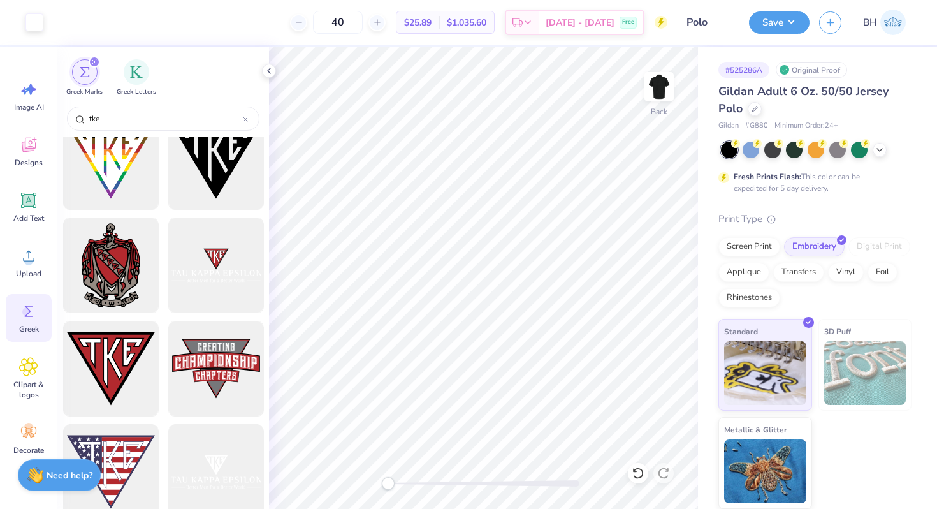
scroll to position [356, 0]
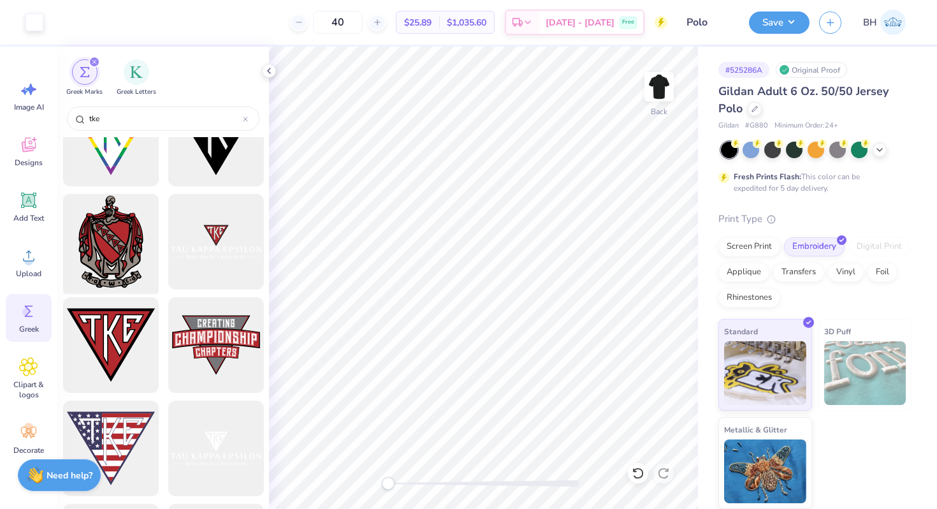
click at [115, 247] on div at bounding box center [110, 241] width 105 height 105
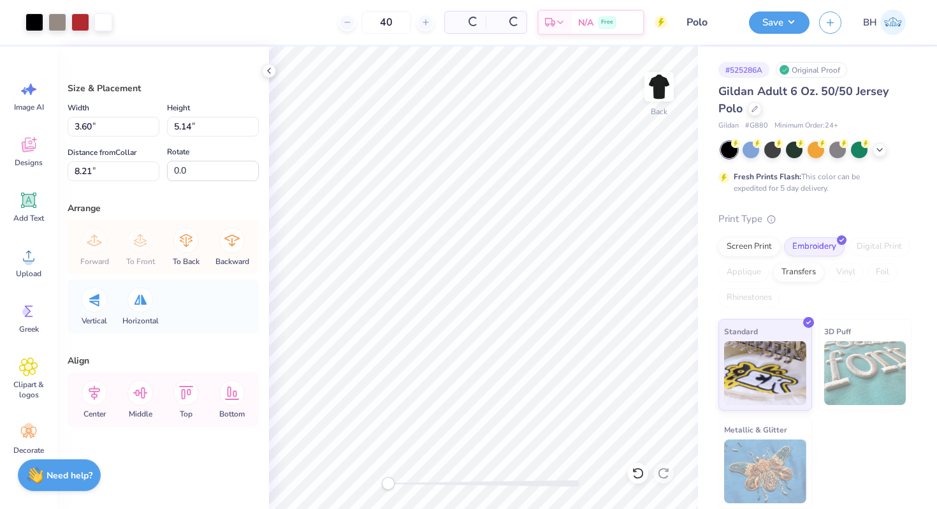
type input "3.60"
type input "5.14"
type input "8.21"
type input "2.39"
type input "3.42"
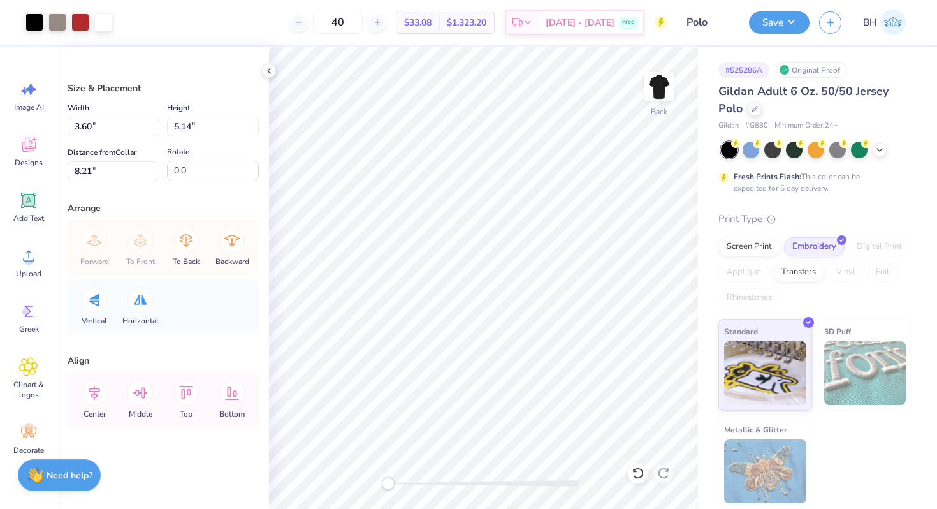
type input "3.04"
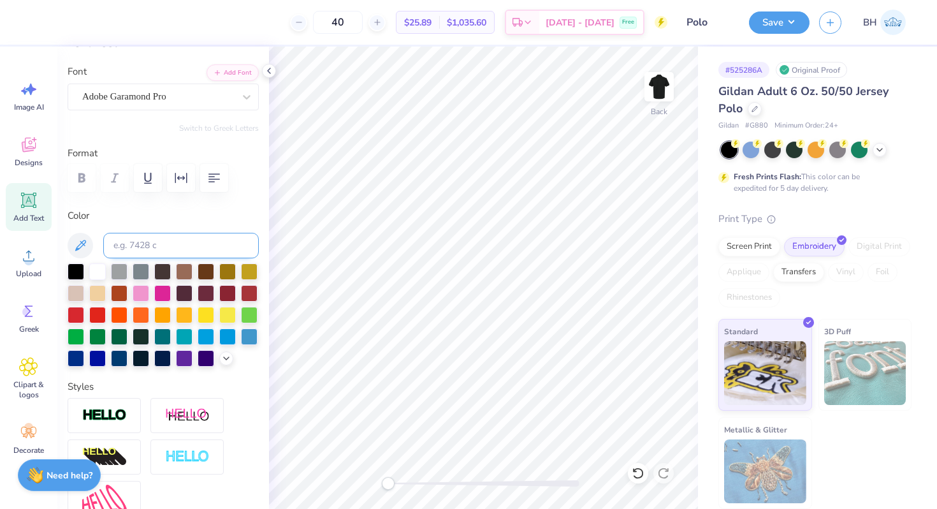
scroll to position [221, 0]
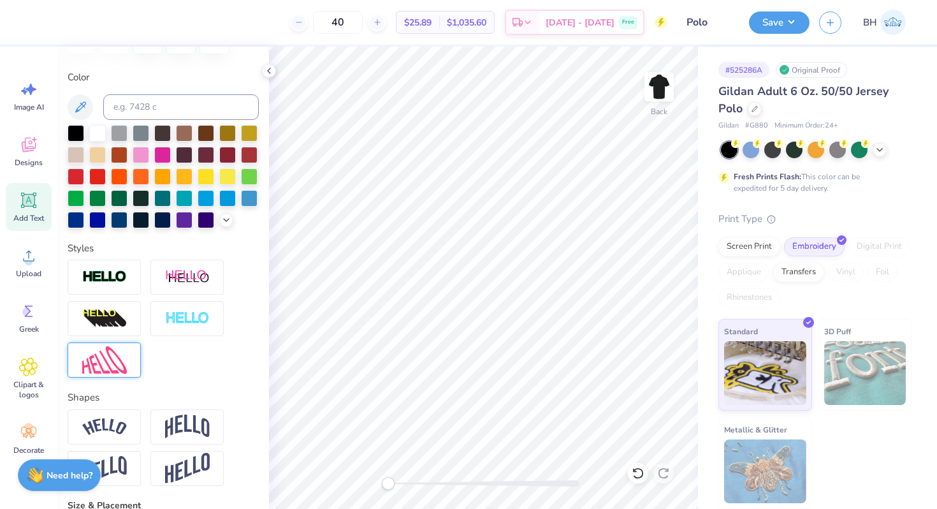
click at [111, 358] on img at bounding box center [104, 359] width 45 height 27
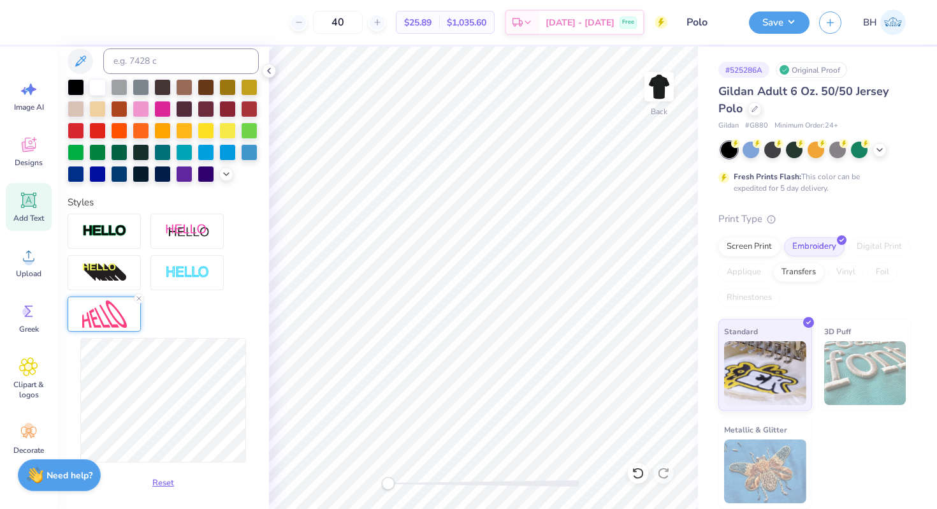
scroll to position [300, 0]
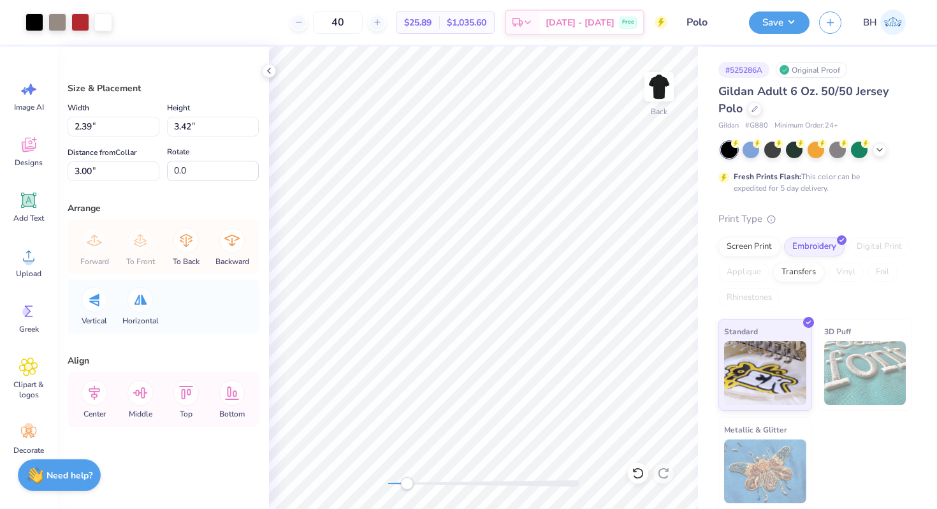
drag, startPoint x: 391, startPoint y: 484, endPoint x: 407, endPoint y: 482, distance: 16.1
click at [407, 482] on div "Accessibility label" at bounding box center [406, 483] width 13 height 13
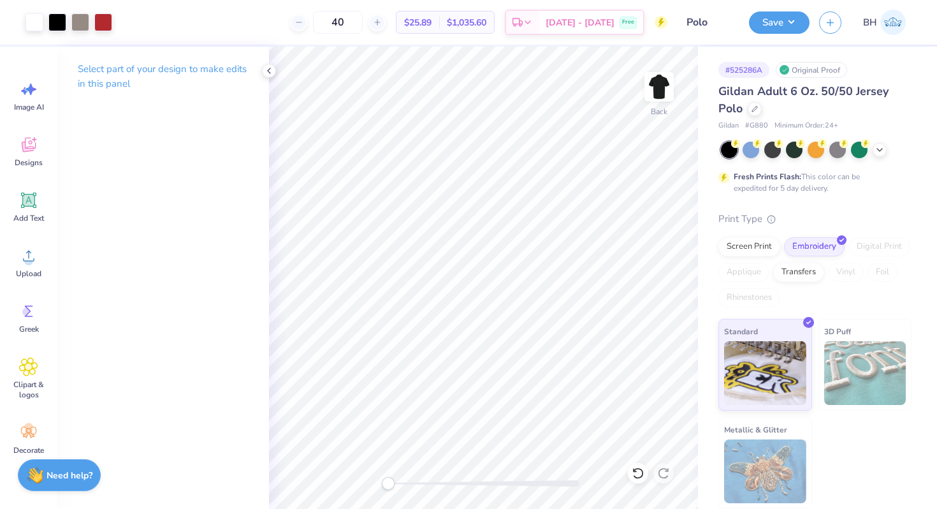
click at [364, 480] on div "Back" at bounding box center [483, 278] width 429 height 462
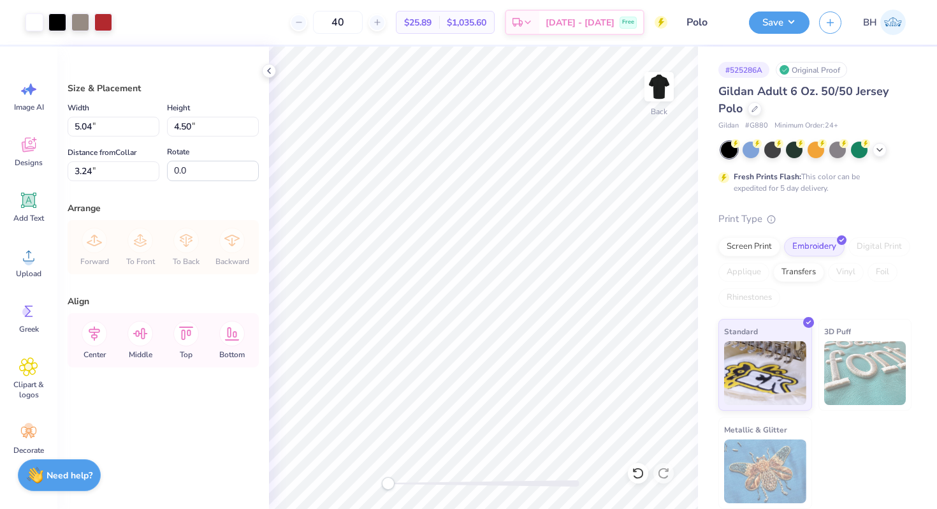
type input "3.59"
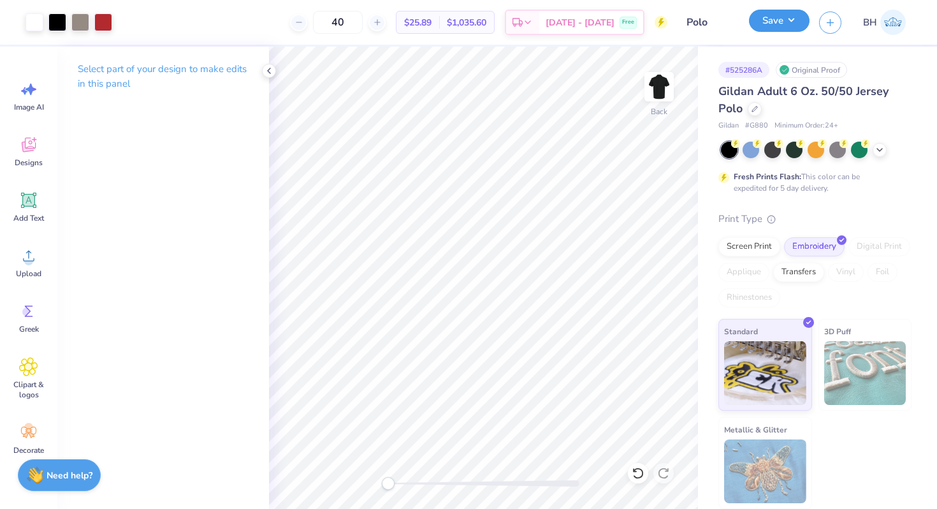
click at [783, 17] on button "Save" at bounding box center [779, 21] width 61 height 22
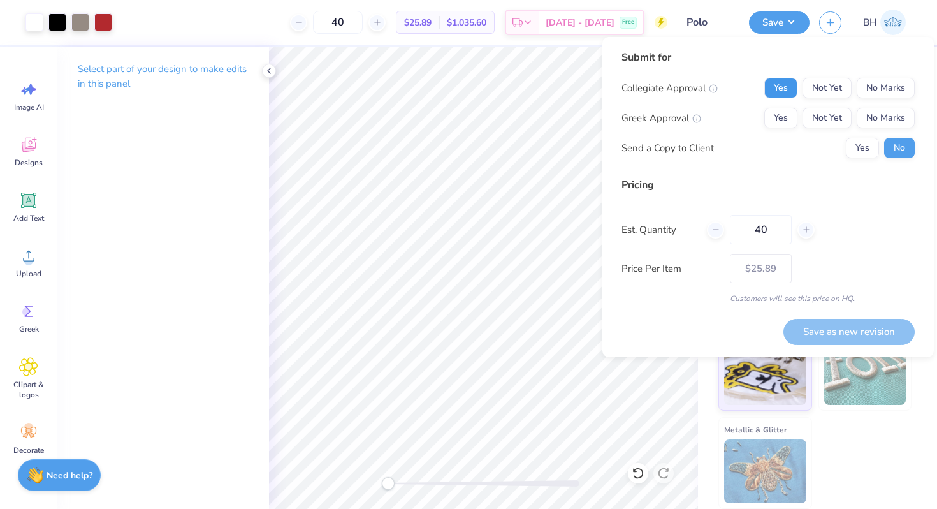
click at [780, 84] on button "Yes" at bounding box center [781, 88] width 33 height 20
click at [780, 125] on button "Yes" at bounding box center [781, 118] width 33 height 20
click at [873, 327] on button "Save as new revision" at bounding box center [849, 332] width 131 height 26
type input "$25.89"
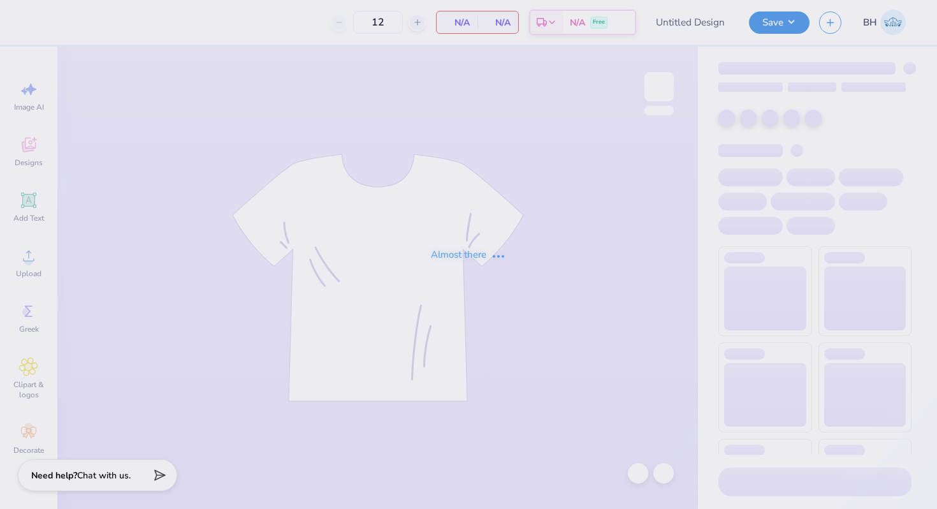
type input "1 Color tank!"
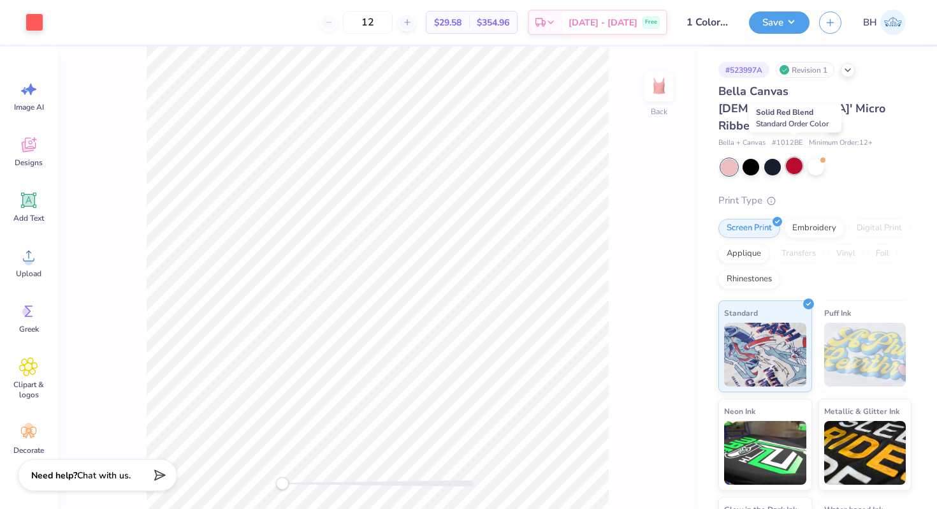
click at [796, 157] on div at bounding box center [794, 165] width 17 height 17
click at [747, 157] on div at bounding box center [751, 165] width 17 height 17
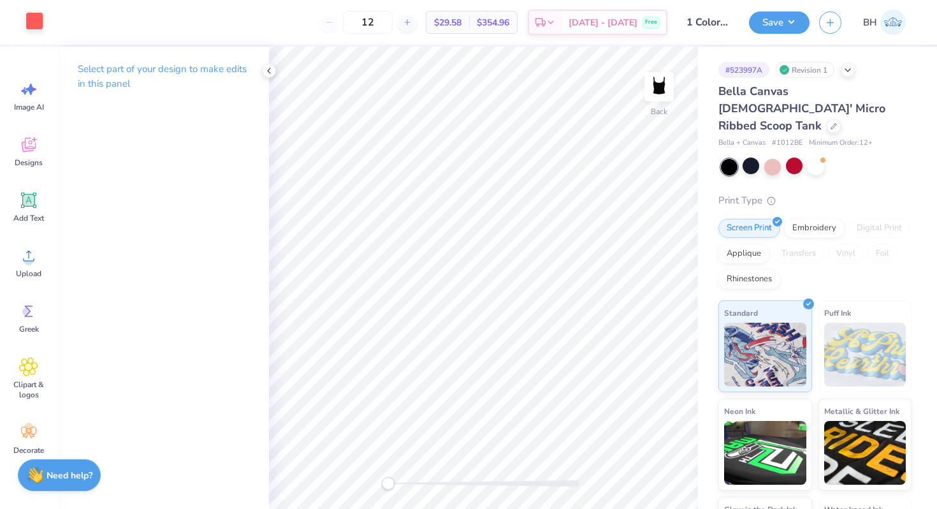
click at [40, 24] on div at bounding box center [35, 21] width 18 height 18
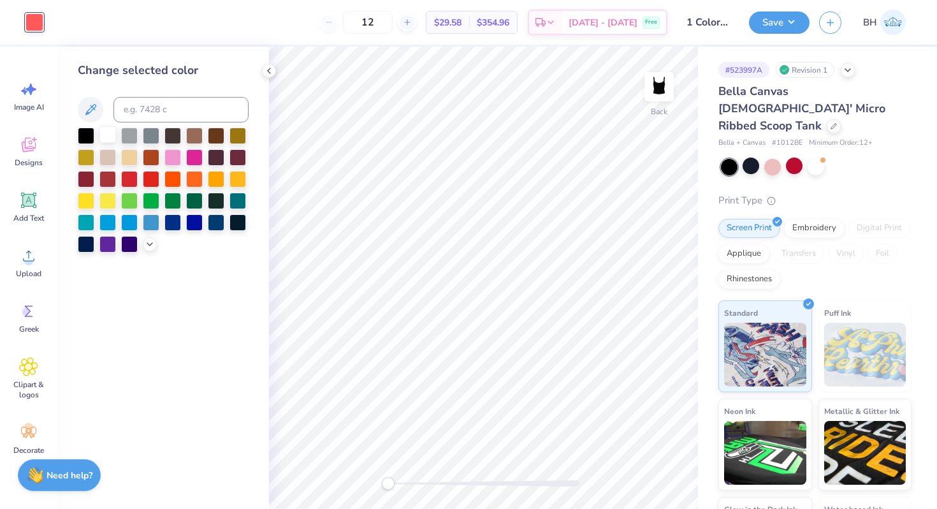
click at [108, 137] on div at bounding box center [107, 134] width 17 height 17
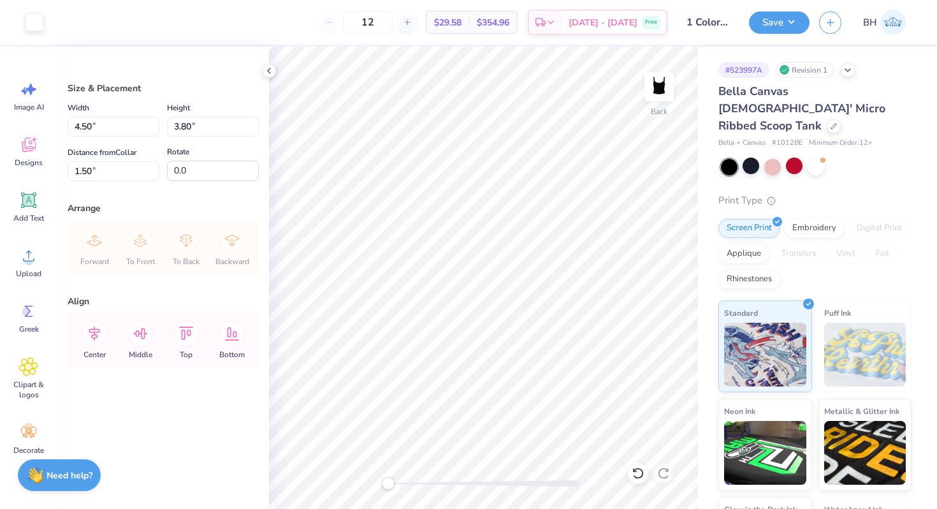
type input "3.18"
type input "2.69"
type input "2.00"
type input "3.43"
type input "2.90"
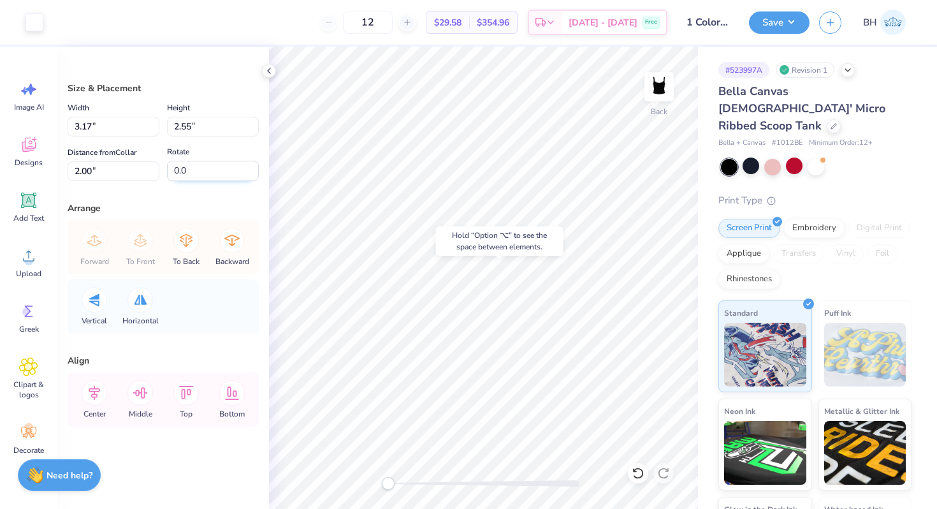
click at [237, 173] on input "0.0" at bounding box center [213, 171] width 92 height 20
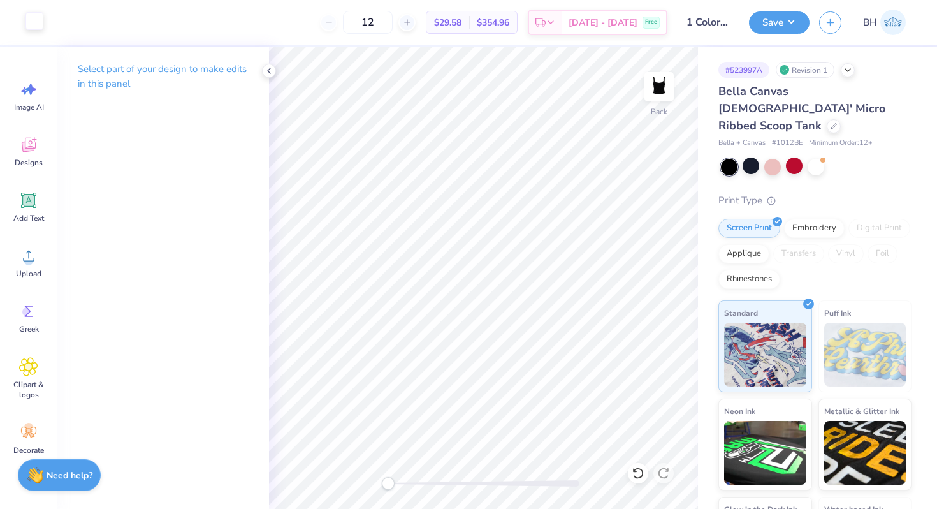
click at [36, 30] on div at bounding box center [35, 21] width 18 height 18
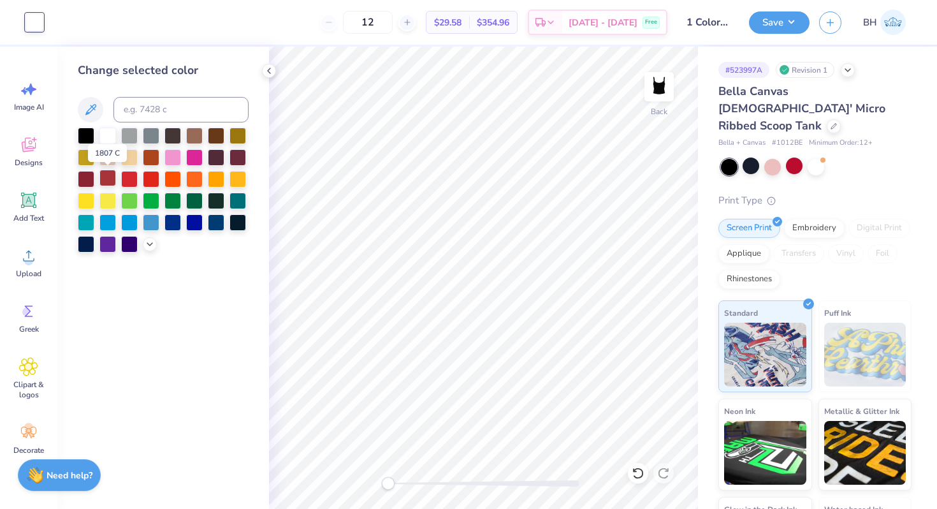
click at [113, 185] on div at bounding box center [107, 178] width 17 height 17
click at [202, 162] on div at bounding box center [194, 156] width 17 height 17
click at [173, 154] on div at bounding box center [173, 156] width 17 height 17
click at [111, 138] on div at bounding box center [107, 134] width 17 height 17
click at [753, 157] on div at bounding box center [751, 165] width 17 height 17
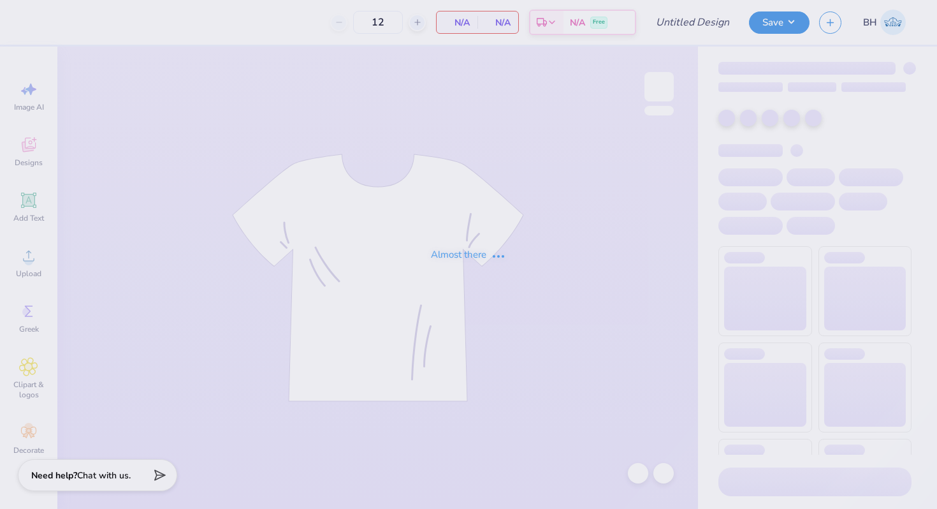
type input "Anchor tank"
type input "20"
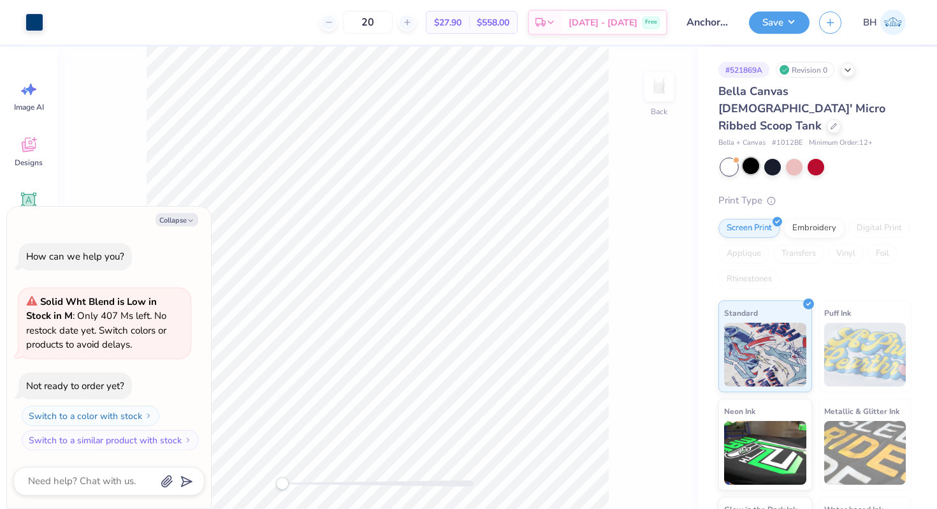
click at [751, 157] on div at bounding box center [751, 165] width 17 height 17
click at [775, 157] on div at bounding box center [773, 165] width 17 height 17
click at [727, 159] on div at bounding box center [729, 167] width 17 height 17
click at [820, 157] on div at bounding box center [816, 165] width 17 height 17
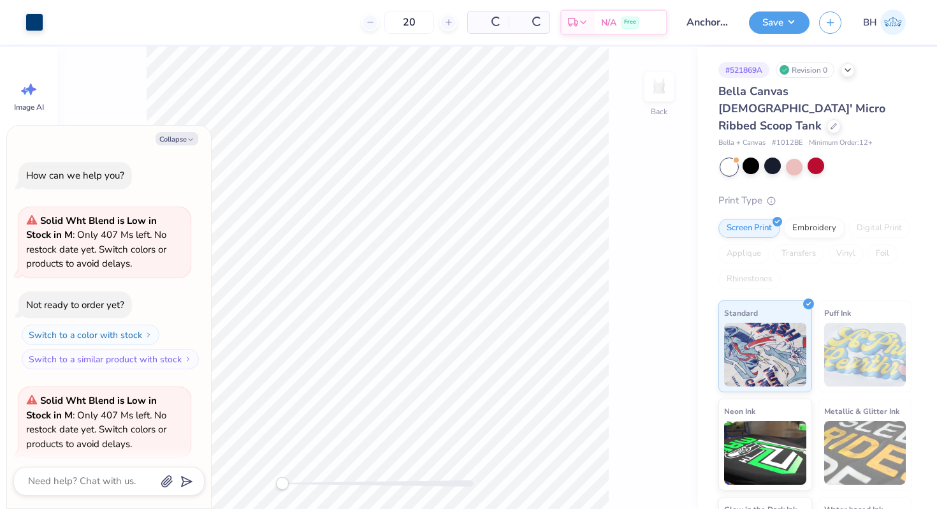
scroll to position [99, 0]
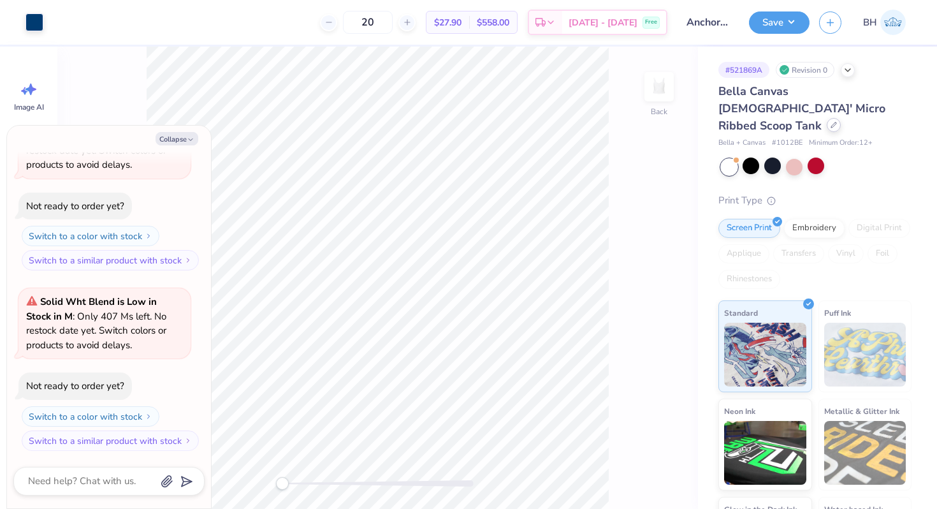
click at [831, 122] on icon at bounding box center [834, 125] width 6 height 6
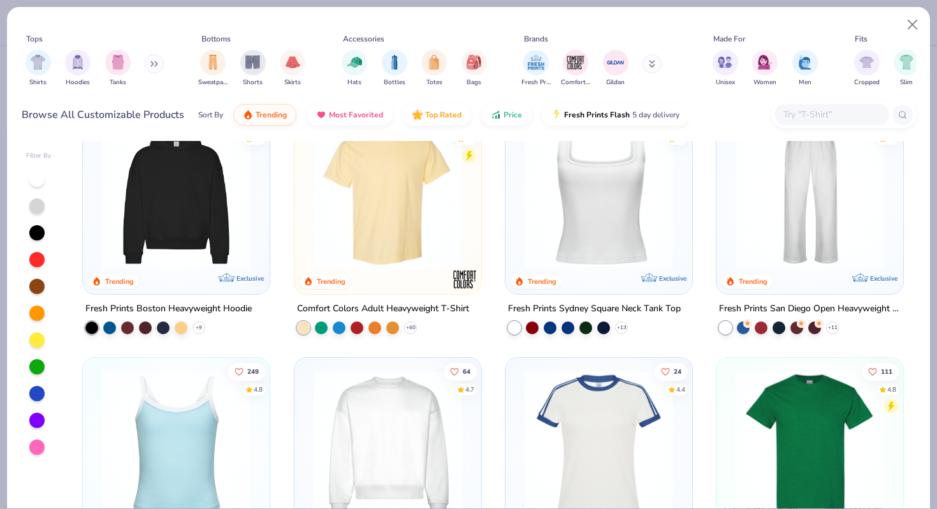
scroll to position [495, 0]
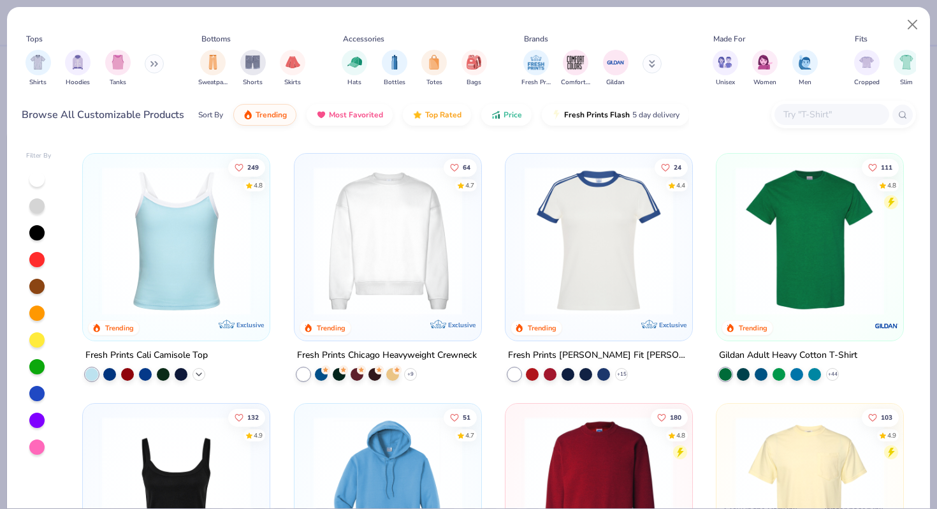
click at [196, 372] on icon at bounding box center [199, 374] width 10 height 10
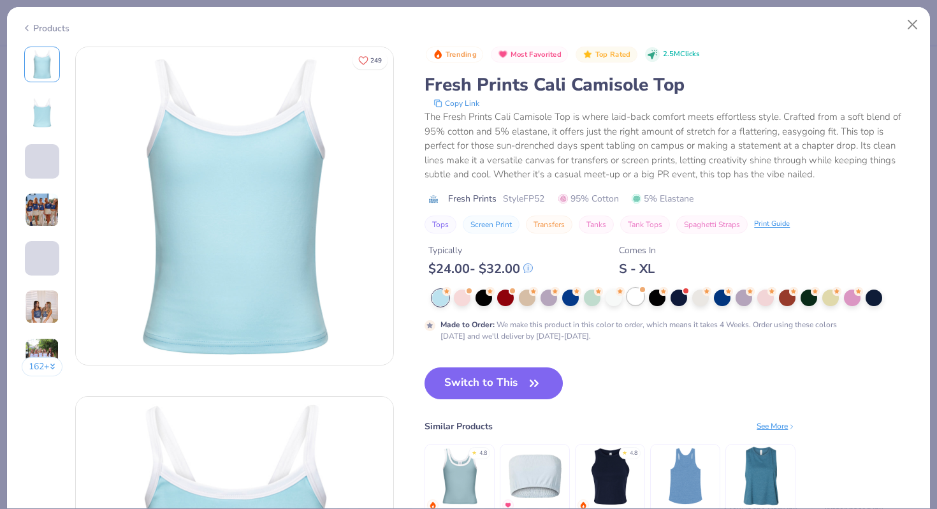
click at [634, 298] on div at bounding box center [635, 296] width 17 height 17
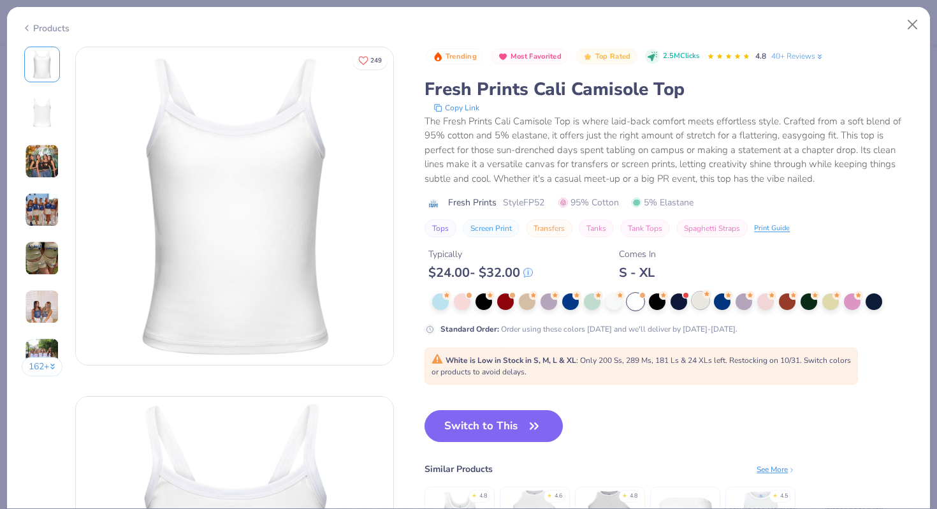
click at [701, 302] on div at bounding box center [700, 300] width 17 height 17
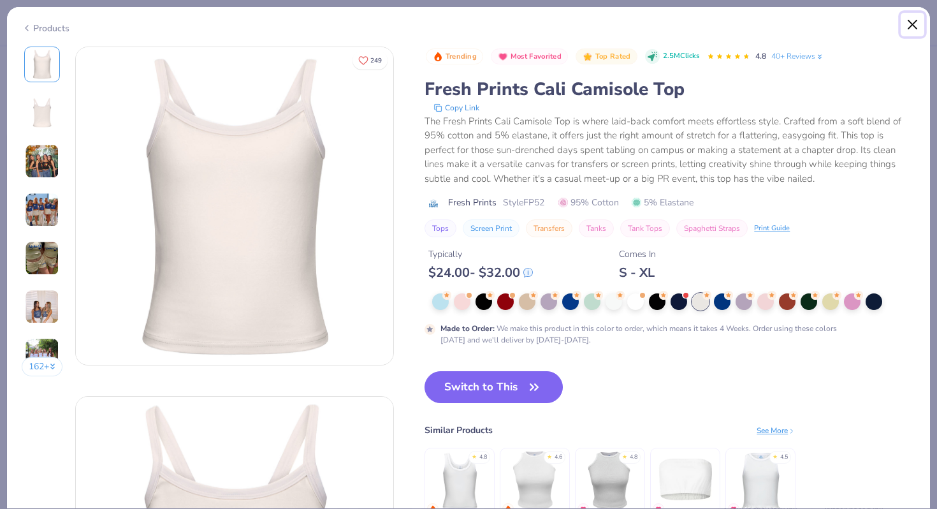
click at [912, 25] on button "Close" at bounding box center [913, 25] width 24 height 24
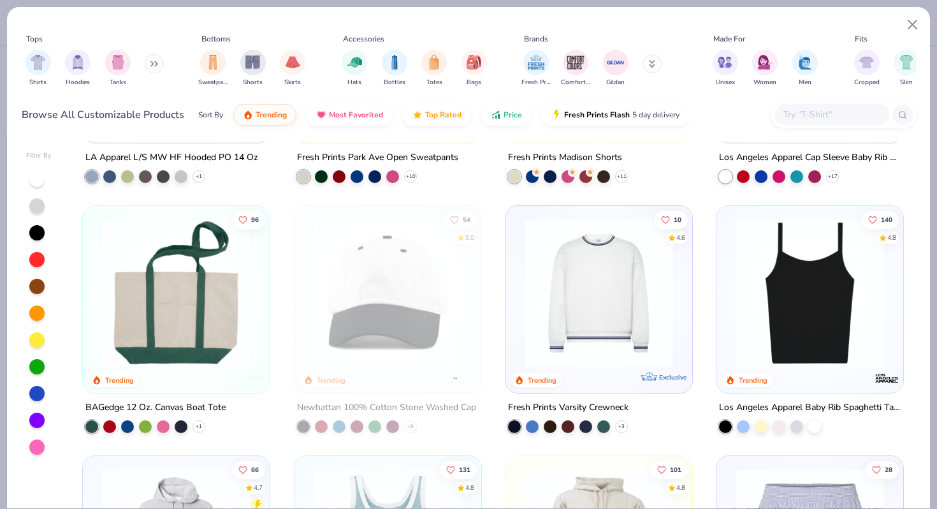
scroll to position [1746, 0]
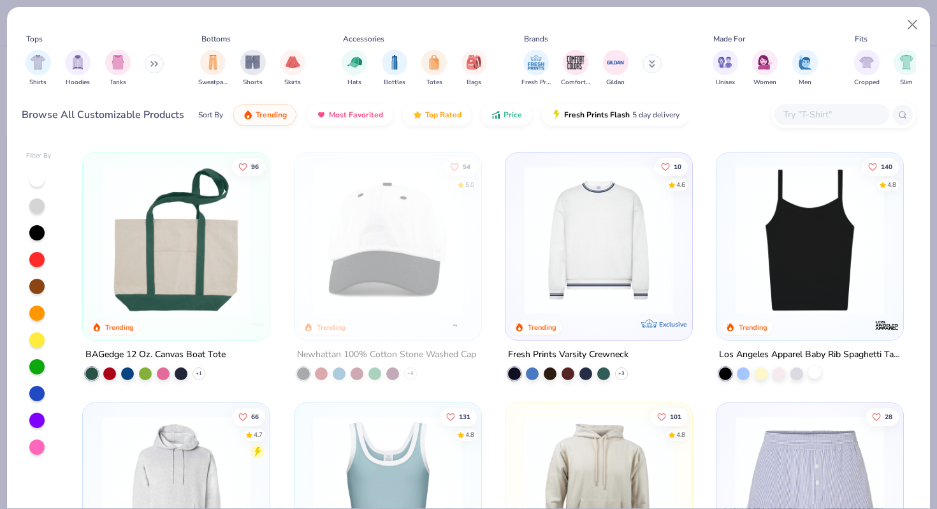
click at [811, 369] on div at bounding box center [815, 372] width 13 height 13
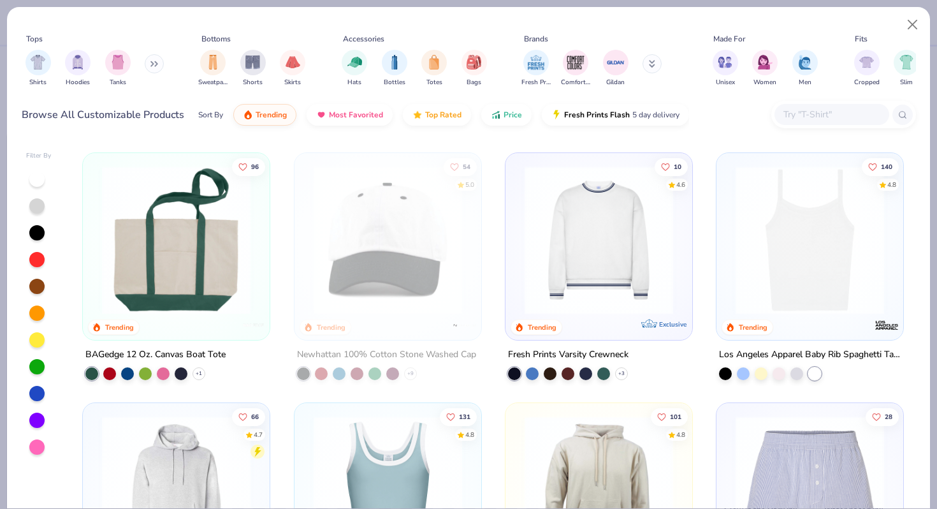
click at [798, 285] on img at bounding box center [809, 240] width 161 height 149
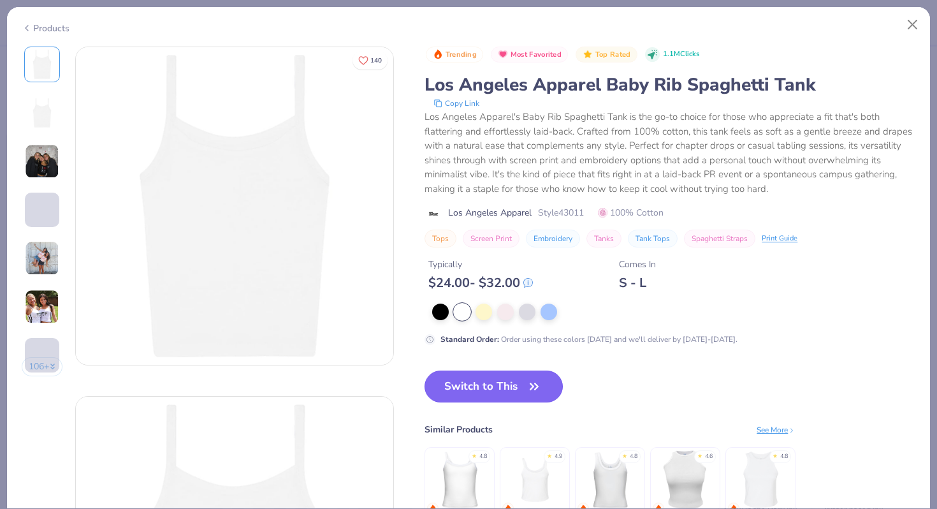
click at [507, 378] on button "Switch to This" at bounding box center [494, 386] width 138 height 32
type textarea "x"
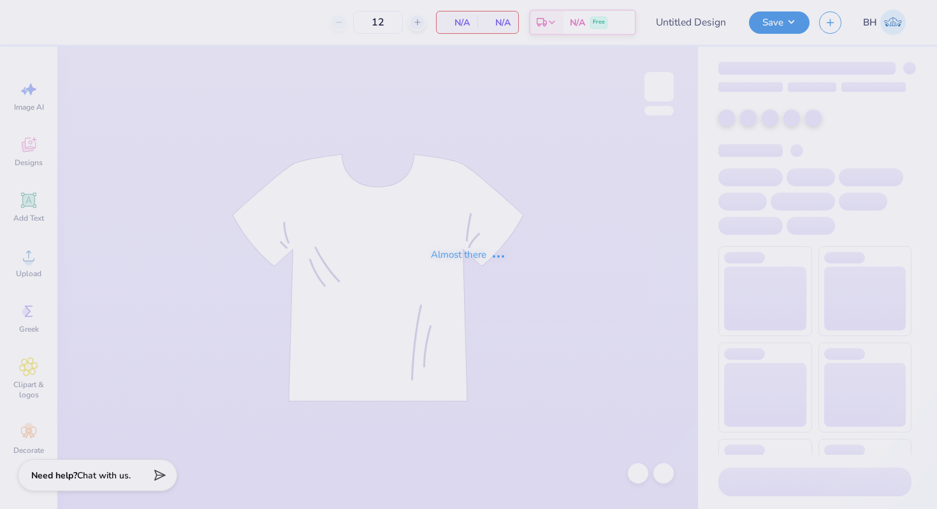
type input "letters shorts"
type input "24"
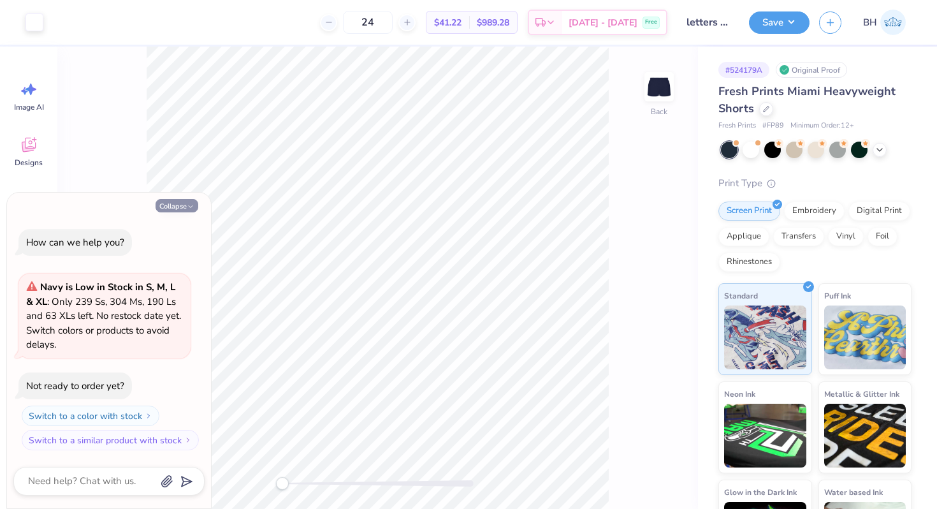
click at [179, 202] on button "Collapse" at bounding box center [177, 205] width 43 height 13
type textarea "x"
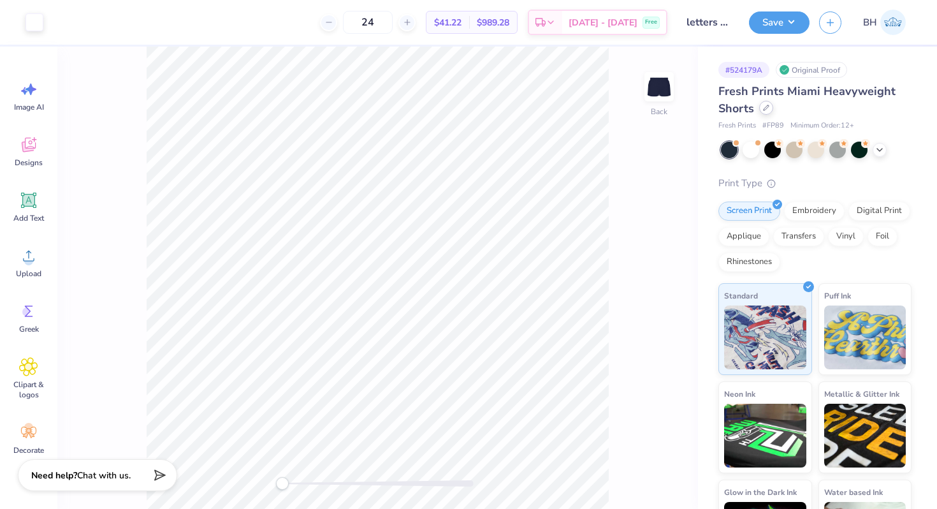
click at [768, 108] on icon at bounding box center [766, 108] width 6 height 6
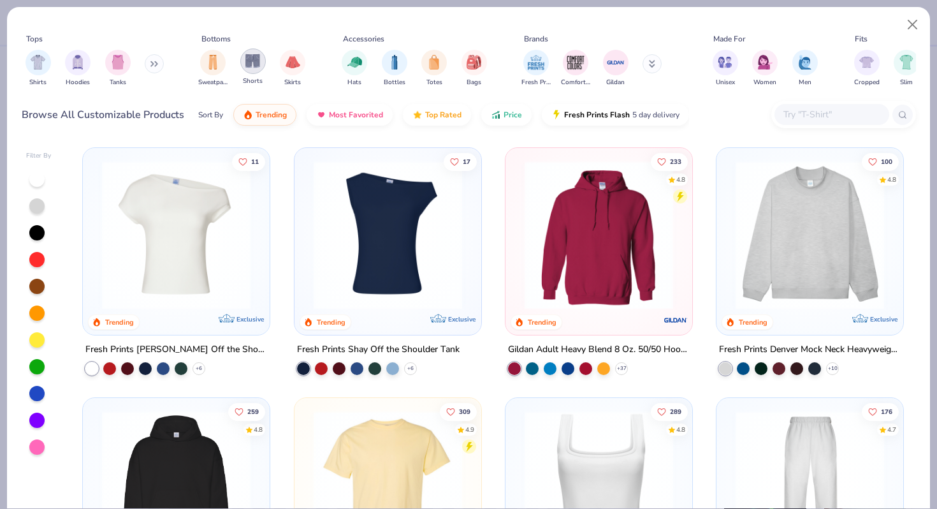
click at [259, 72] on div "Shorts" at bounding box center [253, 67] width 26 height 38
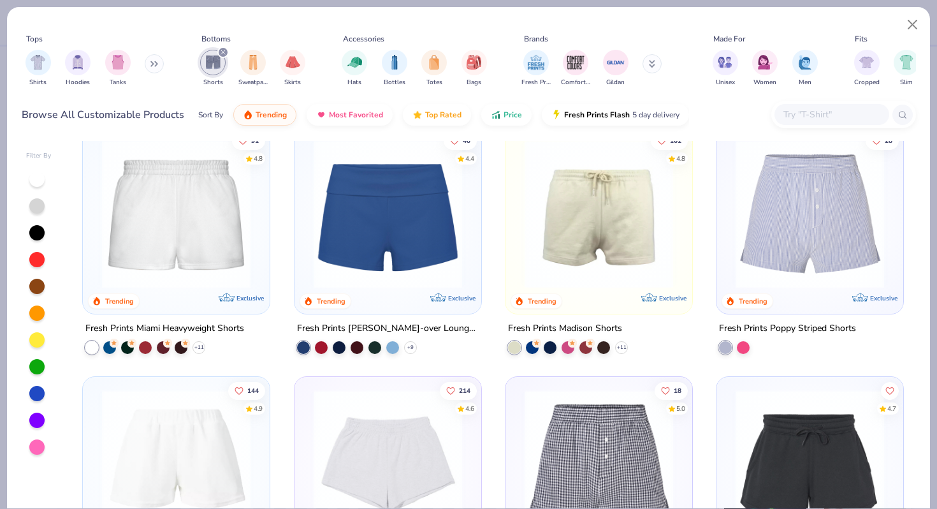
scroll to position [31, 0]
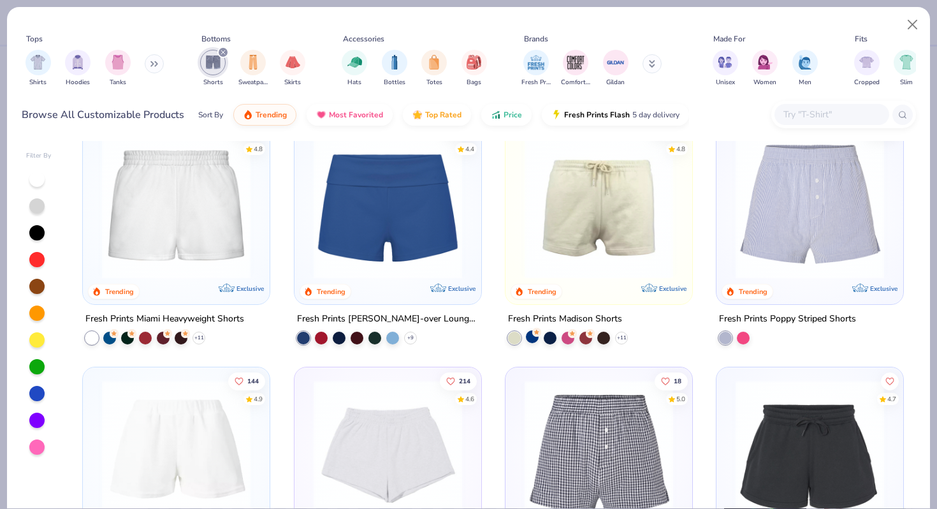
click at [536, 335] on circle at bounding box center [536, 332] width 9 height 9
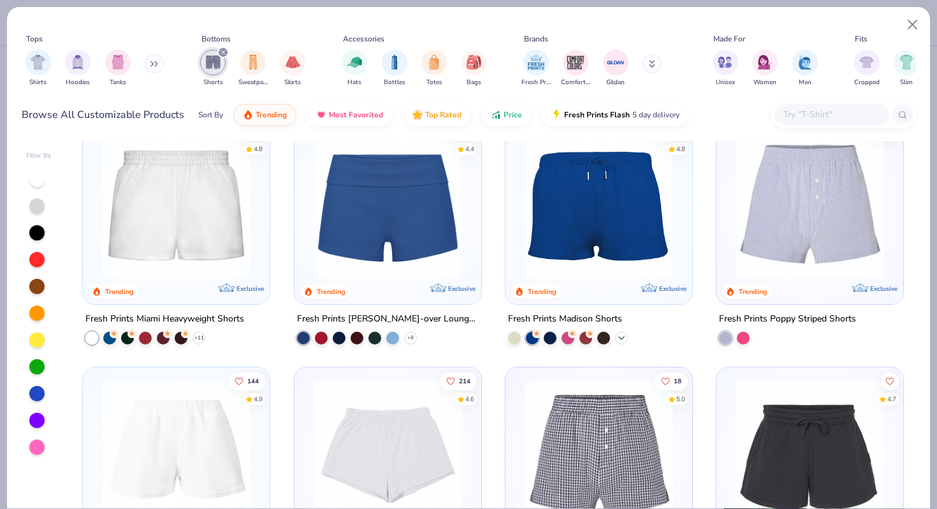
click at [618, 335] on icon at bounding box center [622, 338] width 10 height 10
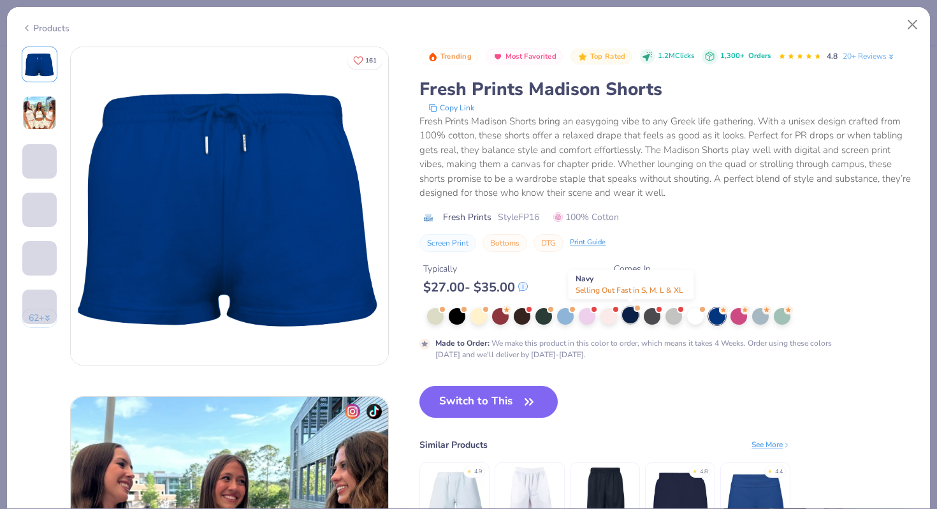
click at [629, 318] on div at bounding box center [630, 315] width 17 height 17
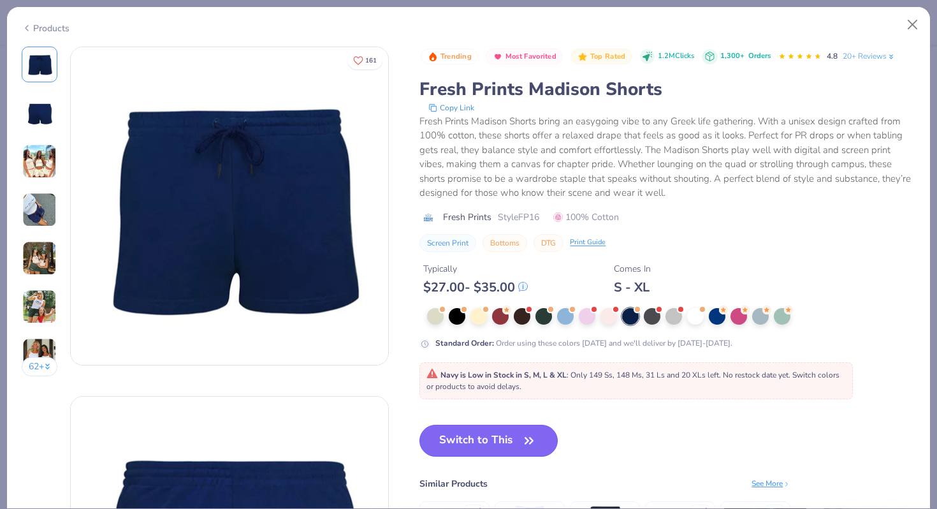
click at [480, 436] on button "Switch to This" at bounding box center [489, 441] width 138 height 32
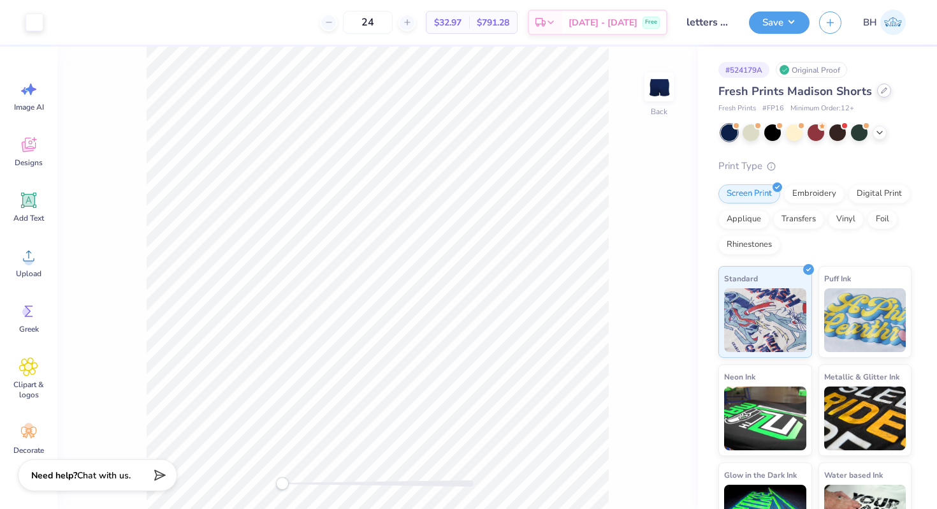
click at [881, 94] on icon at bounding box center [884, 90] width 6 height 6
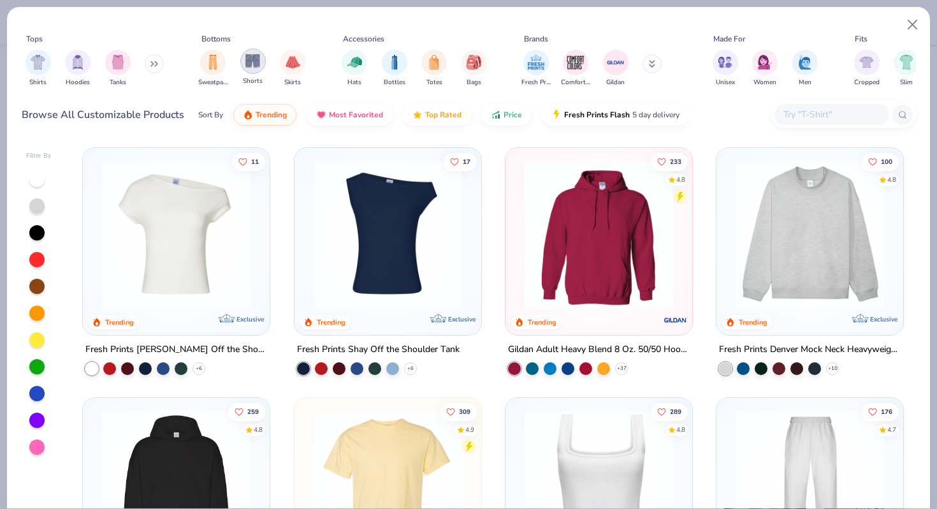
click at [254, 66] on img "filter for Shorts" at bounding box center [252, 61] width 15 height 15
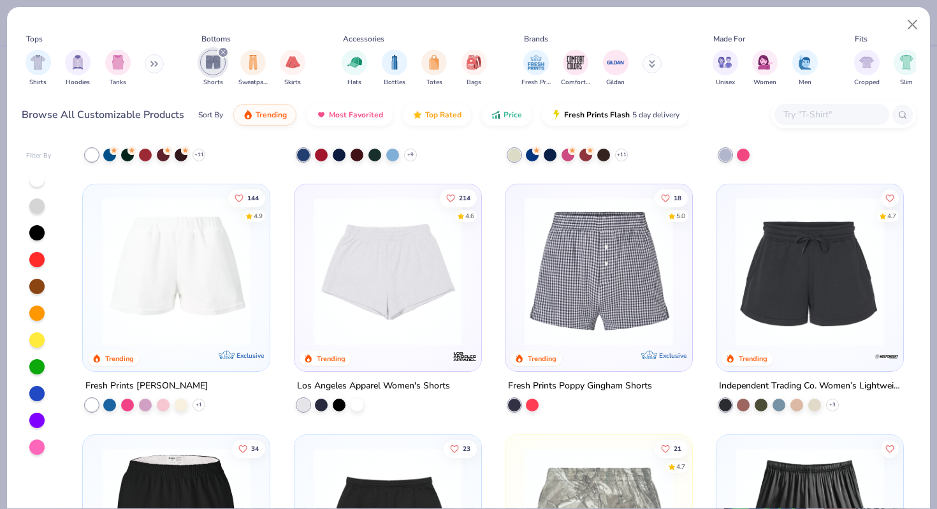
scroll to position [215, 0]
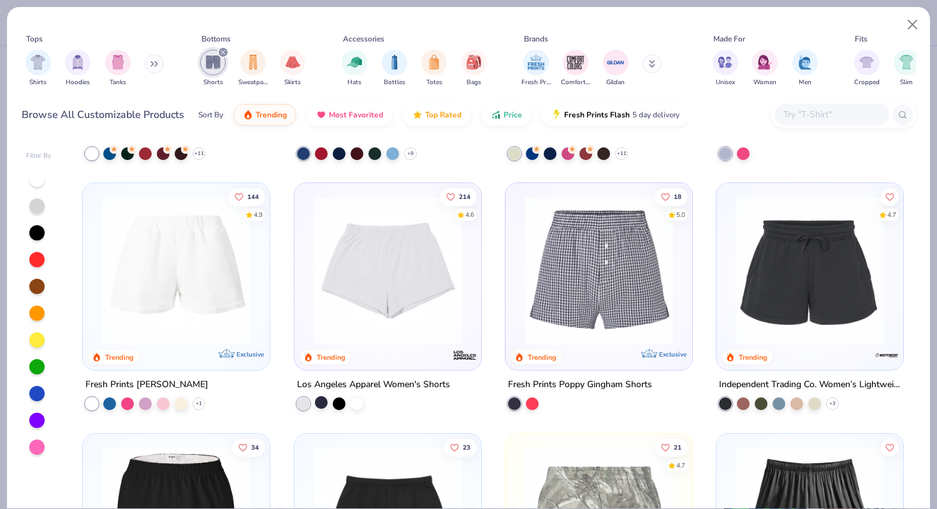
click at [321, 402] on div at bounding box center [321, 402] width 13 height 13
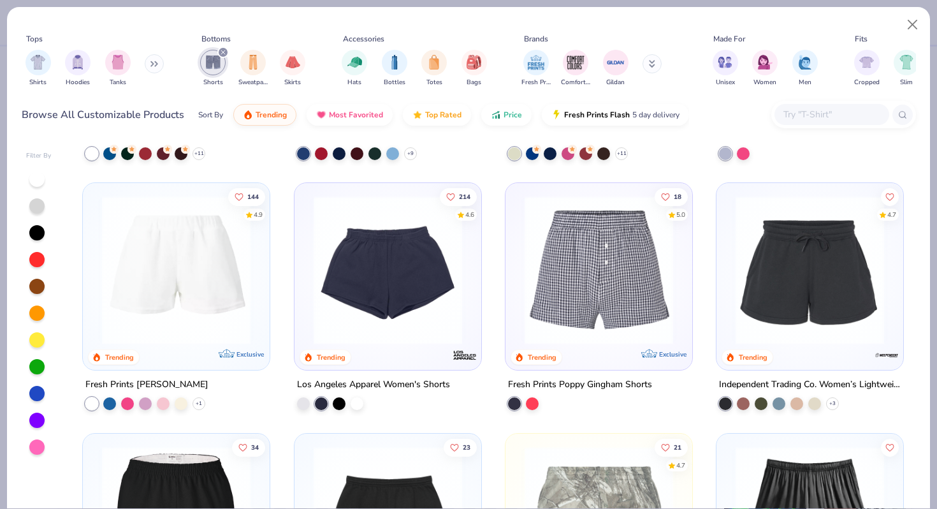
click at [400, 286] on img at bounding box center [387, 270] width 161 height 149
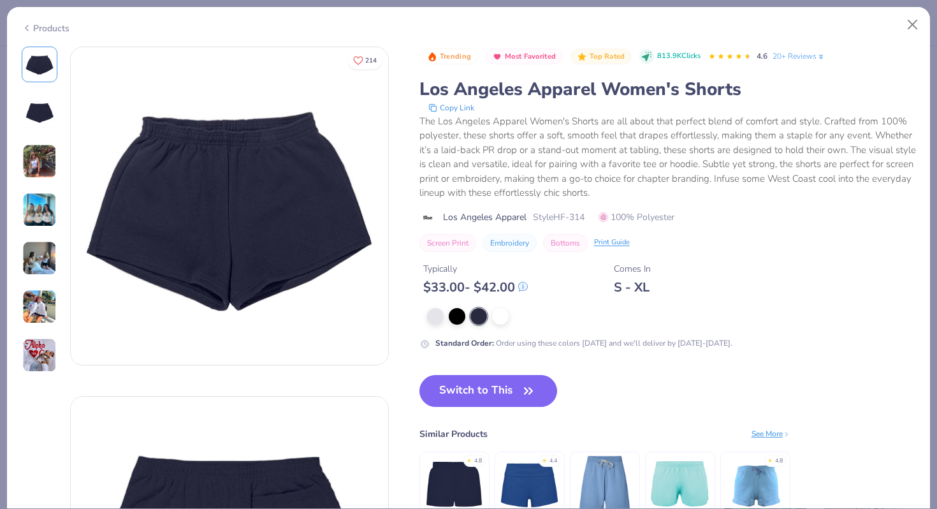
click at [47, 115] on img at bounding box center [39, 113] width 31 height 31
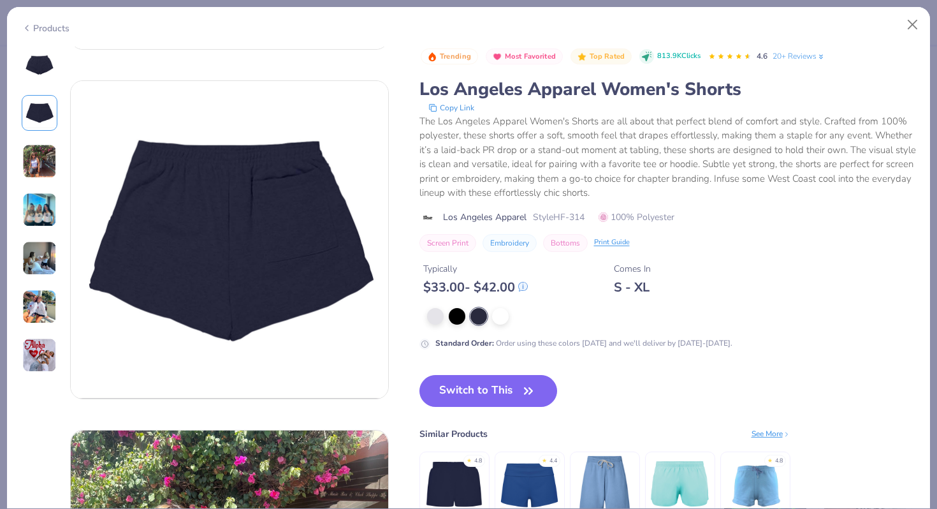
scroll to position [349, 0]
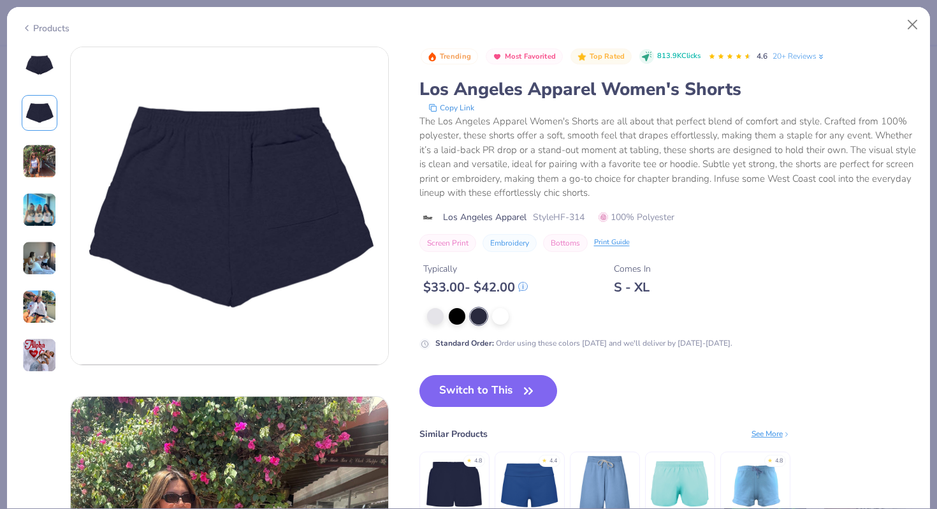
click at [44, 133] on div at bounding box center [40, 210] width 36 height 326
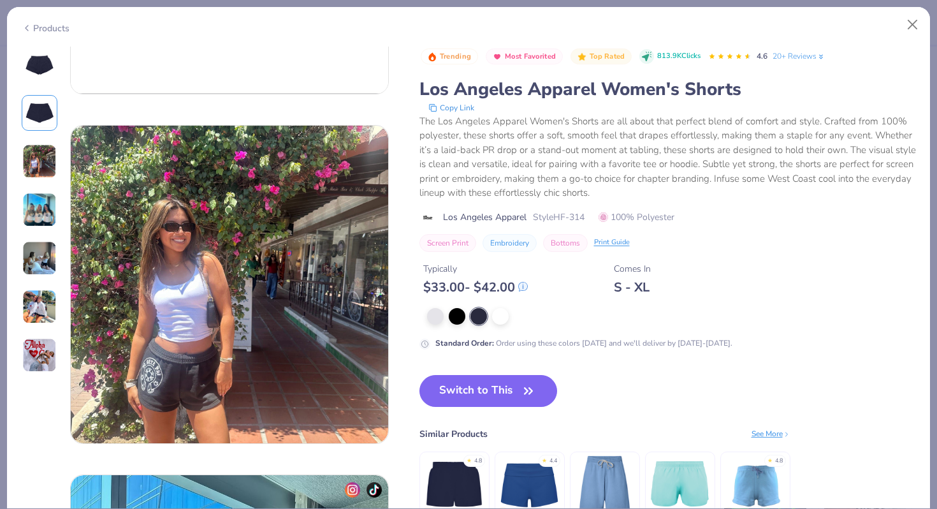
scroll to position [618, 0]
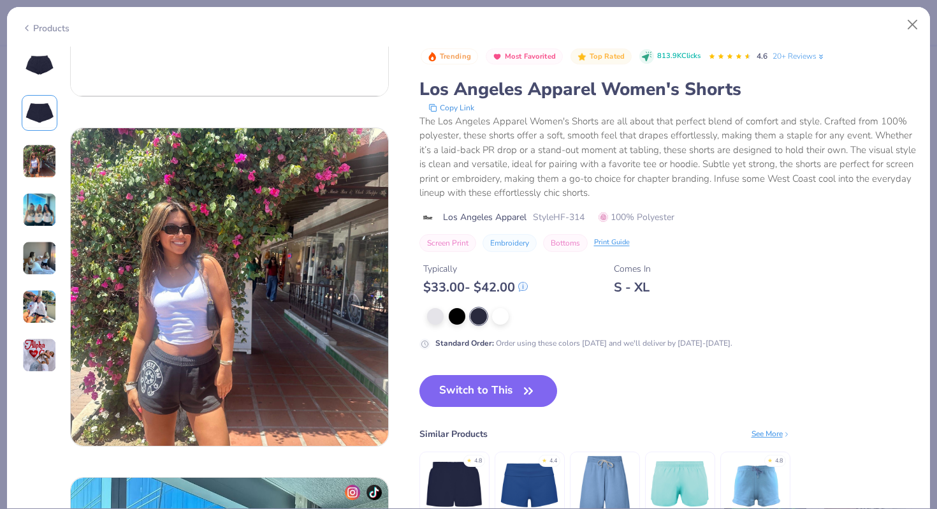
click at [46, 72] on img at bounding box center [39, 64] width 31 height 31
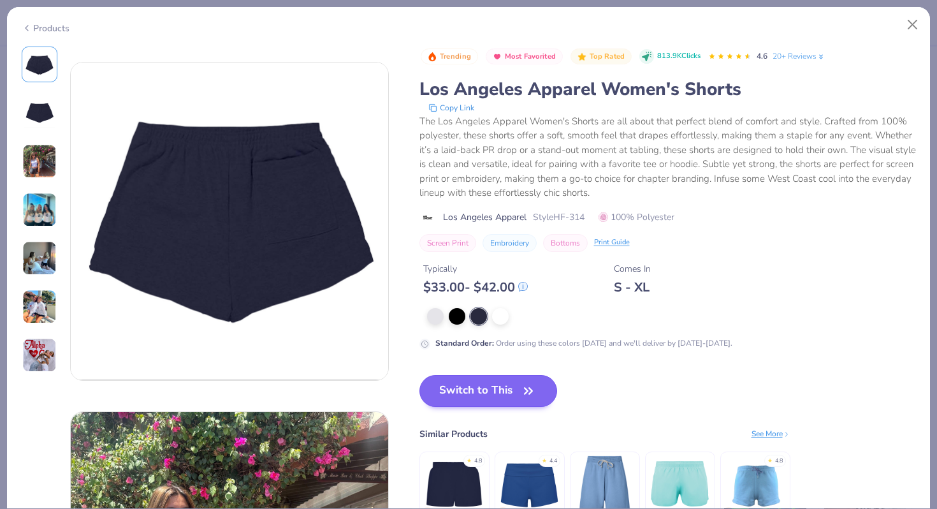
scroll to position [143, 0]
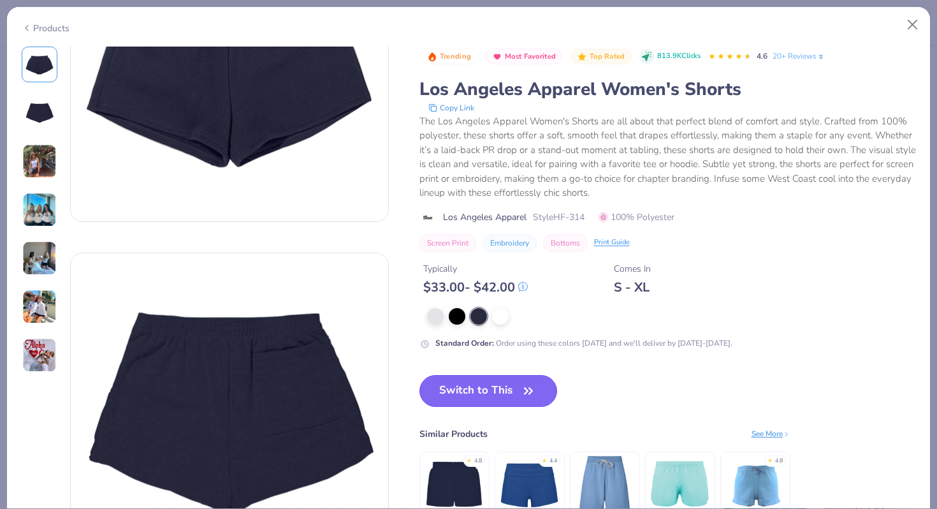
click at [499, 386] on button "Switch to This" at bounding box center [489, 391] width 138 height 32
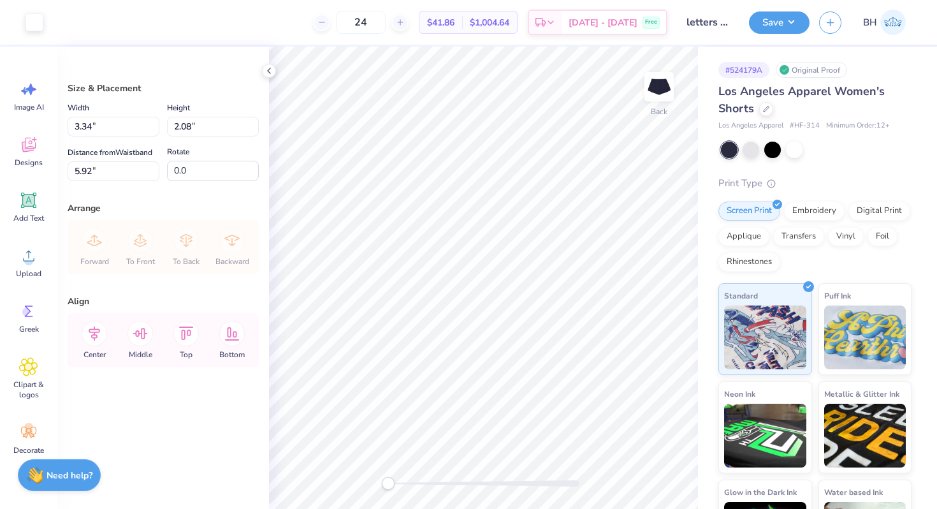
type input "4.25"
type input "2.85"
type input "2.90"
type input "3.68"
type input "3.29"
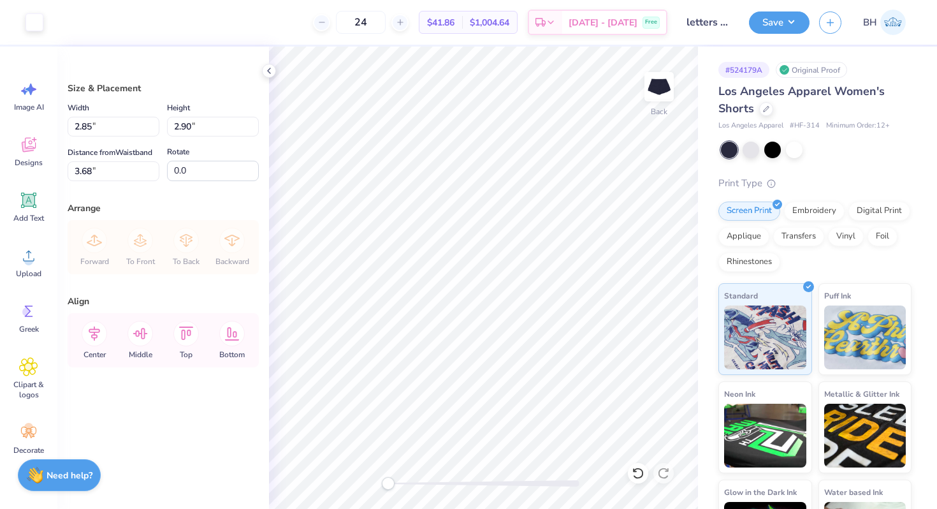
type input "2.17"
type input "3.68"
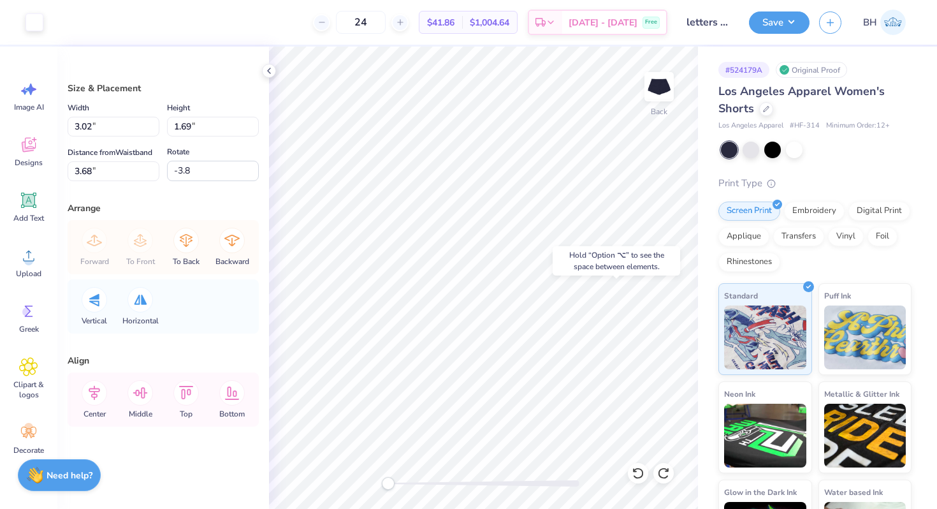
type input "2.55"
type input "2.38"
type input "3.36"
type input "-19.8"
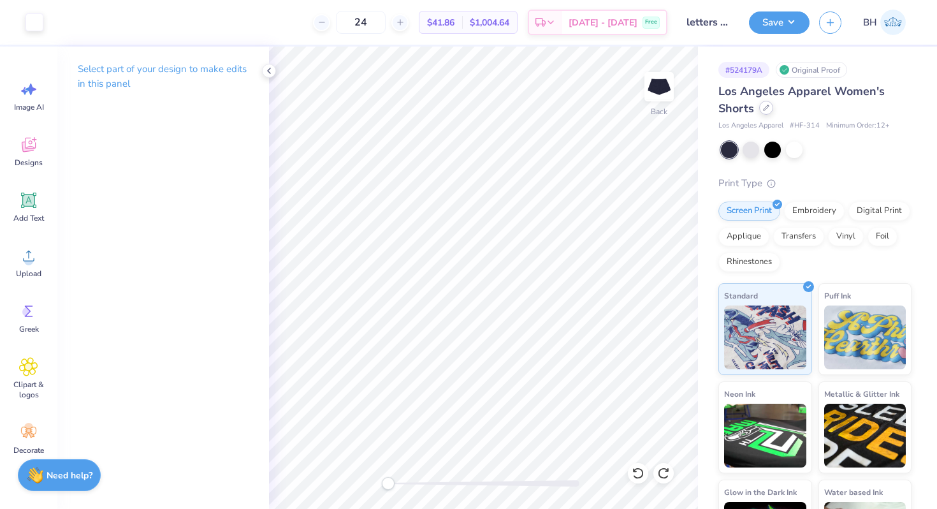
click at [765, 113] on div at bounding box center [766, 108] width 14 height 14
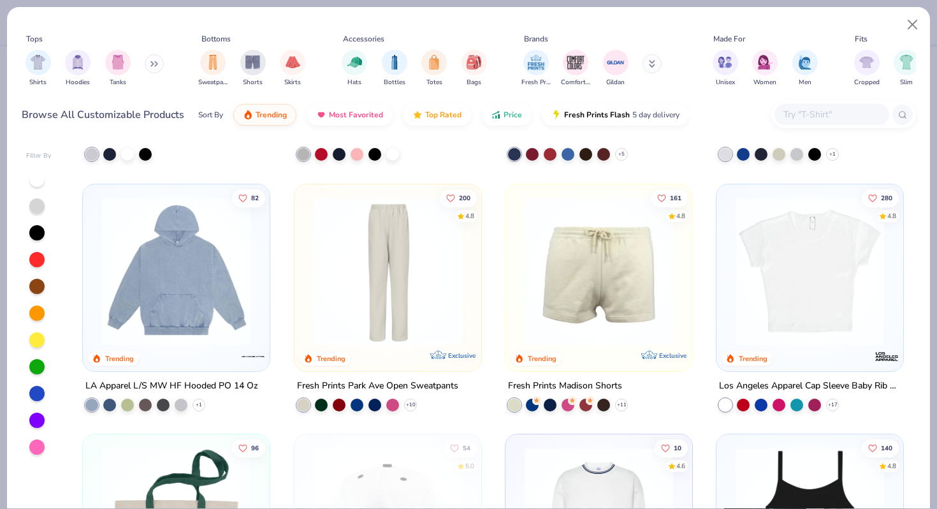
scroll to position [1489, 0]
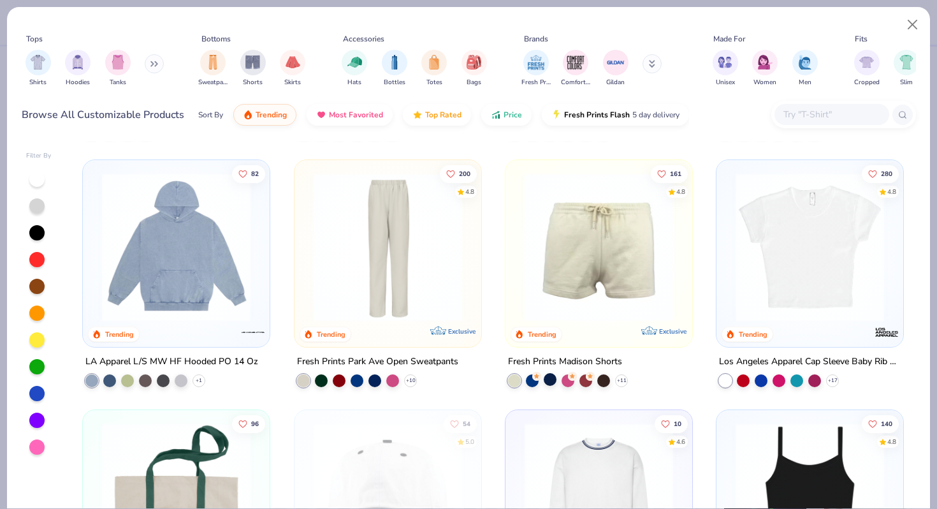
click at [553, 383] on div at bounding box center [550, 379] width 13 height 13
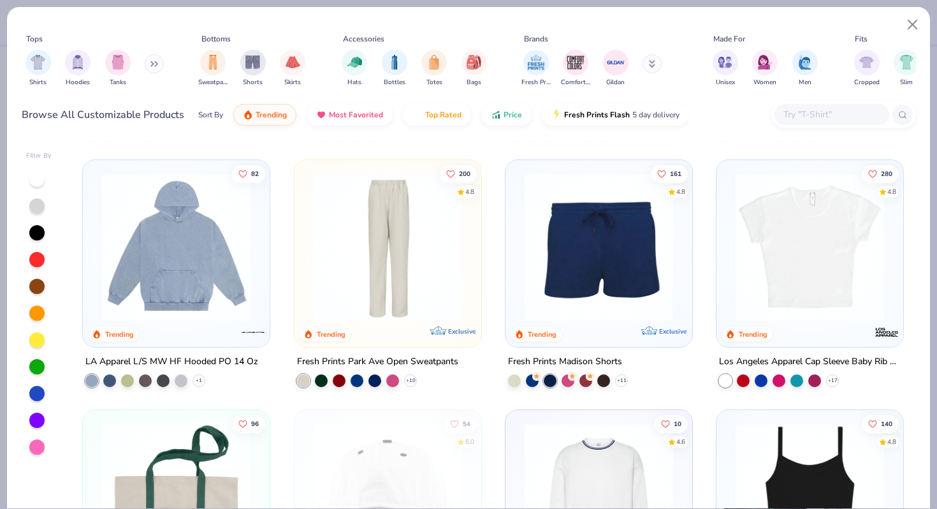
click at [613, 275] on img at bounding box center [598, 246] width 161 height 149
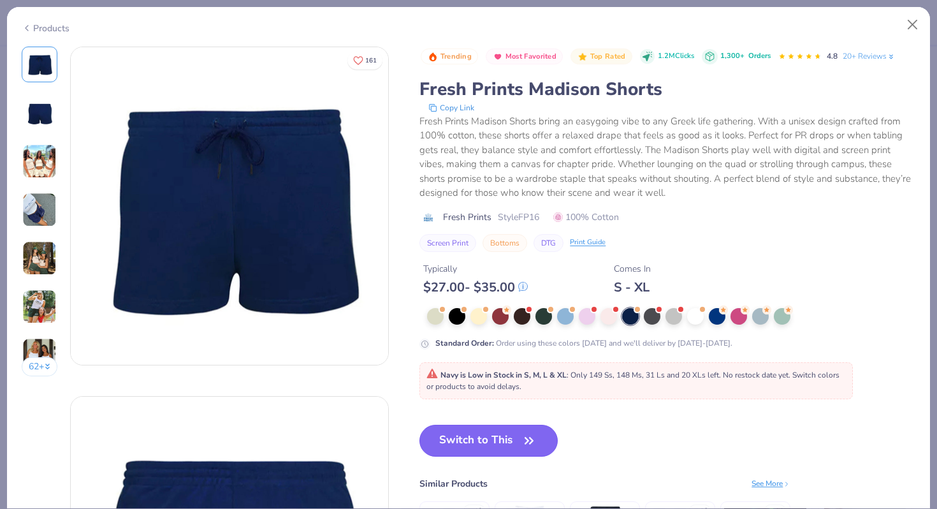
click at [485, 435] on button "Switch to This" at bounding box center [489, 441] width 138 height 32
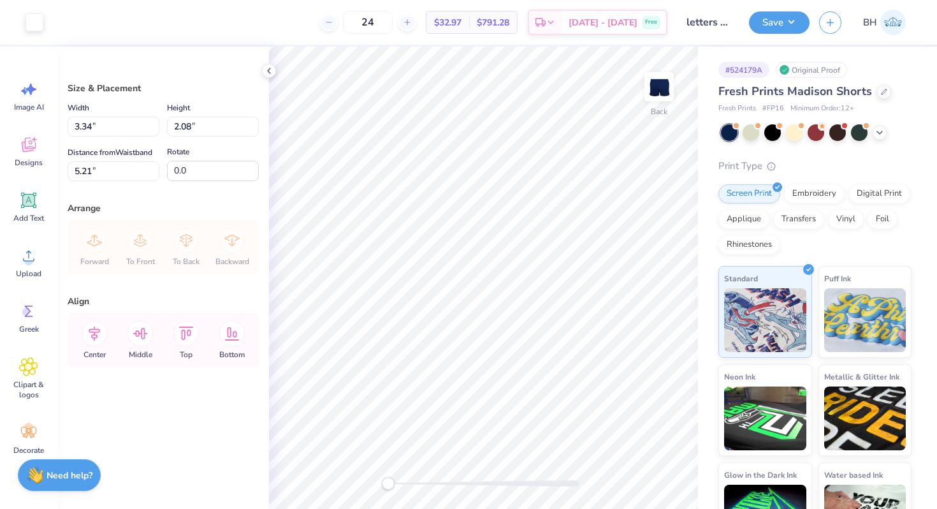
type input "7.09"
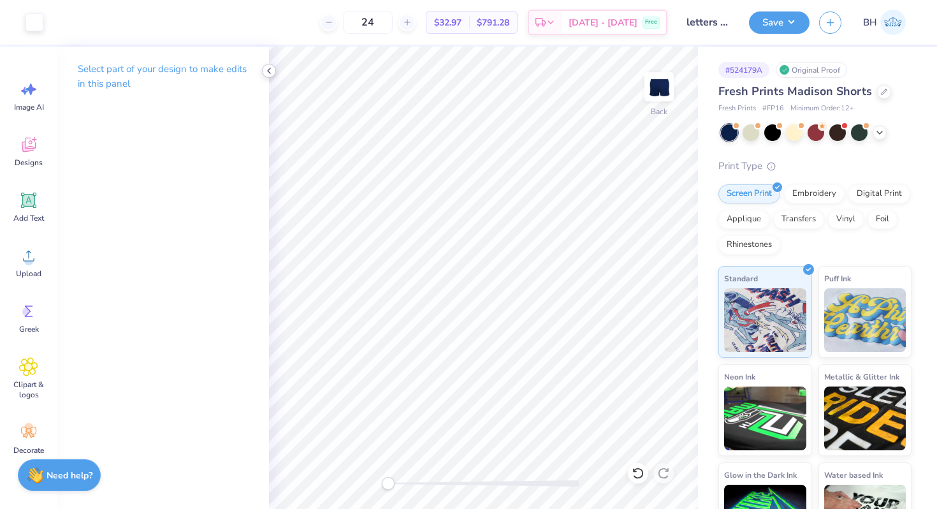
click at [268, 74] on icon at bounding box center [269, 71] width 10 height 10
click at [877, 89] on div at bounding box center [884, 91] width 14 height 14
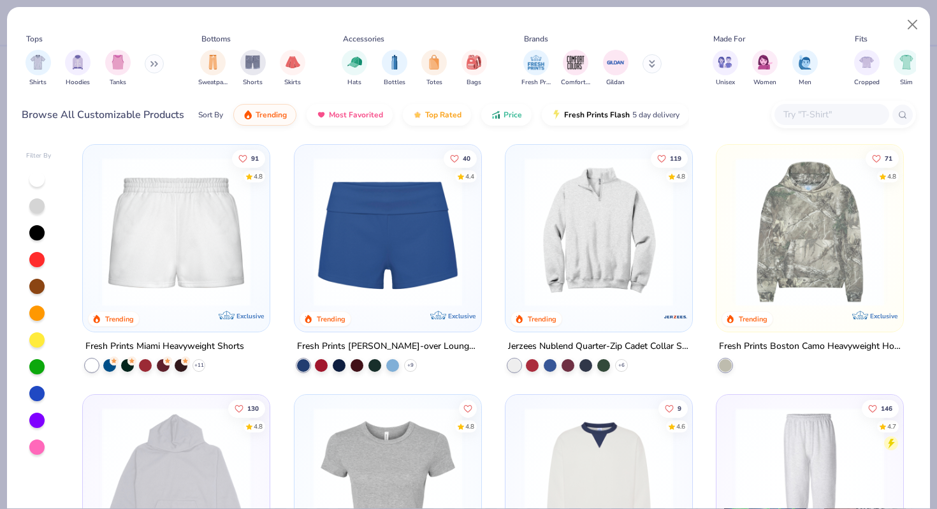
scroll to position [1016, 0]
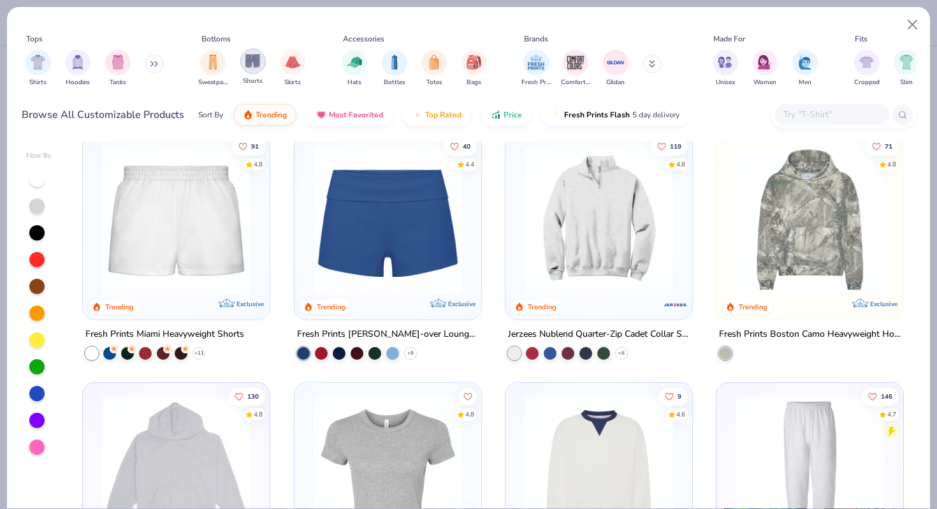
click at [245, 62] on img "filter for Shorts" at bounding box center [252, 61] width 15 height 15
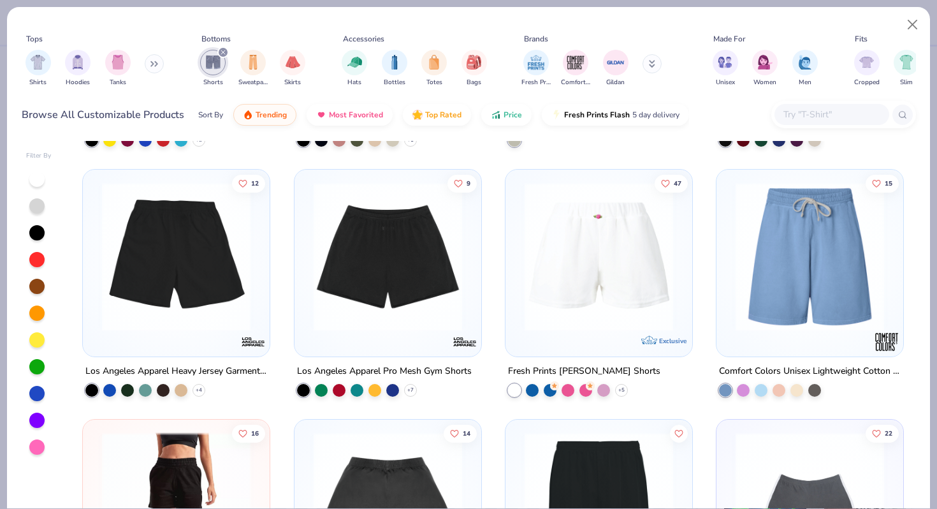
scroll to position [736, 0]
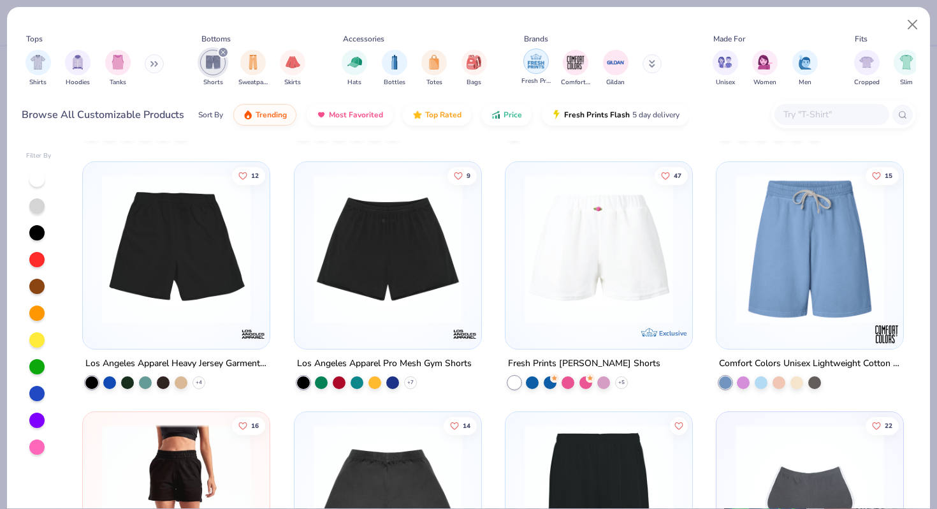
click at [537, 71] on img "filter for Fresh Prints" at bounding box center [536, 61] width 19 height 19
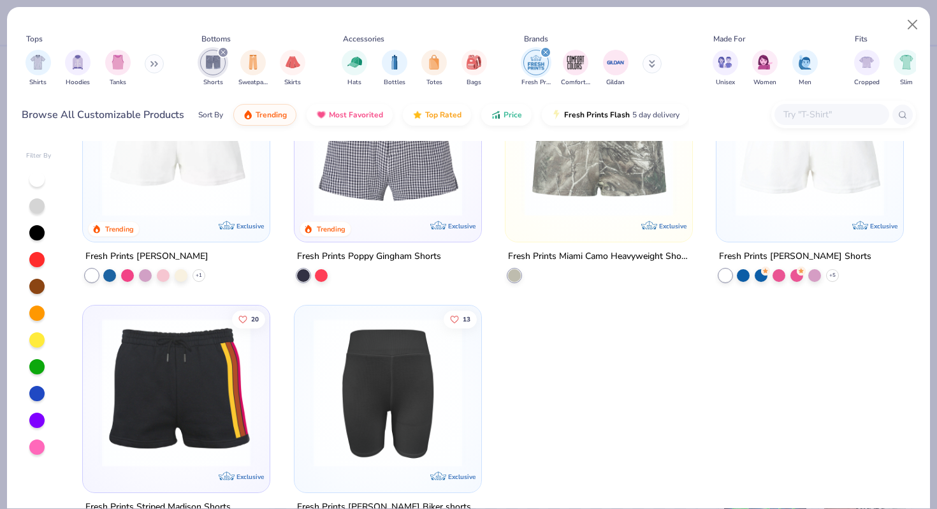
scroll to position [388, 0]
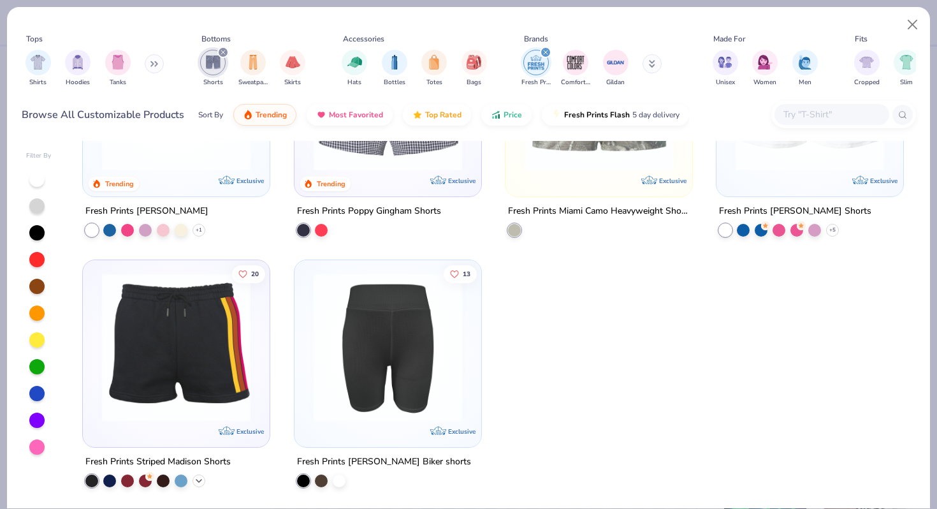
click at [204, 476] on icon at bounding box center [199, 481] width 10 height 10
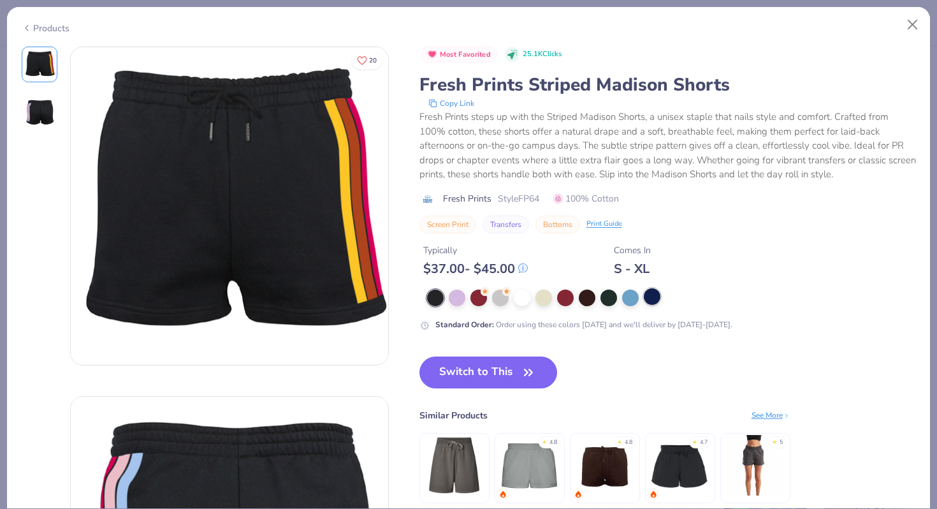
click at [652, 300] on div at bounding box center [652, 296] width 17 height 17
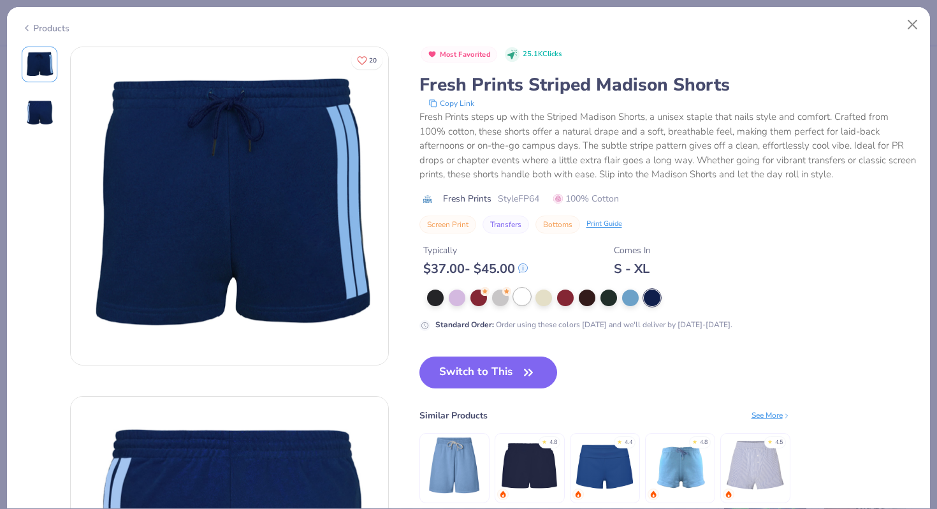
click at [527, 296] on div at bounding box center [522, 296] width 17 height 17
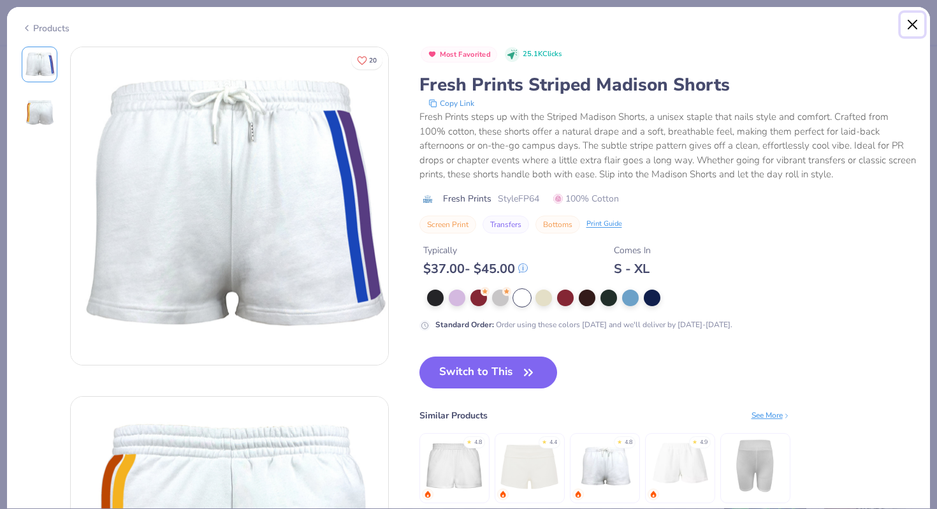
click at [911, 28] on button "Close" at bounding box center [913, 25] width 24 height 24
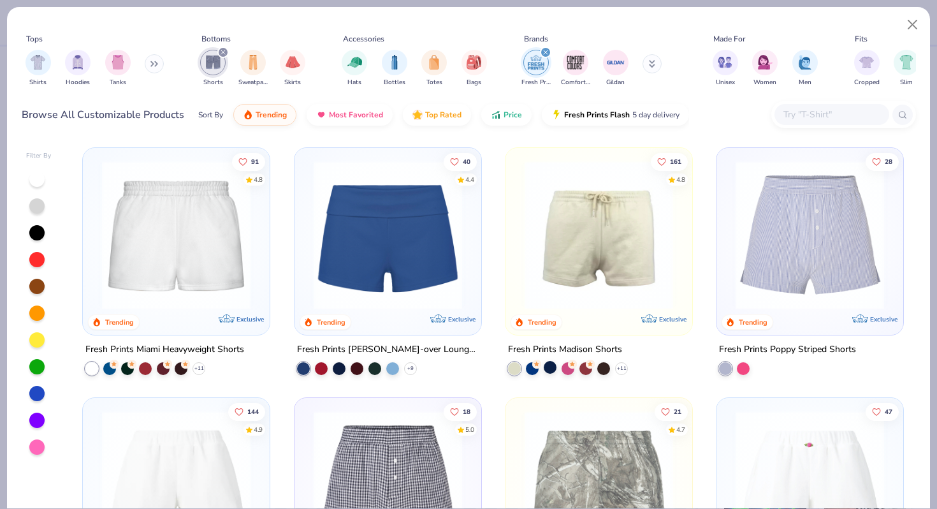
click at [552, 362] on div at bounding box center [550, 367] width 13 height 13
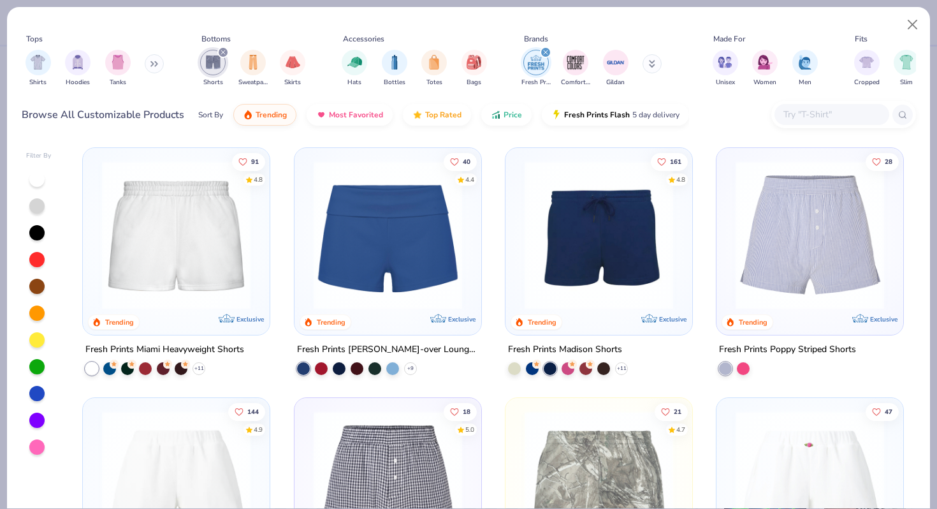
click at [587, 289] on img at bounding box center [598, 235] width 161 height 149
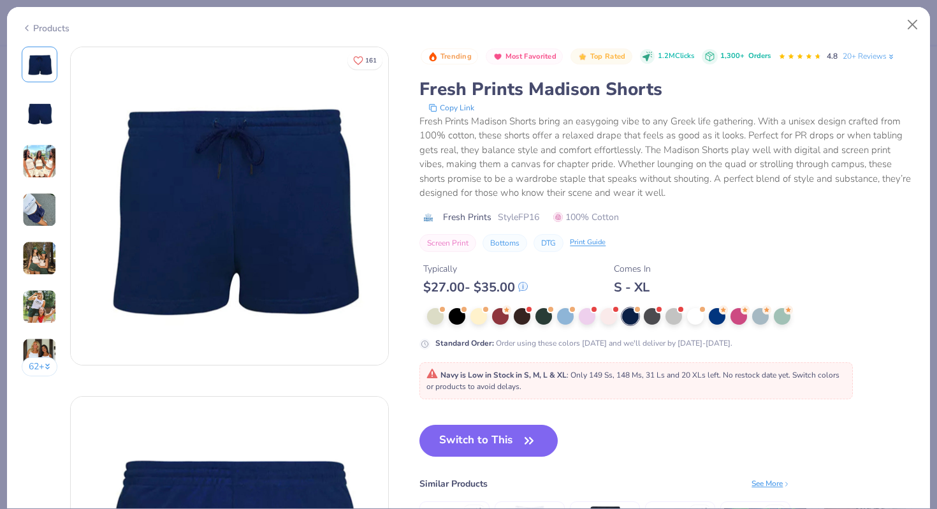
click at [25, 156] on img at bounding box center [39, 161] width 34 height 34
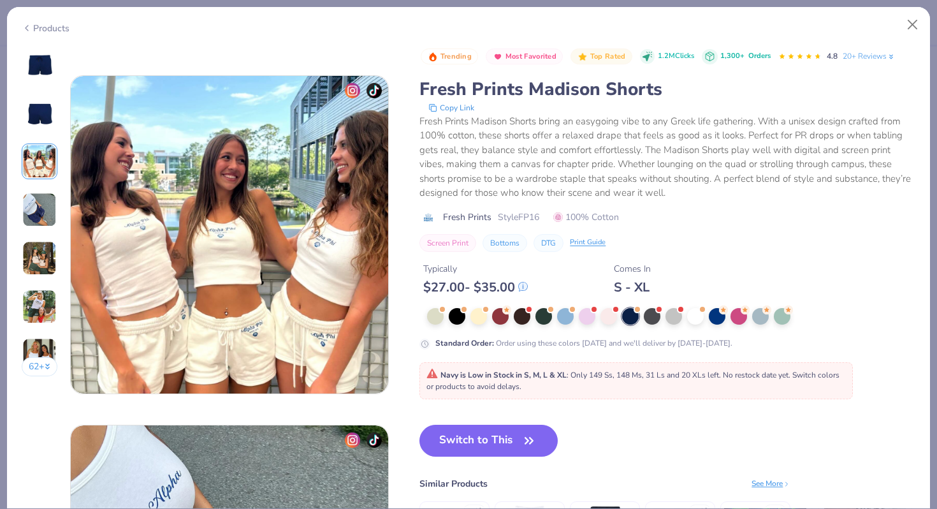
scroll to position [699, 0]
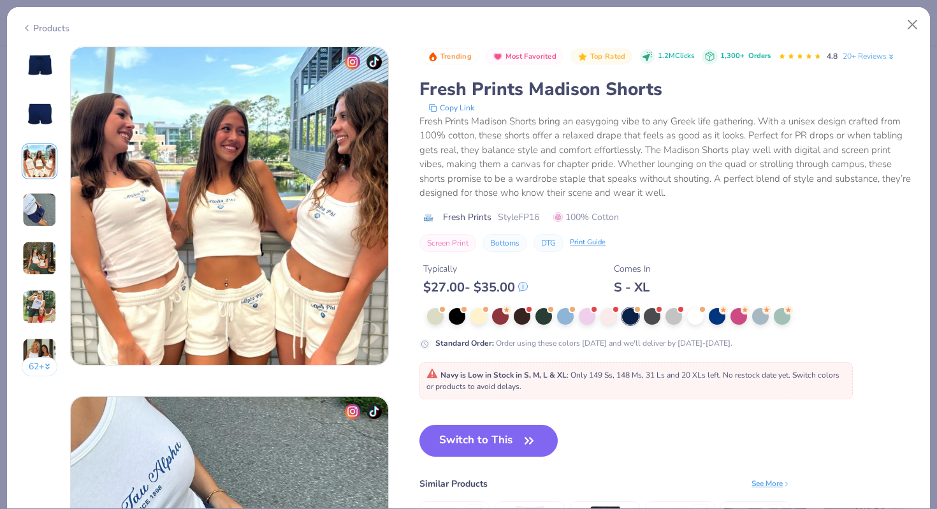
click at [53, 72] on img at bounding box center [39, 64] width 31 height 31
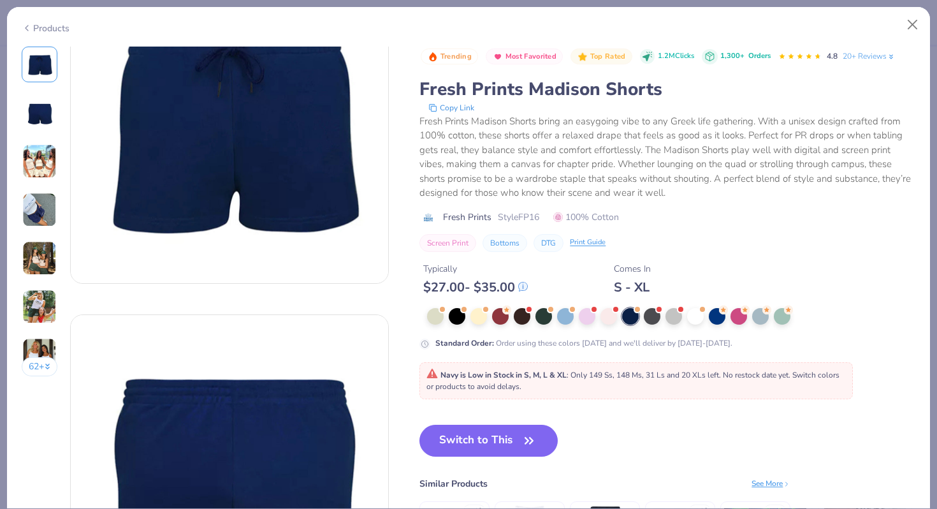
scroll to position [0, 0]
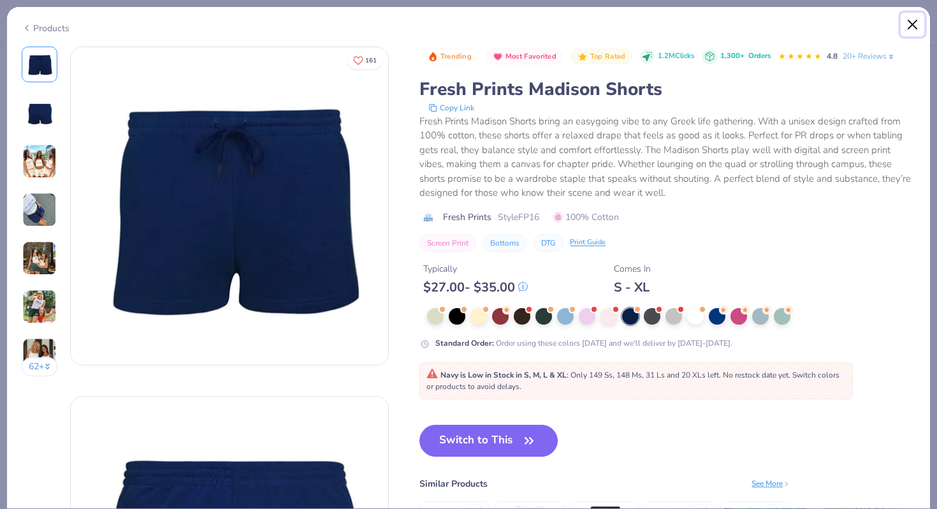
click at [914, 24] on button "Close" at bounding box center [913, 25] width 24 height 24
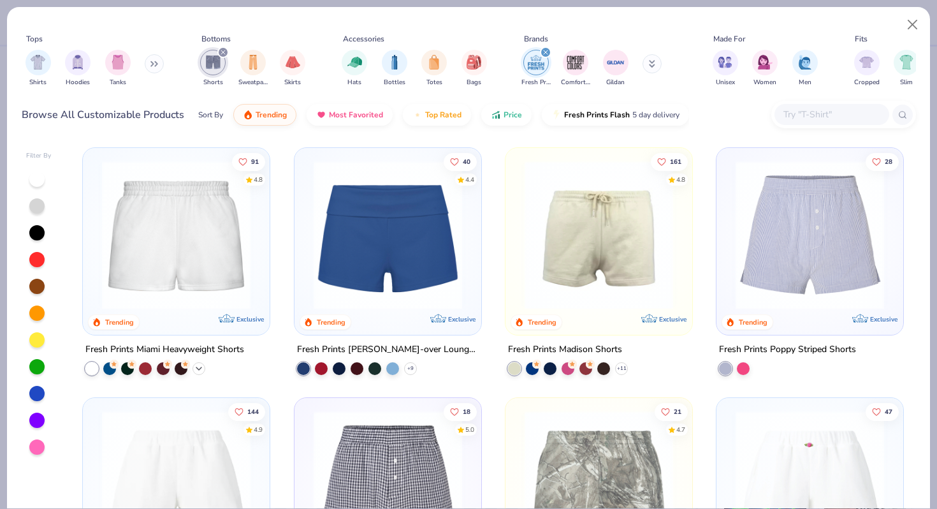
click at [201, 367] on icon at bounding box center [199, 368] width 10 height 10
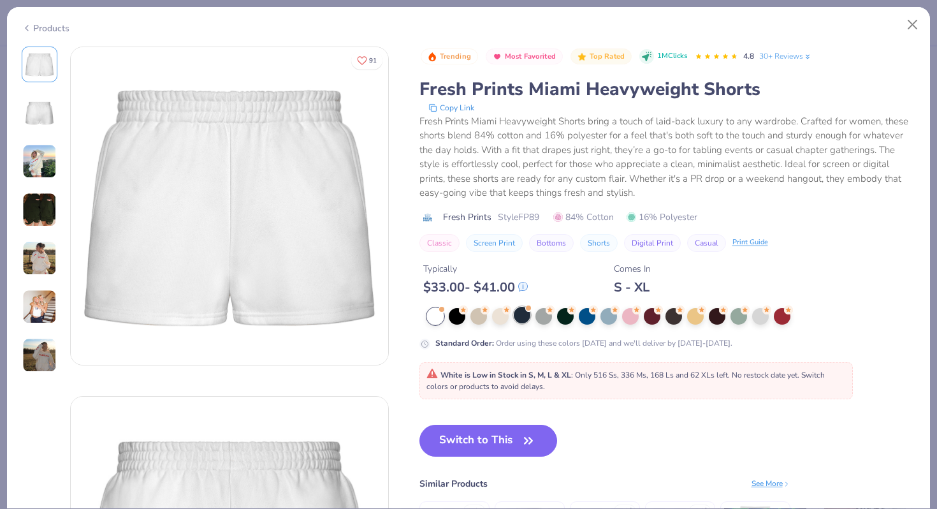
click at [517, 312] on div at bounding box center [522, 315] width 17 height 17
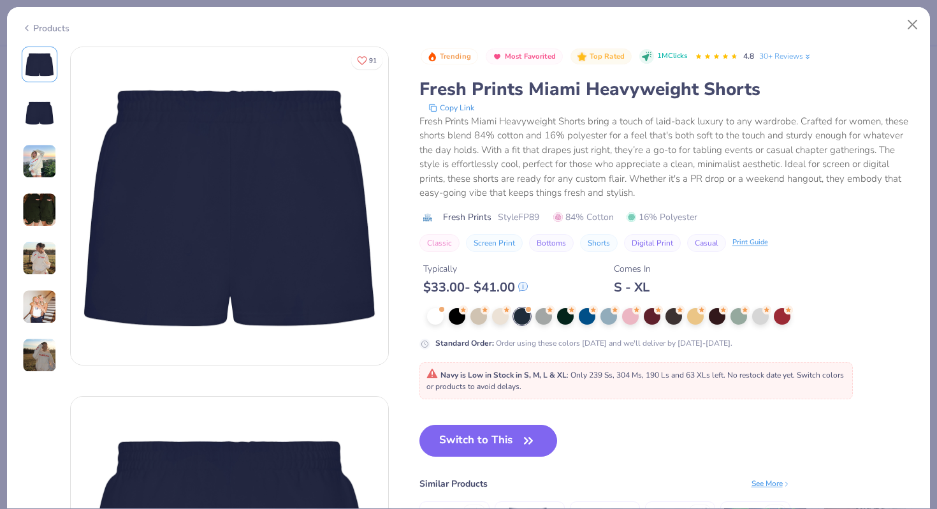
click at [50, 122] on img at bounding box center [39, 113] width 31 height 31
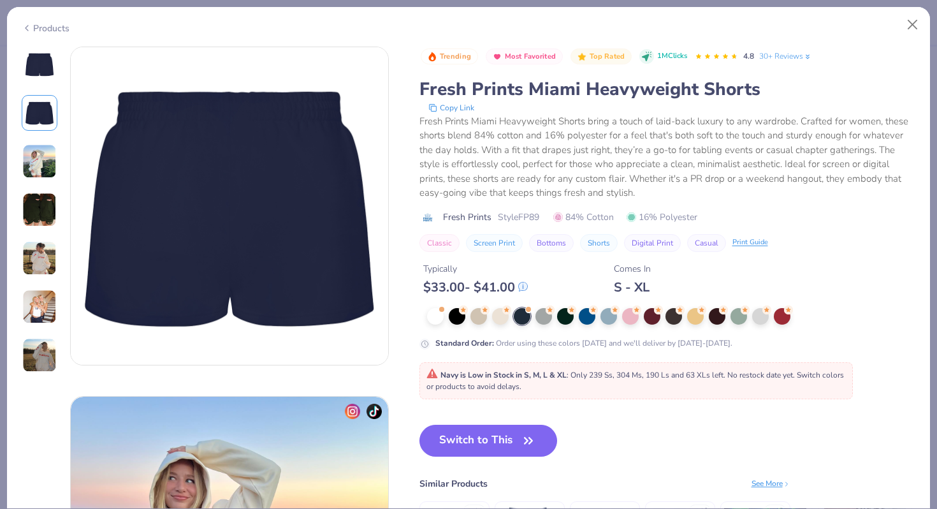
click at [45, 161] on img at bounding box center [39, 161] width 34 height 34
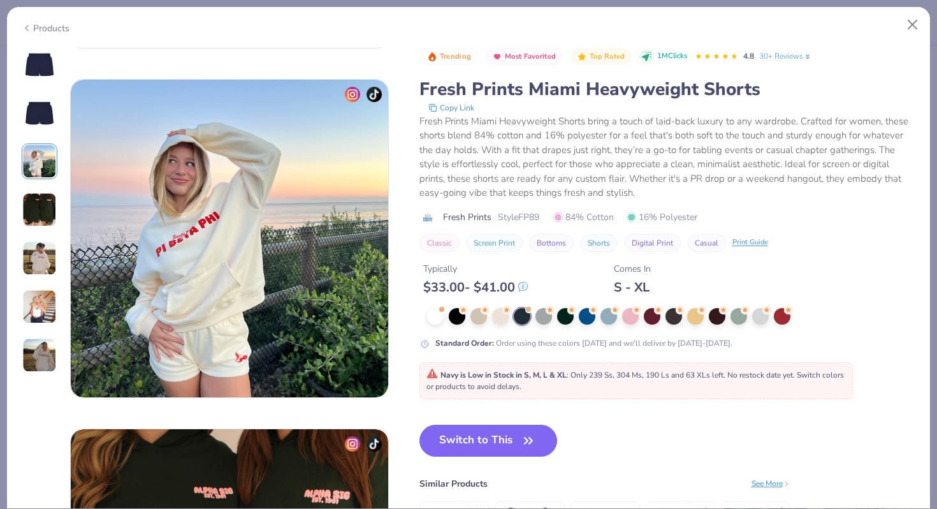
scroll to position [699, 0]
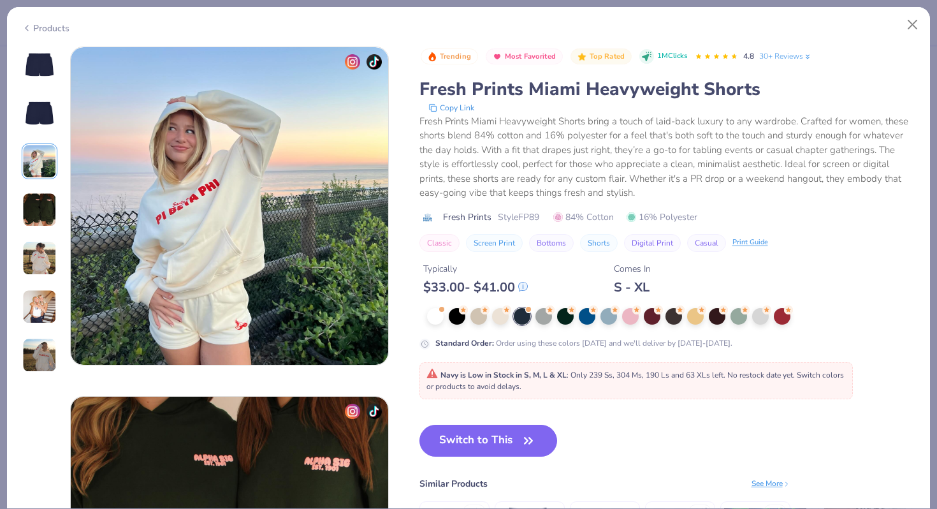
click at [47, 55] on img at bounding box center [39, 64] width 31 height 31
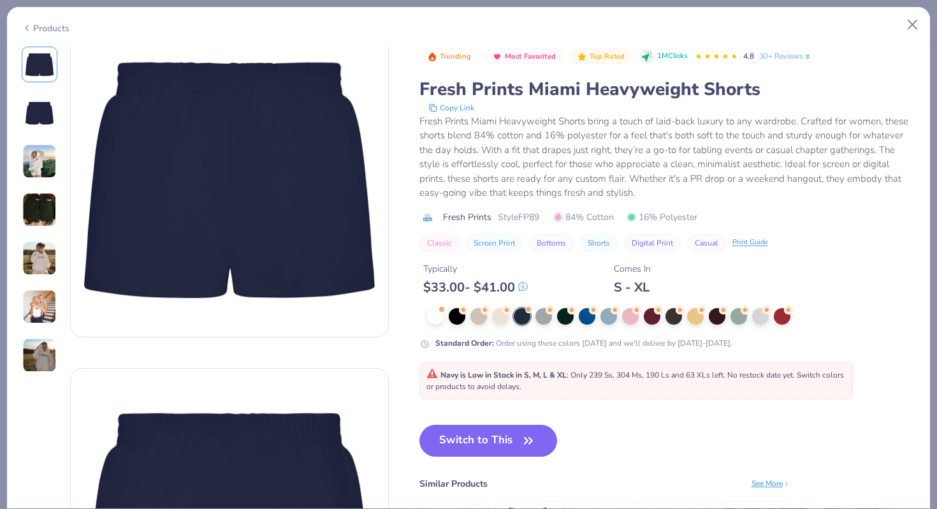
scroll to position [0, 0]
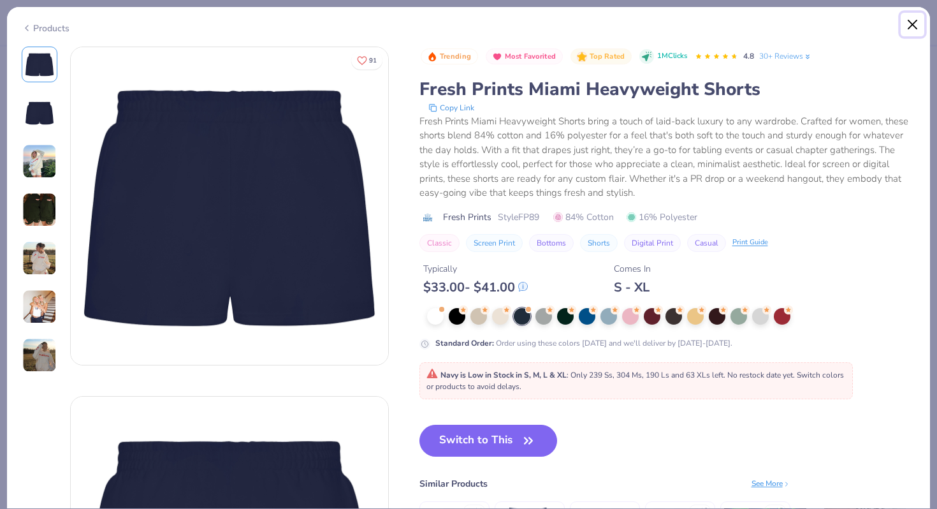
click at [907, 31] on button "Close" at bounding box center [913, 25] width 24 height 24
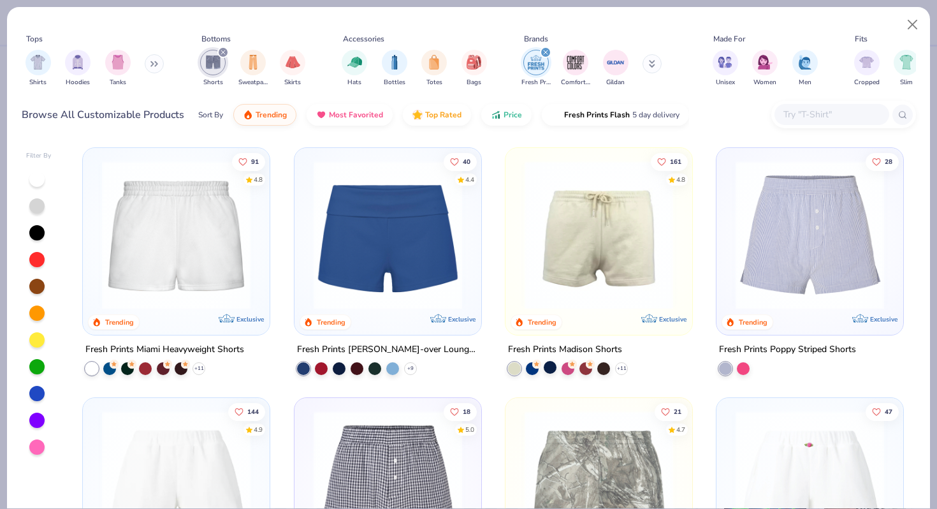
click at [553, 369] on div at bounding box center [550, 367] width 13 height 13
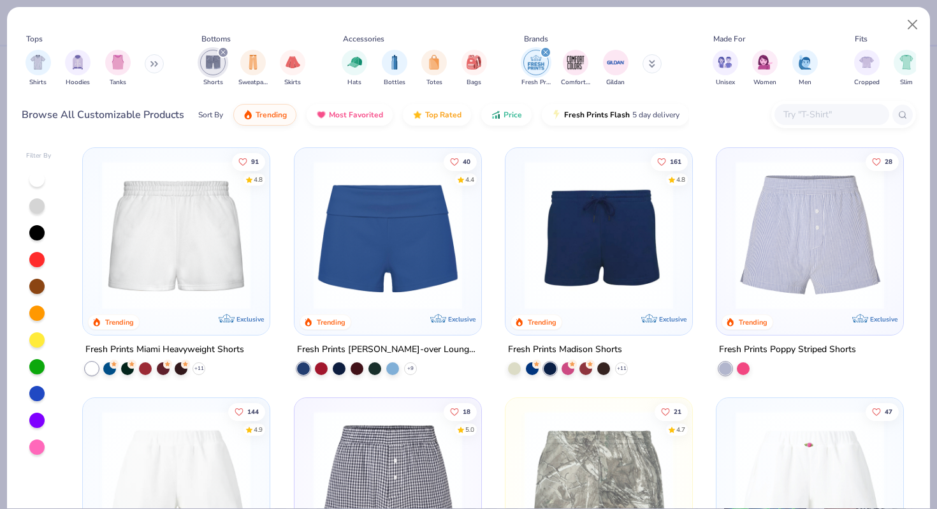
click at [585, 273] on img at bounding box center [598, 235] width 161 height 149
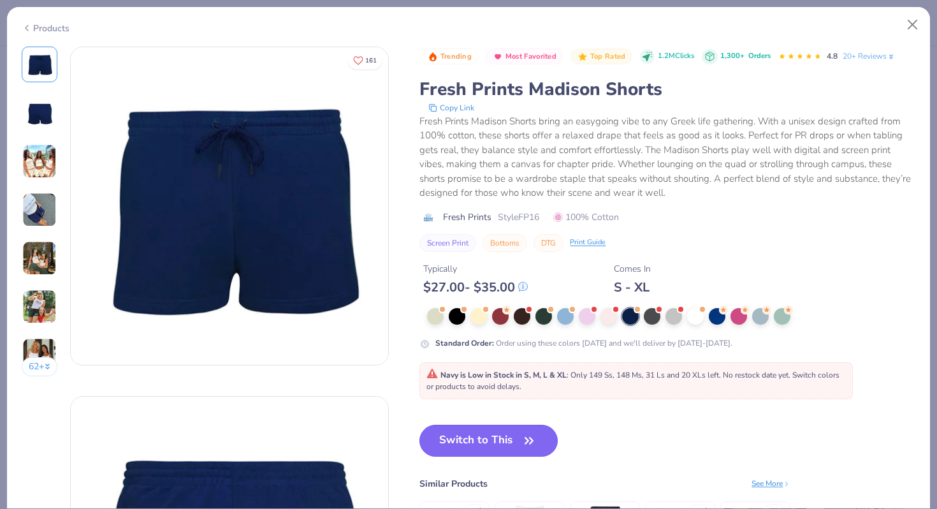
click at [488, 453] on button "Switch to This" at bounding box center [489, 441] width 138 height 32
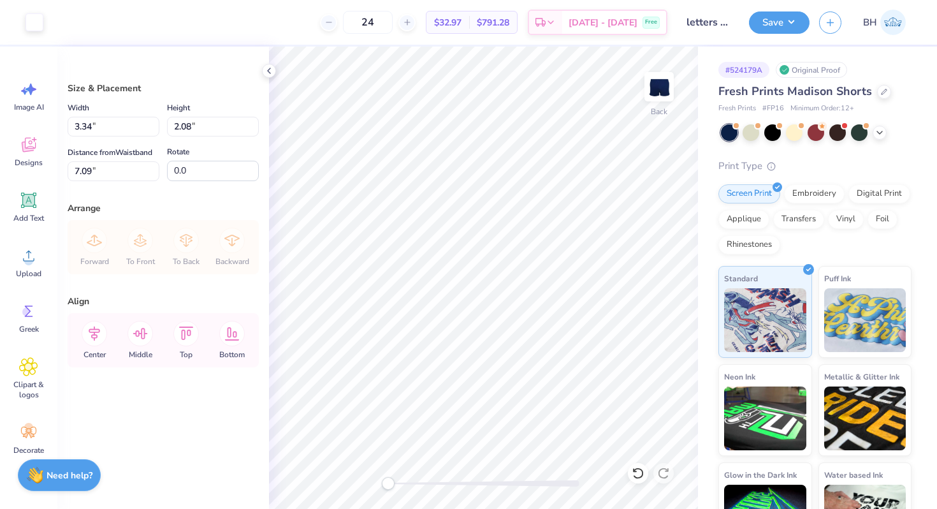
type input "6.97"
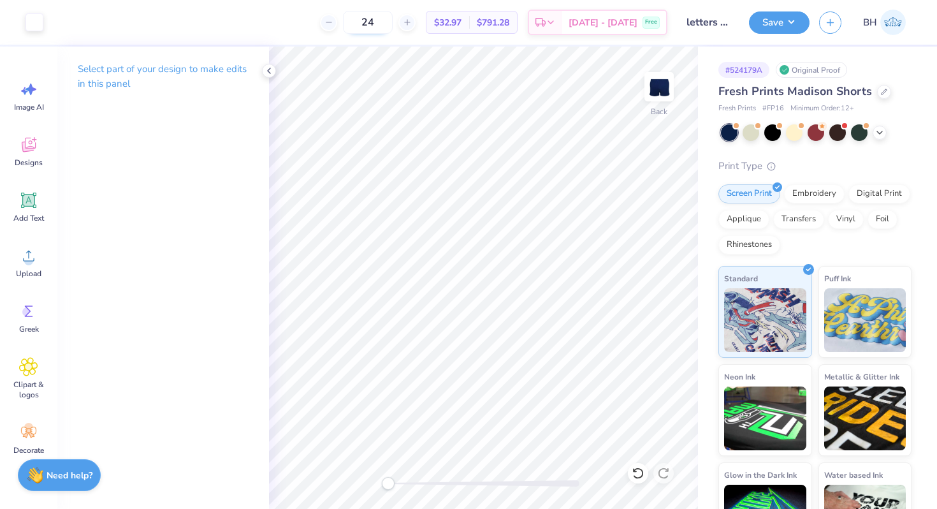
click at [392, 22] on input "24" at bounding box center [368, 22] width 50 height 23
click at [402, 15] on input "number" at bounding box center [409, 22] width 50 height 23
type input "2"
type input "12"
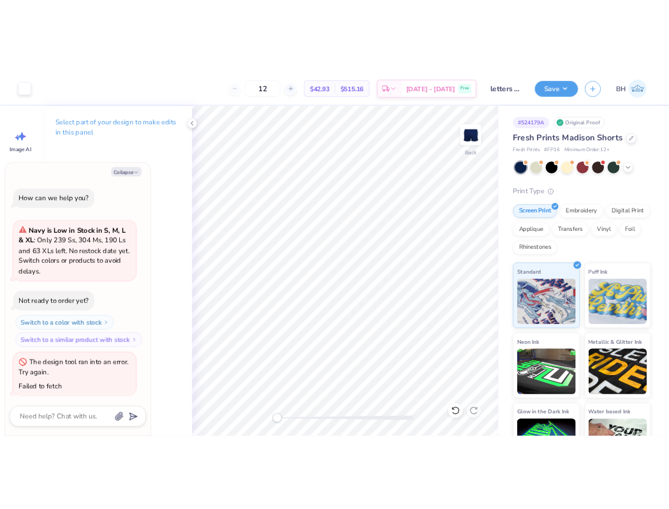
scroll to position [134, 0]
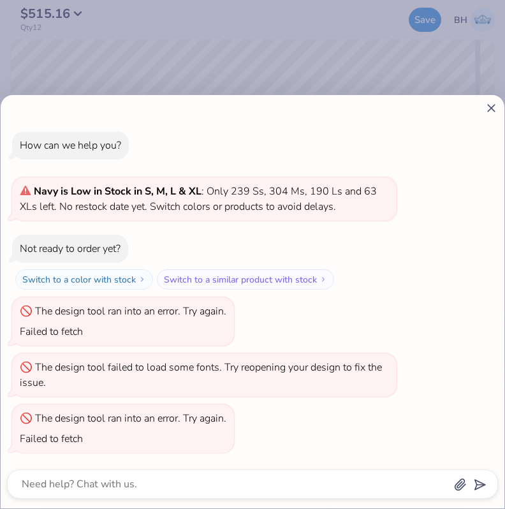
click at [493, 105] on icon at bounding box center [491, 107] width 13 height 13
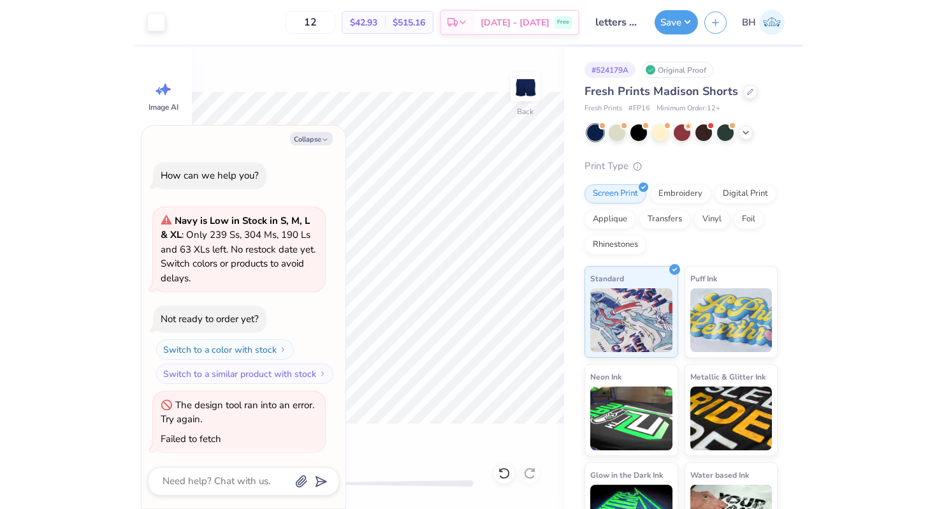
scroll to position [202, 0]
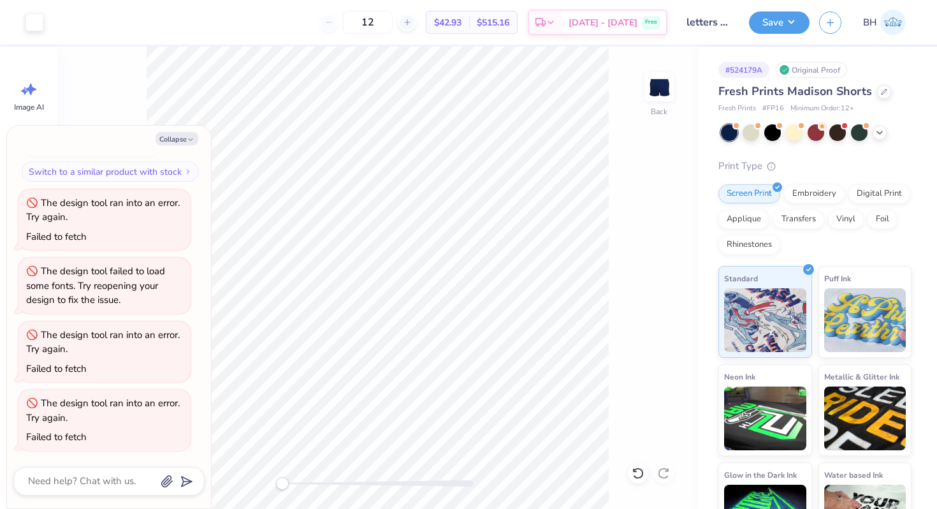
type textarea "x"
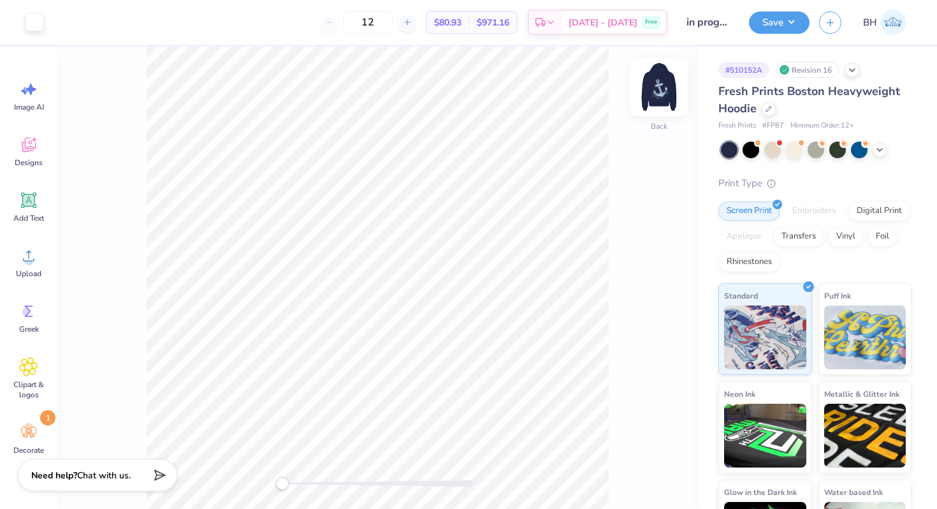
click at [661, 90] on img at bounding box center [659, 86] width 51 height 51
click at [54, 18] on div at bounding box center [57, 21] width 18 height 18
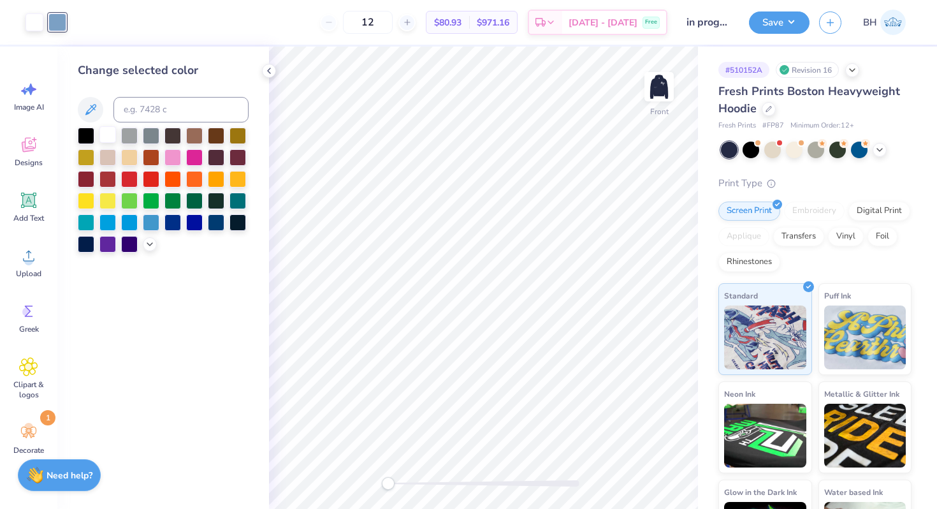
click at [110, 131] on div at bounding box center [107, 134] width 17 height 17
drag, startPoint x: 398, startPoint y: 23, endPoint x: 370, endPoint y: 23, distance: 27.4
click at [370, 23] on input "12" at bounding box center [368, 22] width 50 height 23
type input "2"
type input "30"
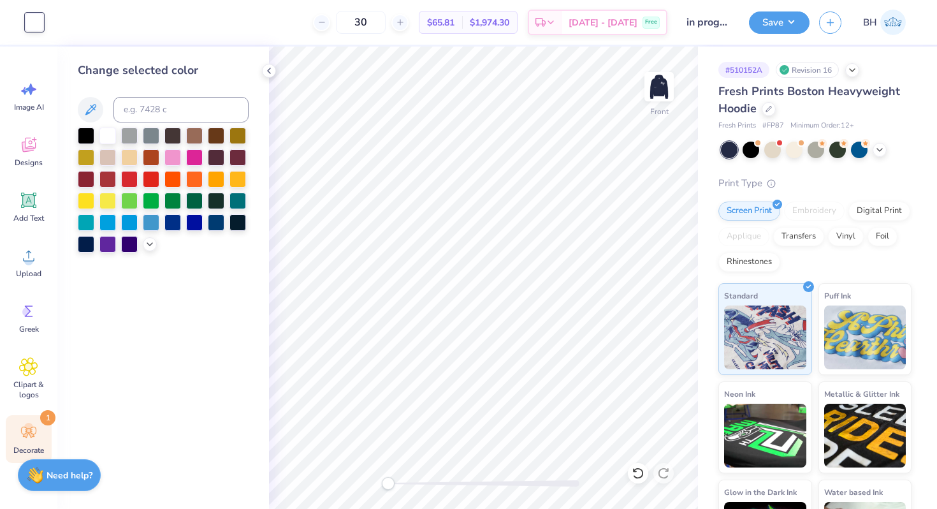
click at [34, 416] on div "Decorate 1" at bounding box center [29, 439] width 46 height 48
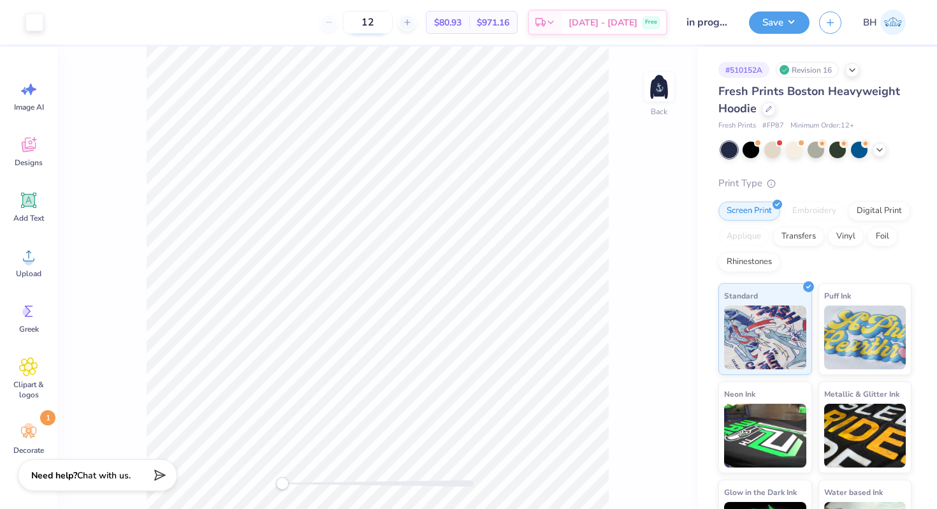
drag, startPoint x: 394, startPoint y: 17, endPoint x: 381, endPoint y: 19, distance: 13.6
click at [382, 17] on input "12" at bounding box center [368, 22] width 50 height 23
type input "24"
click at [669, 84] on img at bounding box center [659, 86] width 51 height 51
click at [668, 86] on img at bounding box center [659, 86] width 51 height 51
